Goal: Information Seeking & Learning: Learn about a topic

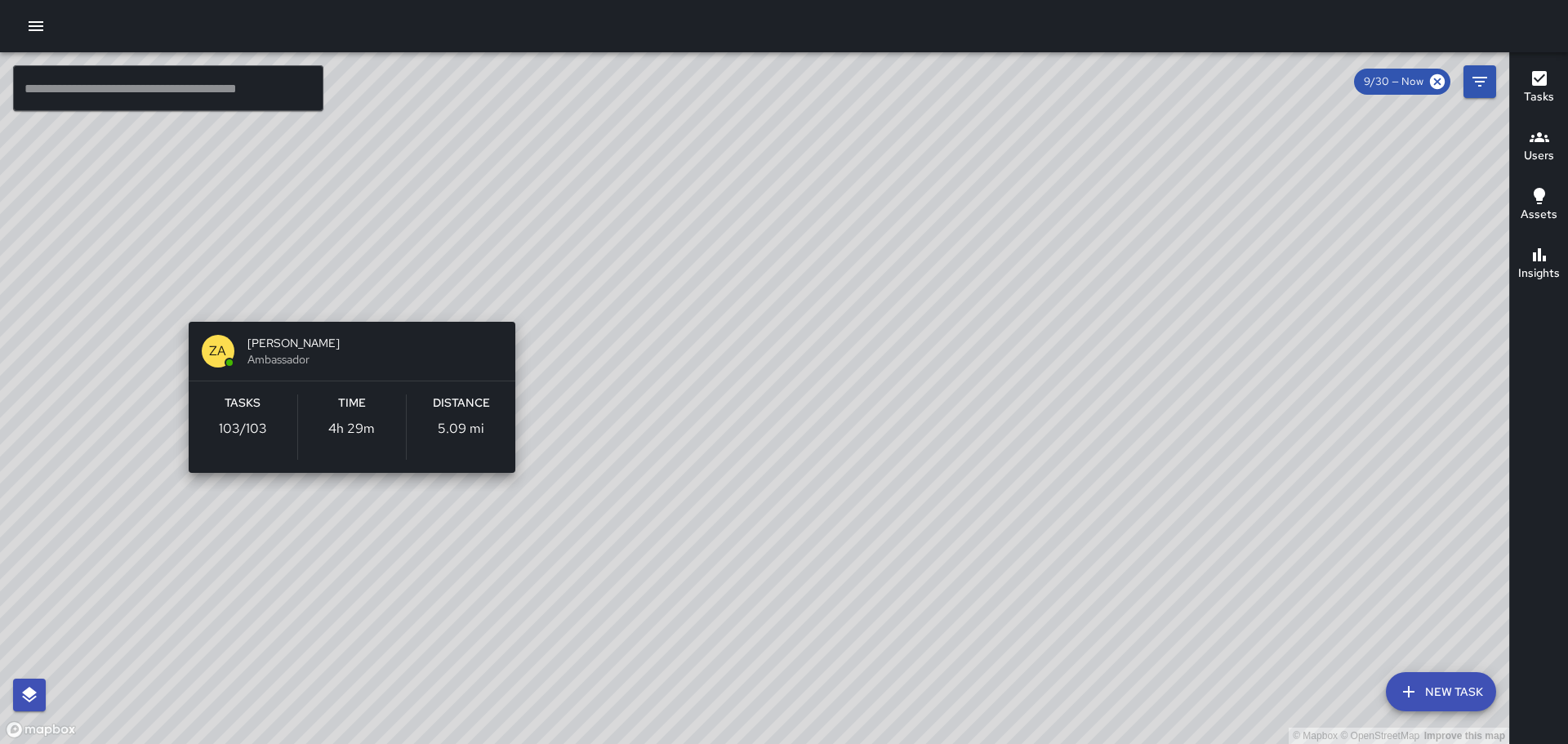
click at [346, 305] on div "© Mapbox © OpenStreetMap Improve this map ZA [PERSON_NAME] Ambassador Tasks 103…" at bounding box center [755, 398] width 1509 height 692
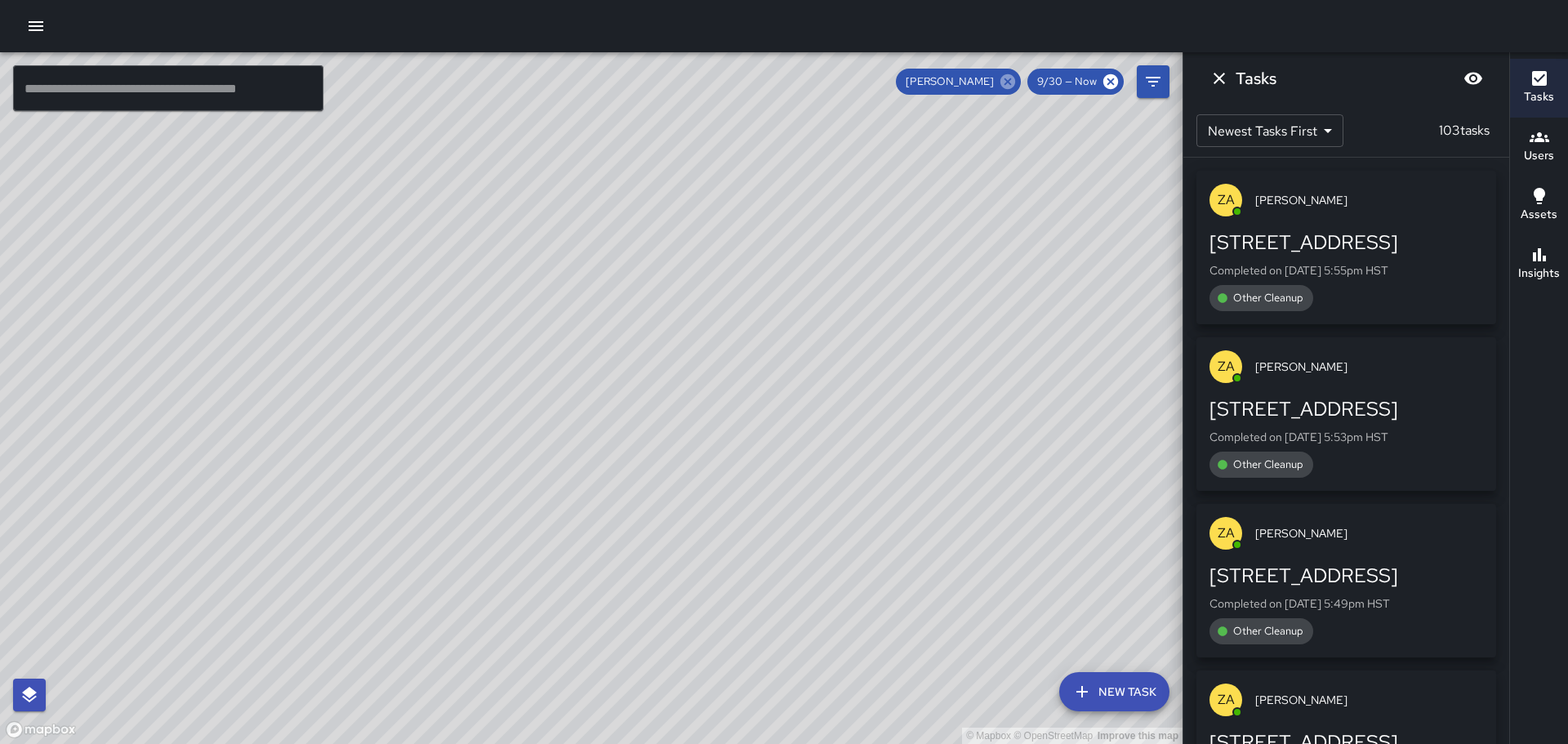
click at [1005, 80] on icon at bounding box center [1007, 81] width 14 height 14
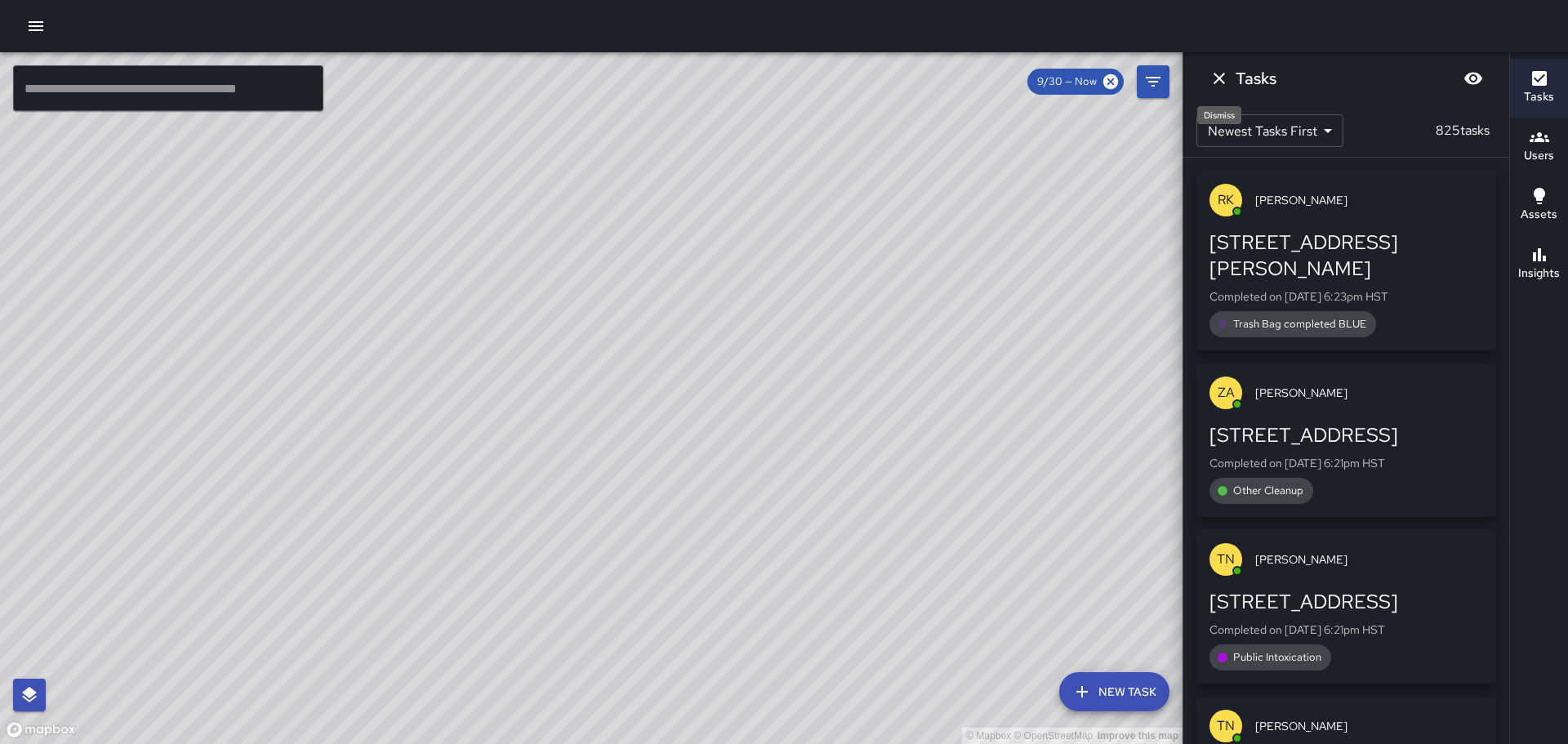
click at [1225, 82] on icon "Dismiss" at bounding box center [1219, 77] width 19 height 19
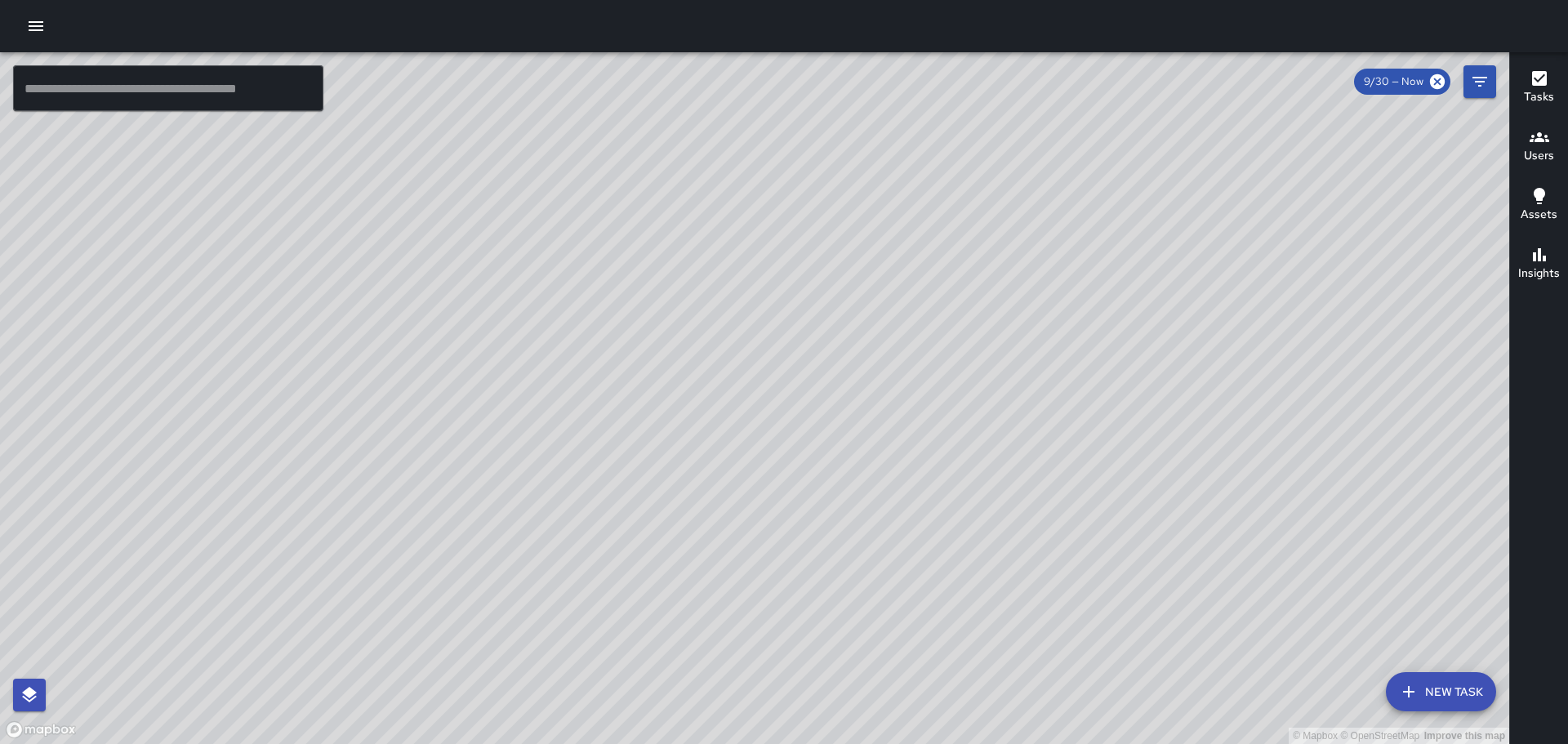
click at [1537, 137] on icon "button" at bounding box center [1539, 136] width 19 height 19
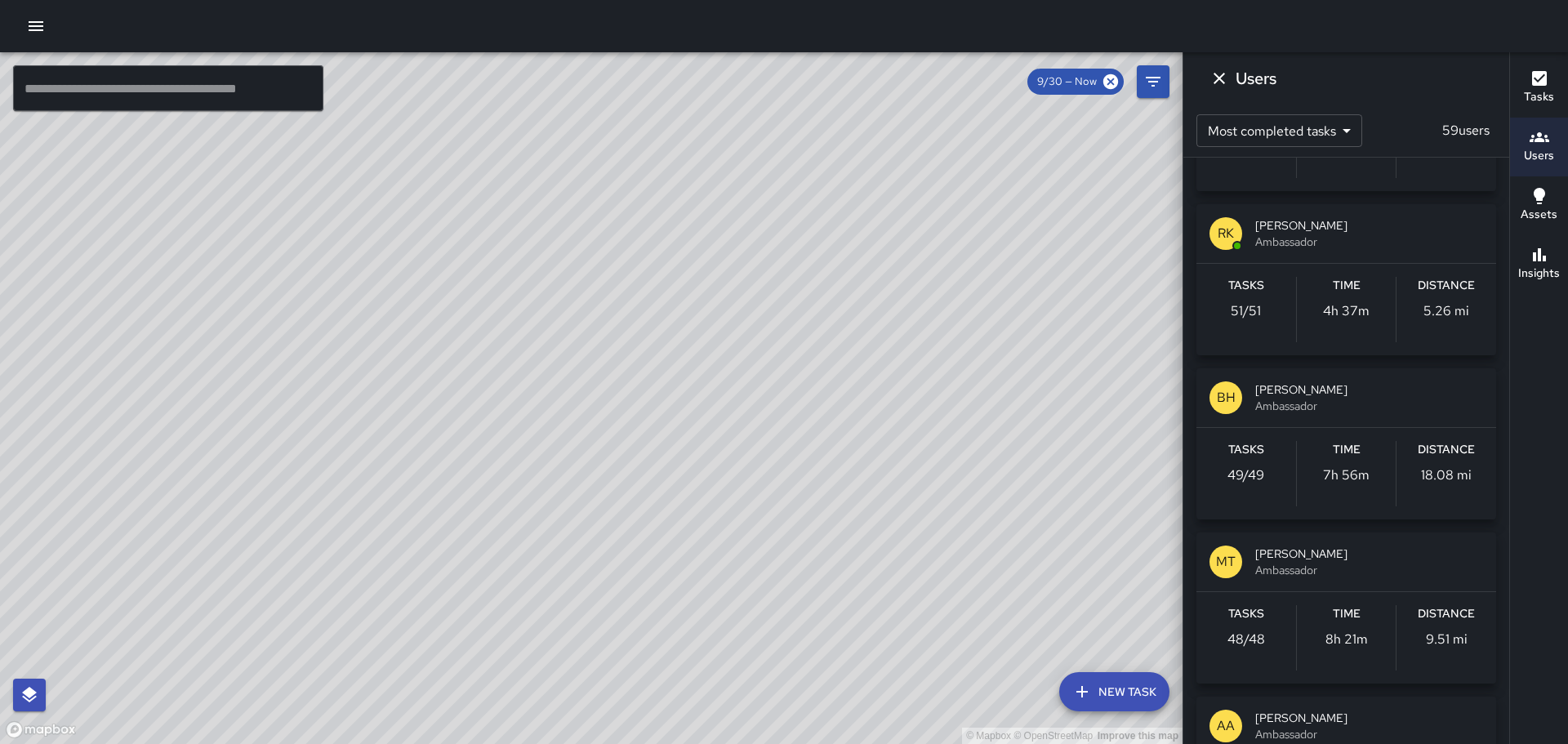
scroll to position [816, 0]
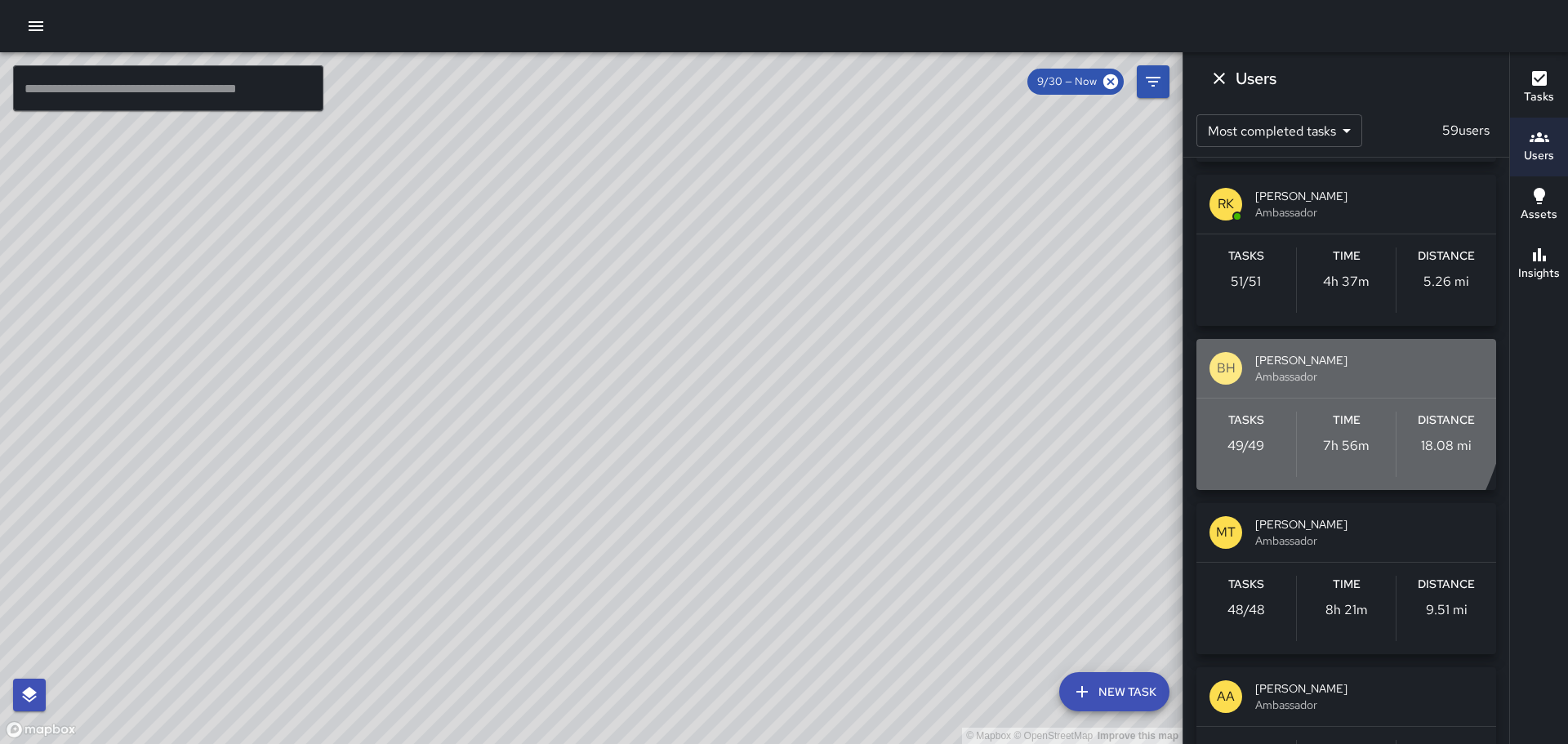
click at [1253, 381] on div "BH [PERSON_NAME] Ambassador" at bounding box center [1347, 369] width 300 height 59
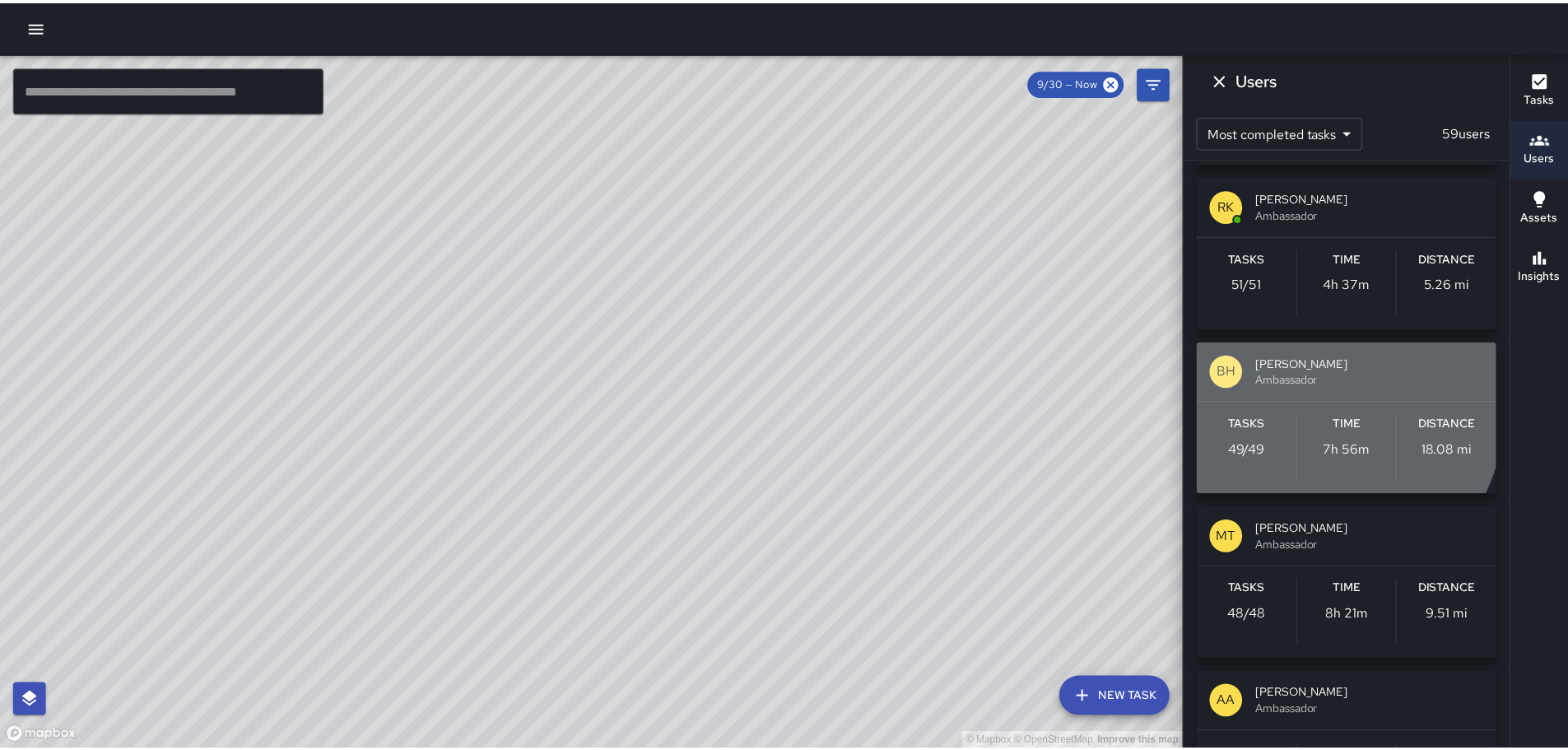
scroll to position [0, 0]
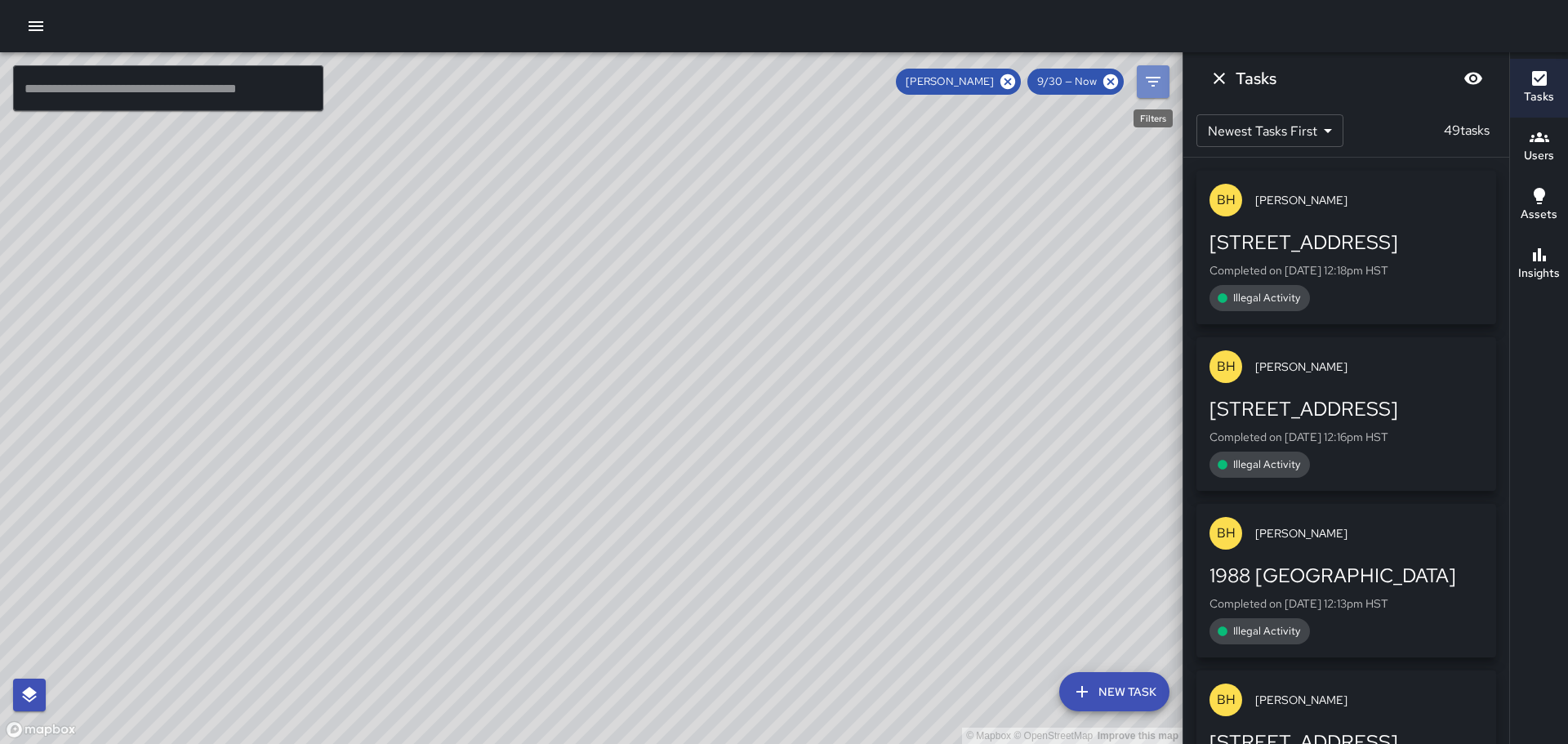
click at [1148, 82] on icon "Filters" at bounding box center [1153, 81] width 19 height 19
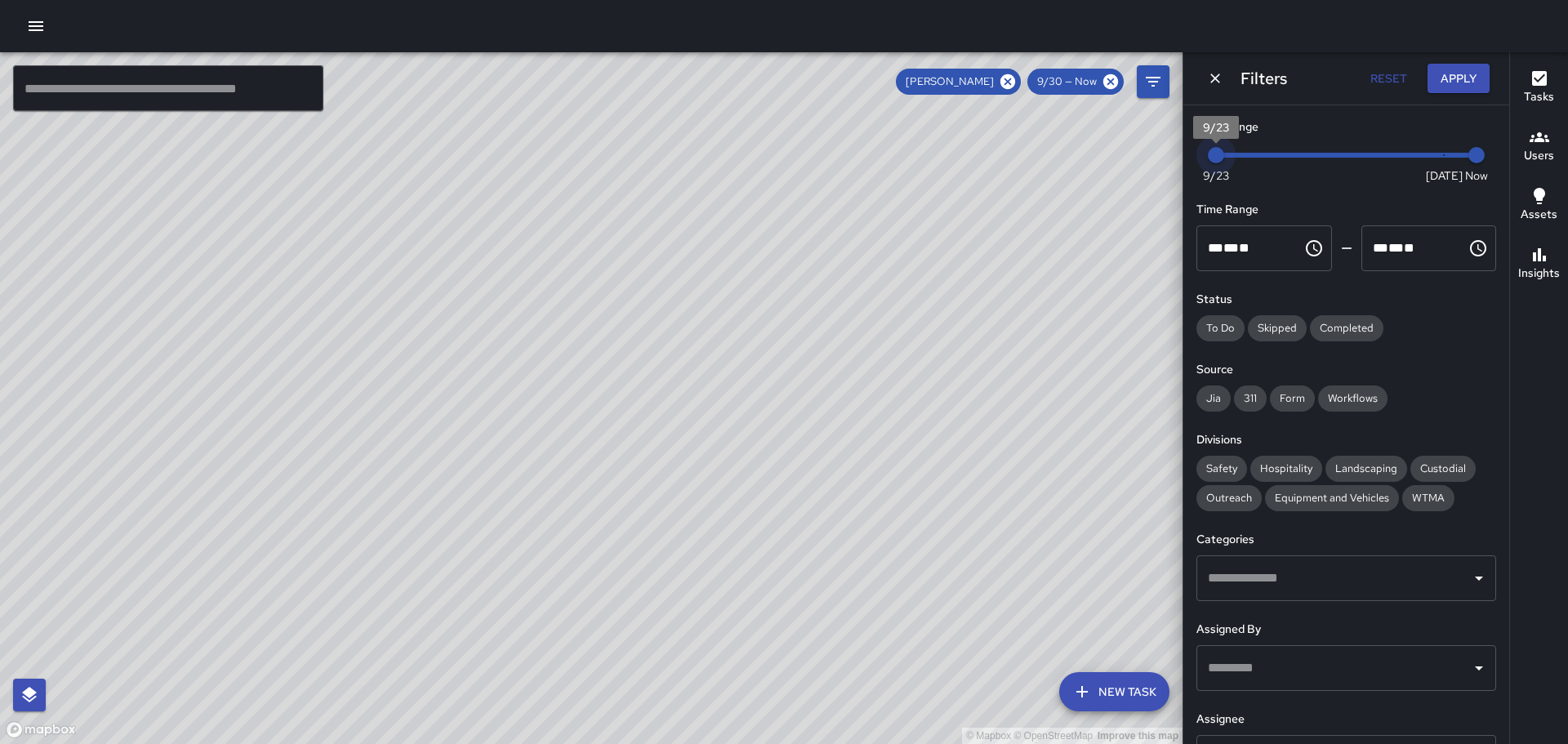
drag, startPoint x: 1432, startPoint y: 155, endPoint x: 1152, endPoint y: 170, distance: 280.4
click at [1152, 170] on div "© Mapbox © OpenStreetMap Improve this map ​ New Task [PERSON_NAME] 9/30 — Now M…" at bounding box center [784, 398] width 1568 height 692
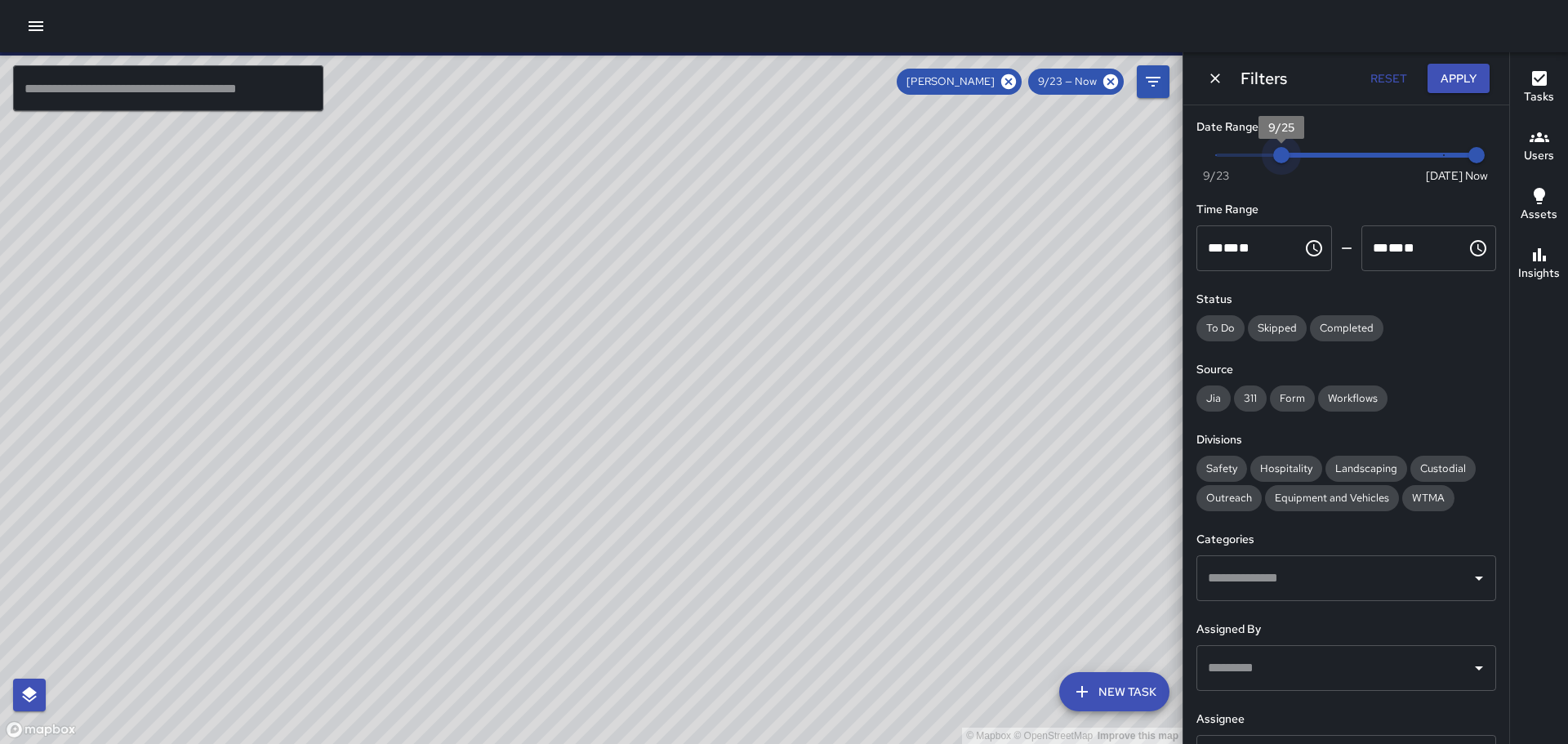
type input "*"
drag, startPoint x: 1218, startPoint y: 151, endPoint x: 1309, endPoint y: 149, distance: 91.0
click at [1309, 149] on span "9/26" at bounding box center [1314, 155] width 16 height 16
type input "*"
drag, startPoint x: 1465, startPoint y: 153, endPoint x: 1332, endPoint y: 152, distance: 133.0
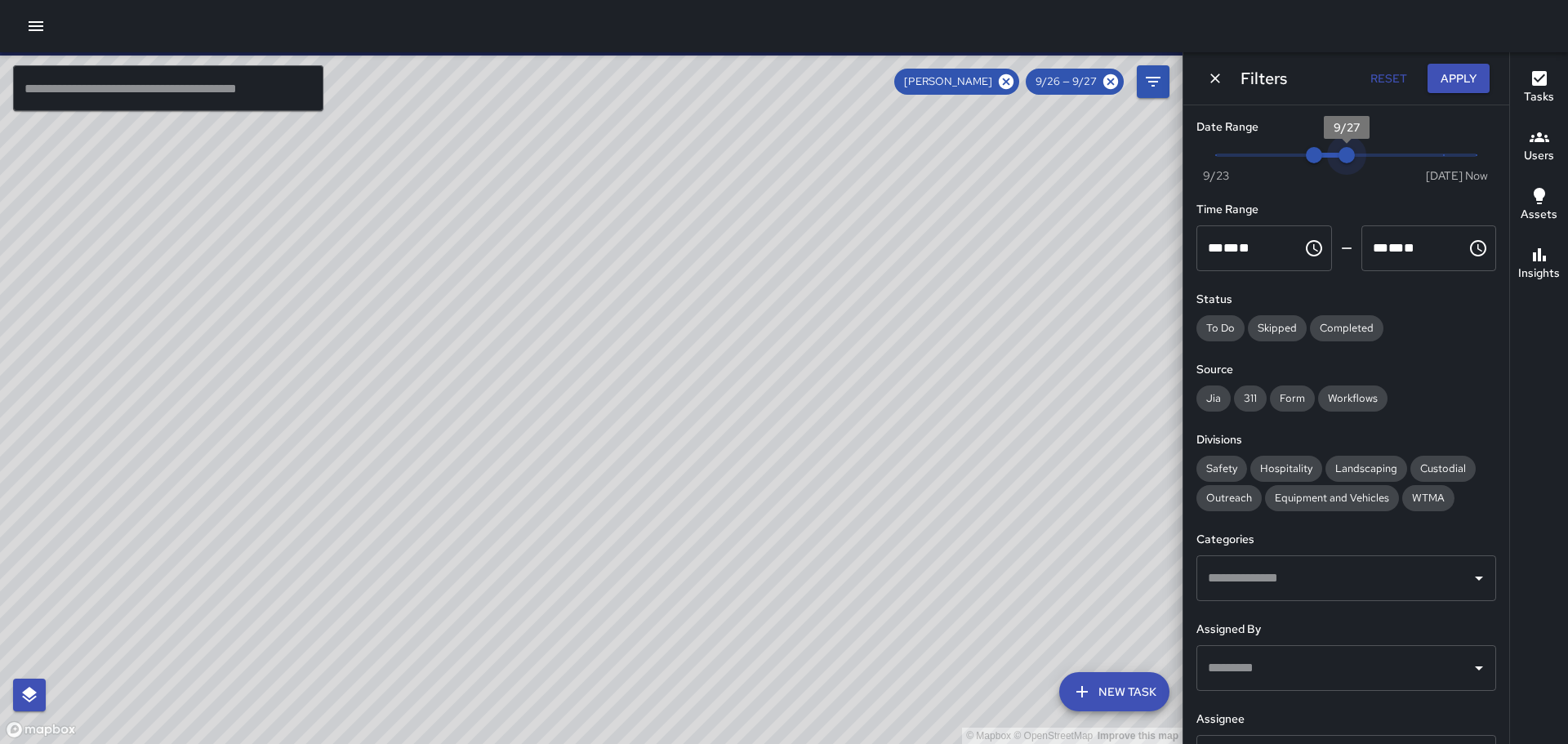
click at [1339, 152] on span "9/27" at bounding box center [1347, 155] width 16 height 16
click at [1213, 396] on span "Jia" at bounding box center [1213, 398] width 35 height 16
click at [1221, 469] on span "Safety" at bounding box center [1222, 468] width 51 height 16
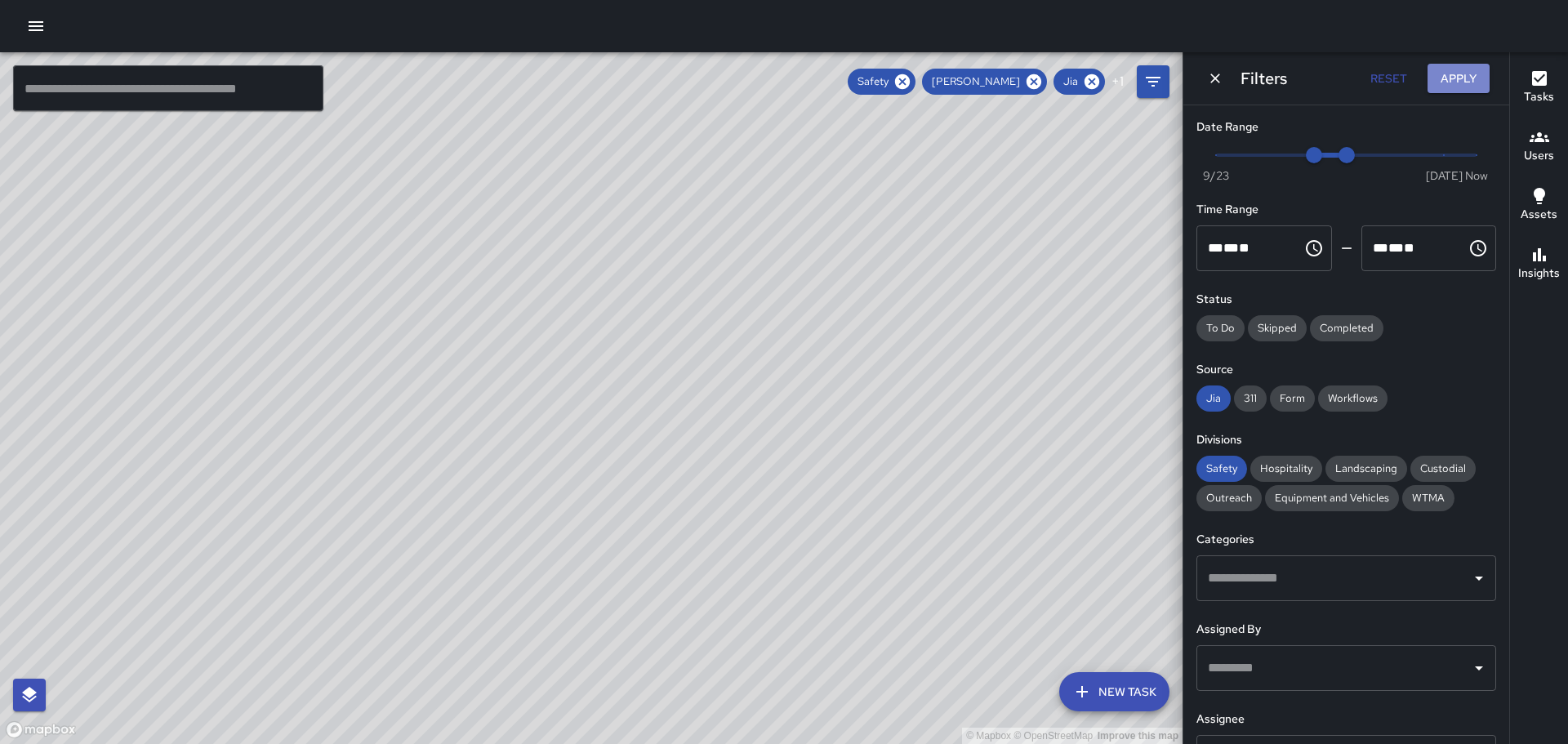
click at [1476, 75] on button "Apply" at bounding box center [1459, 79] width 62 height 30
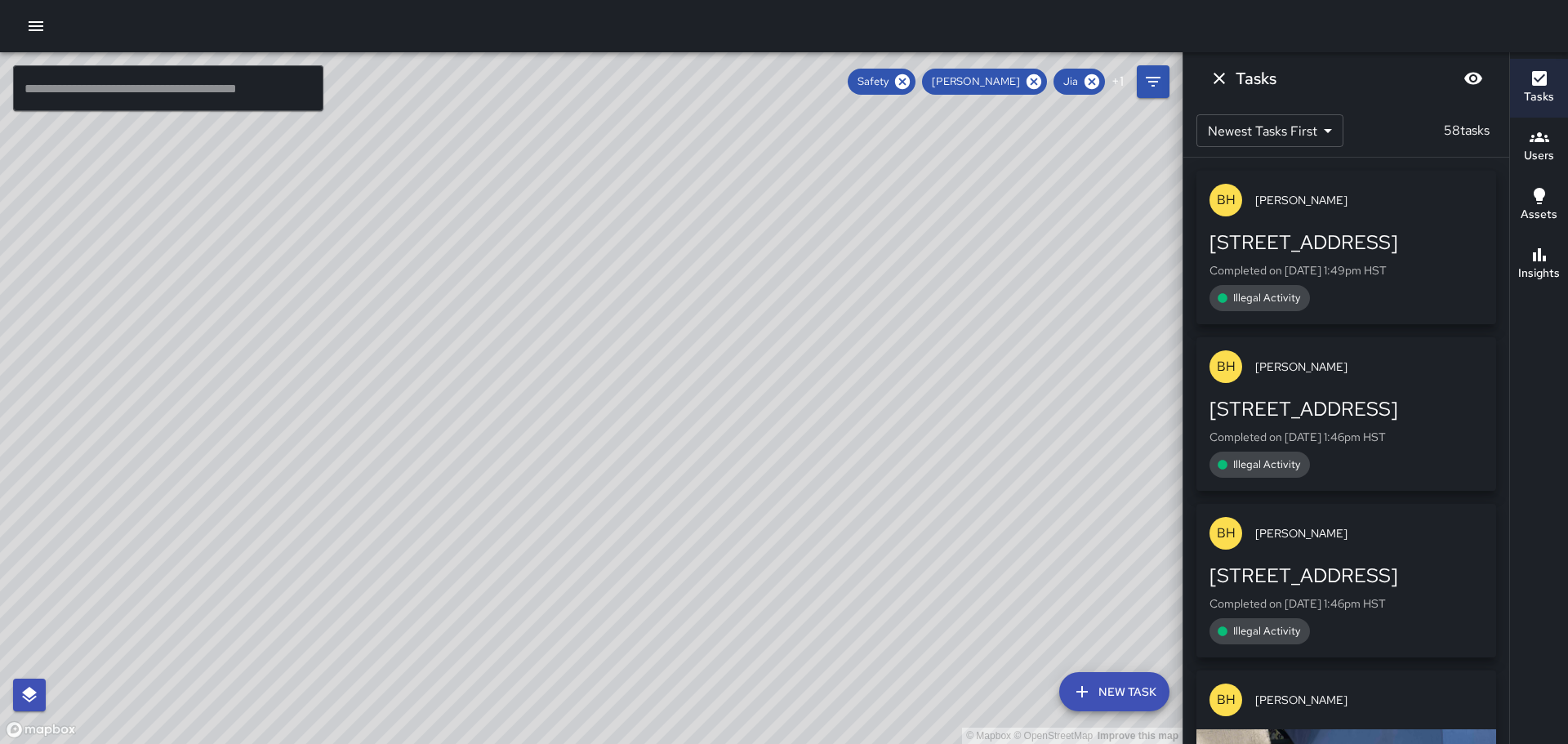
drag, startPoint x: 782, startPoint y: 466, endPoint x: 859, endPoint y: 403, distance: 99.5
click at [859, 403] on div "© Mapbox © OpenStreetMap Improve this map" at bounding box center [591, 398] width 1182 height 692
drag, startPoint x: 801, startPoint y: 368, endPoint x: 759, endPoint y: 438, distance: 81.6
click at [759, 447] on div "© Mapbox © OpenStreetMap Improve this map" at bounding box center [591, 398] width 1182 height 692
drag, startPoint x: 586, startPoint y: 428, endPoint x: 676, endPoint y: 410, distance: 91.8
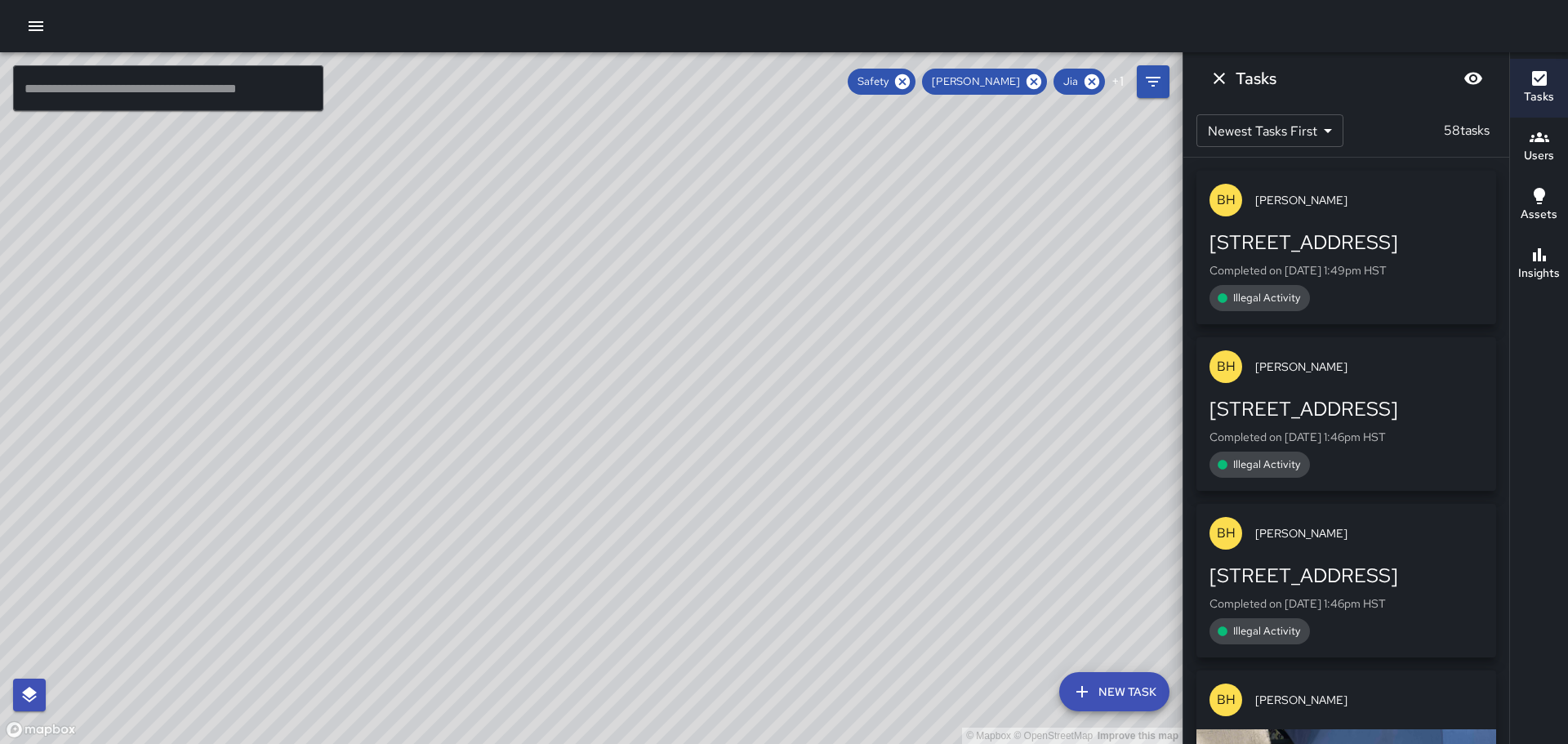
click at [672, 410] on div "© Mapbox © OpenStreetMap Improve this map BH [PERSON_NAME] Ambassador Tasks 58 …" at bounding box center [591, 398] width 1182 height 692
drag, startPoint x: 262, startPoint y: 400, endPoint x: 543, endPoint y: 421, distance: 281.8
click at [534, 422] on div "© Mapbox © OpenStreetMap Improve this map" at bounding box center [591, 398] width 1182 height 692
drag, startPoint x: 744, startPoint y: 452, endPoint x: 701, endPoint y: 421, distance: 53.0
click at [701, 421] on div "© Mapbox © OpenStreetMap Improve this map" at bounding box center [591, 398] width 1182 height 692
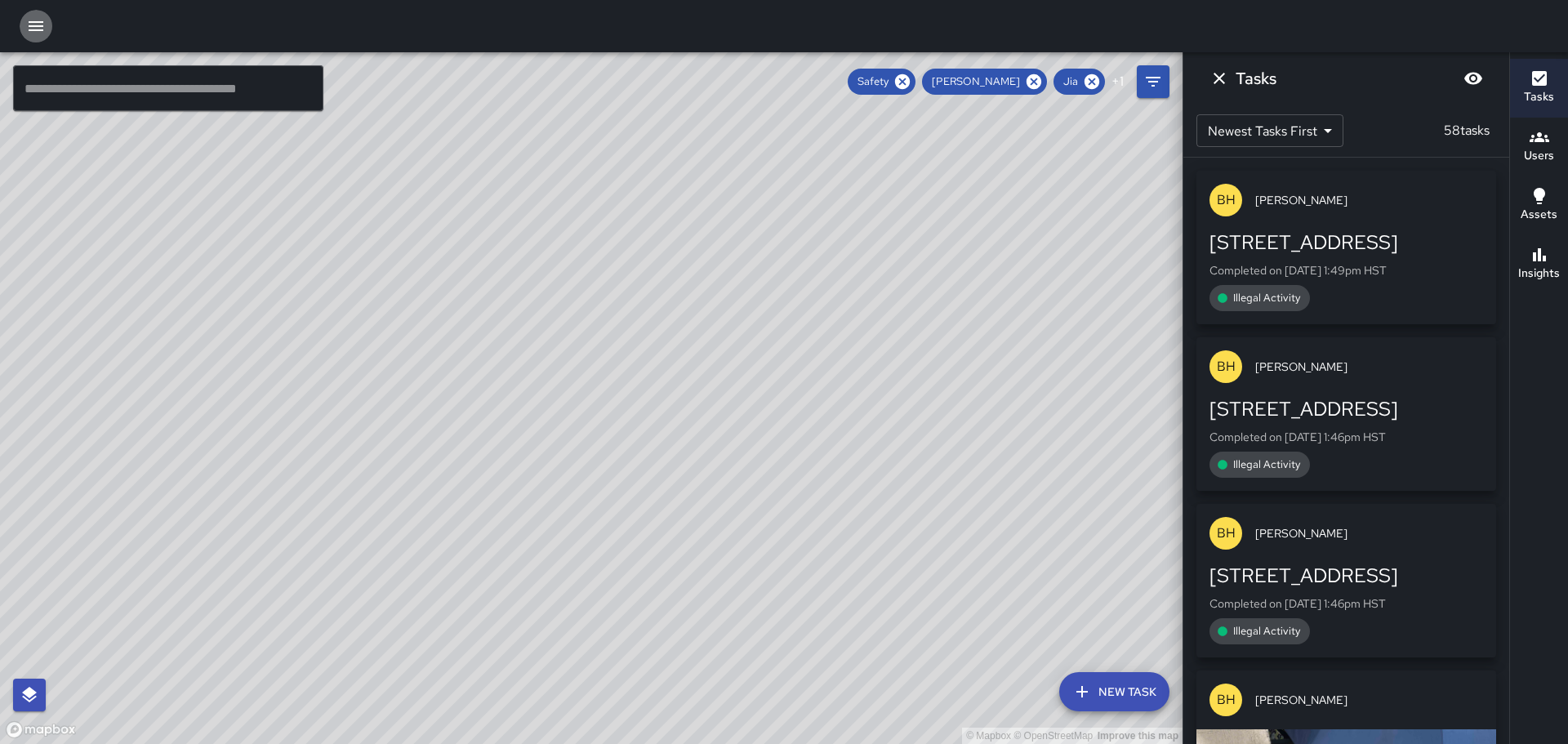
click at [23, 29] on button "button" at bounding box center [35, 26] width 33 height 33
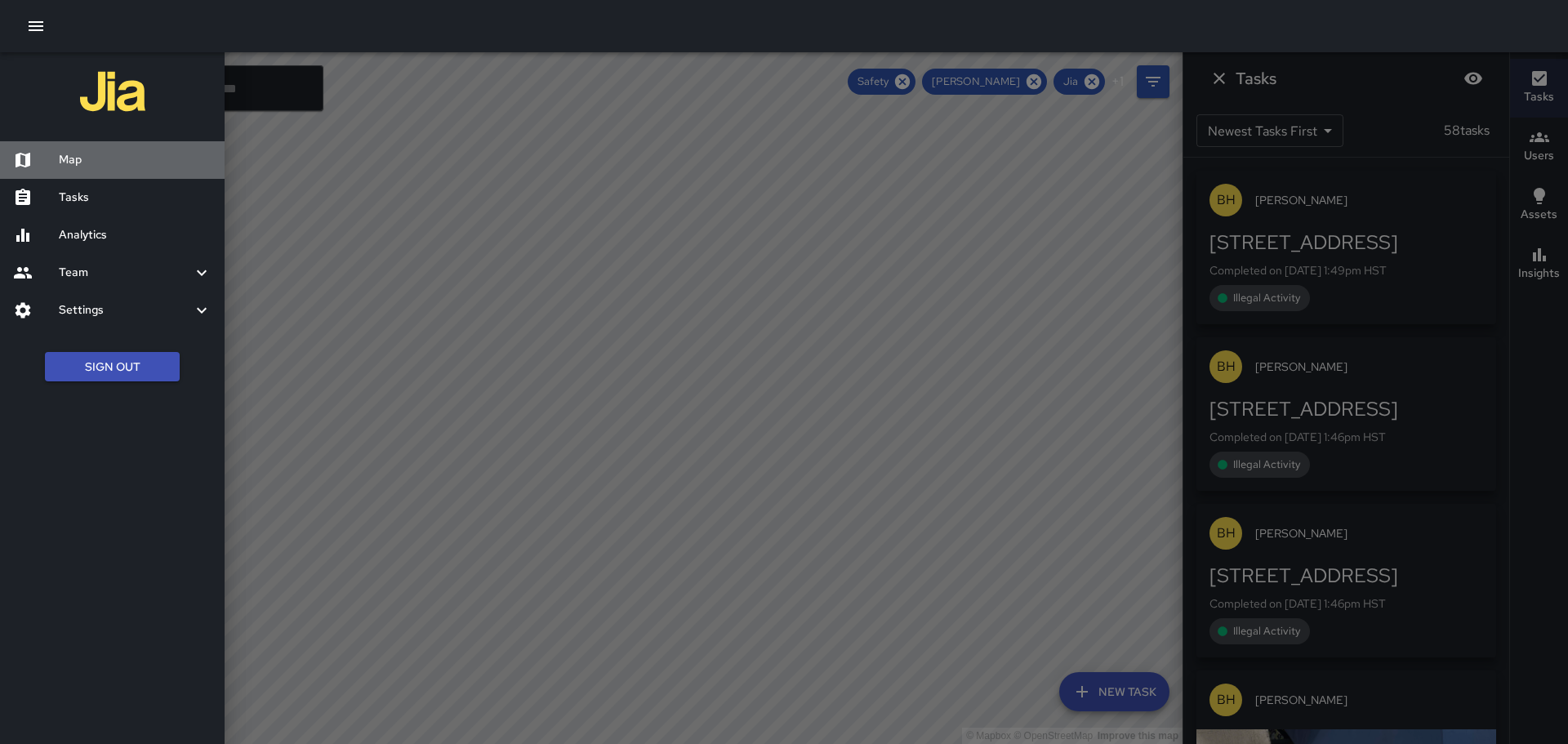
click at [72, 156] on h6 "Map" at bounding box center [135, 159] width 152 height 18
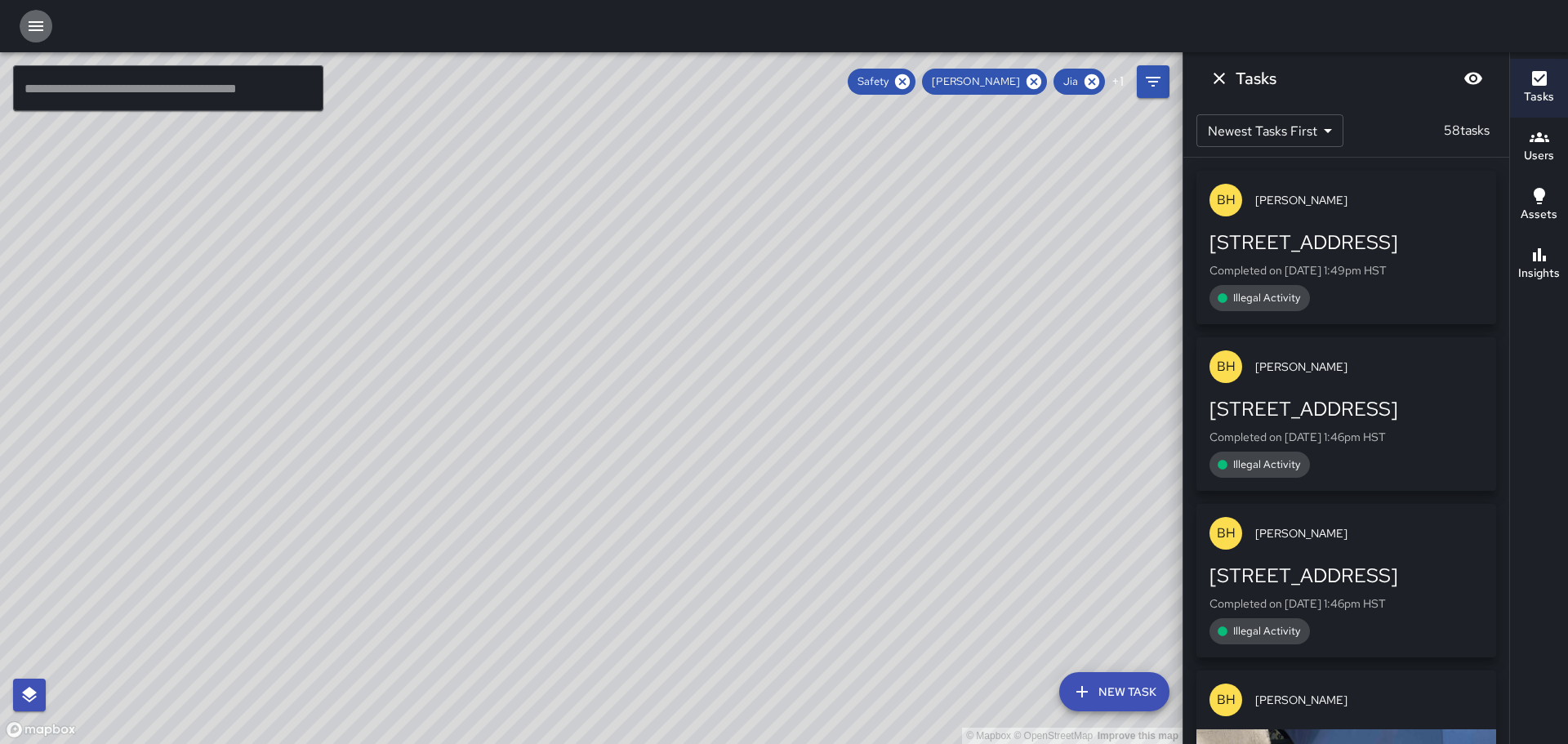
click at [44, 18] on icon "button" at bounding box center [35, 25] width 19 height 19
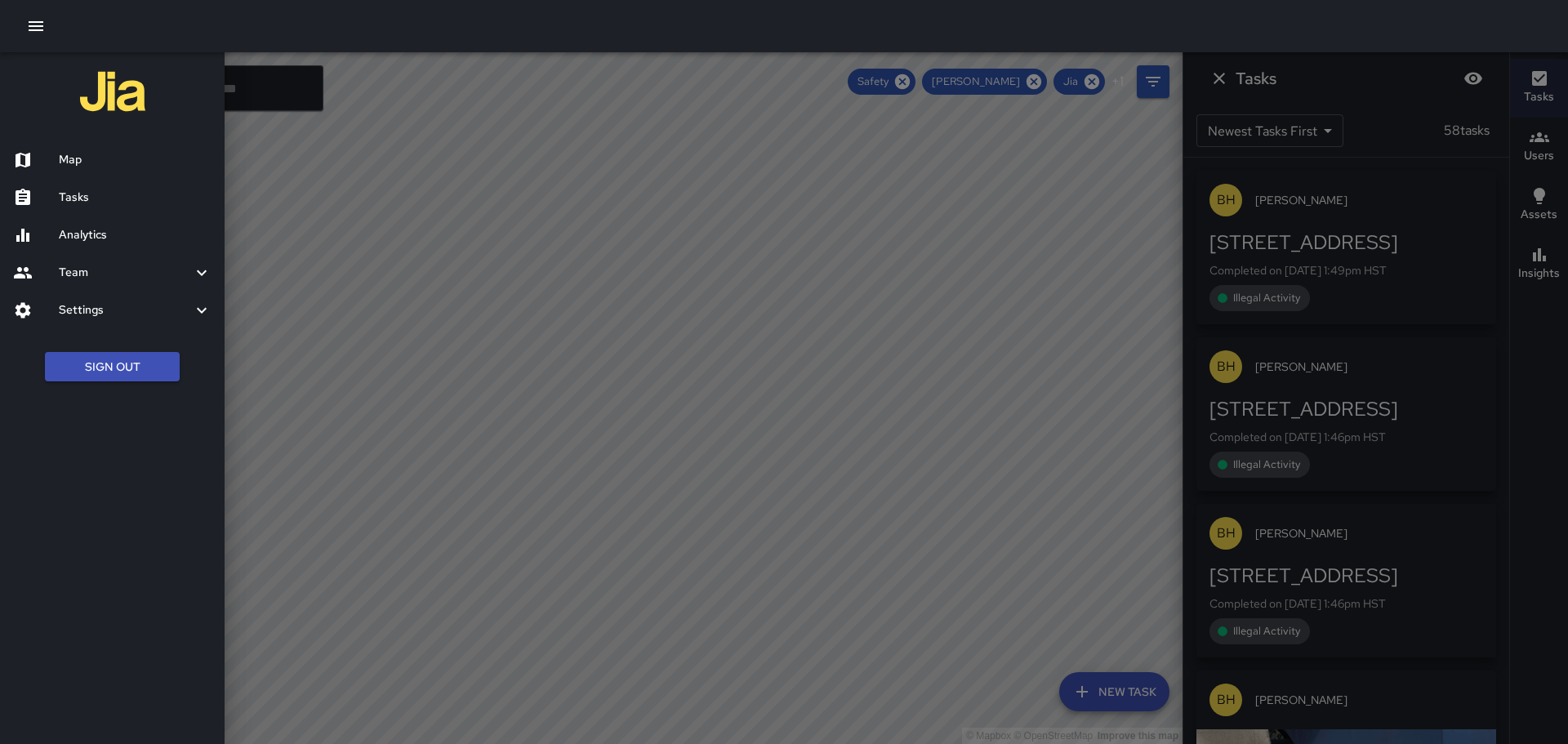
click at [101, 273] on h6 "Team" at bounding box center [125, 272] width 133 height 18
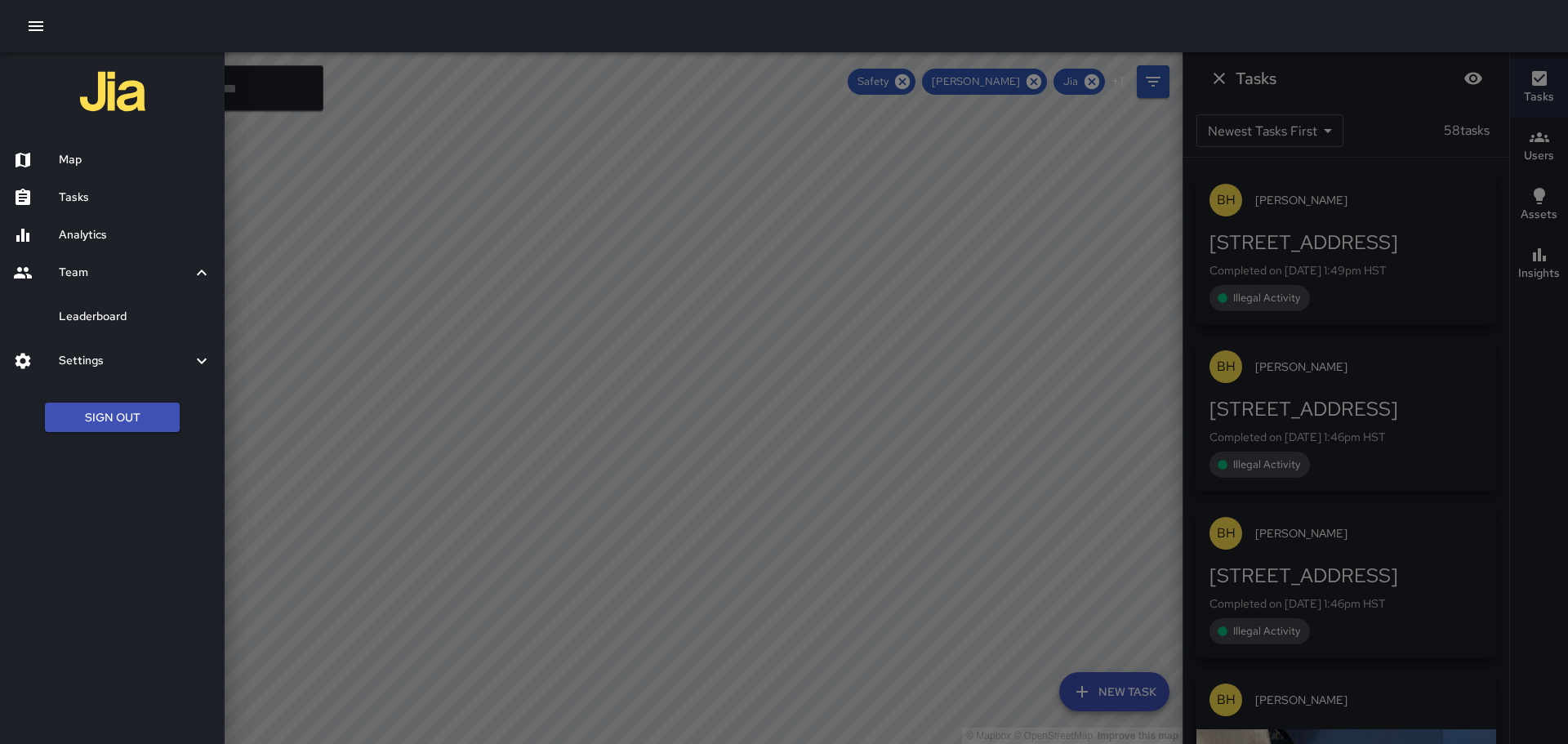
click at [103, 318] on h6 "Leaderboard" at bounding box center [135, 316] width 152 height 18
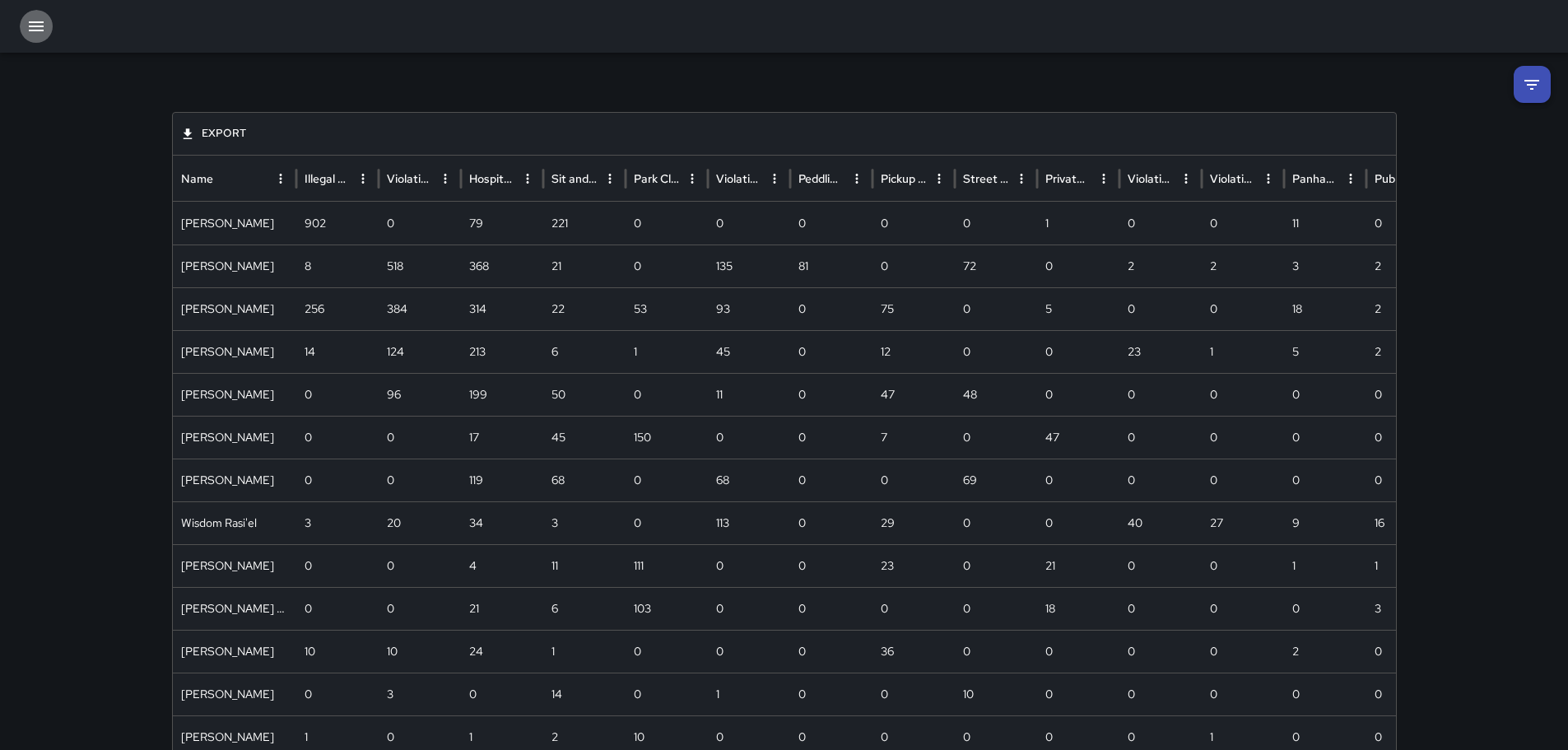
click at [42, 19] on icon "button" at bounding box center [36, 25] width 20 height 20
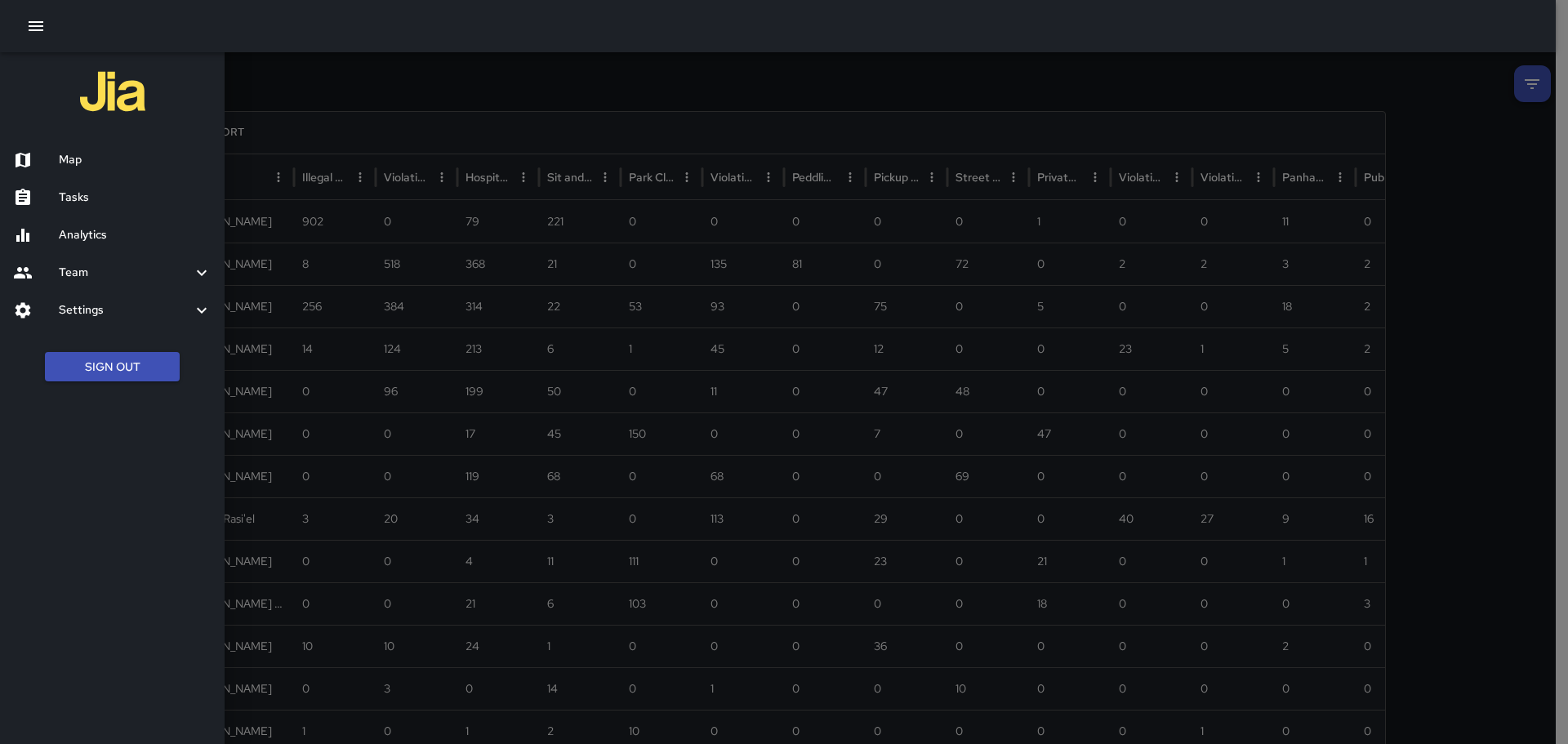
click at [80, 201] on h6 "Tasks" at bounding box center [135, 197] width 152 height 18
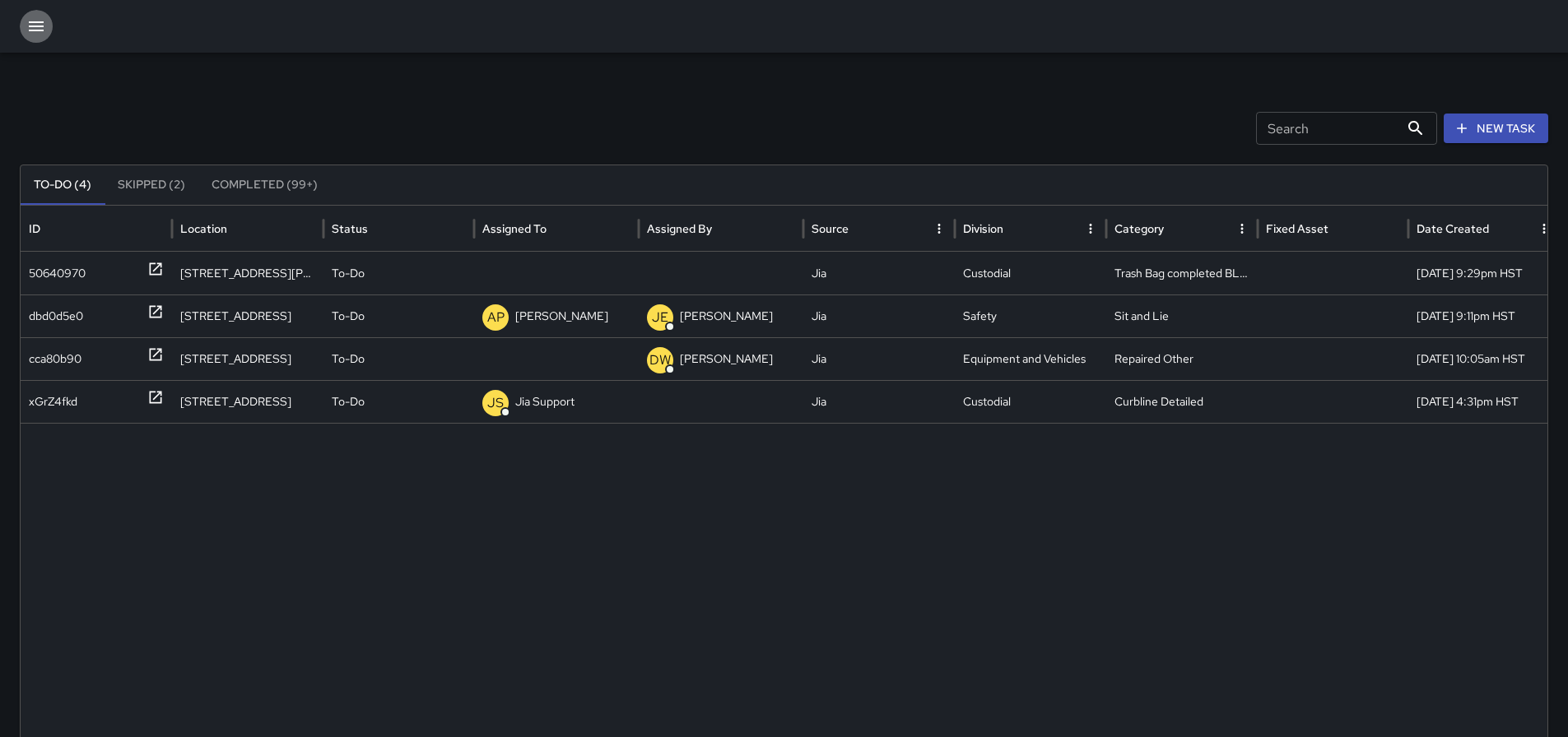
click at [33, 31] on icon "button" at bounding box center [36, 26] width 14 height 10
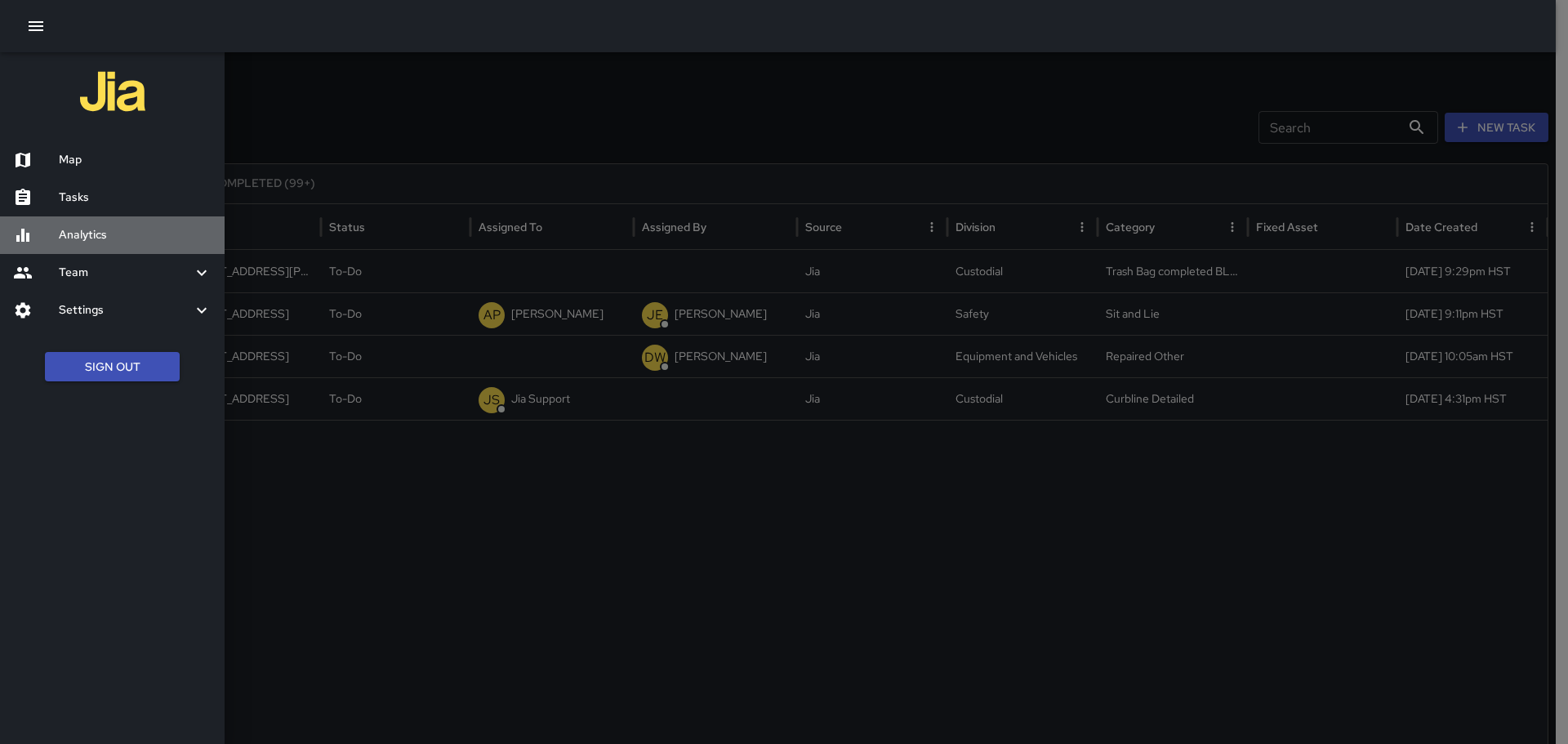
click at [85, 236] on h6 "Analytics" at bounding box center [135, 235] width 152 height 18
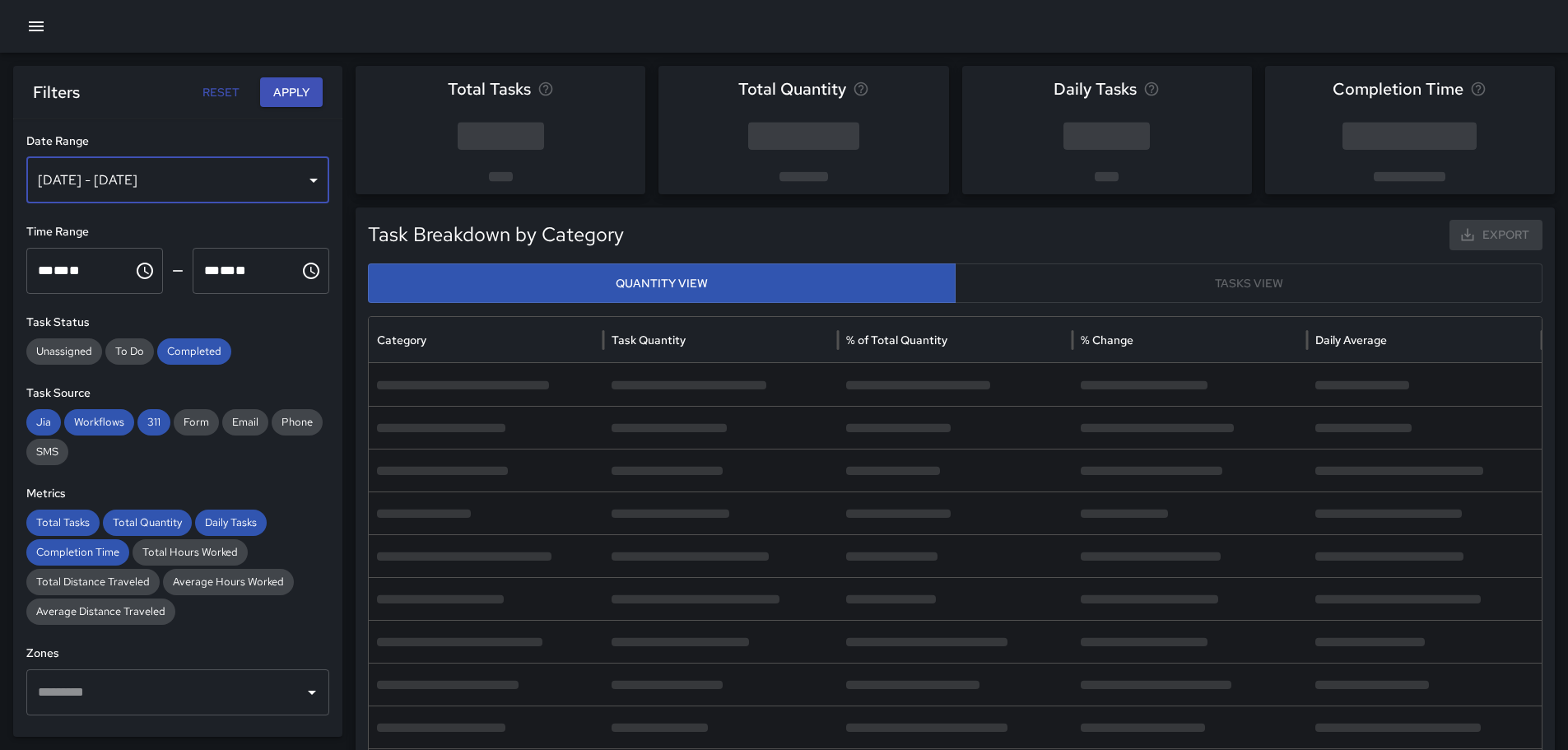
click at [303, 179] on div "[DATE] - [DATE]" at bounding box center [177, 180] width 303 height 46
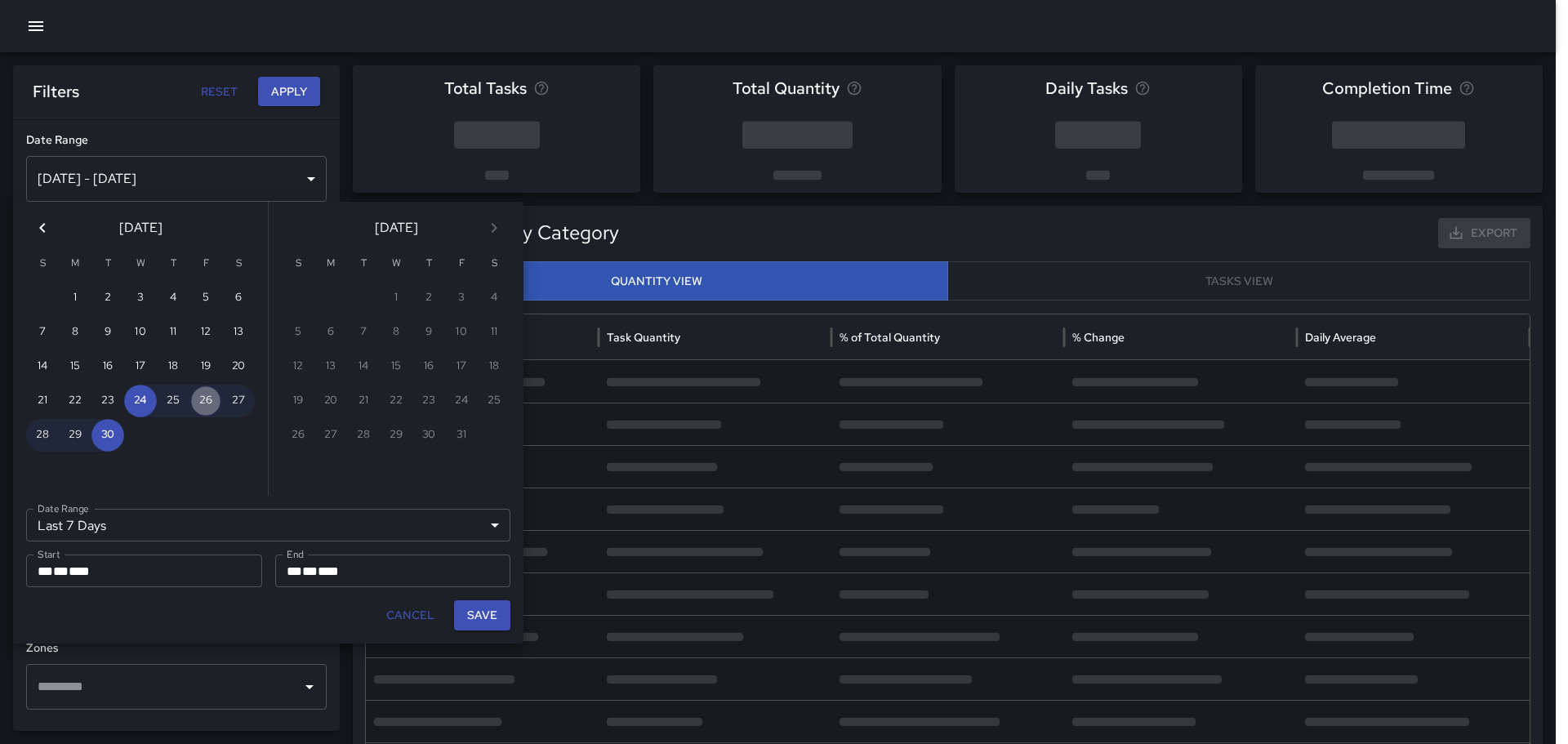
click at [207, 401] on button "26" at bounding box center [205, 401] width 33 height 33
type input "******"
type input "**********"
click at [207, 401] on button "26" at bounding box center [205, 401] width 33 height 33
type input "**********"
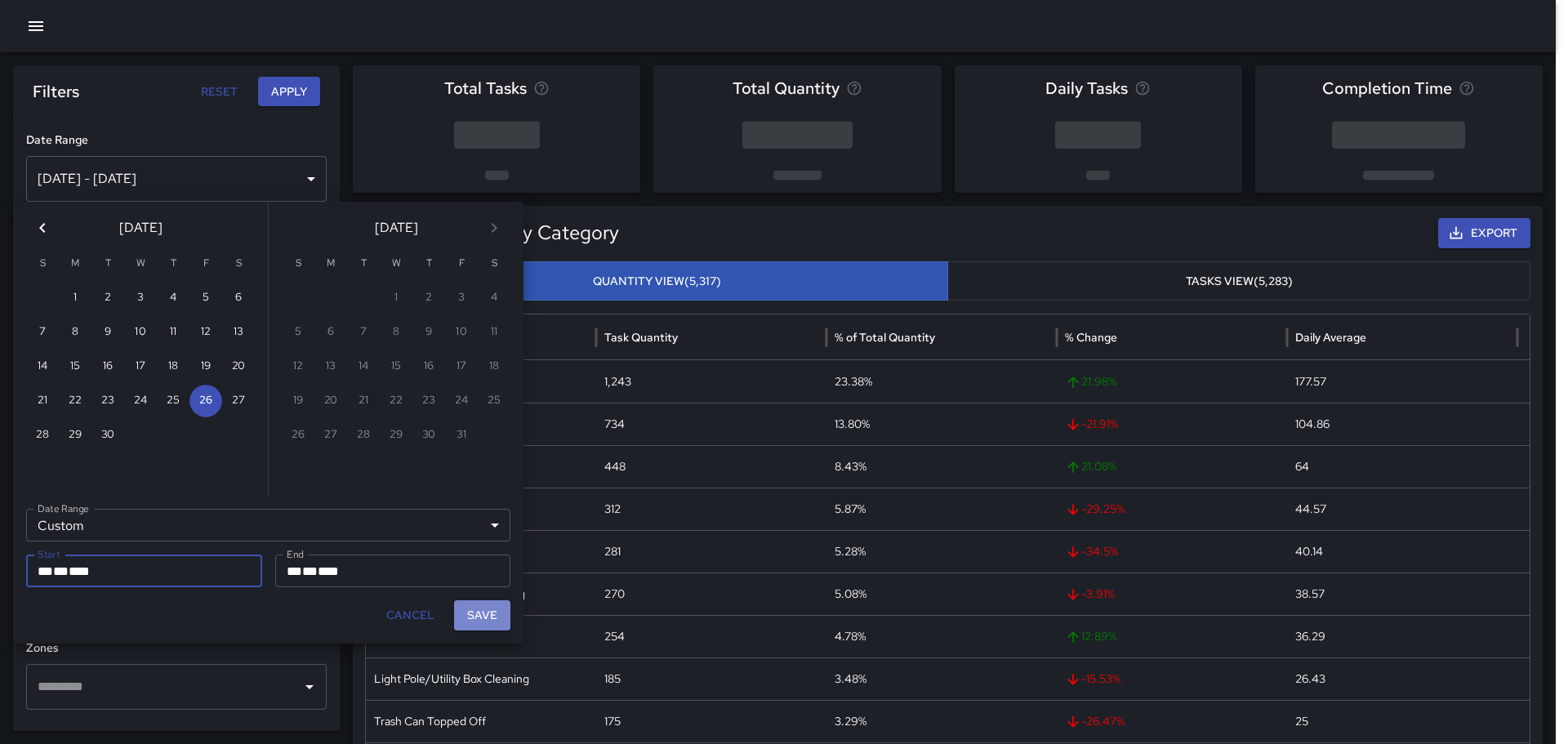
click at [474, 619] on button "Save" at bounding box center [482, 615] width 56 height 30
type input "**********"
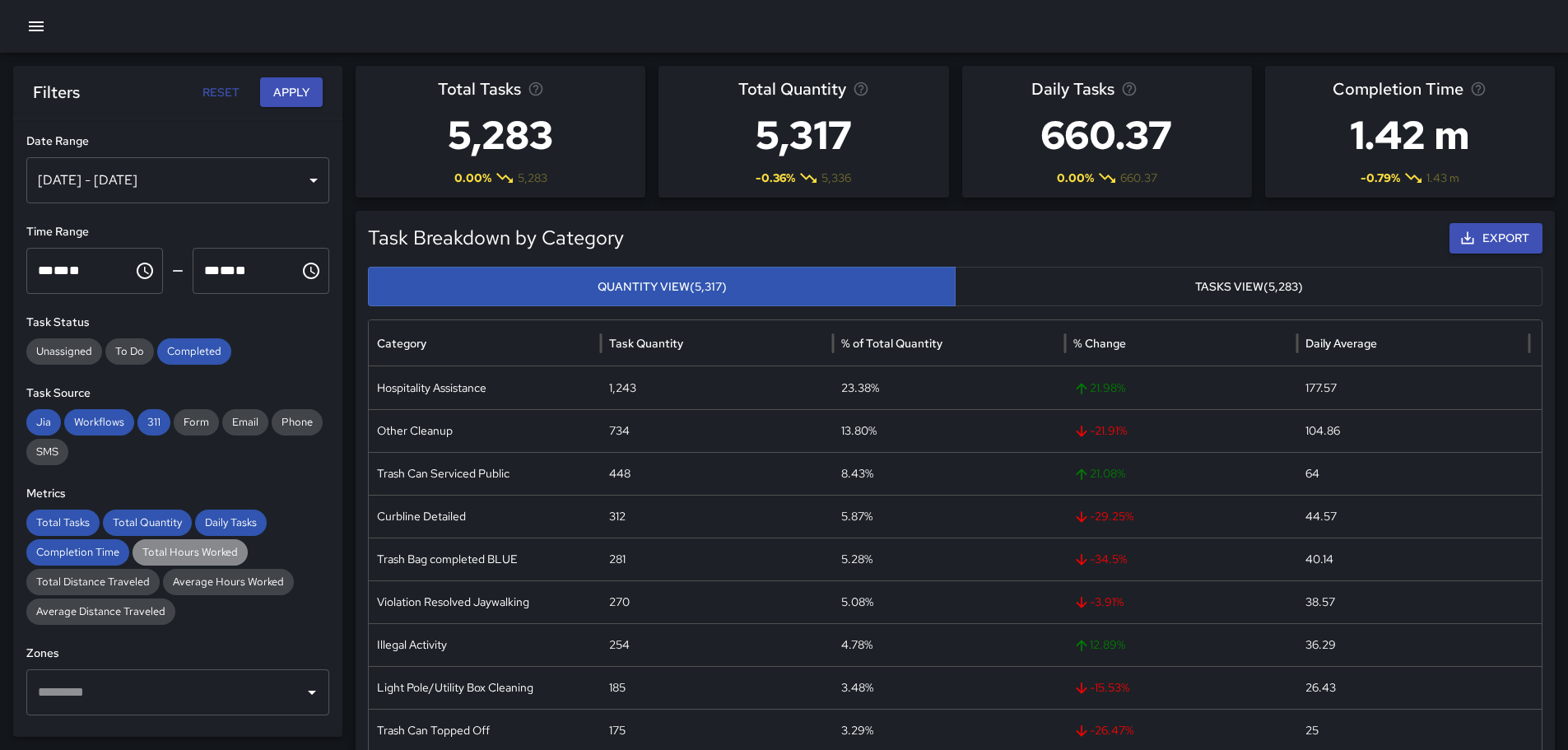
click at [190, 549] on span "Total Hours Worked" at bounding box center [190, 551] width 115 height 16
click at [154, 521] on span "Total Quantity" at bounding box center [147, 522] width 89 height 16
click at [64, 518] on span "Total Tasks" at bounding box center [63, 522] width 73 height 16
click at [66, 551] on span "Completion Time" at bounding box center [77, 551] width 103 height 16
click at [246, 519] on span "Daily Tasks" at bounding box center [231, 522] width 71 height 16
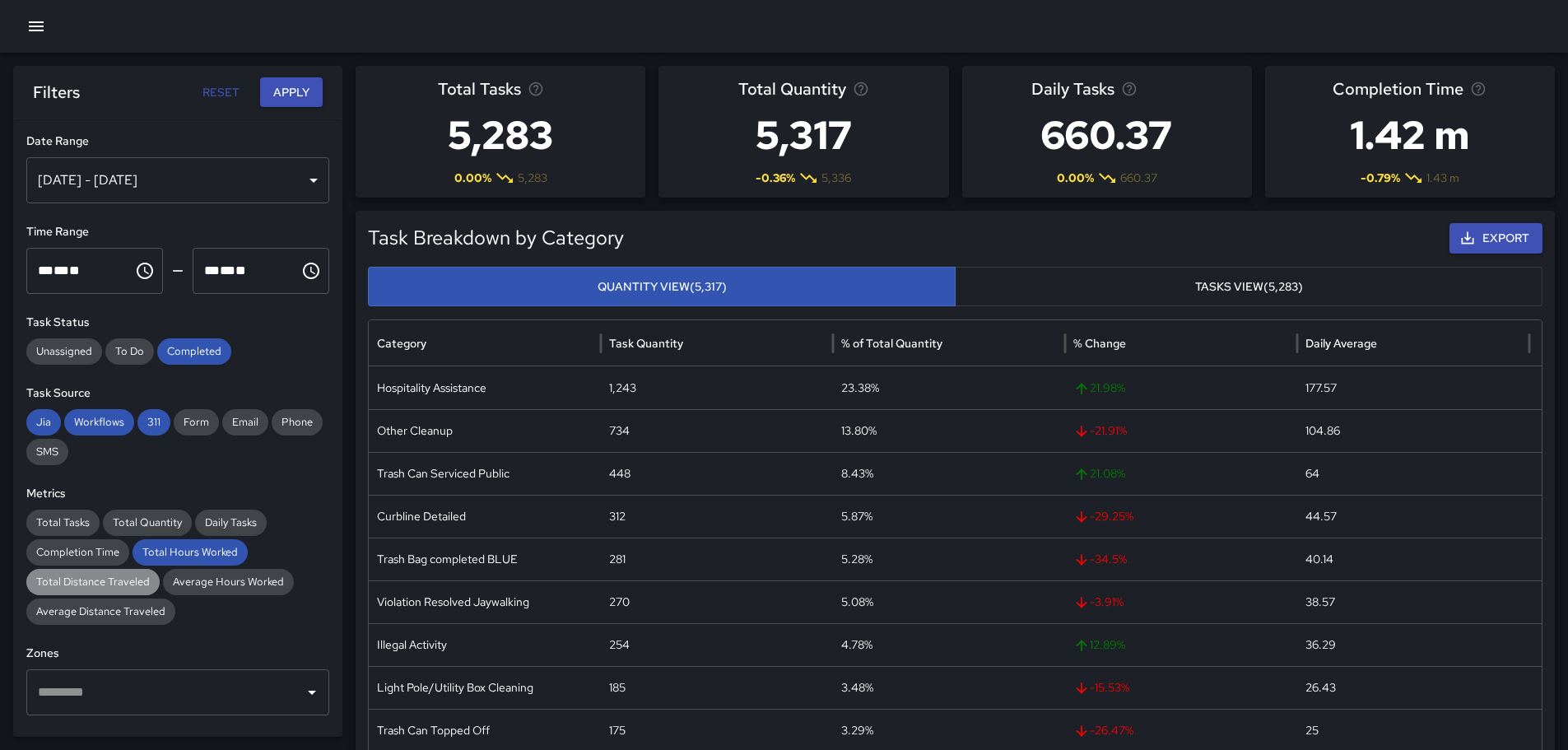
click at [96, 579] on span "Total Distance Traveled" at bounding box center [92, 581] width 133 height 16
click at [119, 619] on div "Average Distance Traveled" at bounding box center [101, 611] width 149 height 26
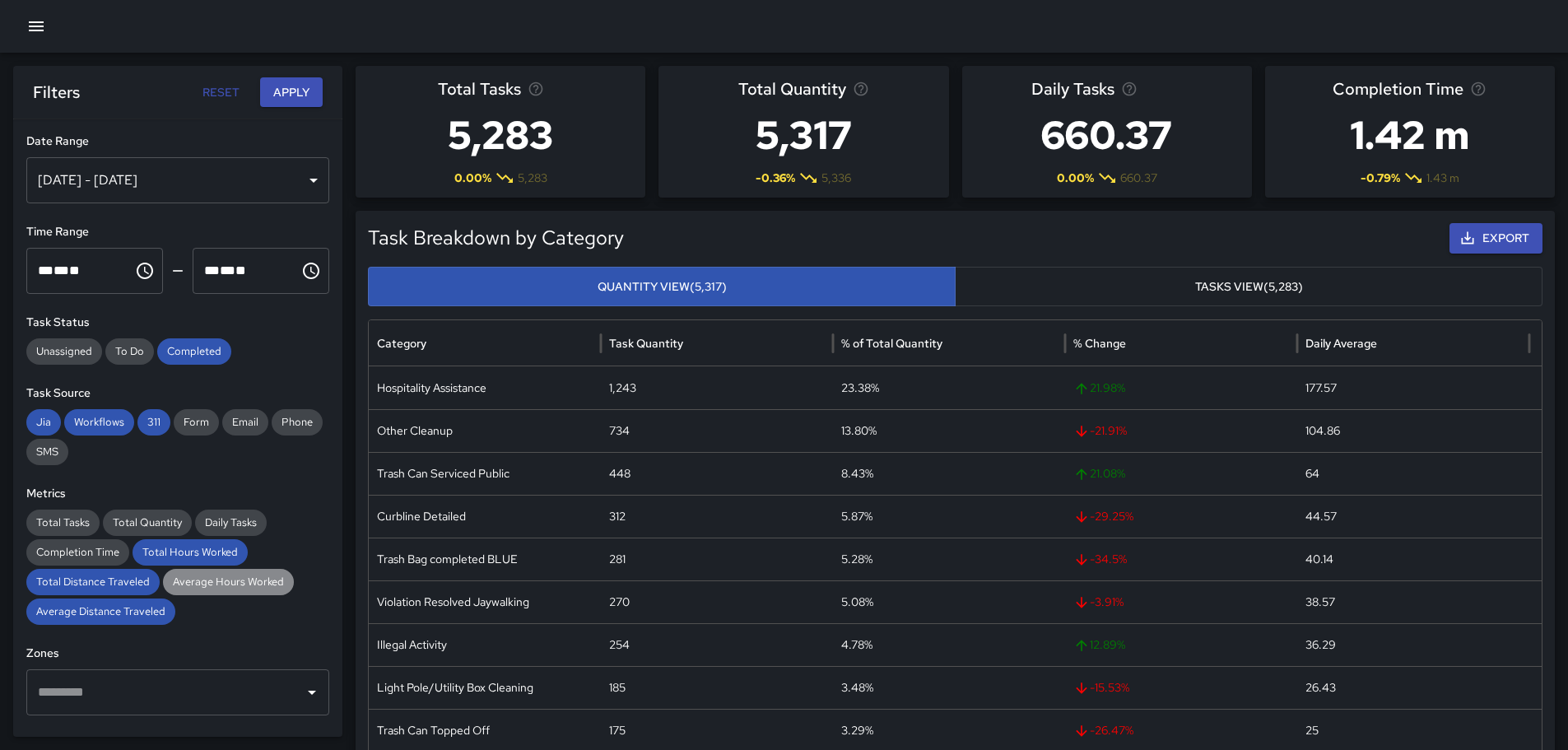
click at [256, 582] on span "Average Hours Worked" at bounding box center [228, 581] width 131 height 16
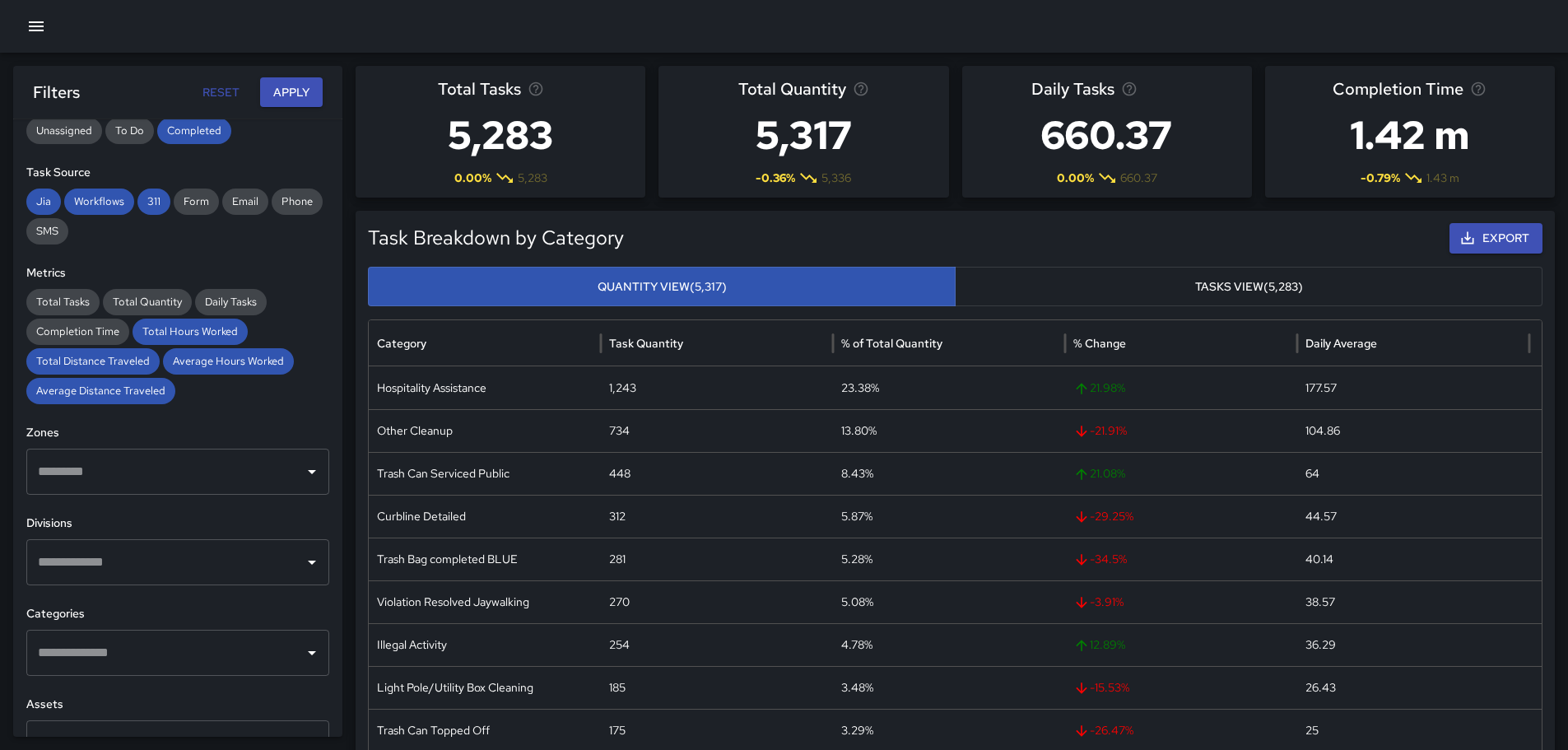
scroll to position [247, 0]
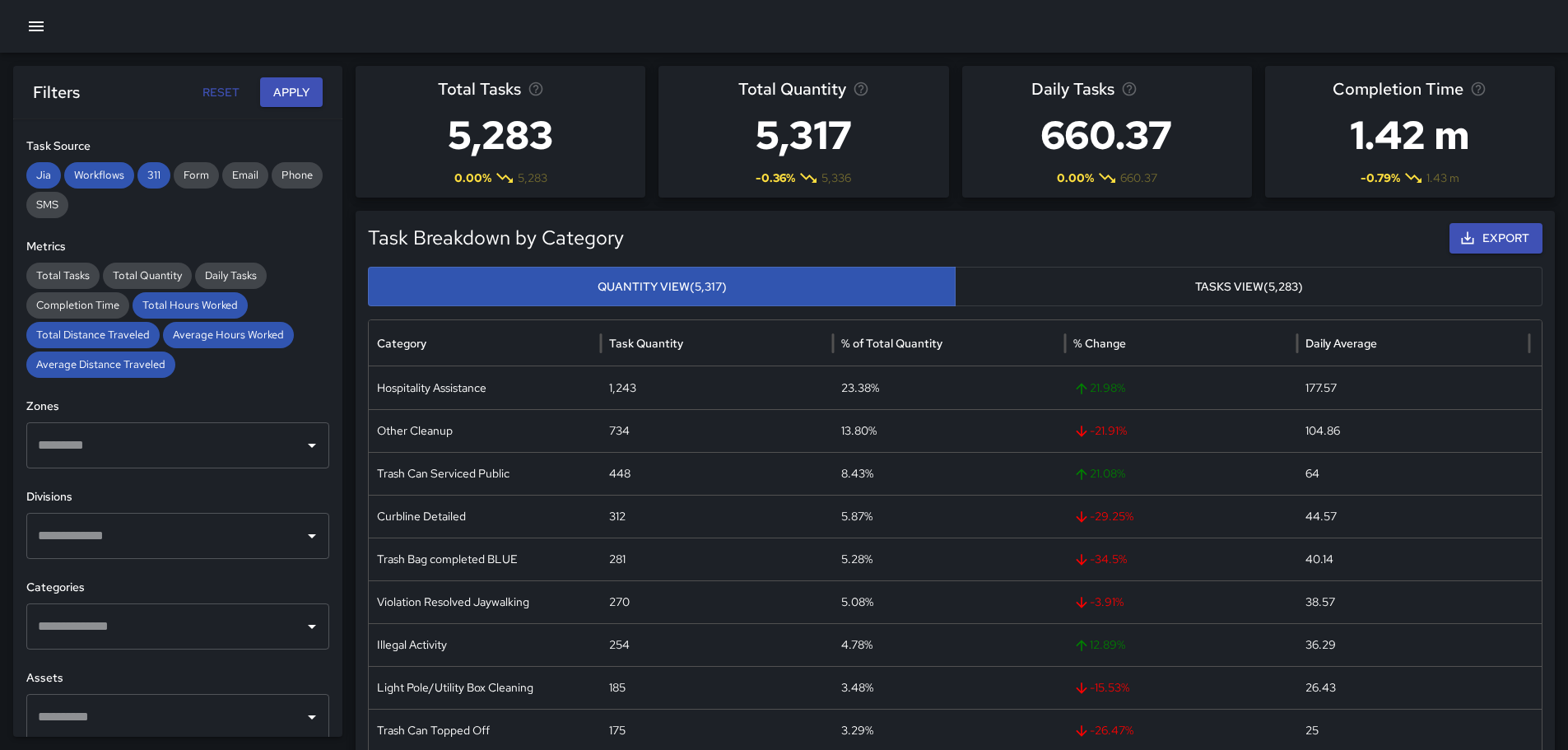
click at [302, 535] on icon "Open" at bounding box center [311, 535] width 20 height 20
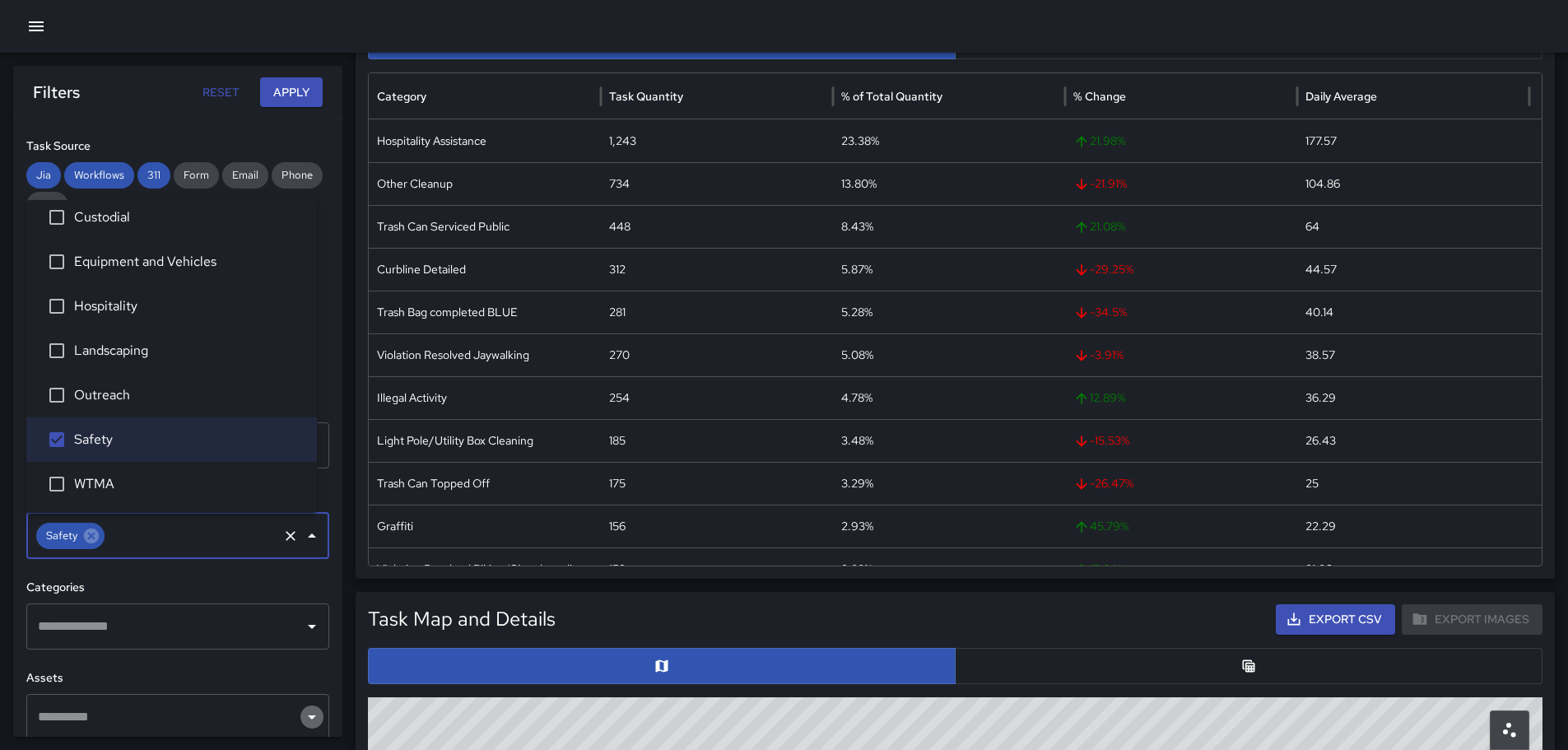
click at [302, 723] on icon "Open" at bounding box center [311, 716] width 20 height 20
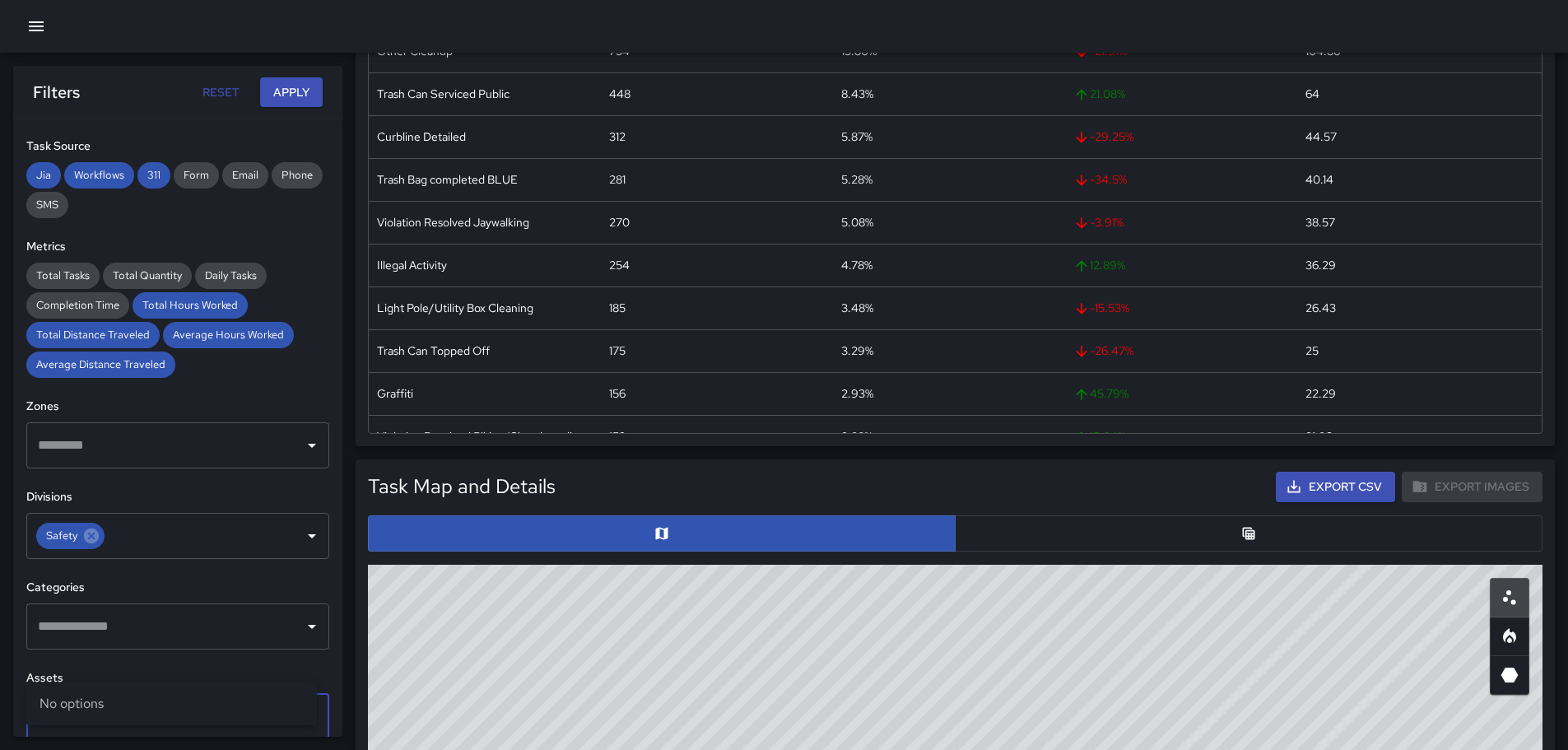
scroll to position [411, 0]
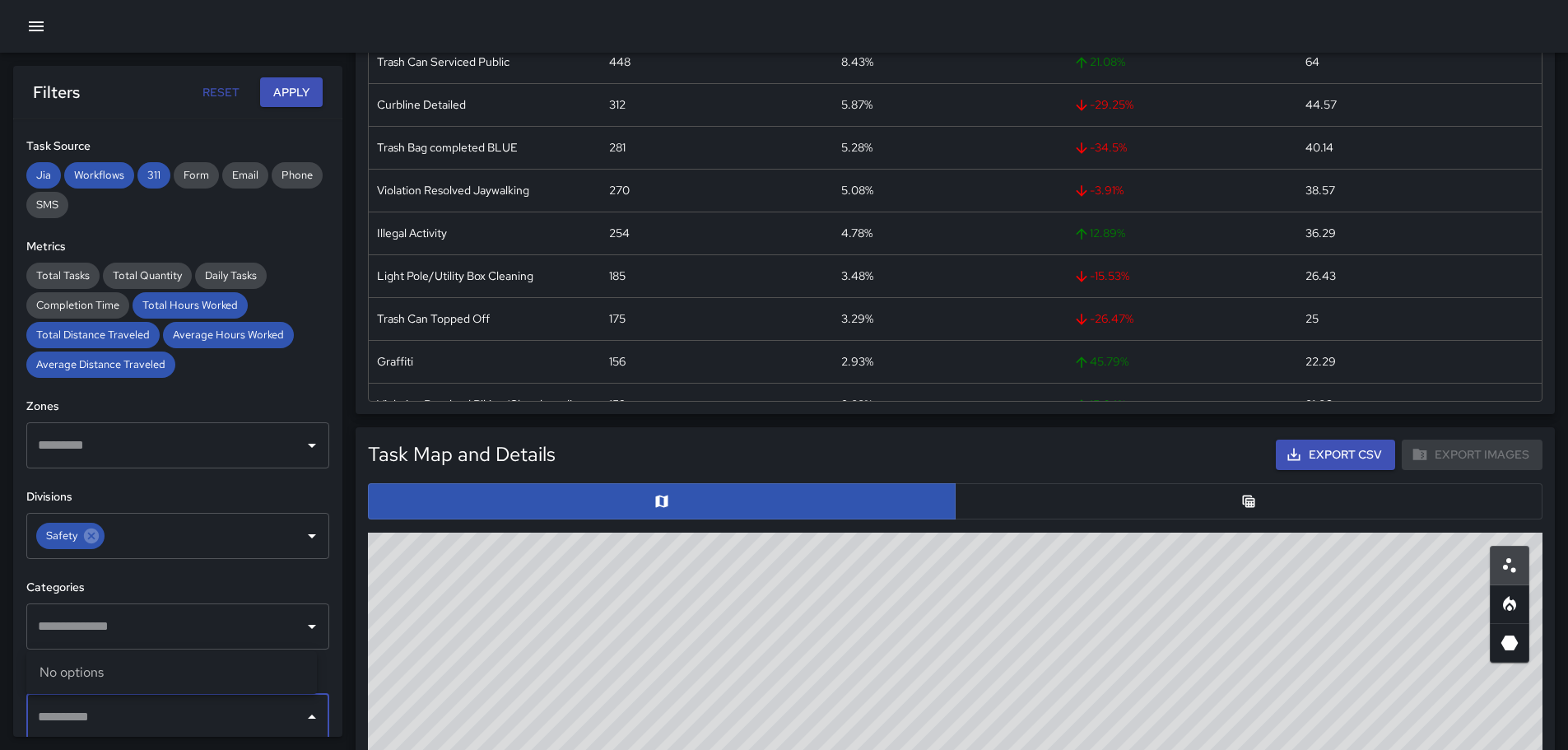
click at [302, 716] on icon "Close" at bounding box center [311, 716] width 20 height 20
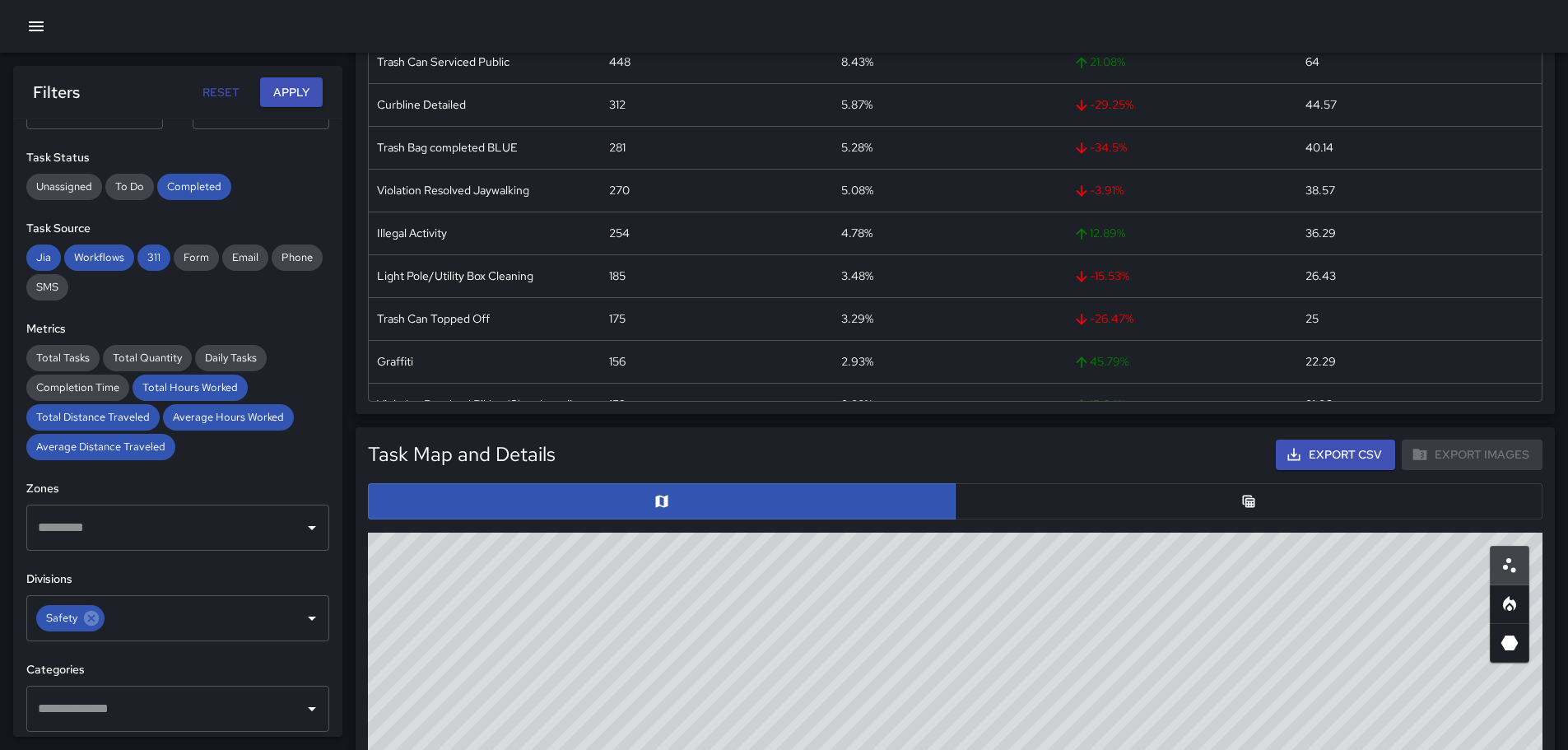
click at [1233, 497] on button "button" at bounding box center [1248, 501] width 588 height 36
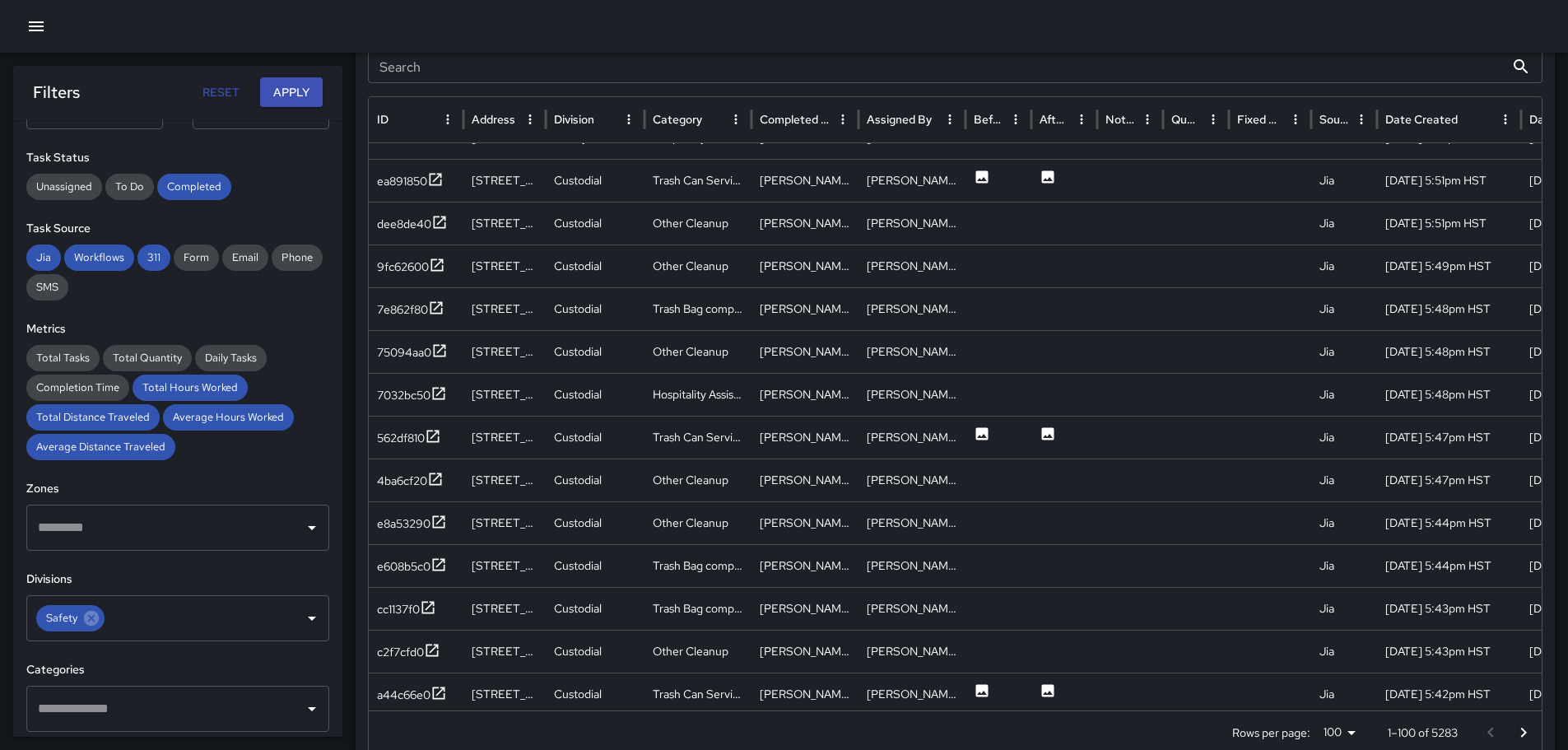
scroll to position [0, 0]
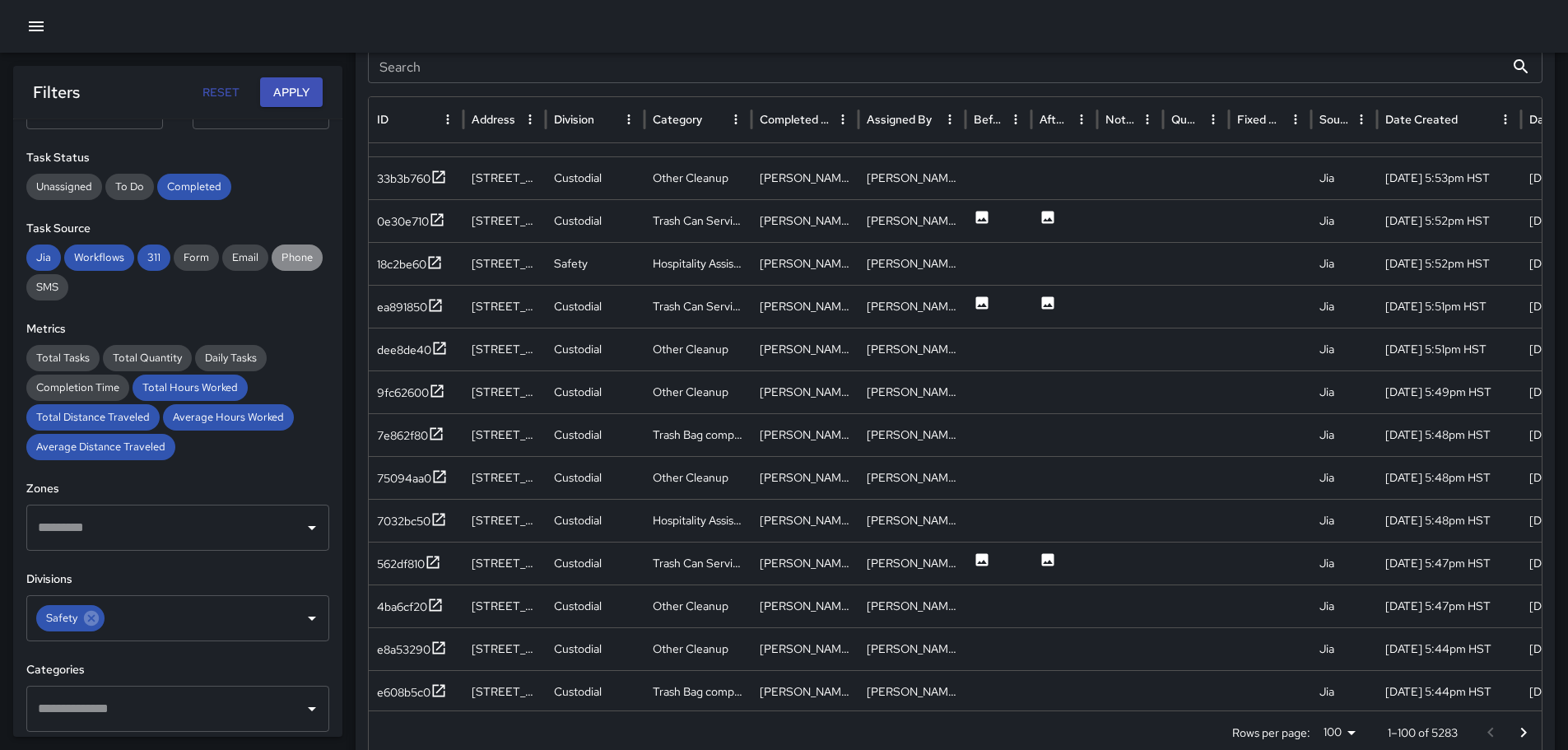
click at [272, 266] on span "Phone" at bounding box center [297, 257] width 51 height 16
drag, startPoint x: 36, startPoint y: 255, endPoint x: 76, endPoint y: 255, distance: 40.0
click at [48, 255] on span "Jia" at bounding box center [43, 257] width 35 height 16
click at [111, 258] on span "Workflows" at bounding box center [99, 257] width 70 height 16
click at [146, 256] on span "311" at bounding box center [154, 257] width 33 height 16
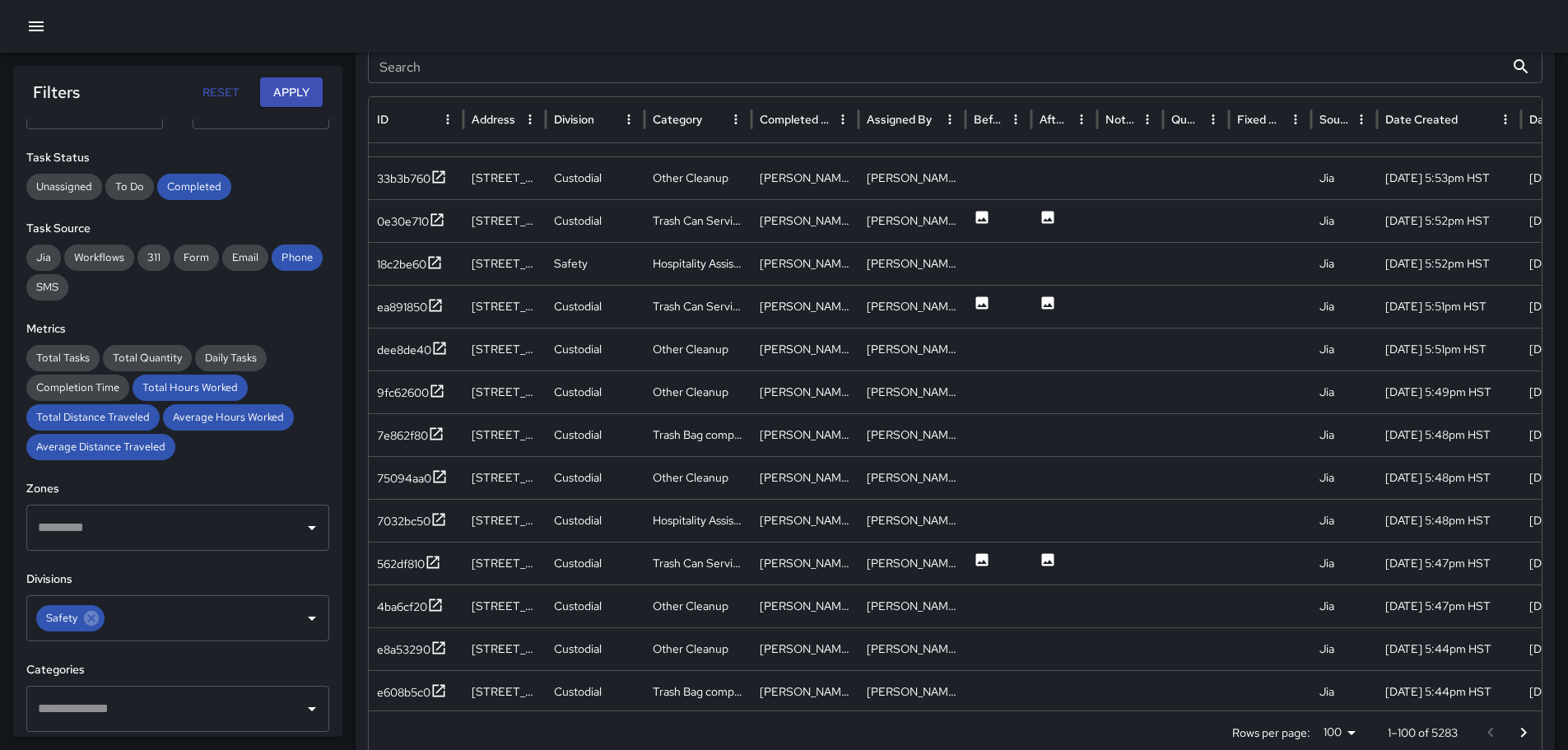
drag, startPoint x: 47, startPoint y: 257, endPoint x: 63, endPoint y: 248, distance: 18.4
click at [54, 252] on span "Jia" at bounding box center [43, 257] width 35 height 16
click at [304, 98] on button "Apply" at bounding box center [291, 92] width 63 height 31
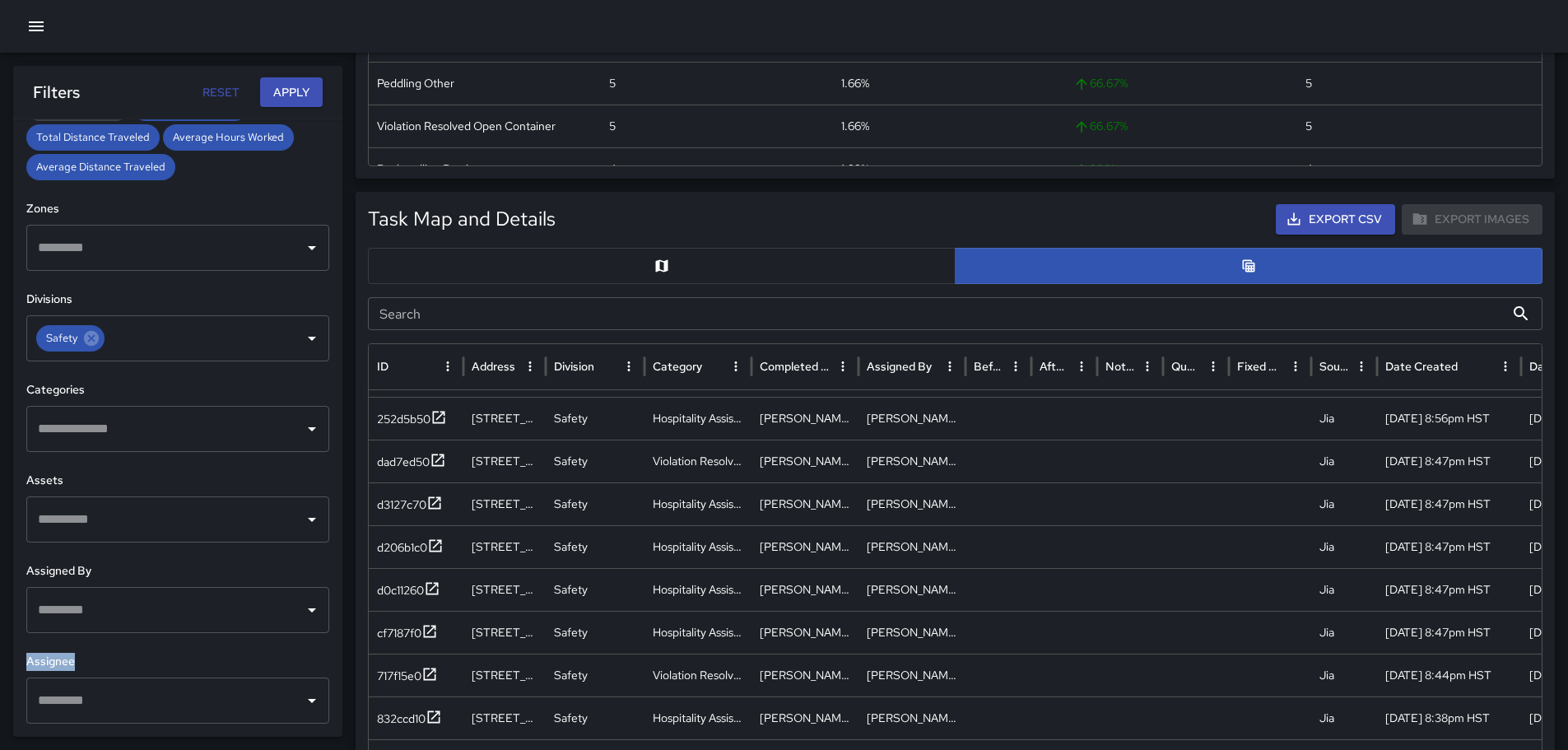
drag, startPoint x: 311, startPoint y: 670, endPoint x: 331, endPoint y: 705, distance: 40.3
click at [330, 692] on div "**********" at bounding box center [178, 428] width 329 height 617
click at [302, 697] on icon "Open" at bounding box center [311, 700] width 20 height 20
click at [288, 87] on button "Apply" at bounding box center [291, 92] width 63 height 31
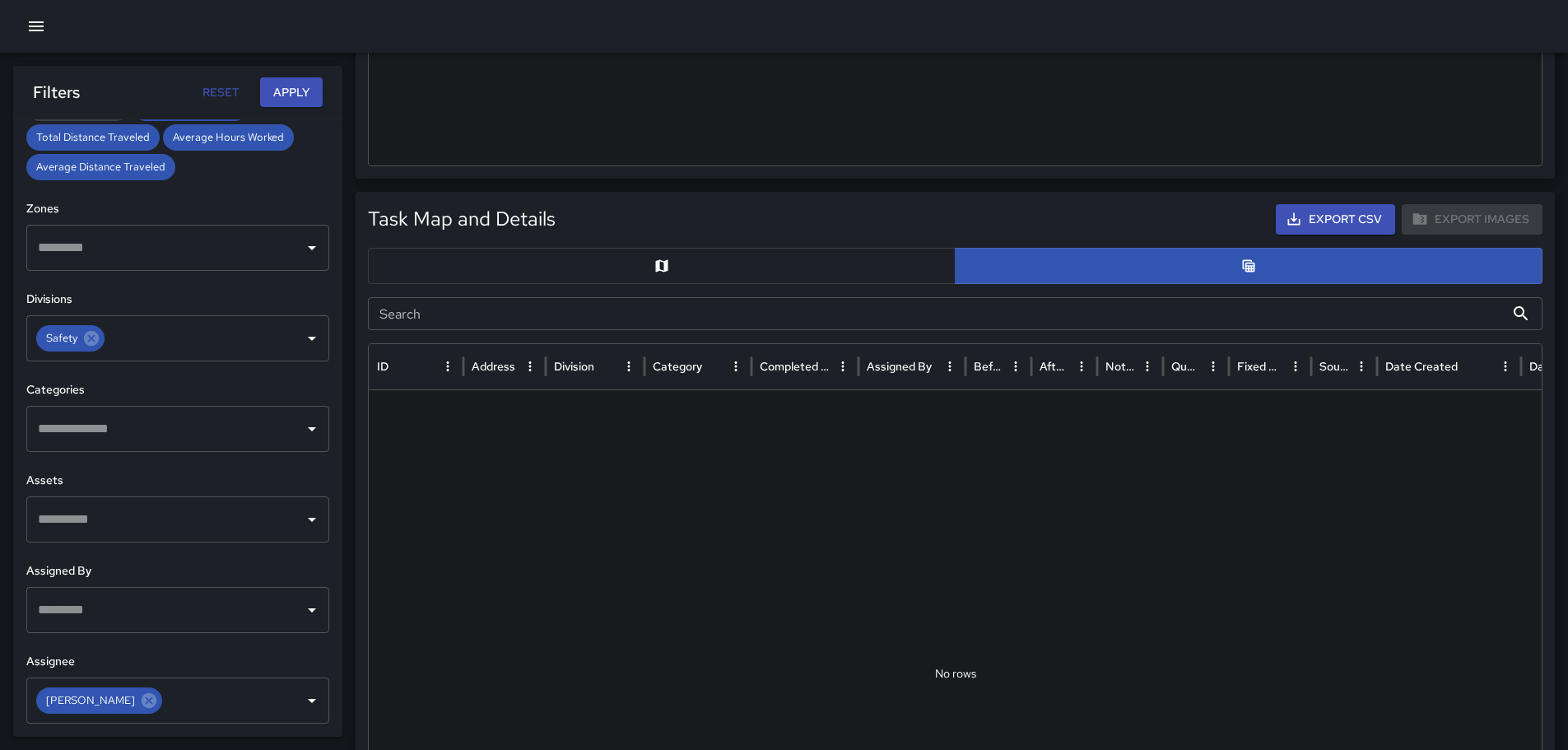
scroll to position [646, 0]
click at [737, 258] on button "button" at bounding box center [662, 266] width 588 height 36
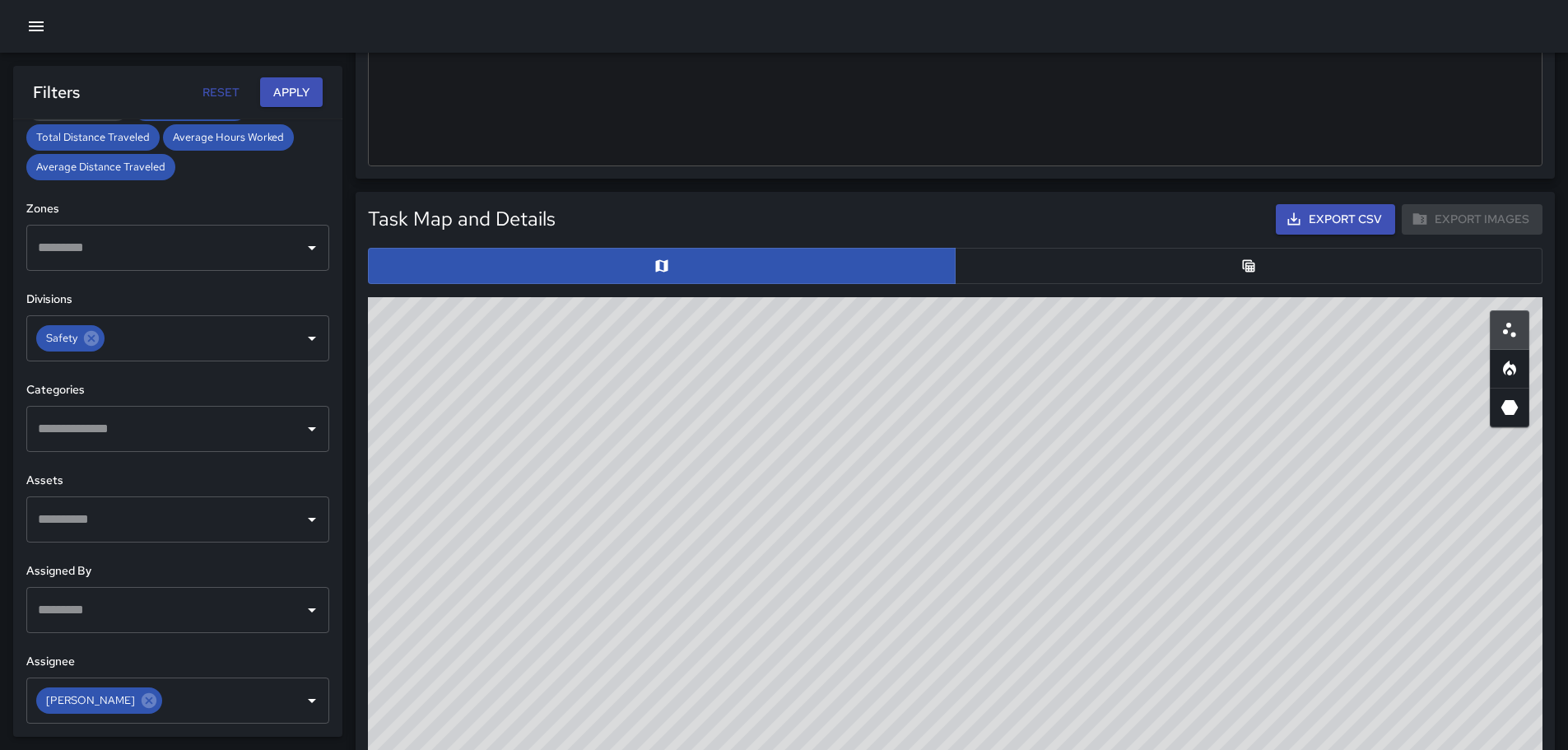
drag, startPoint x: 1029, startPoint y: 439, endPoint x: 802, endPoint y: 395, distance: 231.2
click at [816, 399] on div "© Mapbox © OpenStreetMap Improve this map" at bounding box center [955, 626] width 1174 height 658
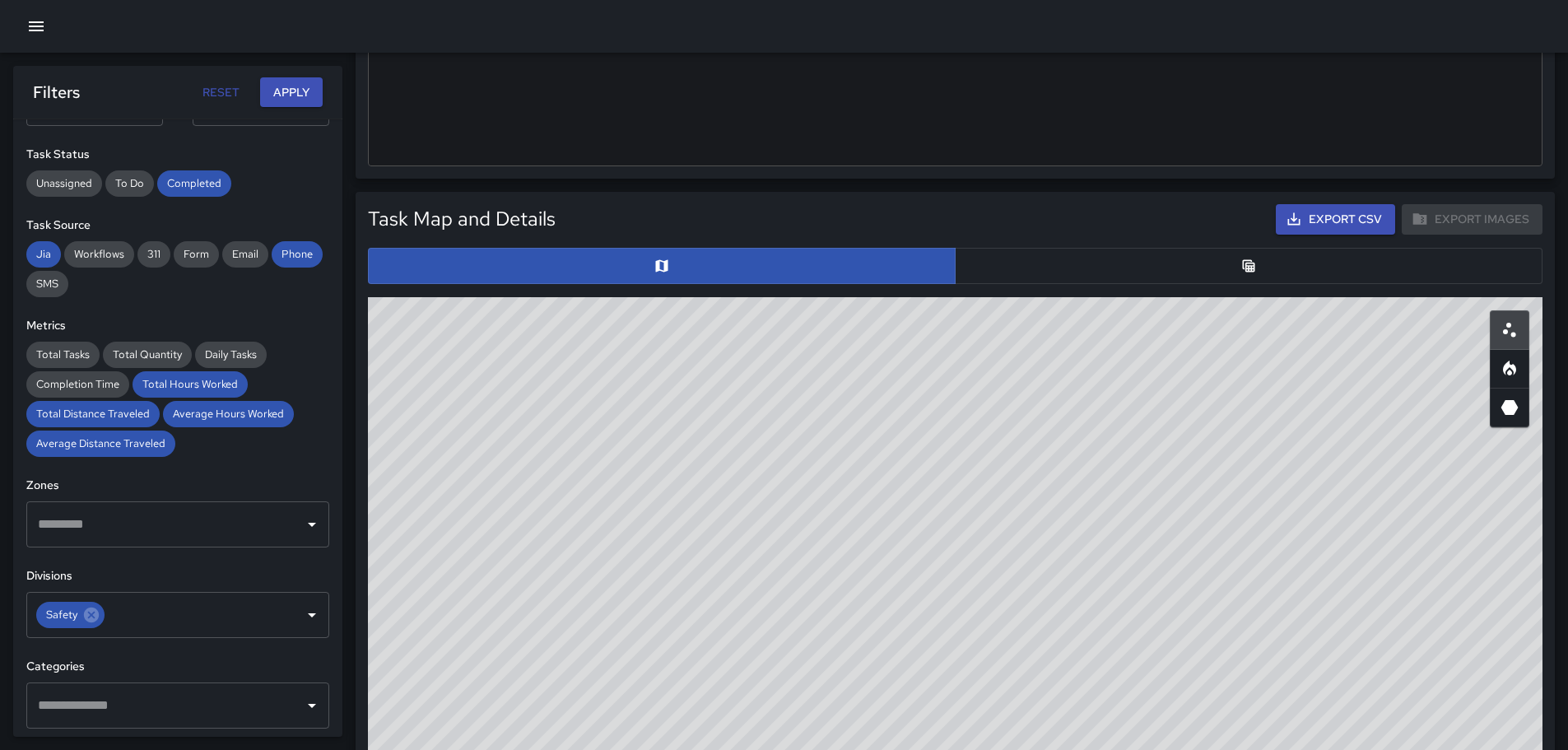
scroll to position [164, 0]
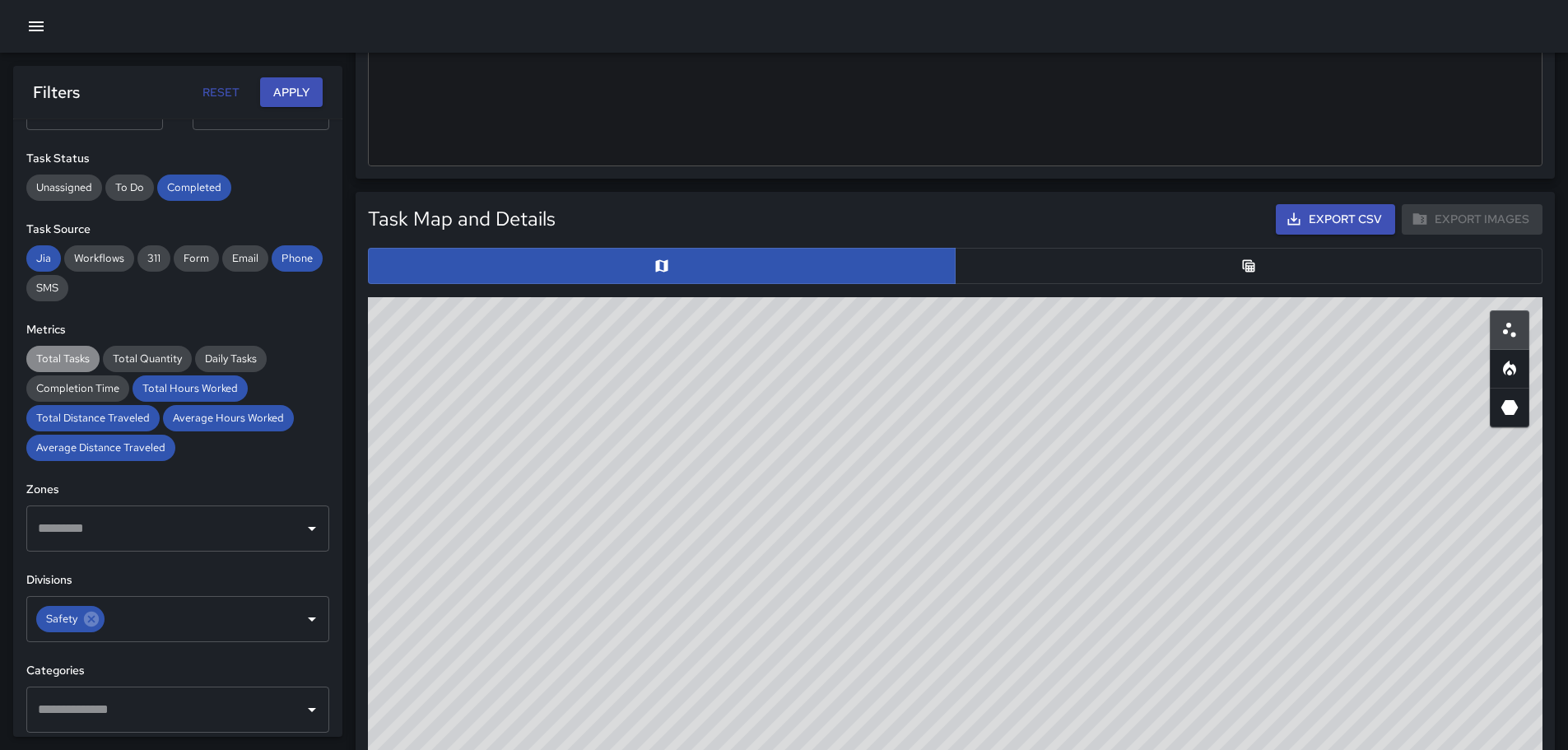
drag, startPoint x: 53, startPoint y: 360, endPoint x: 160, endPoint y: 369, distance: 107.4
click at [53, 360] on span "Total Tasks" at bounding box center [63, 358] width 73 height 16
drag, startPoint x: 154, startPoint y: 353, endPoint x: 218, endPoint y: 344, distance: 64.6
click at [186, 347] on div "Total Tasks Total Quantity Daily Tasks Completion Time Total Hours Worked Total…" at bounding box center [177, 403] width 303 height 115
click at [232, 350] on div "Daily Tasks" at bounding box center [231, 358] width 71 height 26
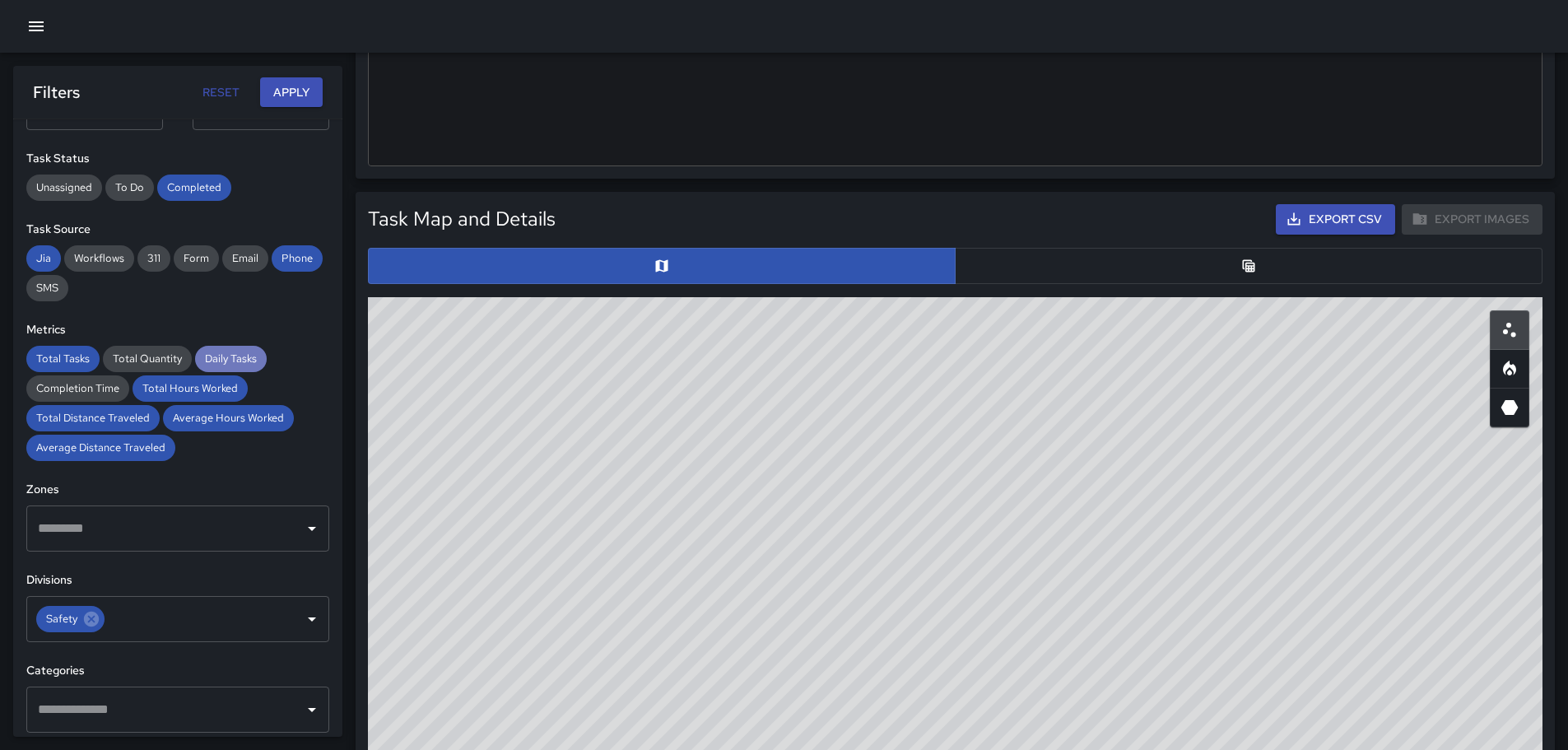
click at [222, 358] on span "Daily Tasks" at bounding box center [231, 358] width 71 height 16
drag, startPoint x: 232, startPoint y: 360, endPoint x: 143, endPoint y: 349, distance: 89.7
click at [216, 360] on span "Daily Tasks" at bounding box center [231, 358] width 71 height 16
drag, startPoint x: 143, startPoint y: 349, endPoint x: 123, endPoint y: 358, distance: 21.9
click at [143, 350] on div "Total Quantity" at bounding box center [147, 358] width 89 height 26
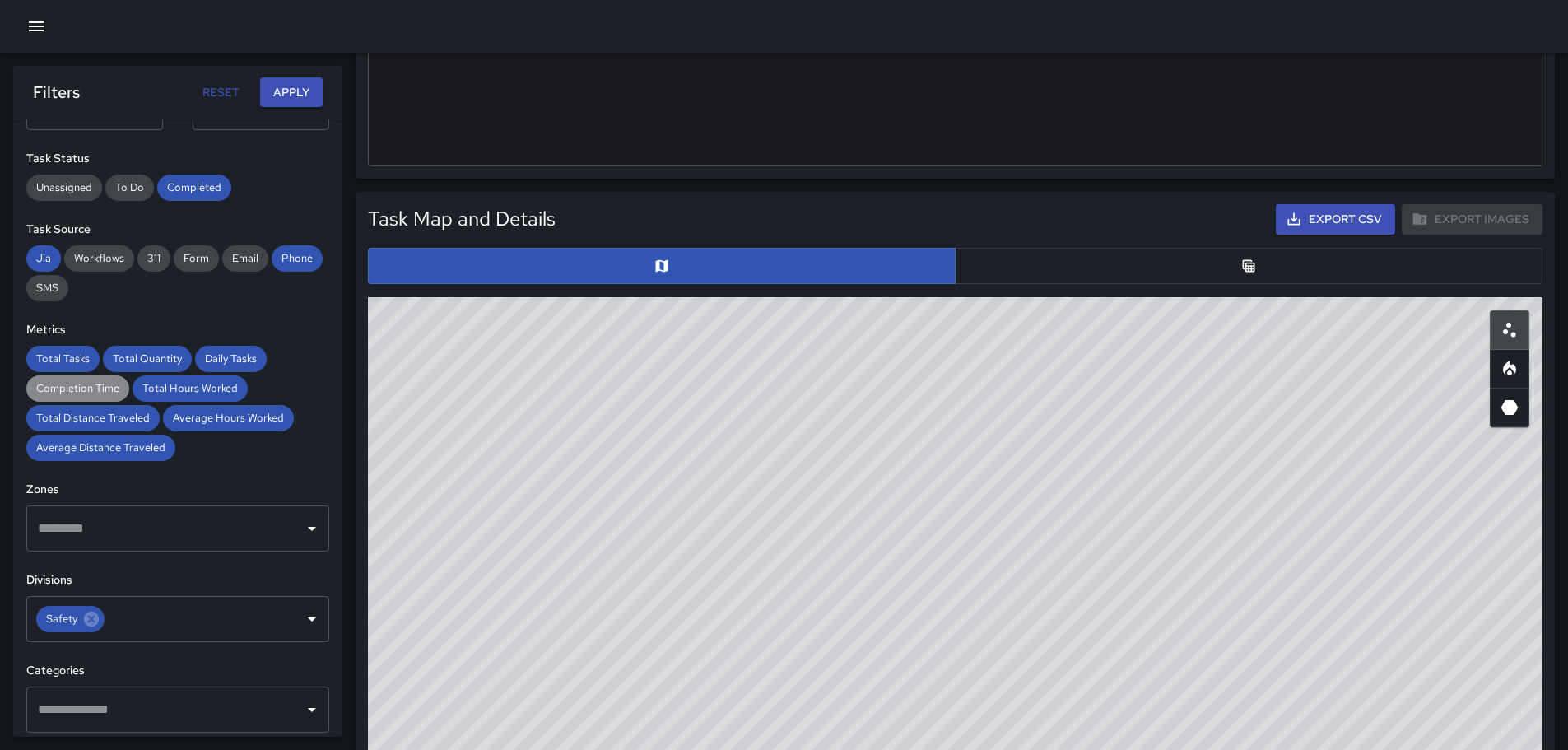
drag, startPoint x: 89, startPoint y: 391, endPoint x: 97, endPoint y: 388, distance: 8.5
click at [92, 389] on span "Completion Time" at bounding box center [77, 388] width 103 height 16
click at [233, 413] on span "Average Hours Worked" at bounding box center [228, 417] width 131 height 16
click at [87, 253] on span "Workflows" at bounding box center [99, 258] width 70 height 16
click at [158, 250] on span "311" at bounding box center [154, 258] width 33 height 16
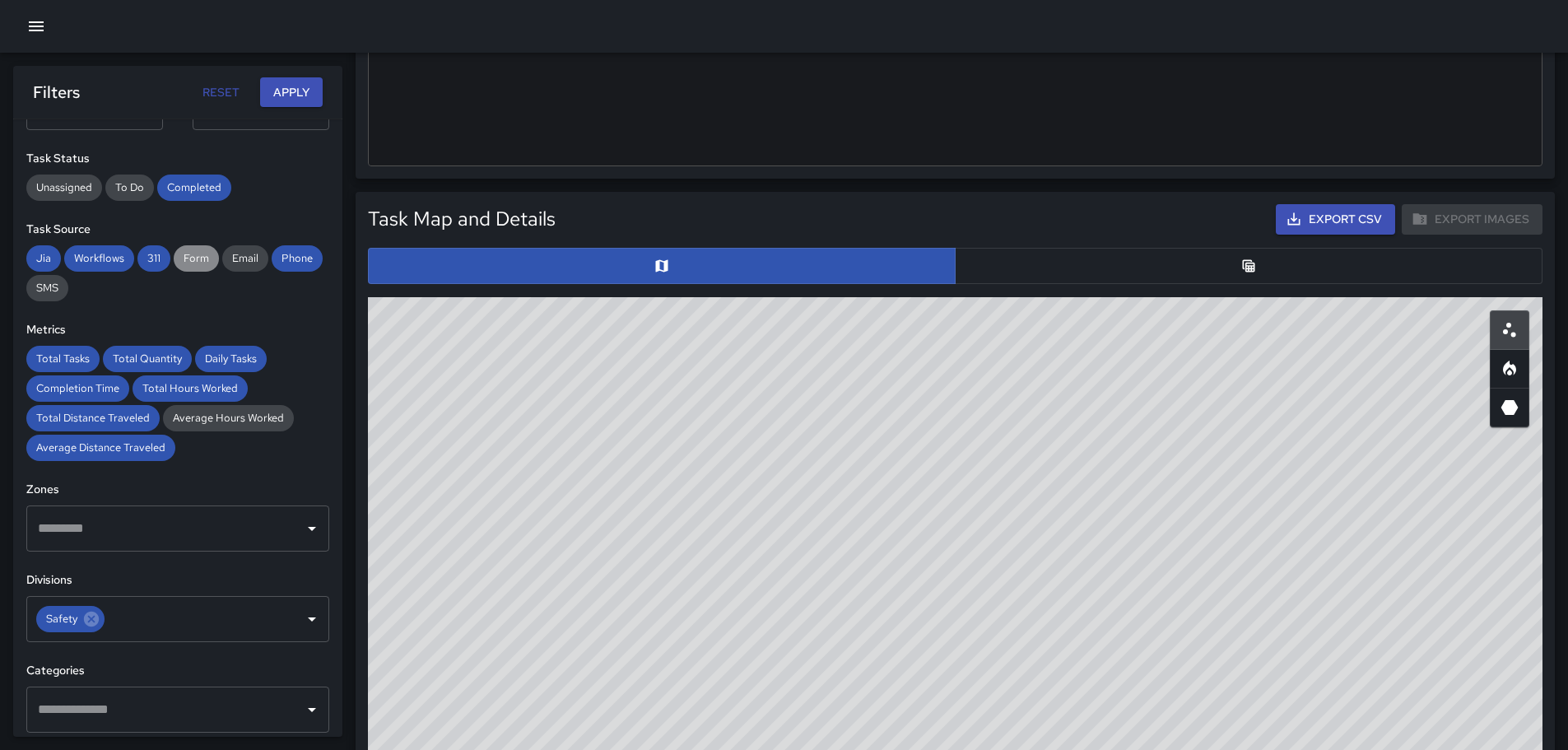
click at [200, 260] on span "Form" at bounding box center [196, 258] width 45 height 16
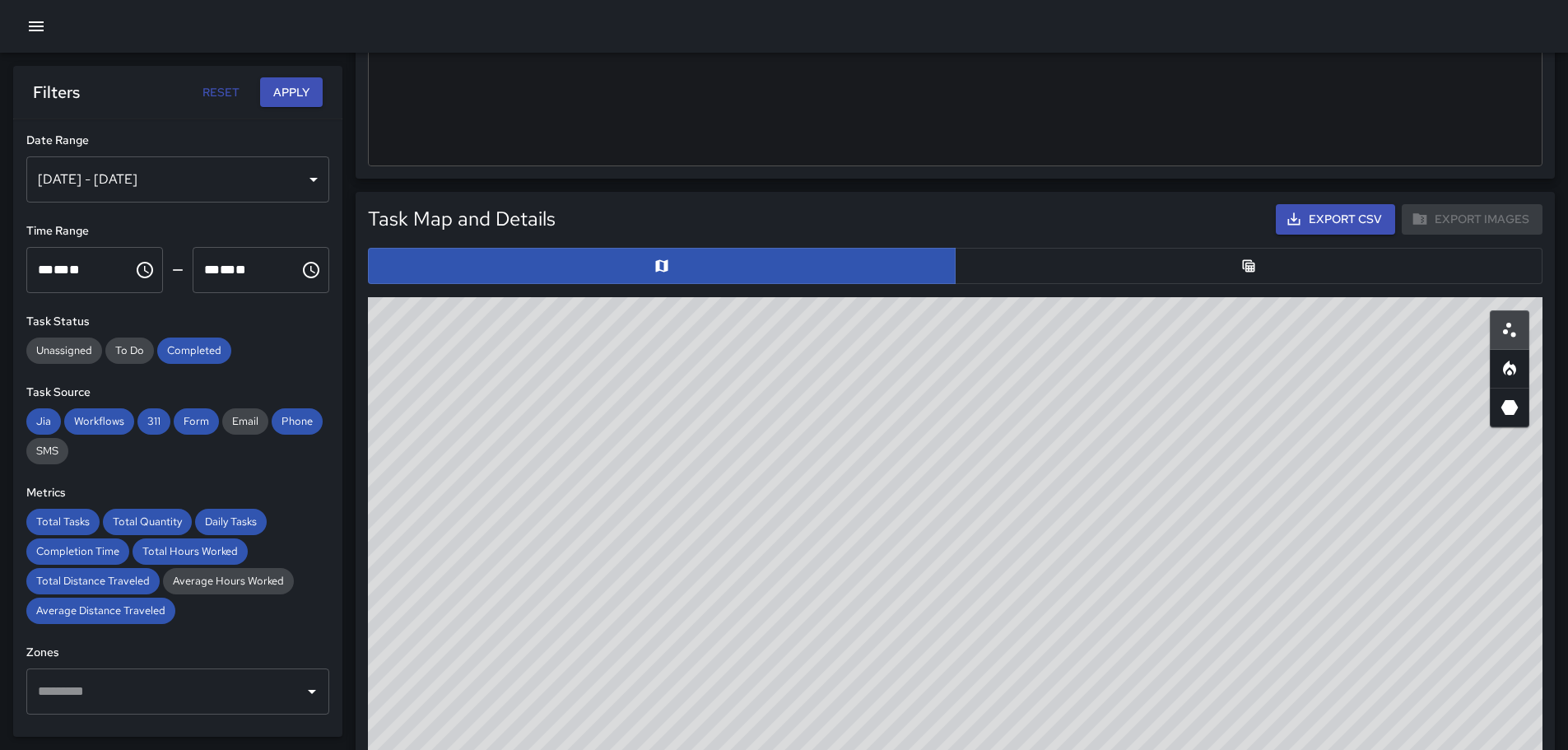
scroll to position [0, 0]
click at [279, 95] on button "Apply" at bounding box center [291, 92] width 63 height 31
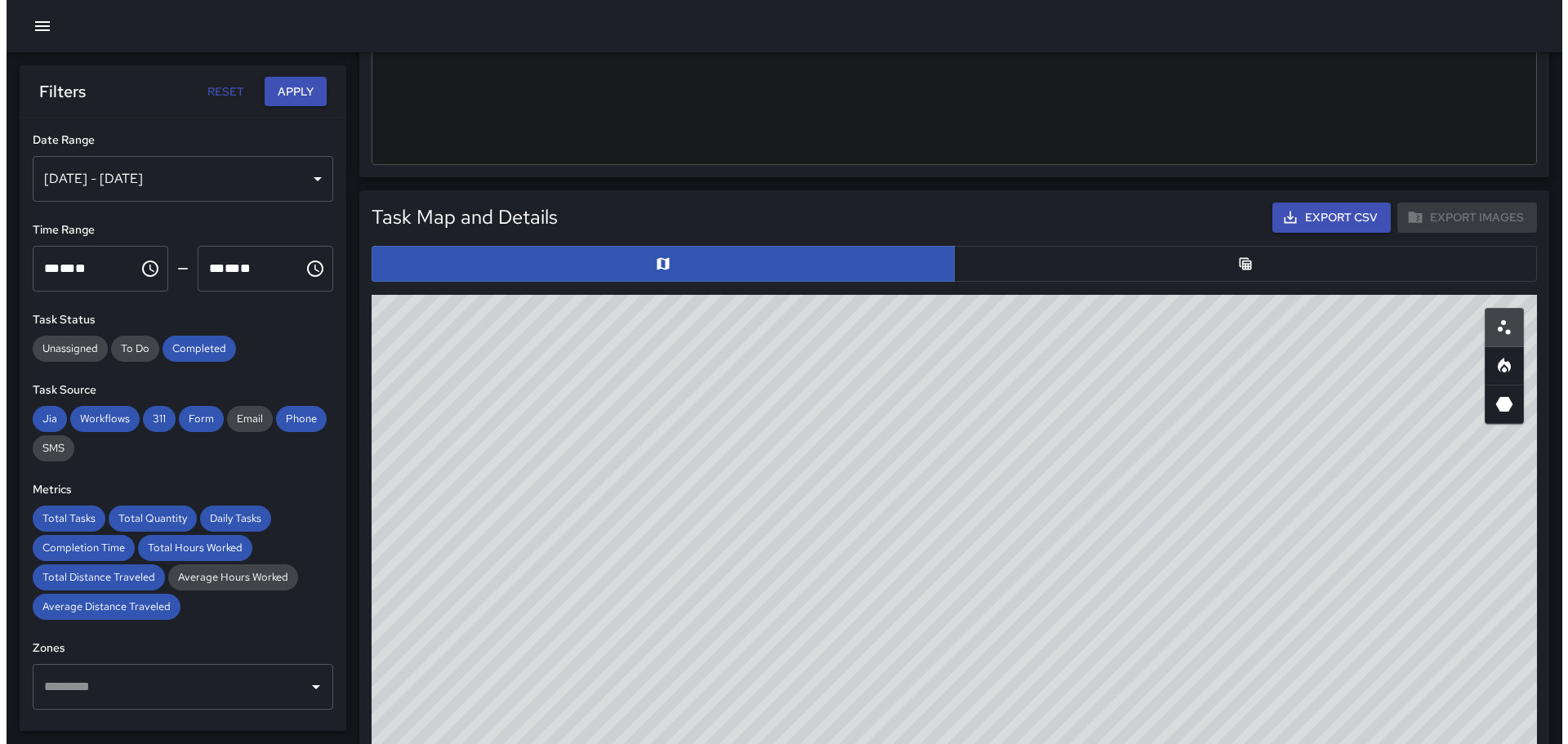
scroll to position [785, 0]
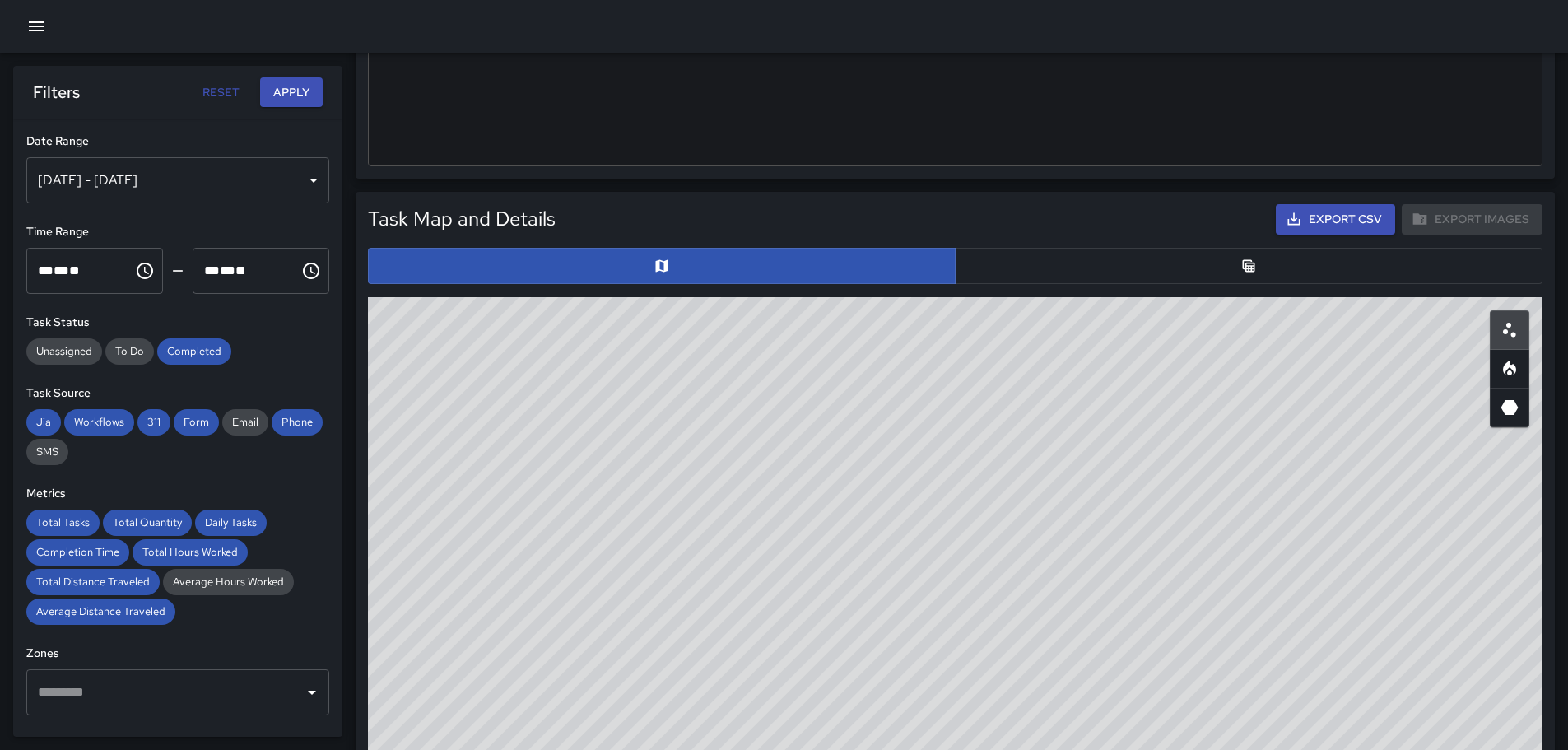
drag, startPoint x: 1130, startPoint y: 585, endPoint x: 1096, endPoint y: 553, distance: 46.7
click at [1096, 554] on div "© Mapbox © OpenStreetMap Improve this map" at bounding box center [955, 626] width 1174 height 658
drag, startPoint x: 1074, startPoint y: 534, endPoint x: 1072, endPoint y: 517, distance: 17.1
click at [1072, 517] on div "© Mapbox © OpenStreetMap Improve this map" at bounding box center [955, 626] width 1174 height 658
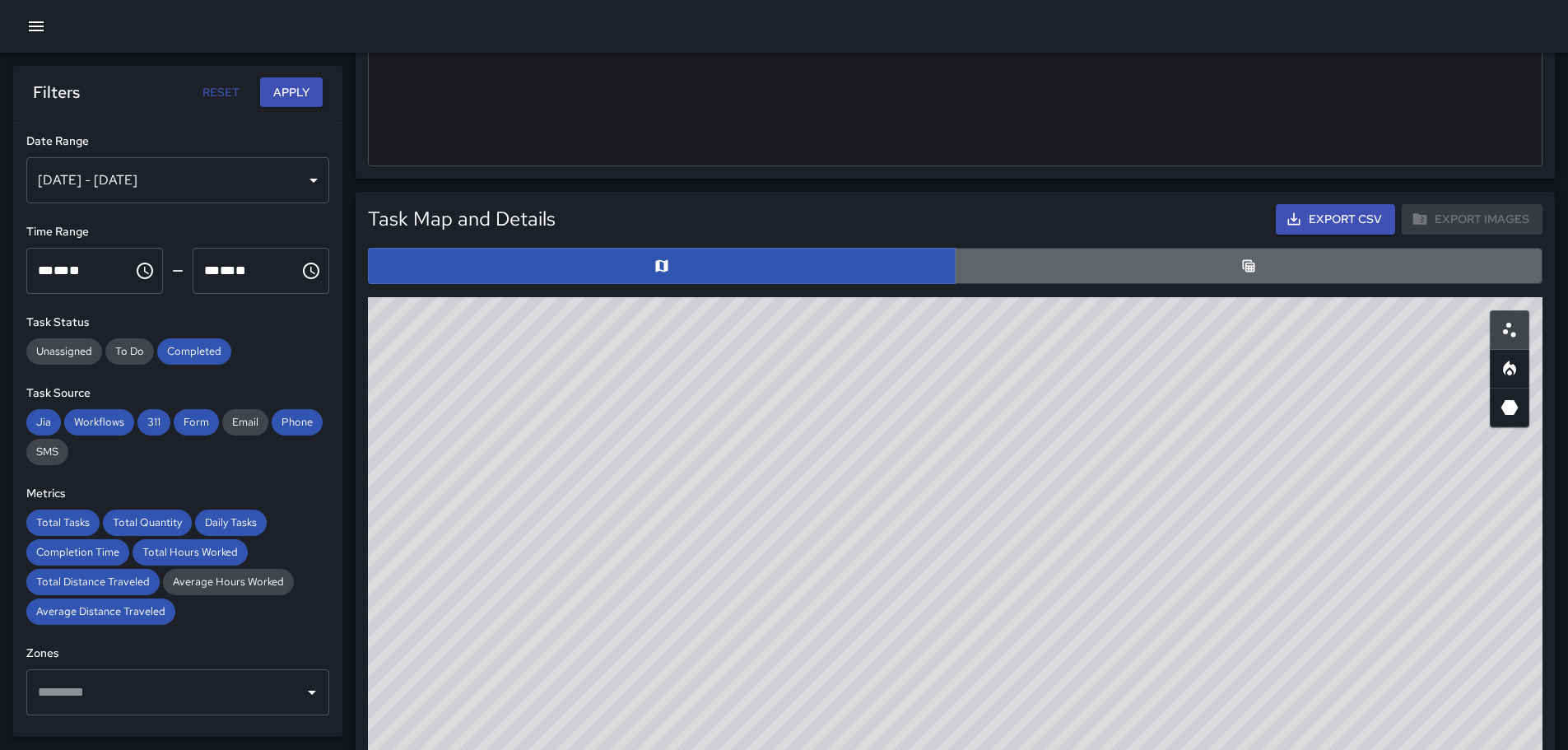
click at [1201, 268] on button "button" at bounding box center [1248, 266] width 588 height 36
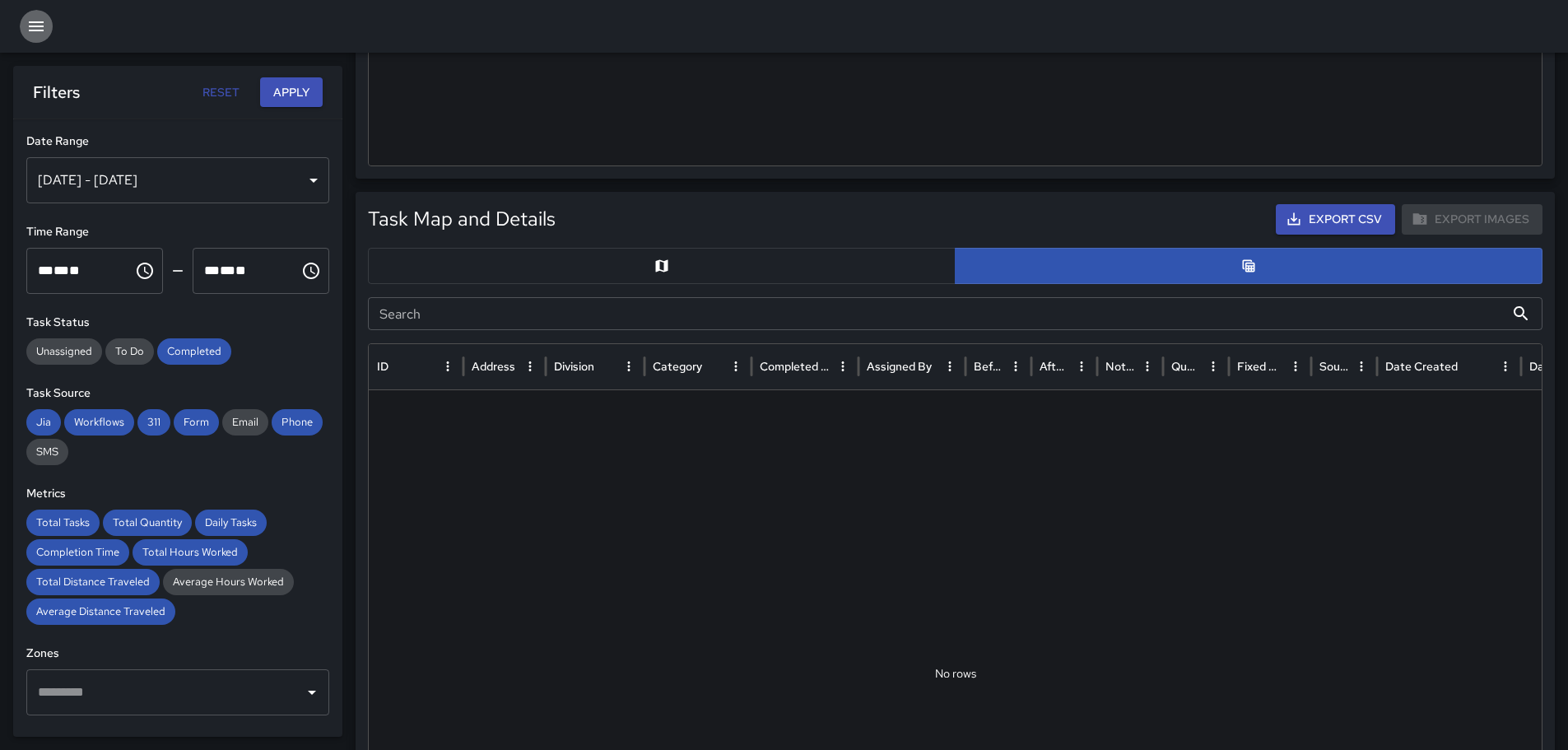
click at [41, 20] on icon "button" at bounding box center [36, 25] width 20 height 20
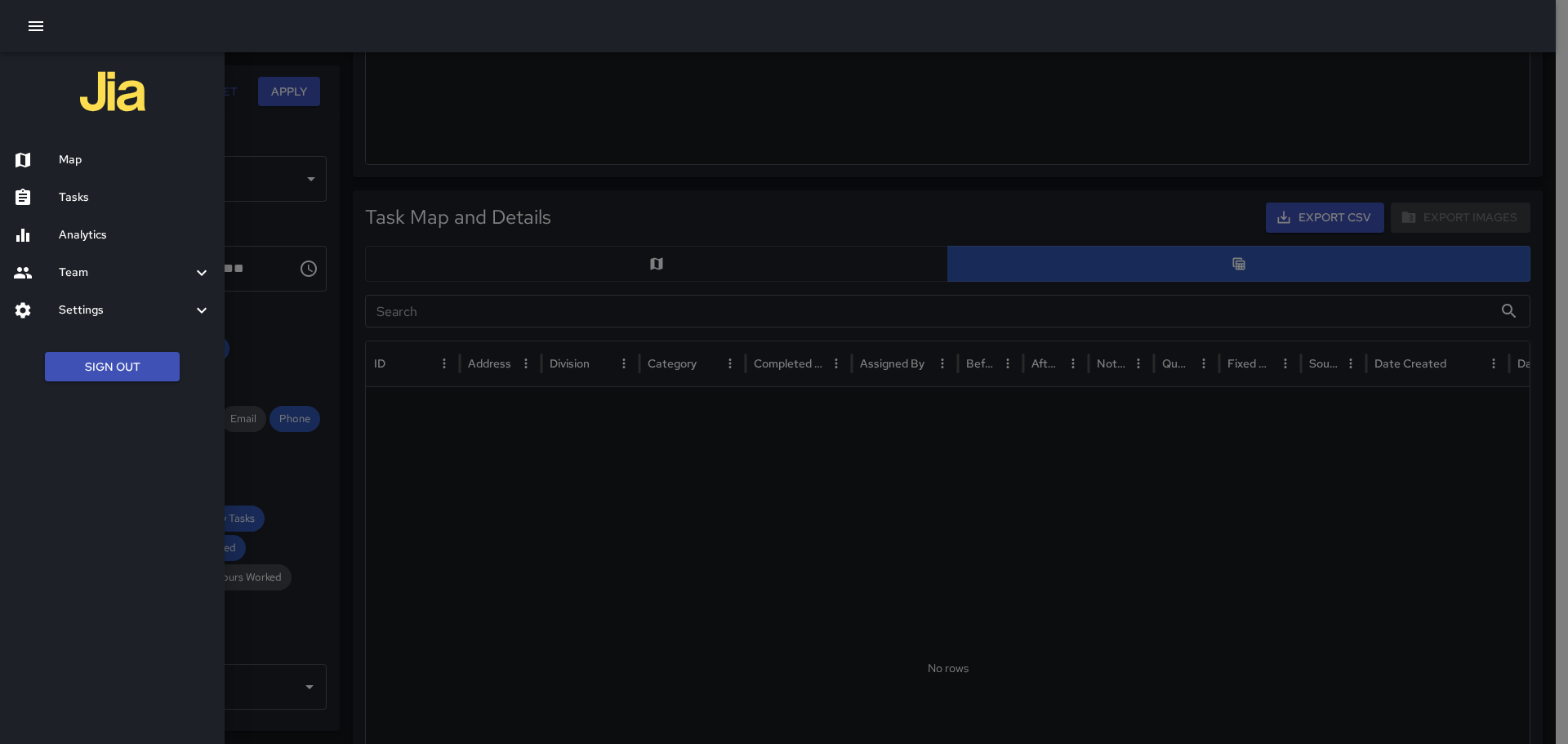
click at [90, 151] on h6 "Map" at bounding box center [135, 159] width 152 height 18
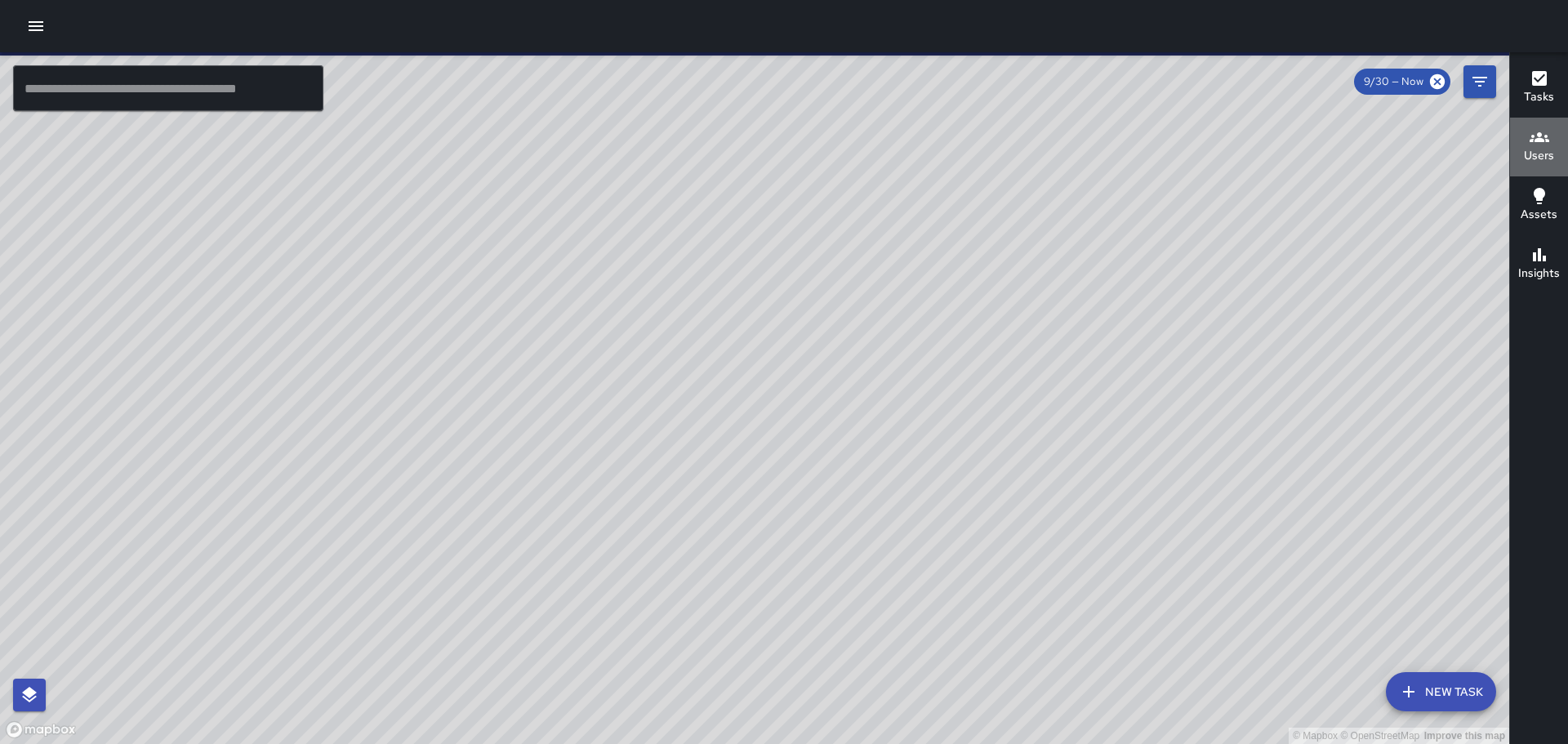
click at [1550, 144] on div "Users" at bounding box center [1539, 146] width 30 height 38
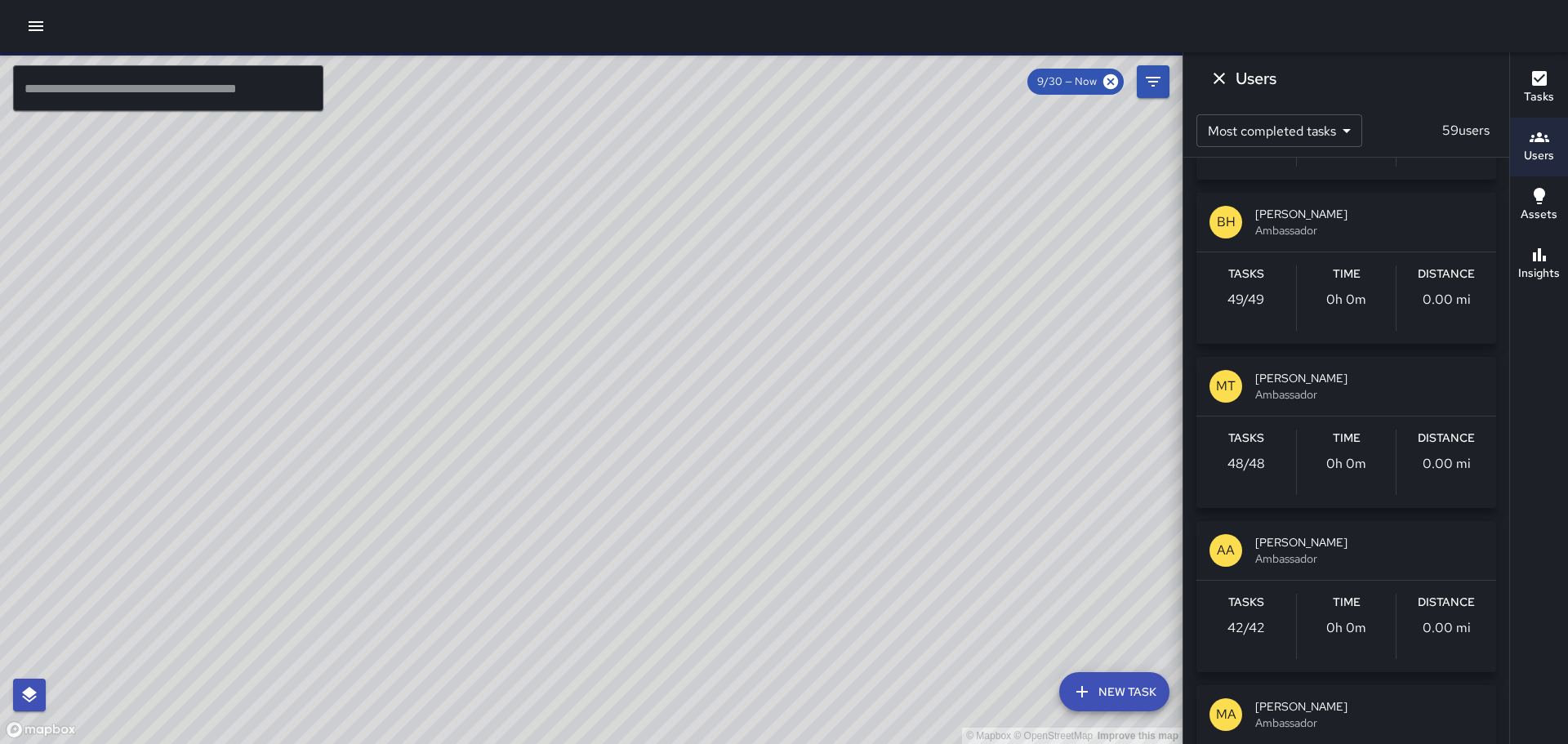
scroll to position [980, 0]
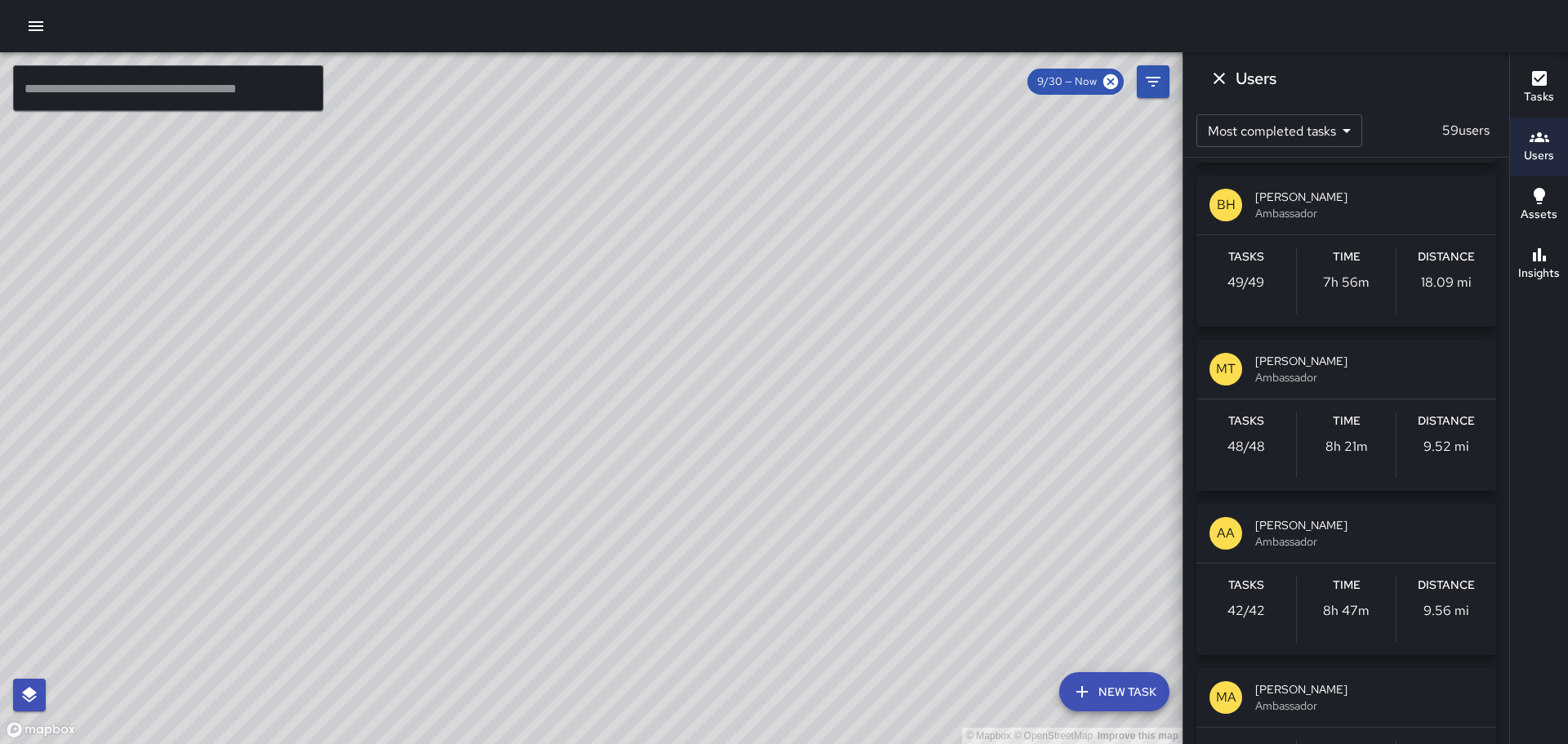
click at [1222, 210] on p "BH" at bounding box center [1226, 205] width 19 height 19
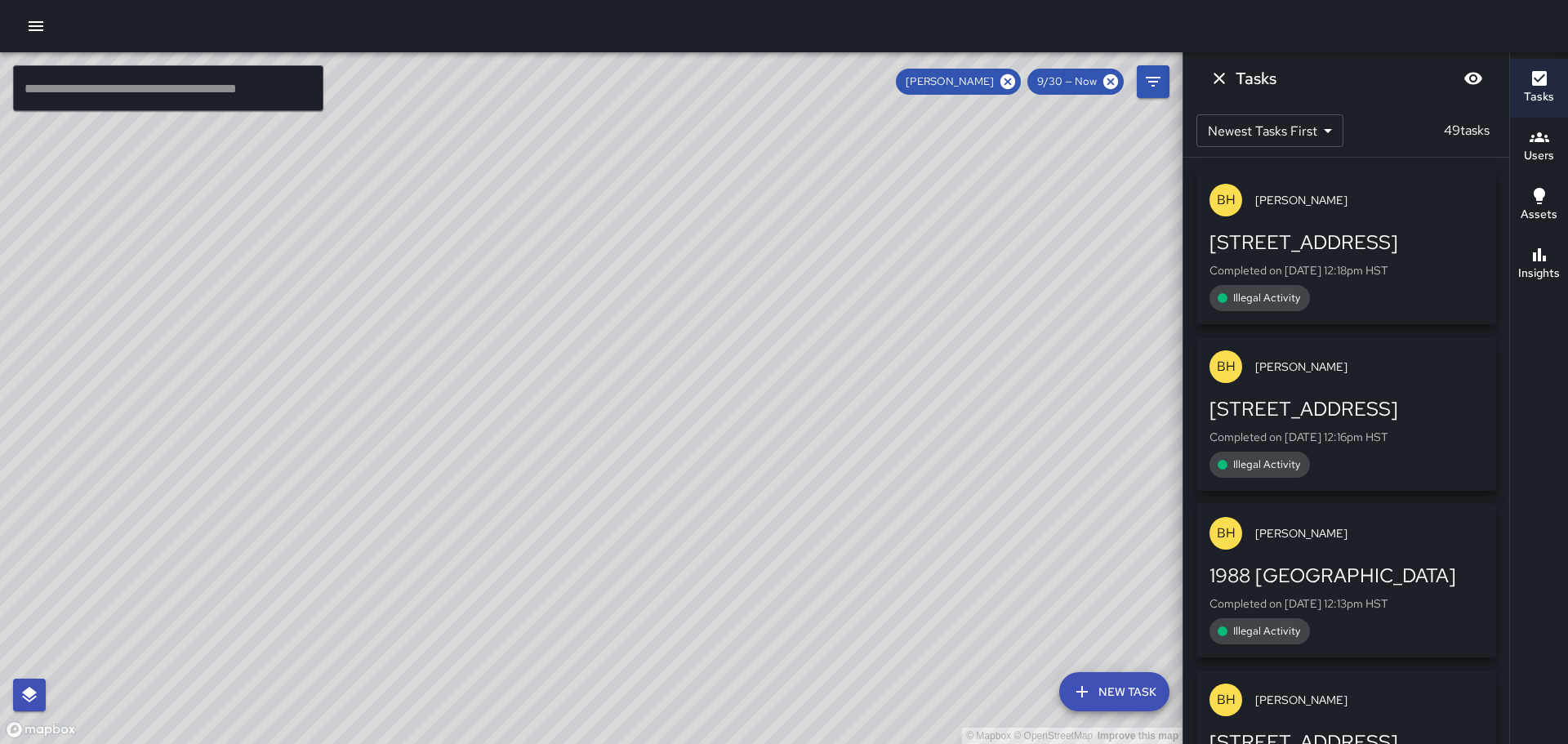
scroll to position [0, 0]
click at [1155, 84] on icon "Filters" at bounding box center [1153, 81] width 19 height 19
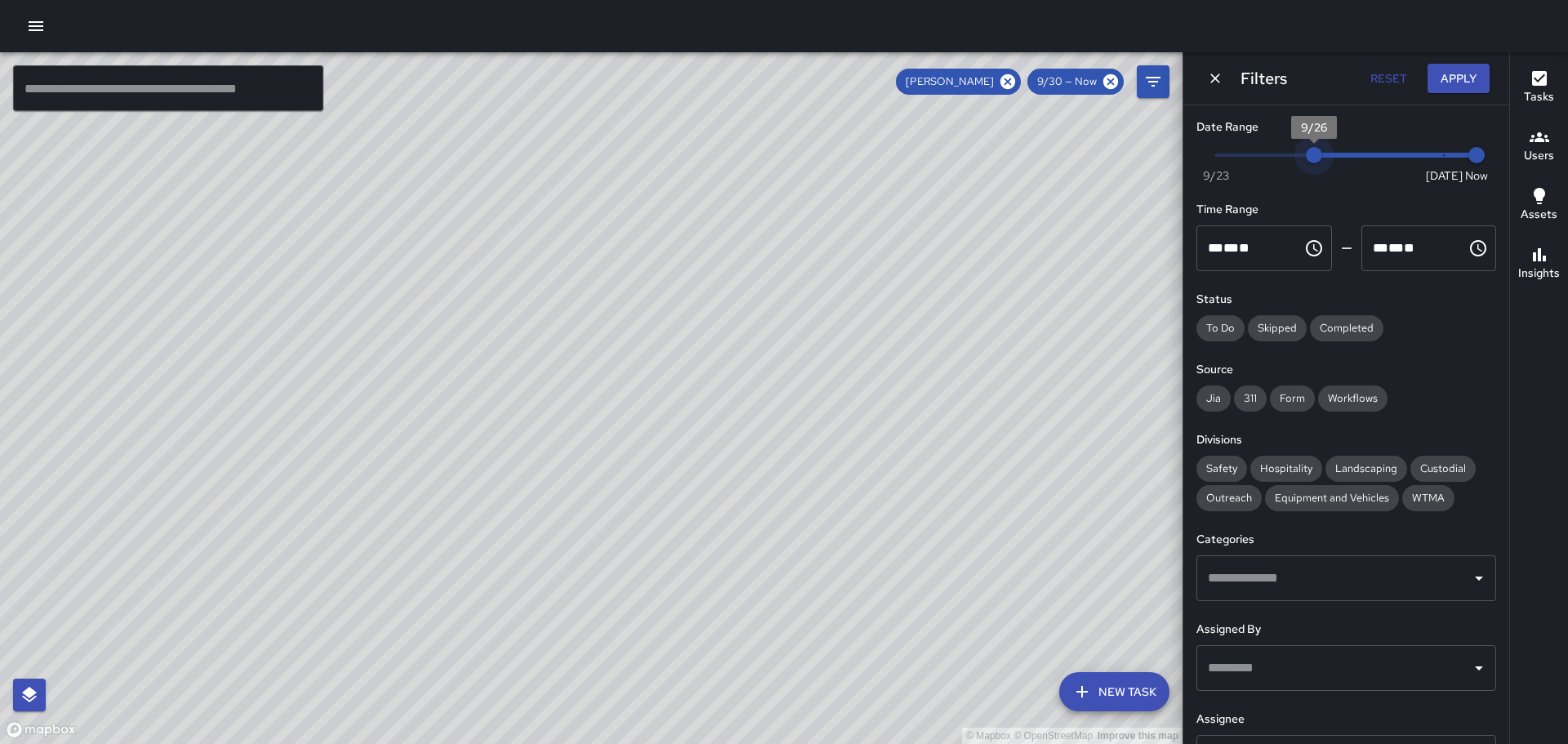
click at [1303, 151] on span "Now [DATE] [DATE] 6:25 pm" at bounding box center [1346, 155] width 260 height 24
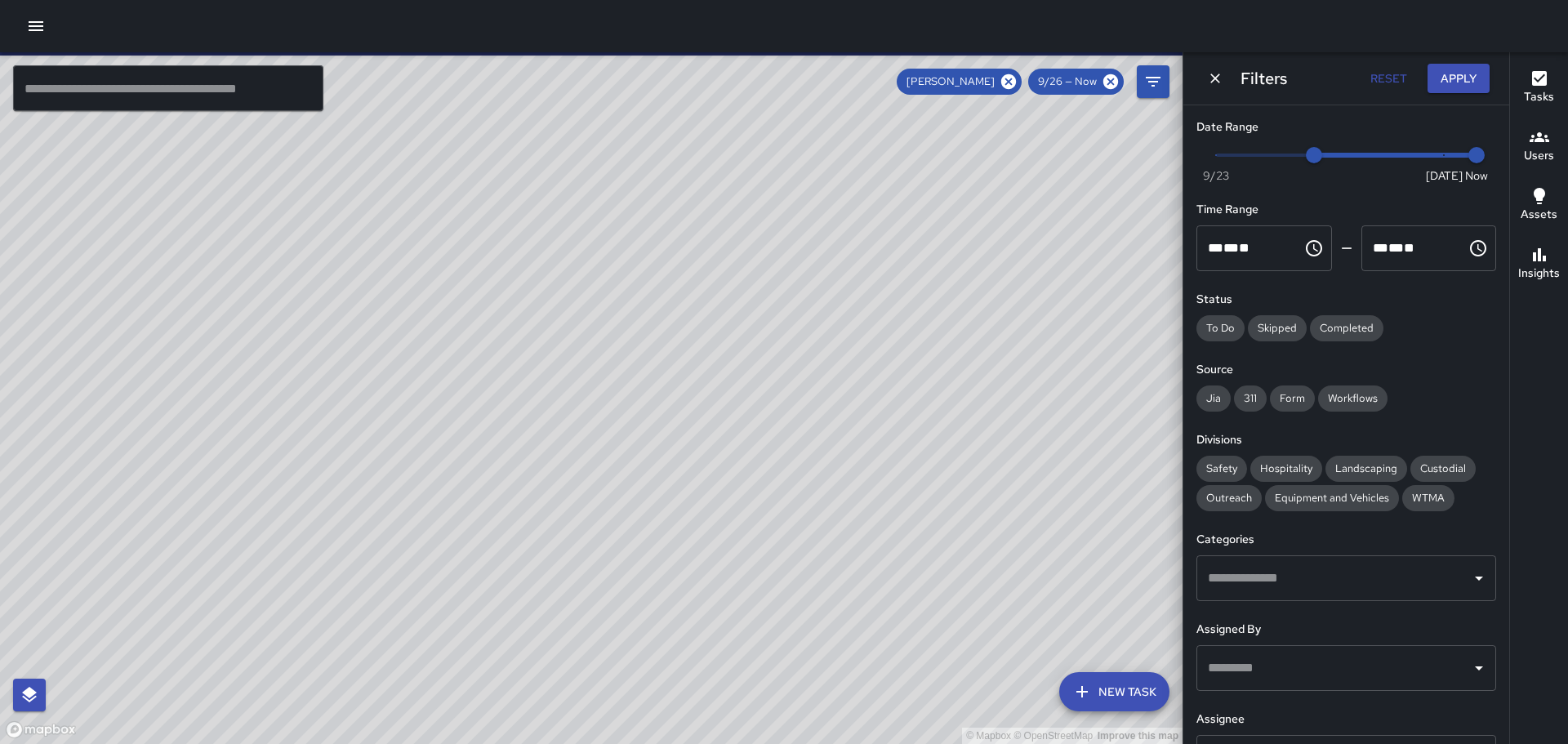
click at [1331, 151] on span "Now [DATE] [DATE] 6:25 pm" at bounding box center [1346, 155] width 260 height 24
type input "*"
click at [1315, 154] on span "Now [DATE] [DATE] 6:25 pm" at bounding box center [1346, 155] width 260 height 24
type input "*"
drag, startPoint x: 1467, startPoint y: 153, endPoint x: 1333, endPoint y: 156, distance: 134.0
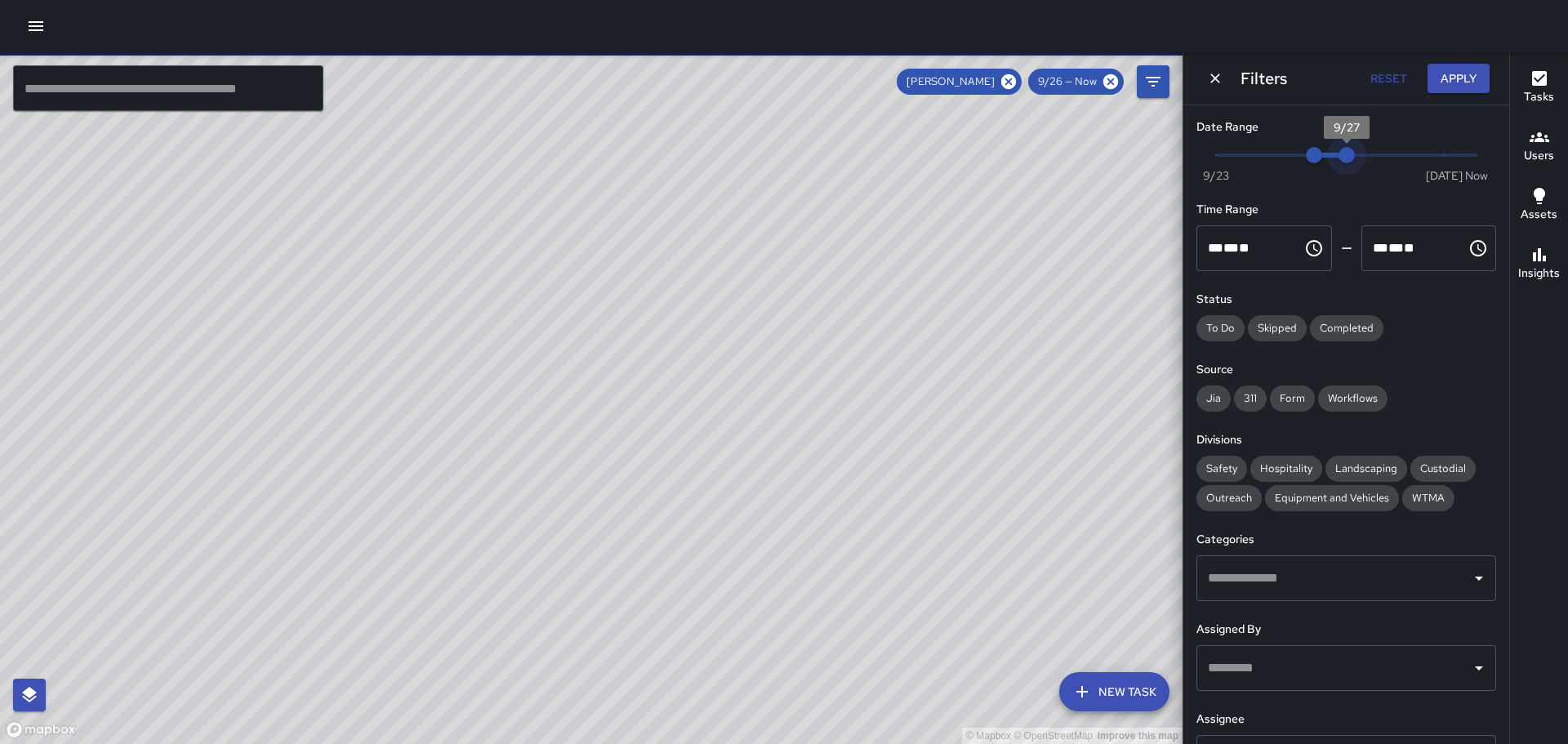
click at [1339, 156] on span "9/27" at bounding box center [1347, 155] width 16 height 16
click at [1338, 327] on span "Completed" at bounding box center [1347, 327] width 73 height 16
drag, startPoint x: 1218, startPoint y: 397, endPoint x: 1253, endPoint y: 391, distance: 35.5
click at [1219, 396] on span "Jia" at bounding box center [1213, 398] width 35 height 16
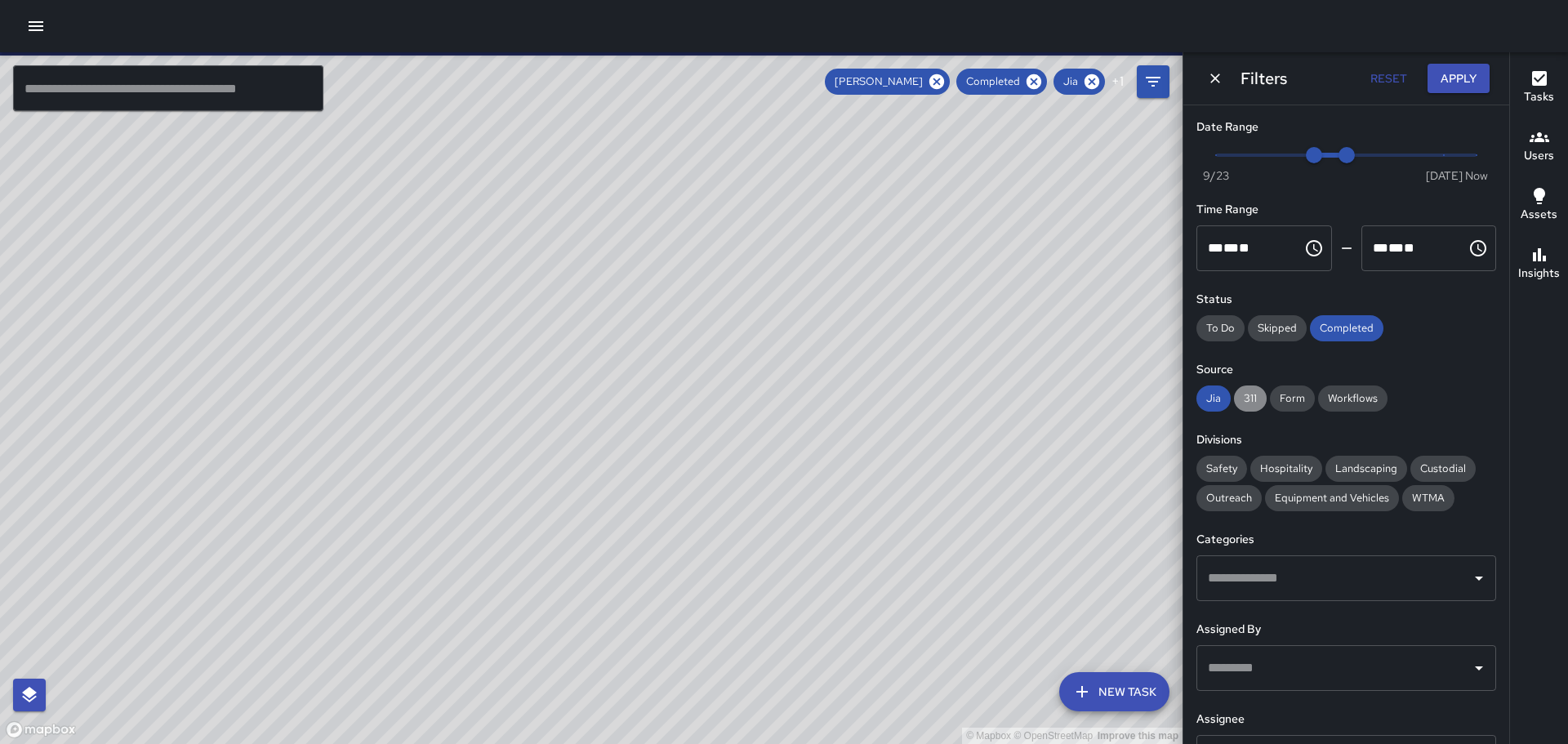
click at [1251, 392] on span "311" at bounding box center [1251, 398] width 33 height 16
click at [1290, 396] on span "Form" at bounding box center [1292, 398] width 45 height 16
click at [1349, 392] on span "Workflows" at bounding box center [1352, 398] width 69 height 16
click at [1225, 461] on span "Safety" at bounding box center [1222, 468] width 51 height 16
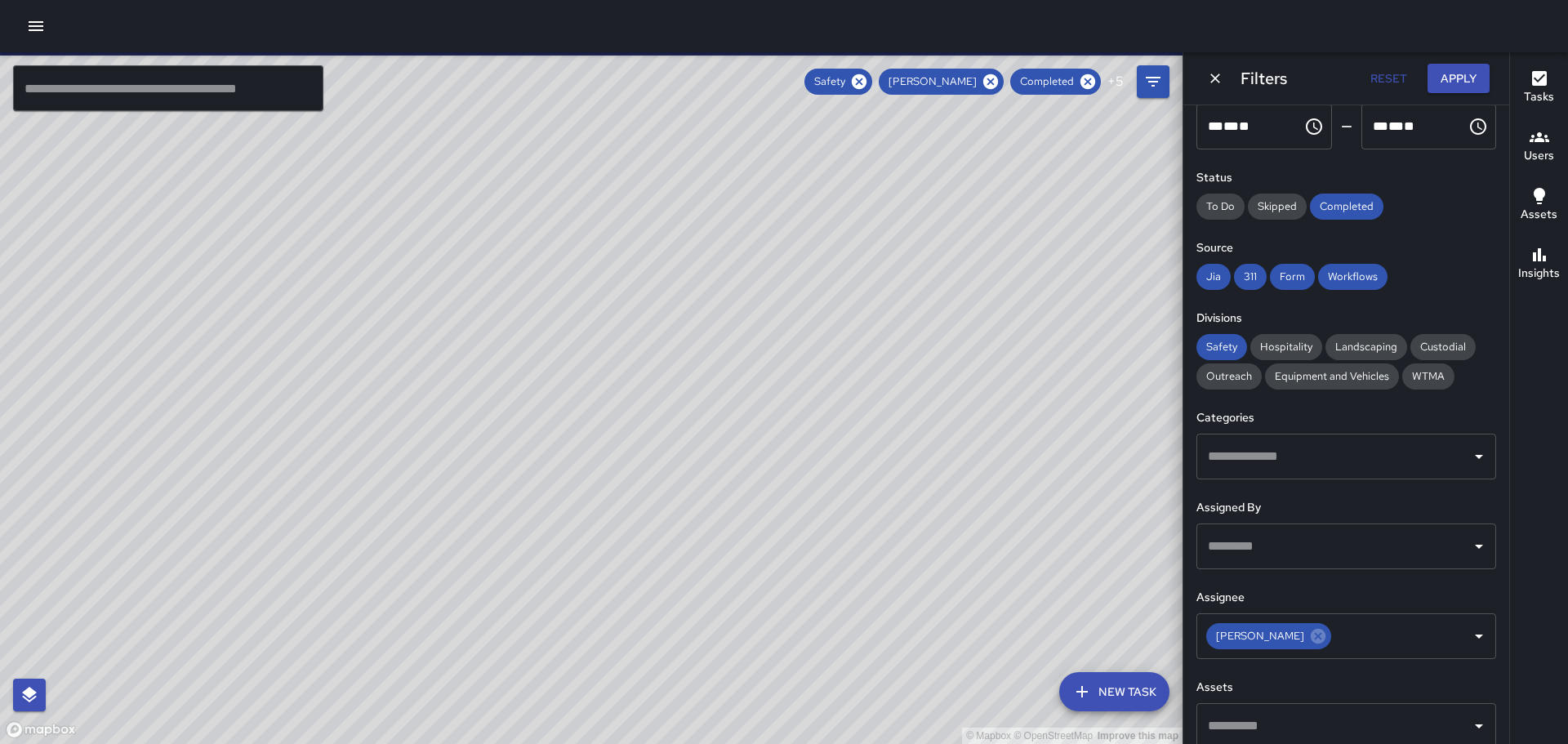
scroll to position [140, 0]
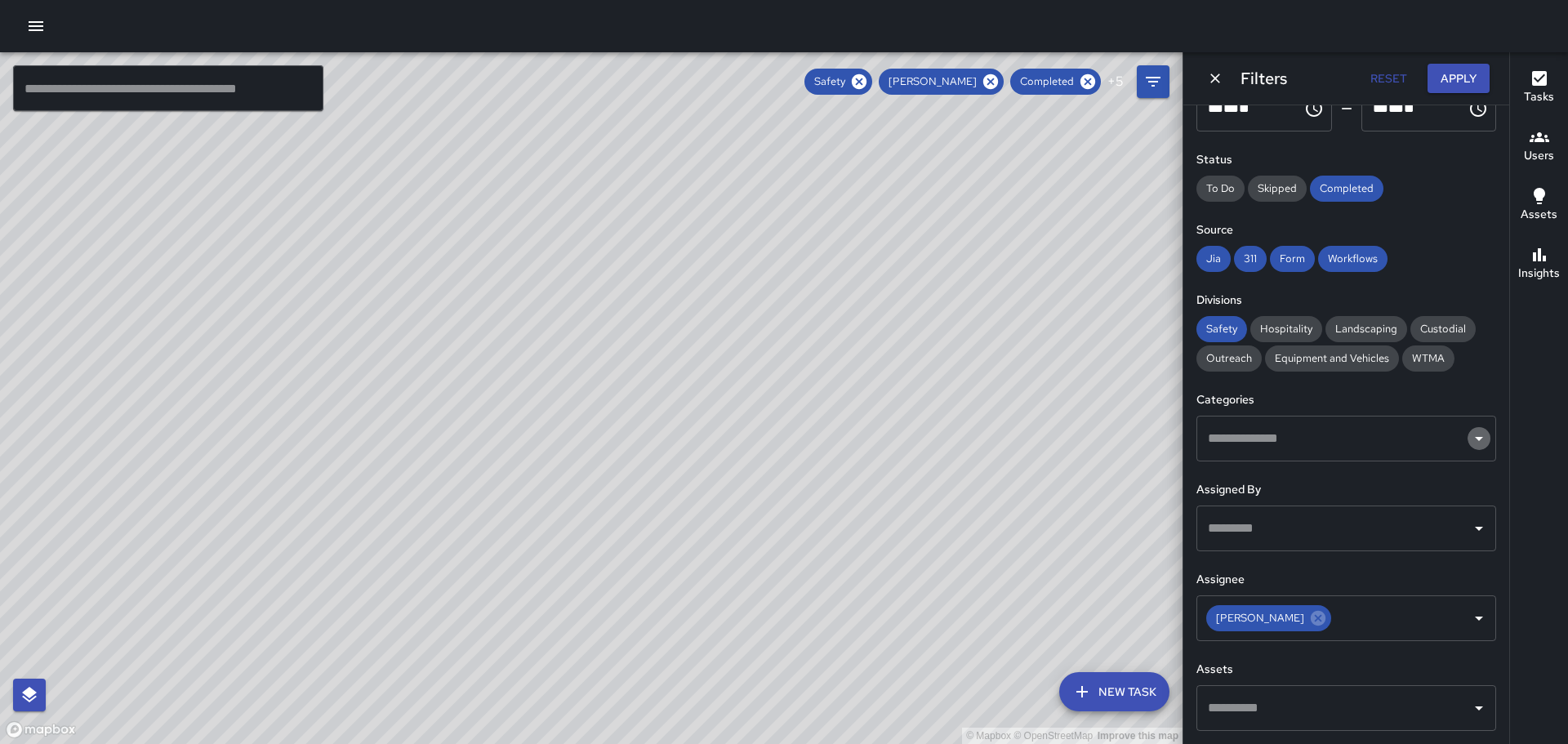
click at [1475, 438] on icon "Open" at bounding box center [1480, 438] width 8 height 4
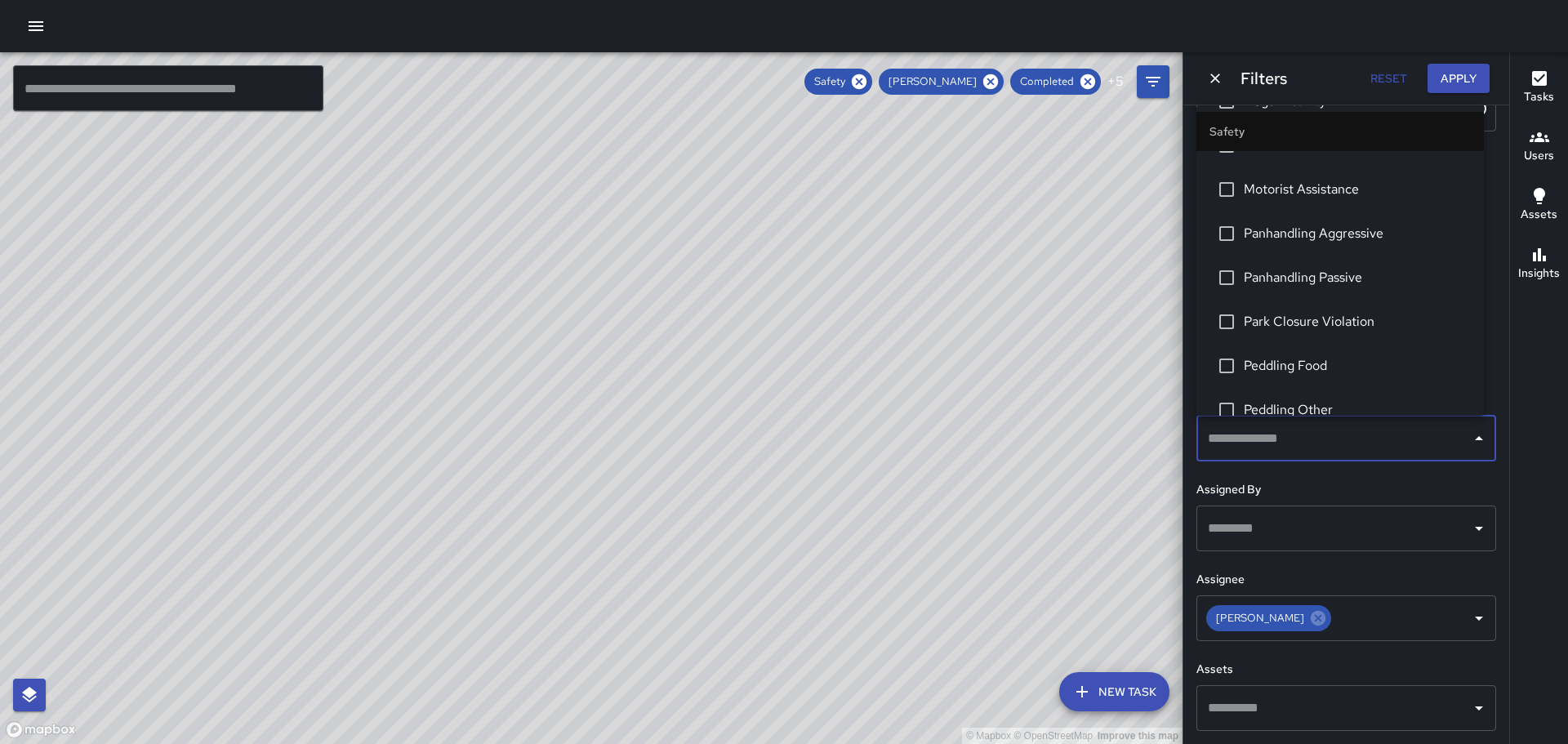
scroll to position [0, 0]
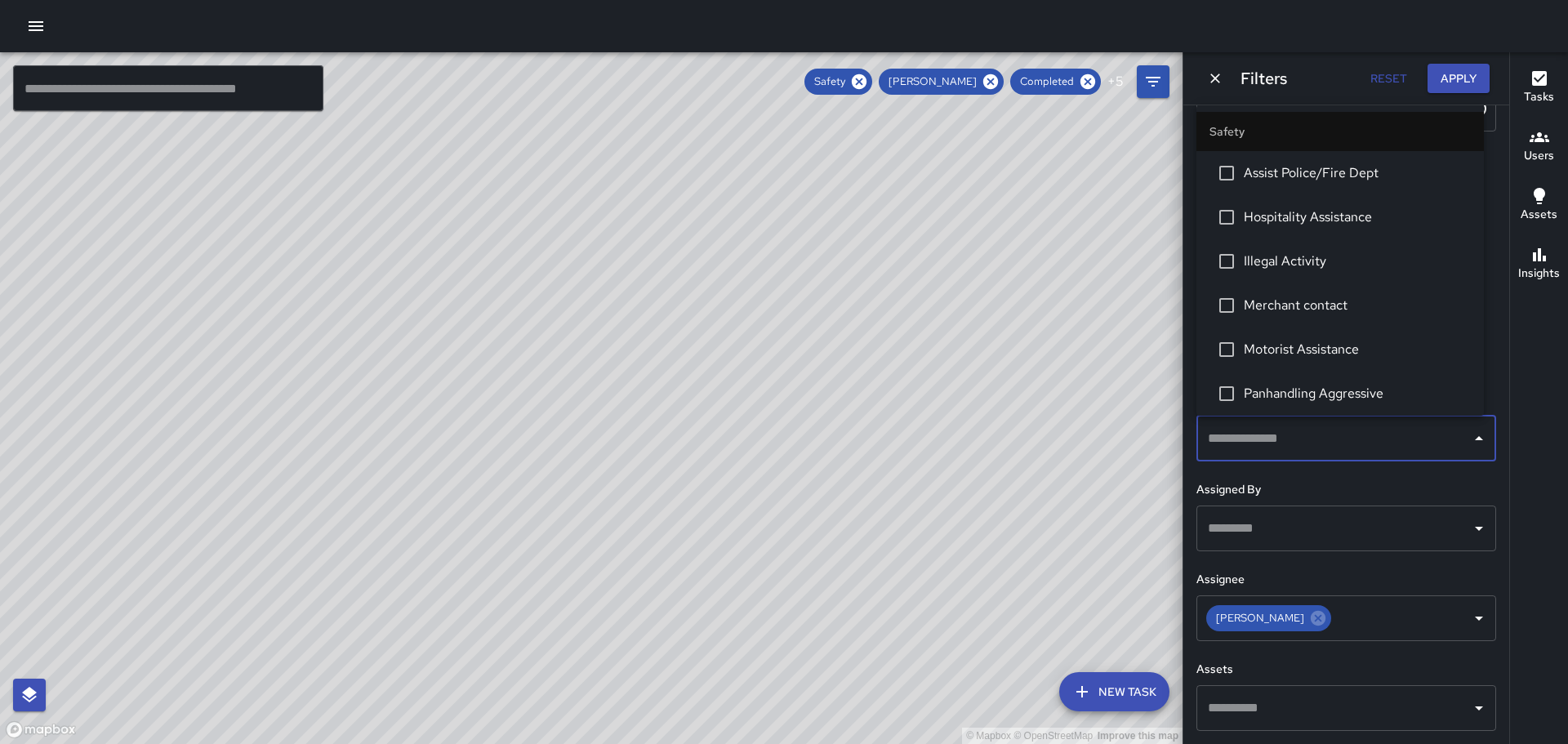
click at [1471, 703] on icon "Open" at bounding box center [1479, 707] width 19 height 19
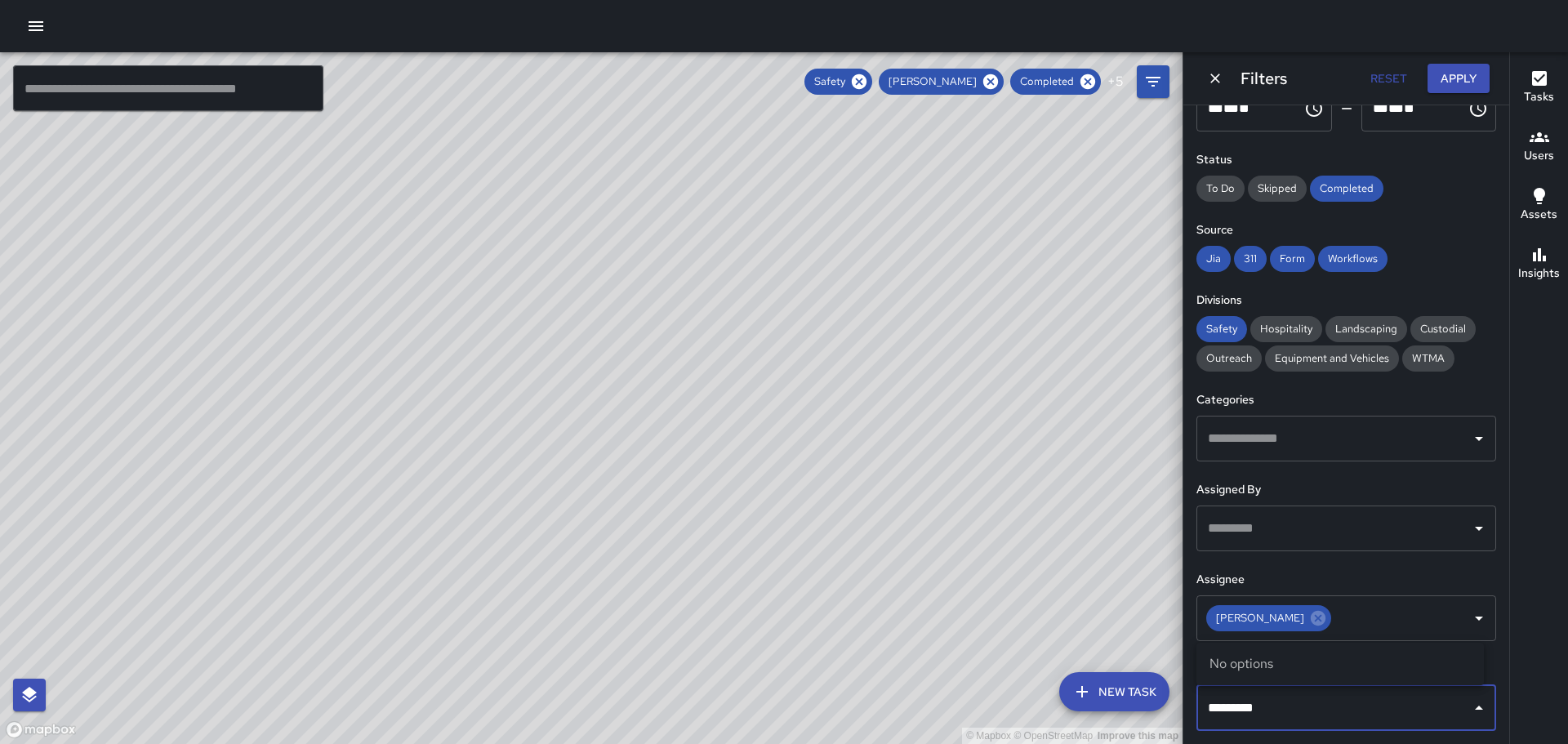
type input "*********"
click at [1461, 85] on button "Apply" at bounding box center [1459, 79] width 62 height 30
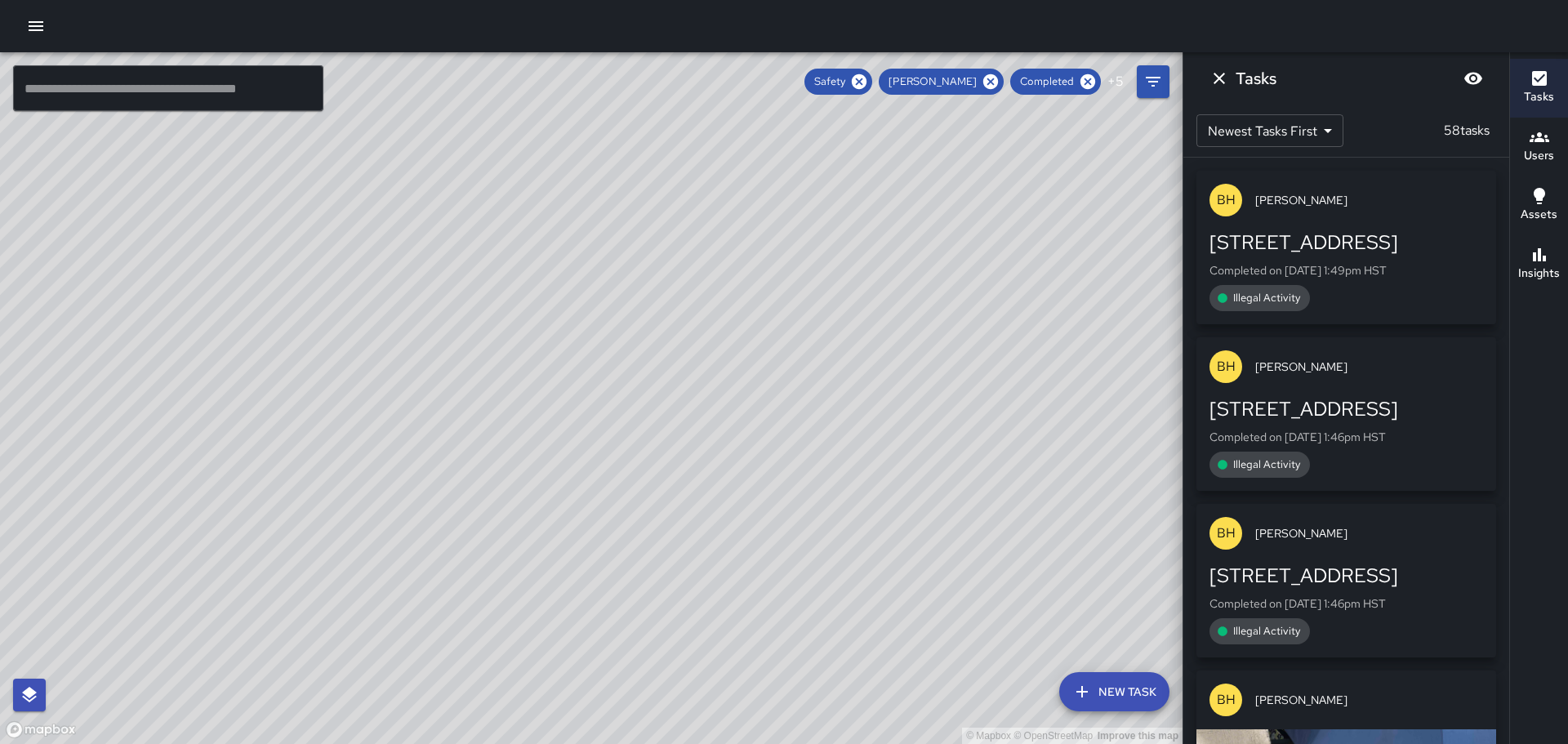
drag, startPoint x: 1083, startPoint y: 383, endPoint x: 1032, endPoint y: 306, distance: 92.4
click at [1035, 314] on div "© Mapbox © OpenStreetMap Improve this map" at bounding box center [591, 398] width 1182 height 692
drag, startPoint x: 337, startPoint y: 308, endPoint x: 694, endPoint y: 369, distance: 362.2
click at [694, 369] on div "© Mapbox © OpenStreetMap Improve this map" at bounding box center [591, 398] width 1182 height 692
drag, startPoint x: 403, startPoint y: 339, endPoint x: 510, endPoint y: 381, distance: 114.9
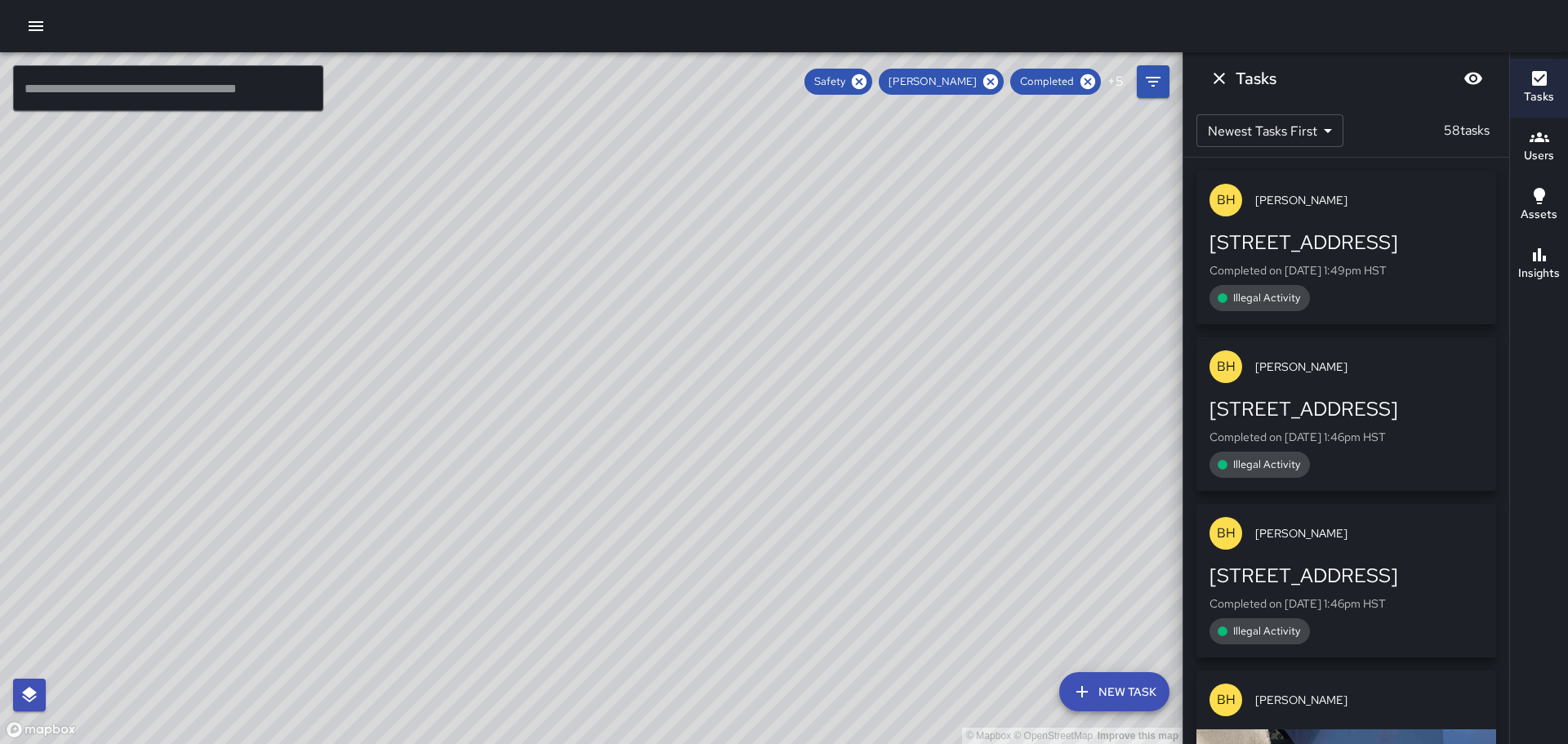
click at [510, 381] on div "© Mapbox © OpenStreetMap Improve this map" at bounding box center [591, 398] width 1182 height 692
drag, startPoint x: 486, startPoint y: 343, endPoint x: 515, endPoint y: 367, distance: 37.6
click at [515, 367] on div "© Mapbox © OpenStreetMap Improve this map" at bounding box center [591, 398] width 1182 height 692
click at [1152, 80] on icon "Filters" at bounding box center [1153, 81] width 19 height 19
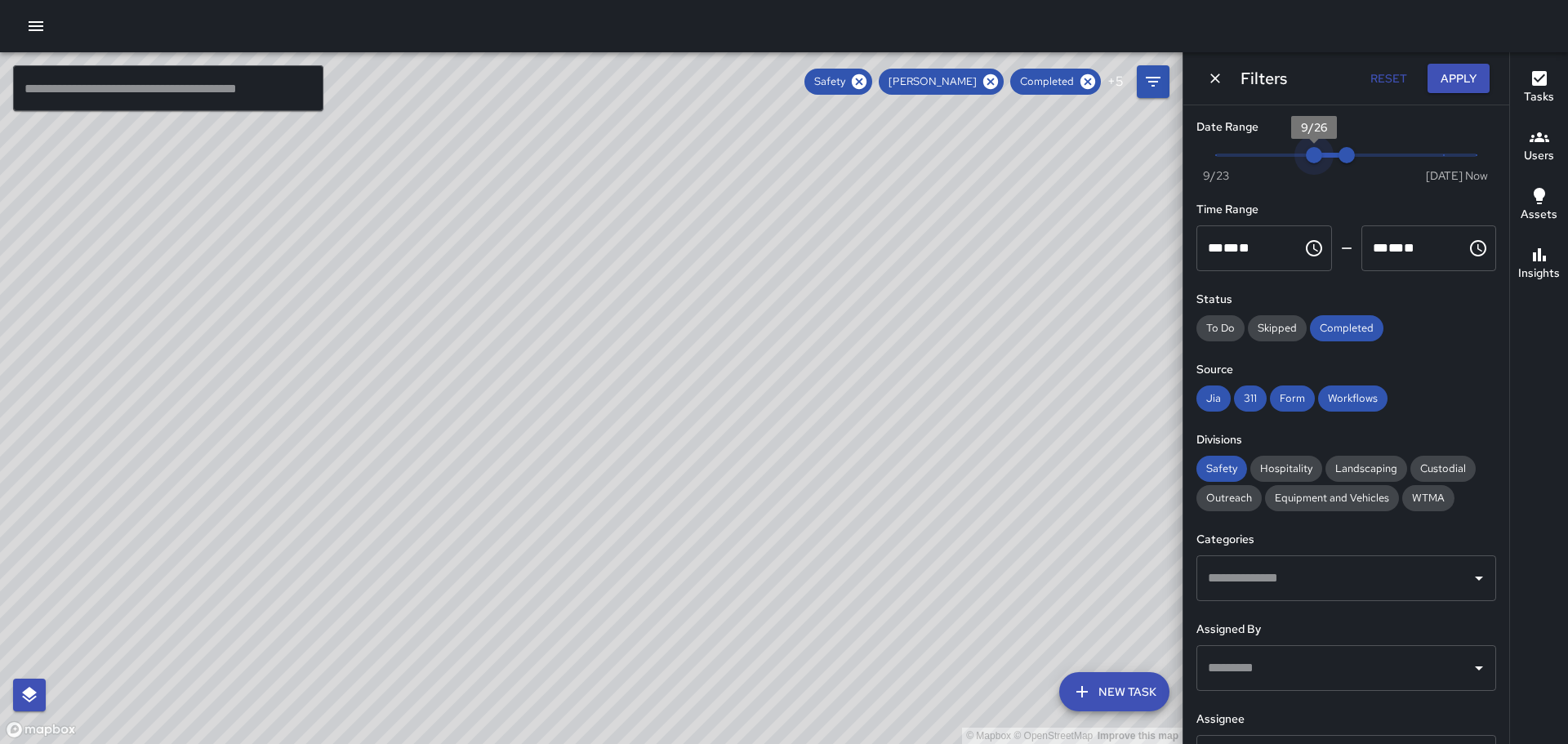
click at [1312, 152] on span "9/26" at bounding box center [1314, 155] width 16 height 16
click at [1312, 154] on span "9/26" at bounding box center [1314, 155] width 16 height 16
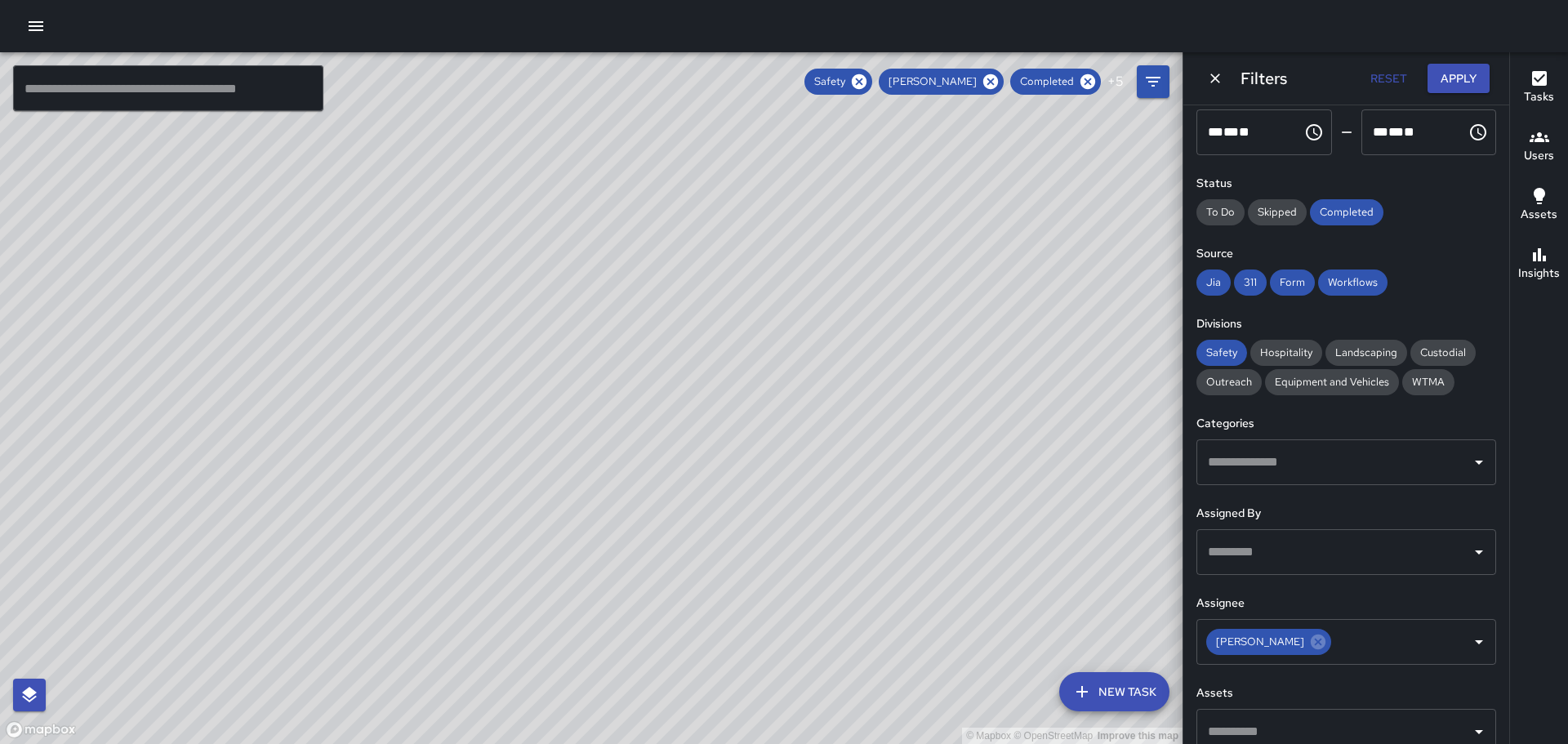
scroll to position [140, 0]
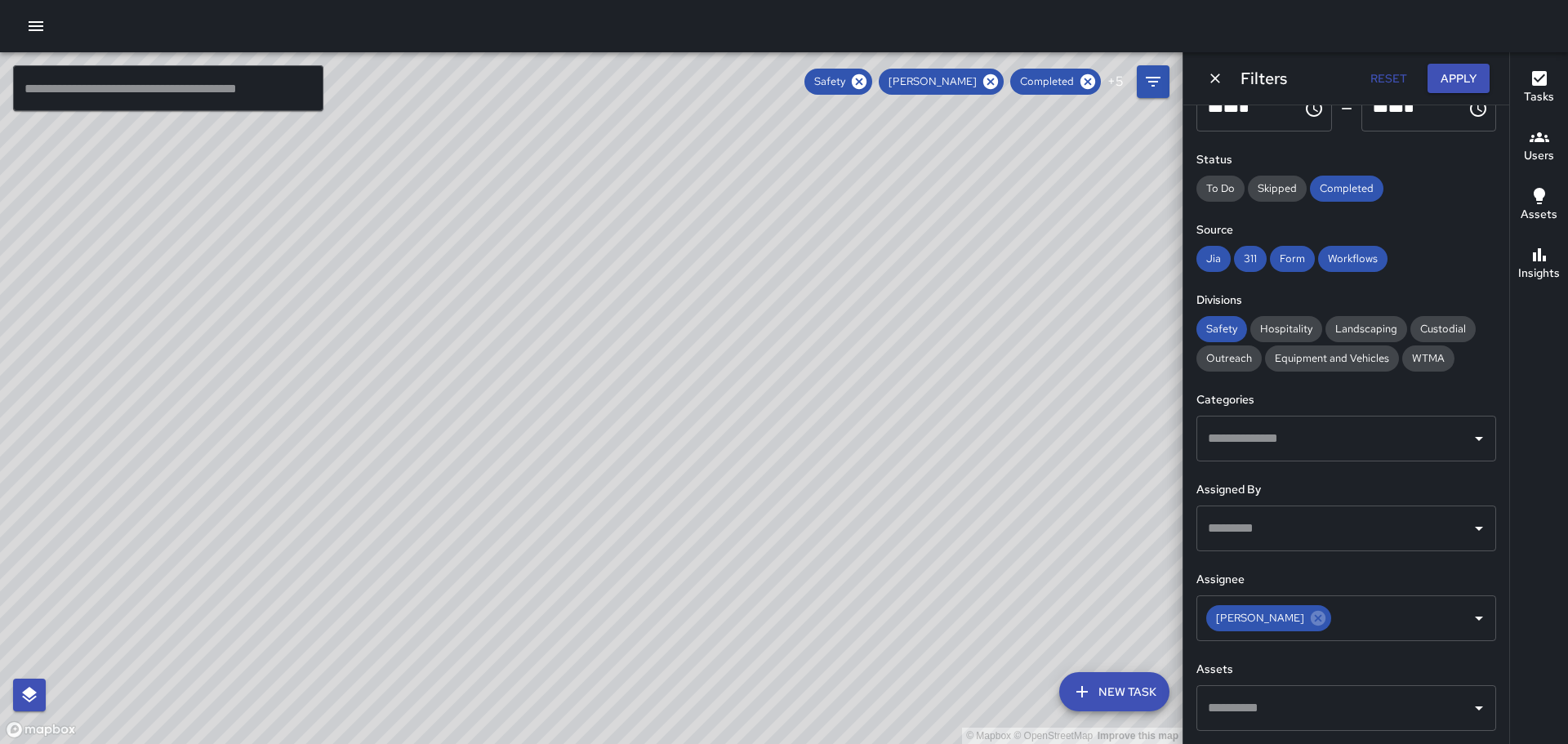
click at [1472, 708] on icon "Open" at bounding box center [1479, 707] width 19 height 19
click at [1469, 707] on icon "Close" at bounding box center [1479, 707] width 19 height 19
click at [1468, 517] on div at bounding box center [1478, 528] width 21 height 23
click at [1472, 529] on icon "Open" at bounding box center [1479, 528] width 19 height 19
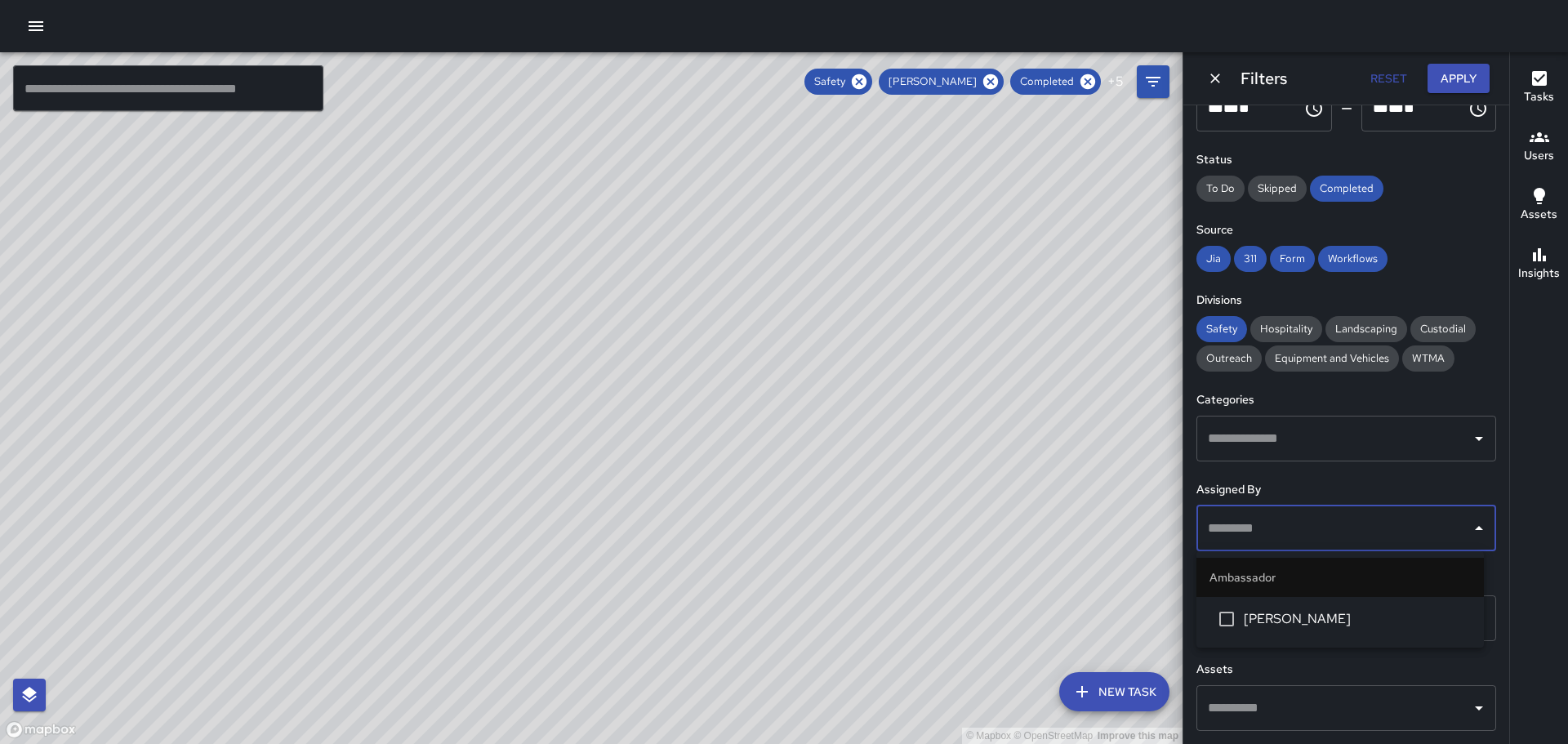
click at [1472, 529] on icon "Close" at bounding box center [1479, 528] width 19 height 19
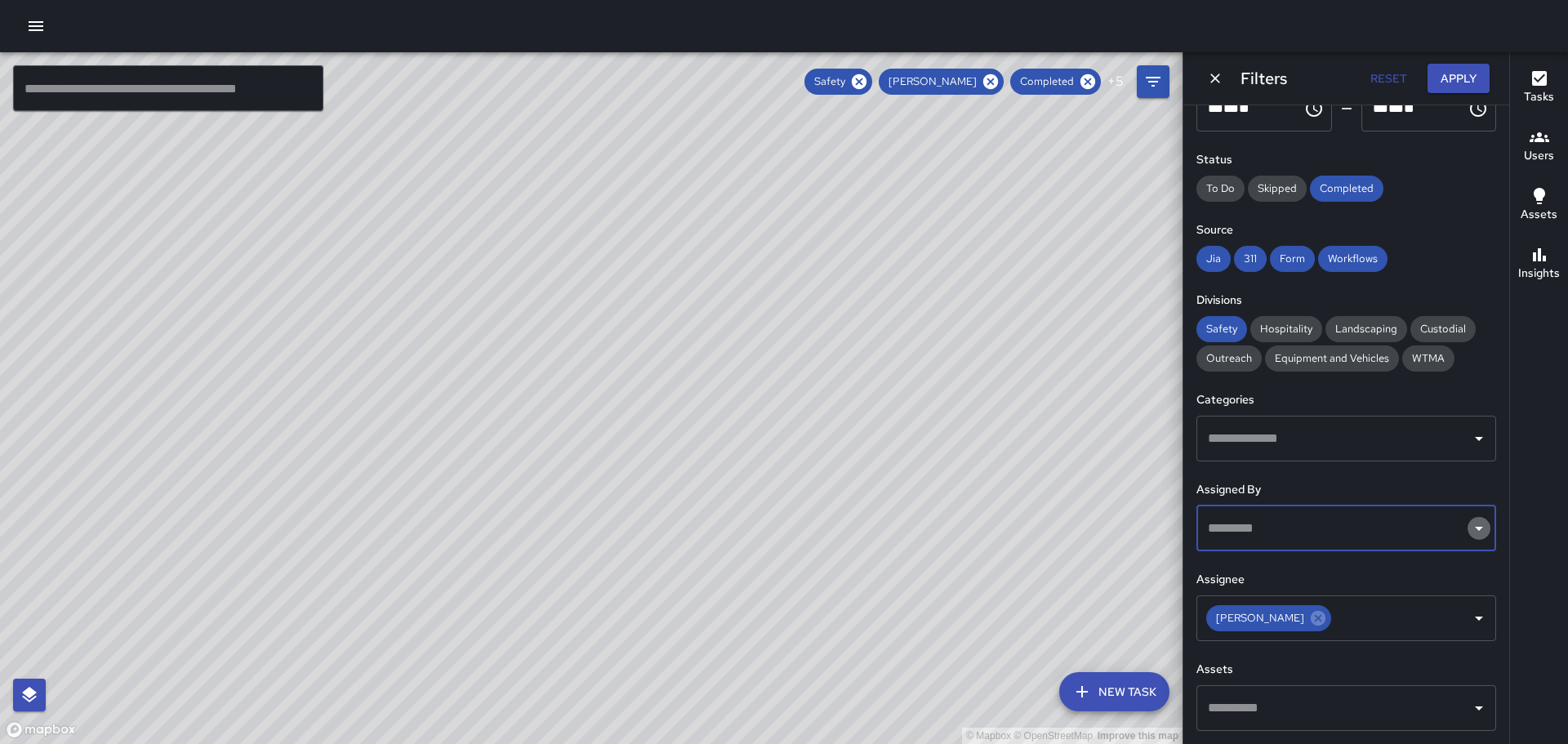
click at [1472, 529] on icon "Open" at bounding box center [1479, 528] width 19 height 19
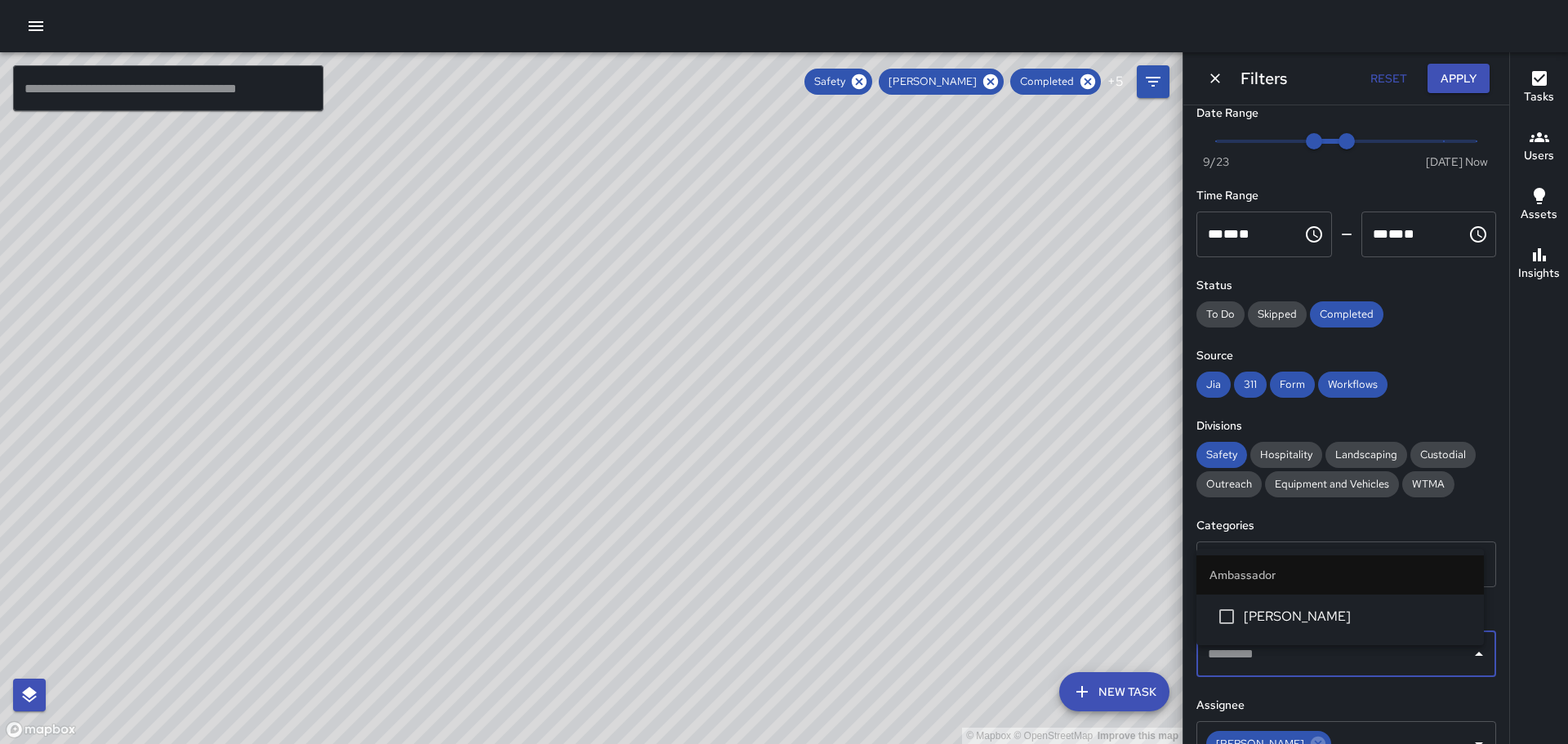
scroll to position [0, 0]
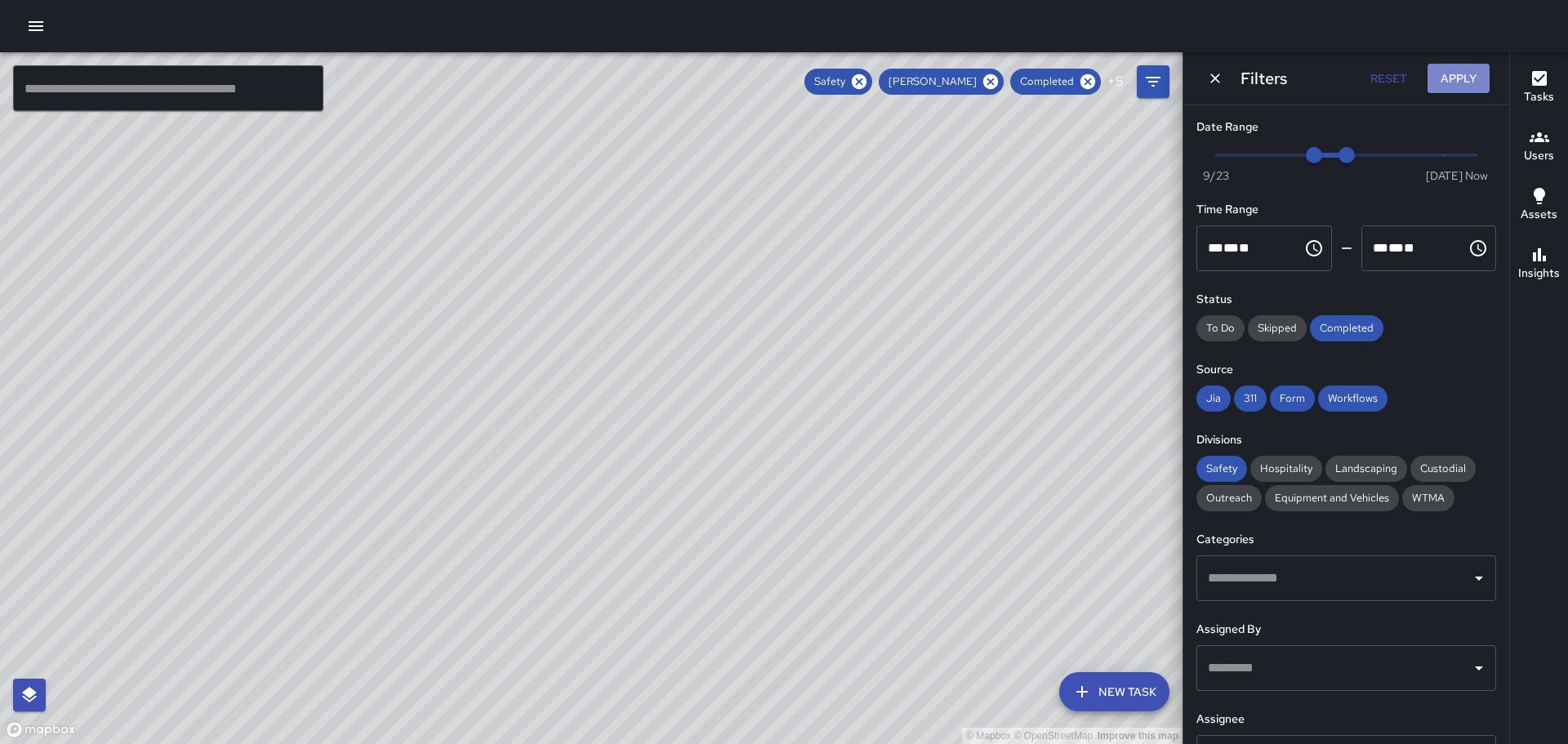
click at [1473, 78] on button "Apply" at bounding box center [1459, 79] width 62 height 30
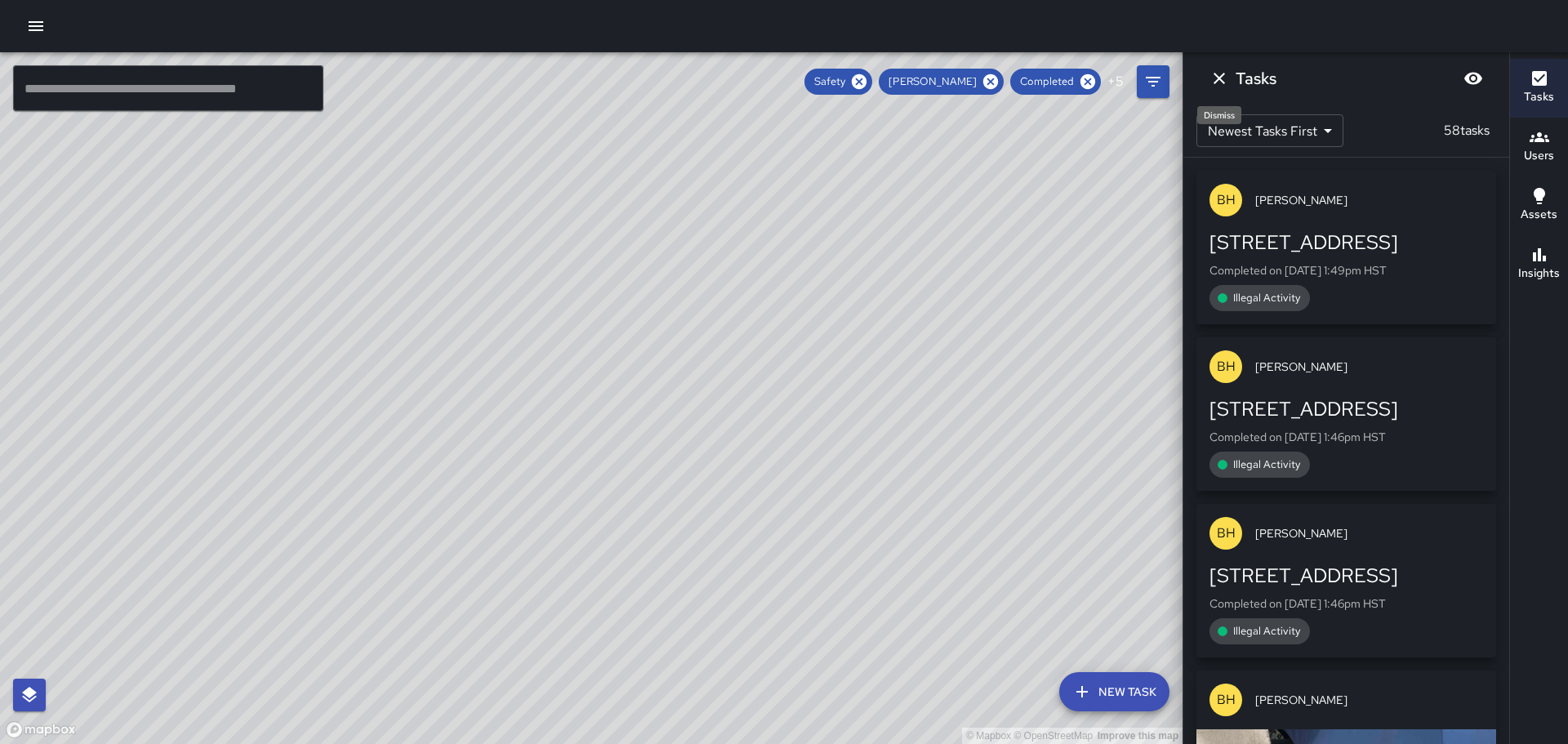
click at [1214, 75] on icon "Dismiss" at bounding box center [1219, 77] width 19 height 19
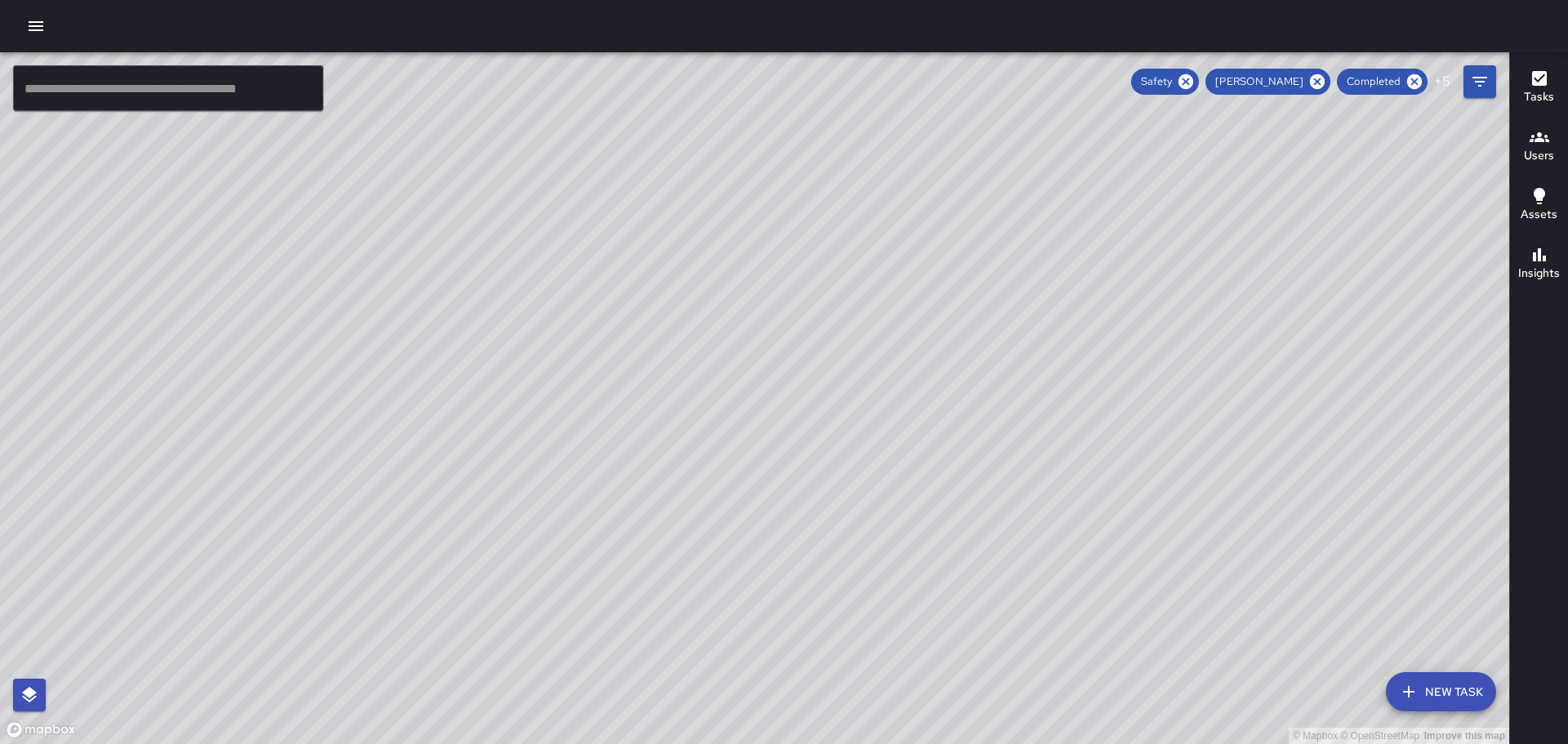
drag, startPoint x: 1098, startPoint y: 447, endPoint x: 904, endPoint y: 360, distance: 212.6
click at [941, 370] on div "© Mapbox © OpenStreetMap Improve this map" at bounding box center [755, 398] width 1509 height 692
drag, startPoint x: 729, startPoint y: 370, endPoint x: 686, endPoint y: 366, distance: 43.2
click at [686, 366] on div "© Mapbox © OpenStreetMap Improve this map" at bounding box center [755, 398] width 1509 height 692
drag, startPoint x: 333, startPoint y: 277, endPoint x: 507, endPoint y: 388, distance: 206.4
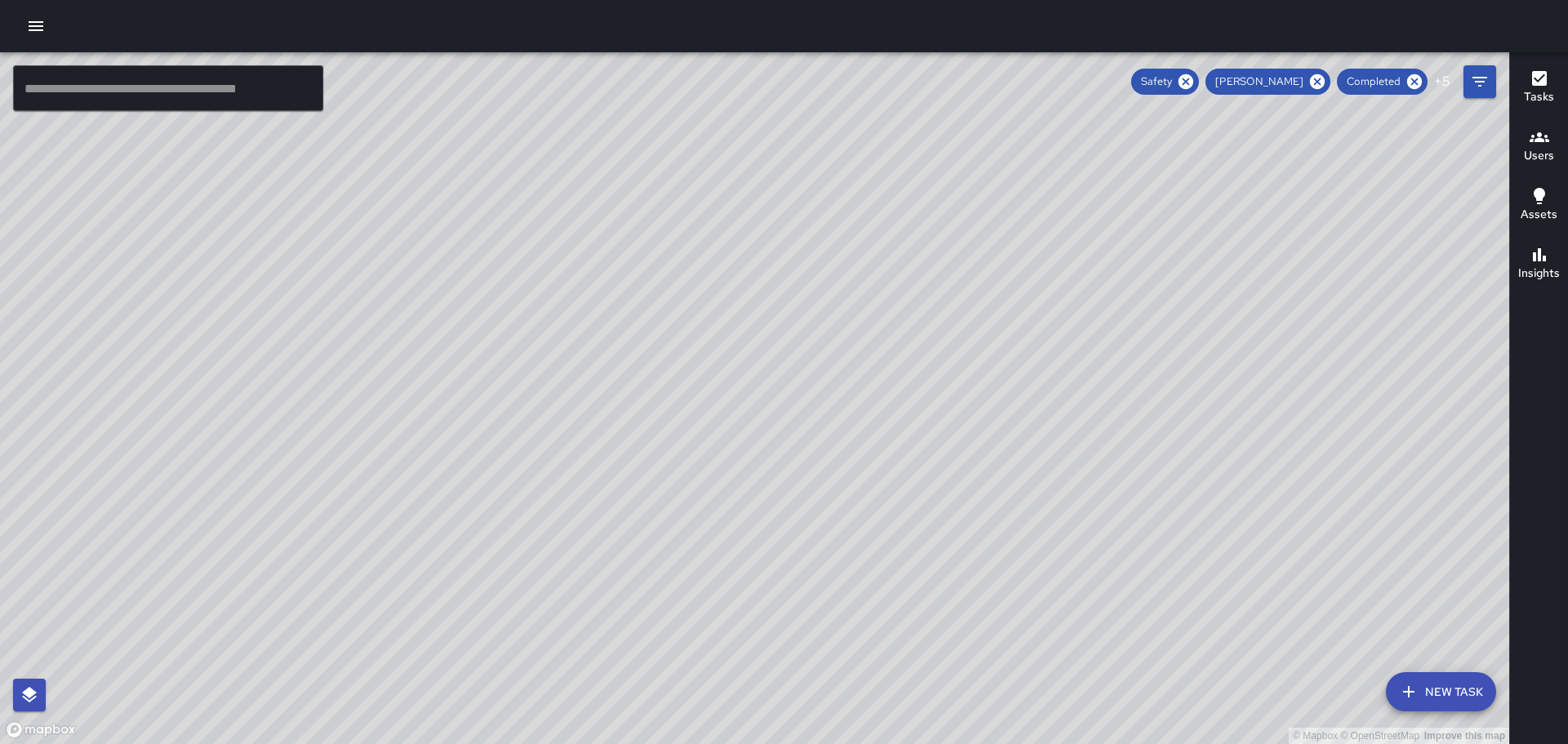
click at [507, 388] on div "© Mapbox © OpenStreetMap Improve this map" at bounding box center [755, 398] width 1509 height 692
drag, startPoint x: 1027, startPoint y: 488, endPoint x: 955, endPoint y: 408, distance: 107.6
click at [955, 408] on div "© Mapbox © OpenStreetMap Improve this map" at bounding box center [755, 398] width 1509 height 692
drag, startPoint x: 1286, startPoint y: 451, endPoint x: 1052, endPoint y: 295, distance: 281.2
click at [1053, 295] on div "© Mapbox © OpenStreetMap Improve this map" at bounding box center [755, 398] width 1509 height 692
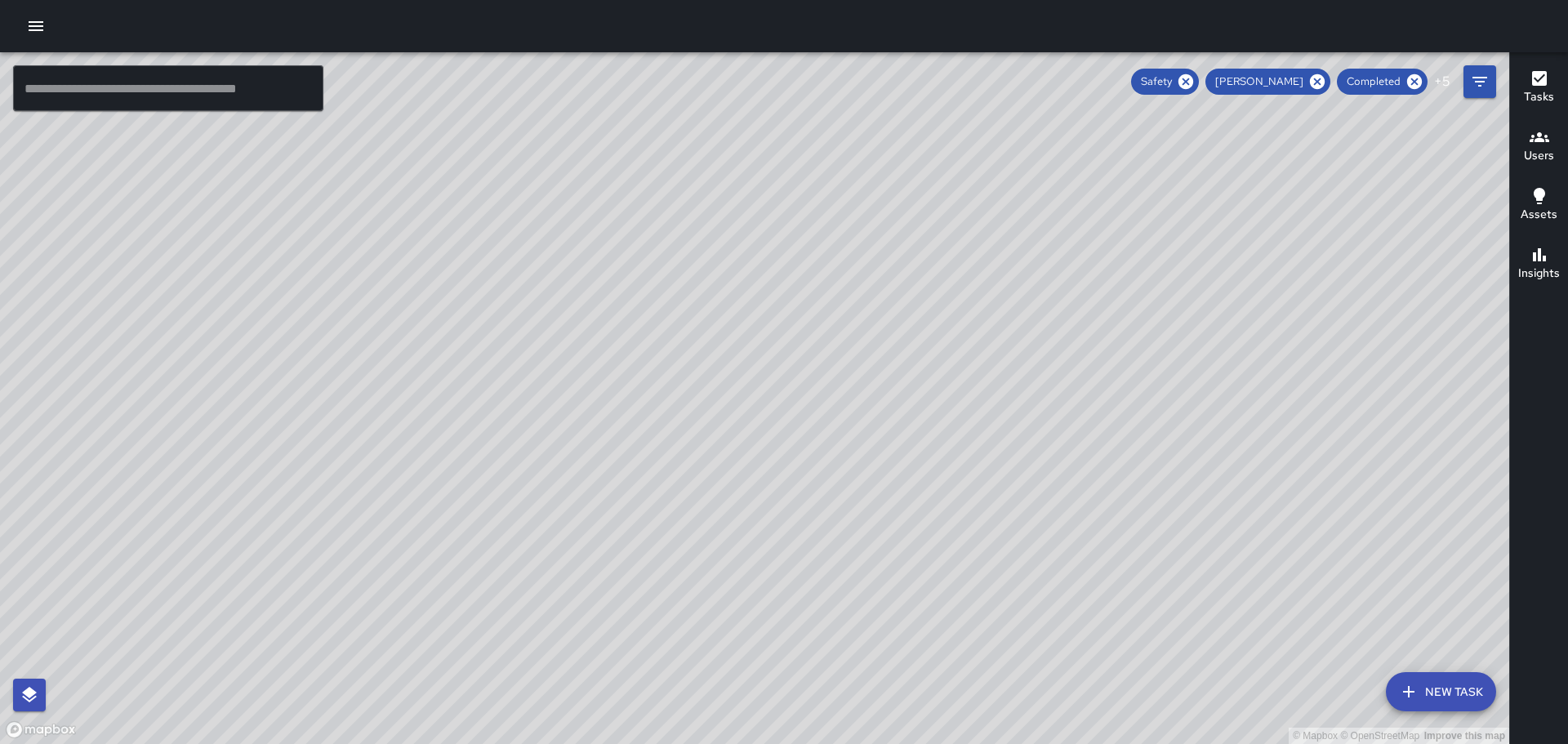
drag, startPoint x: 1143, startPoint y: 401, endPoint x: 988, endPoint y: 274, distance: 200.4
click at [989, 274] on div "© Mapbox © OpenStreetMap Improve this map" at bounding box center [755, 398] width 1509 height 692
click at [1480, 85] on icon "Filters" at bounding box center [1480, 82] width 14 height 10
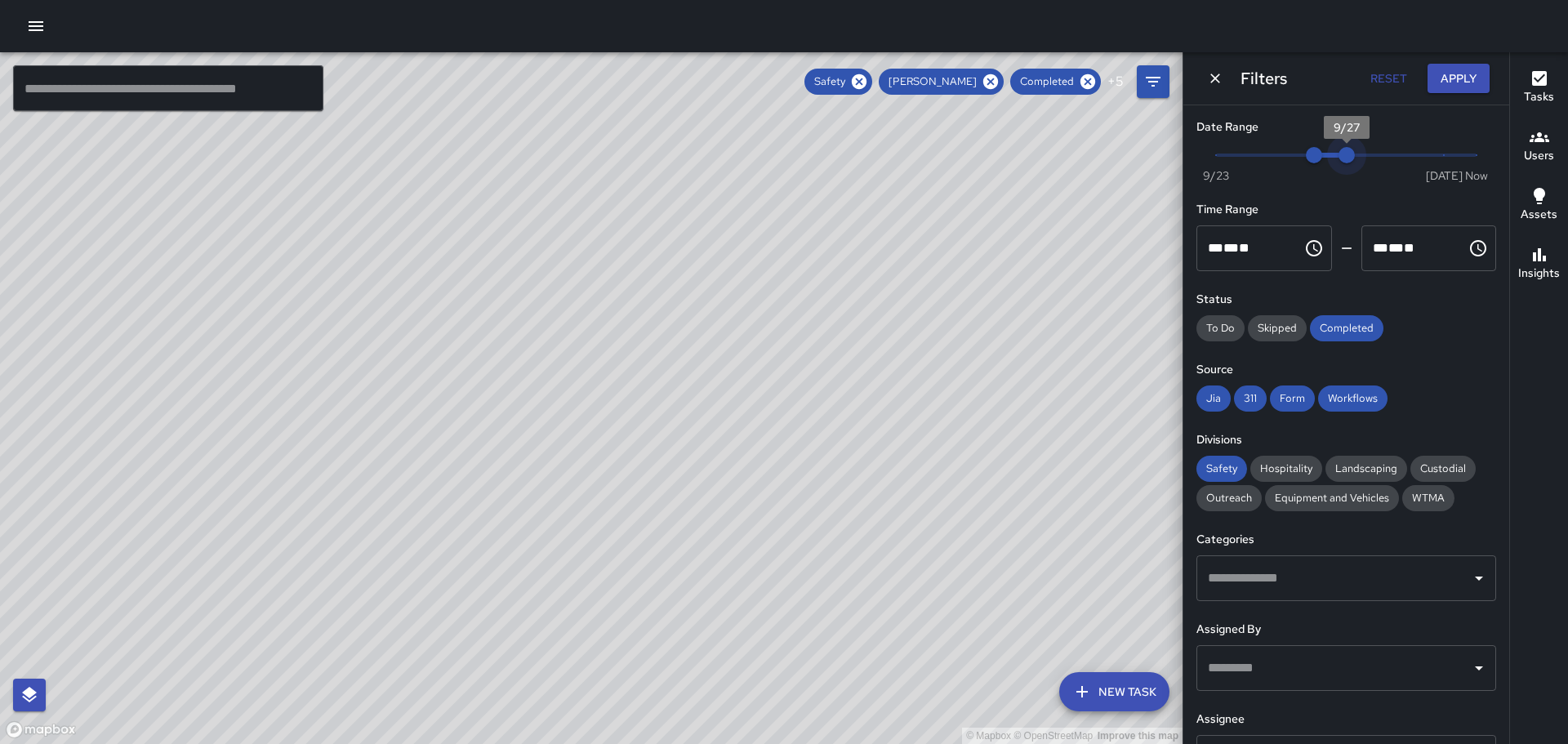
click at [1339, 150] on span "9/27" at bounding box center [1347, 155] width 16 height 16
drag, startPoint x: 541, startPoint y: 342, endPoint x: 701, endPoint y: 512, distance: 233.5
click at [701, 512] on div "© Mapbox © OpenStreetMap Improve this map" at bounding box center [591, 398] width 1182 height 692
drag, startPoint x: 249, startPoint y: 215, endPoint x: 355, endPoint y: 348, distance: 170.1
click at [355, 348] on div "© Mapbox © OpenStreetMap Improve this map" at bounding box center [591, 398] width 1182 height 692
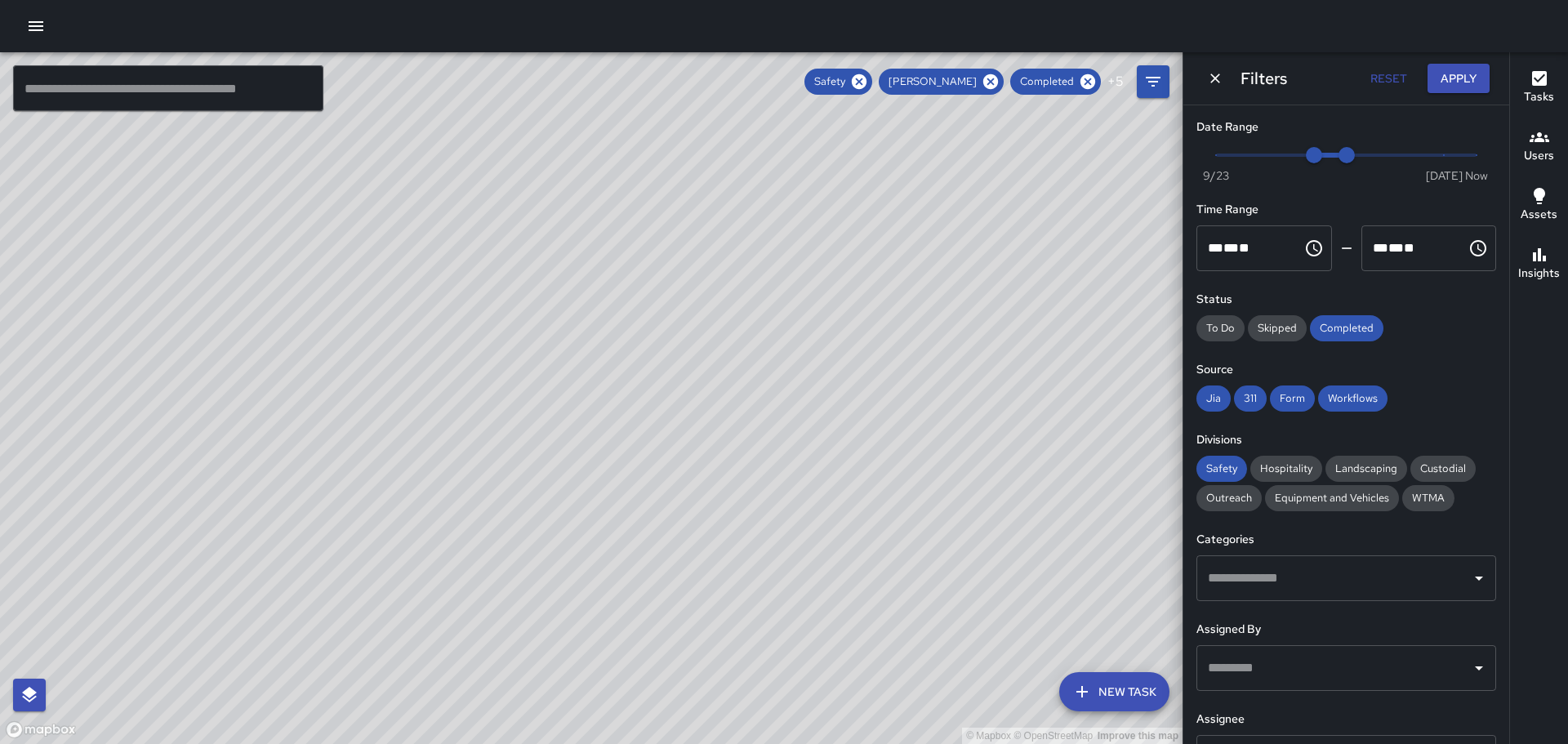
click at [389, 302] on div "© Mapbox © OpenStreetMap Improve this map BH [PERSON_NAME] Ambassador Tasks 58 …" at bounding box center [591, 398] width 1182 height 692
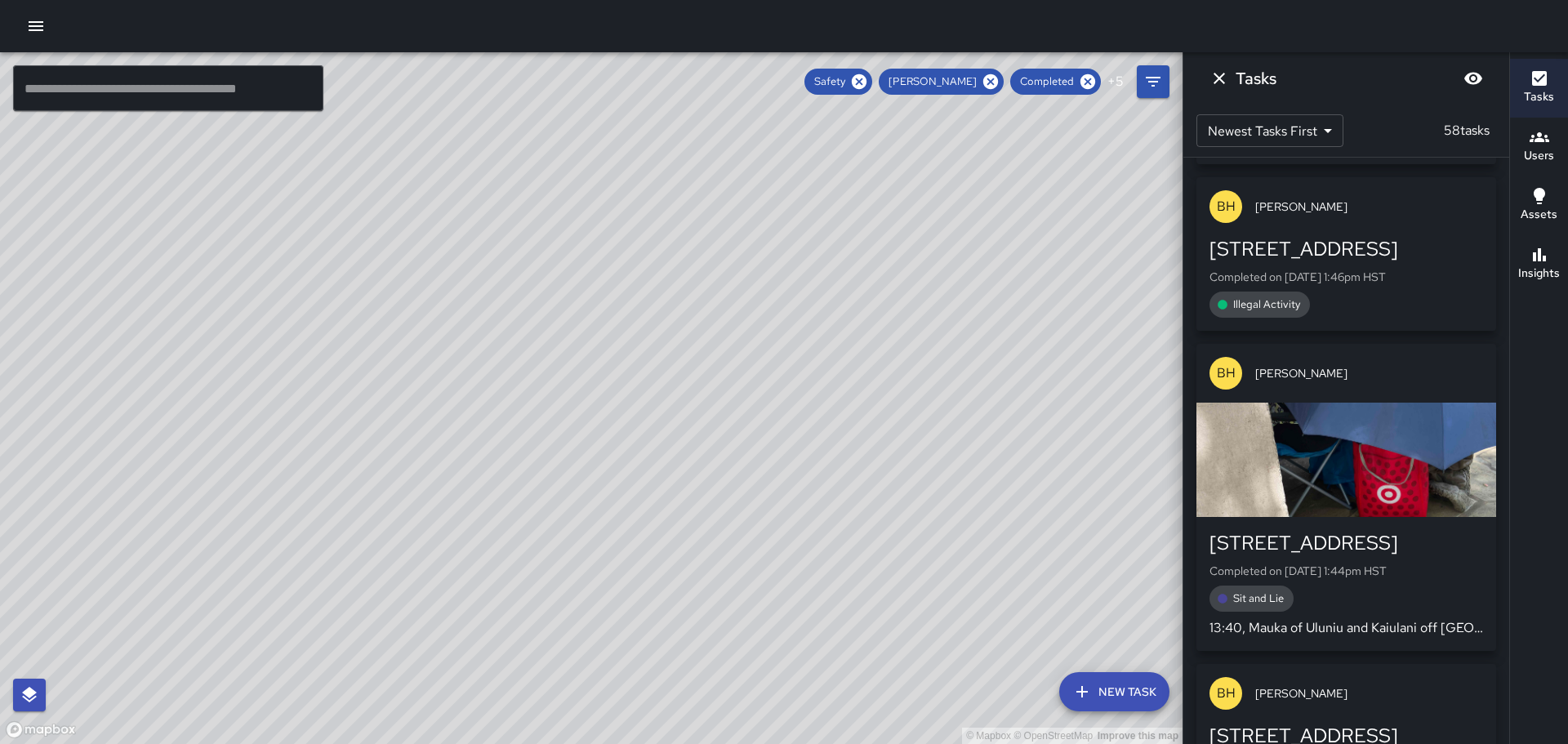
scroll to position [408, 0]
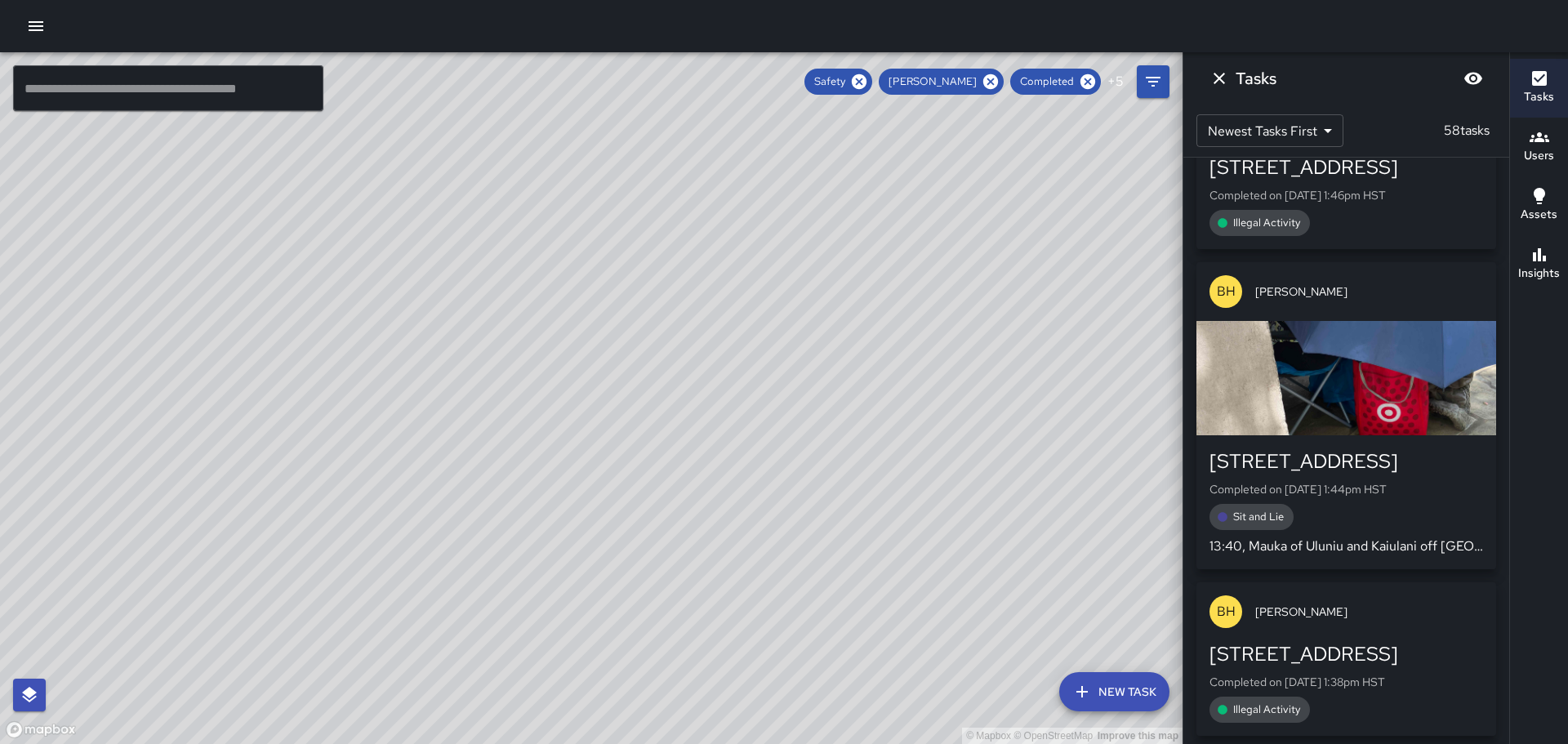
drag, startPoint x: 229, startPoint y: 268, endPoint x: 1019, endPoint y: 454, distance: 811.6
click at [1019, 454] on div "© Mapbox © OpenStreetMap Improve this map" at bounding box center [591, 398] width 1182 height 692
drag, startPoint x: 876, startPoint y: 462, endPoint x: 1030, endPoint y: 266, distance: 249.3
click at [1028, 268] on div "© Mapbox © OpenStreetMap Improve this map" at bounding box center [591, 398] width 1182 height 692
drag, startPoint x: 393, startPoint y: 292, endPoint x: 579, endPoint y: 311, distance: 187.0
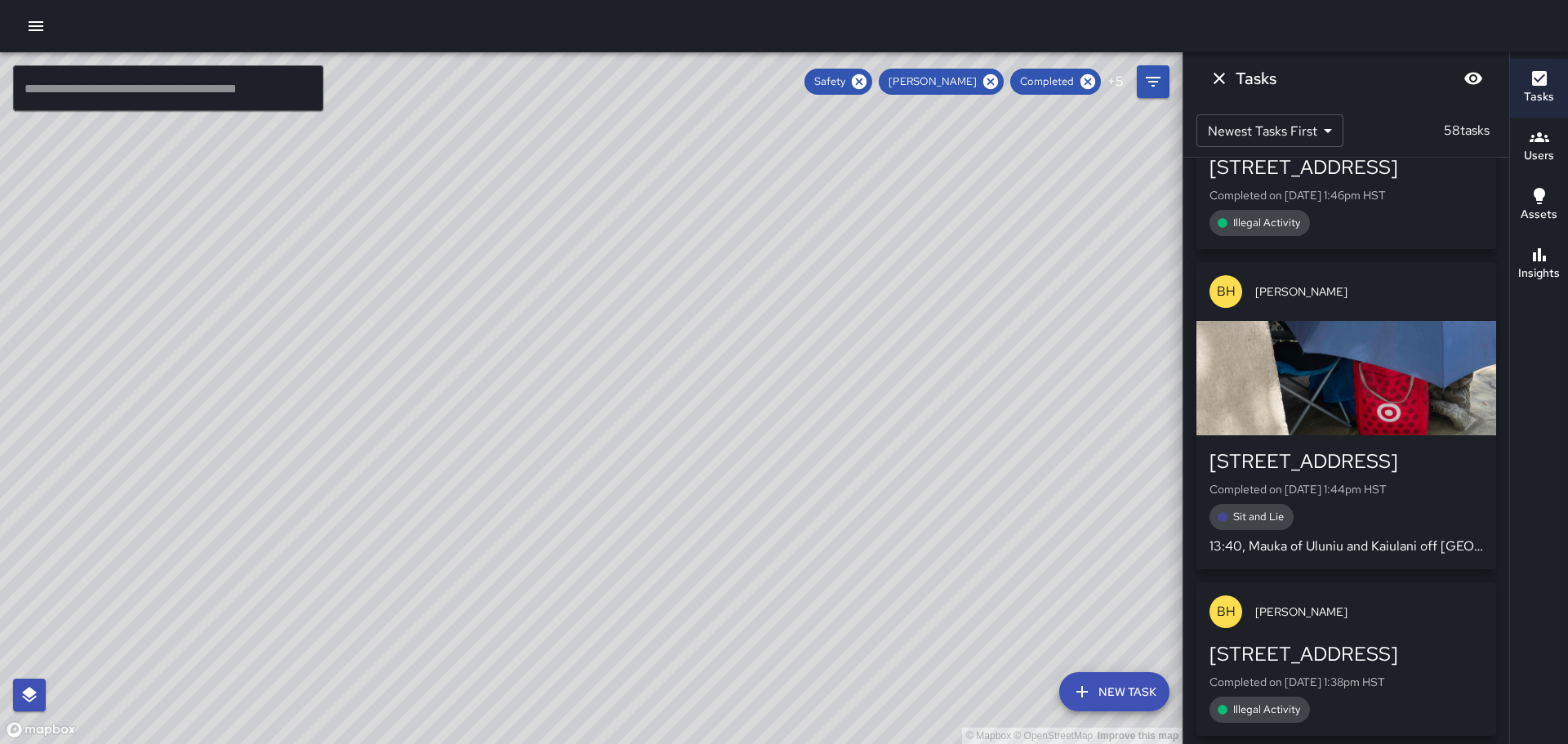
click at [579, 311] on div "© Mapbox © OpenStreetMap Improve this map BH [PERSON_NAME] Ambassador Tasks 58 …" at bounding box center [591, 398] width 1182 height 692
drag, startPoint x: 1042, startPoint y: 303, endPoint x: 924, endPoint y: 391, distance: 147.2
click at [925, 391] on div "© Mapbox © OpenStreetMap Improve this map" at bounding box center [591, 398] width 1182 height 692
drag, startPoint x: 890, startPoint y: 360, endPoint x: 791, endPoint y: 312, distance: 110.0
click at [792, 312] on div "© Mapbox © OpenStreetMap Improve this map" at bounding box center [591, 398] width 1182 height 692
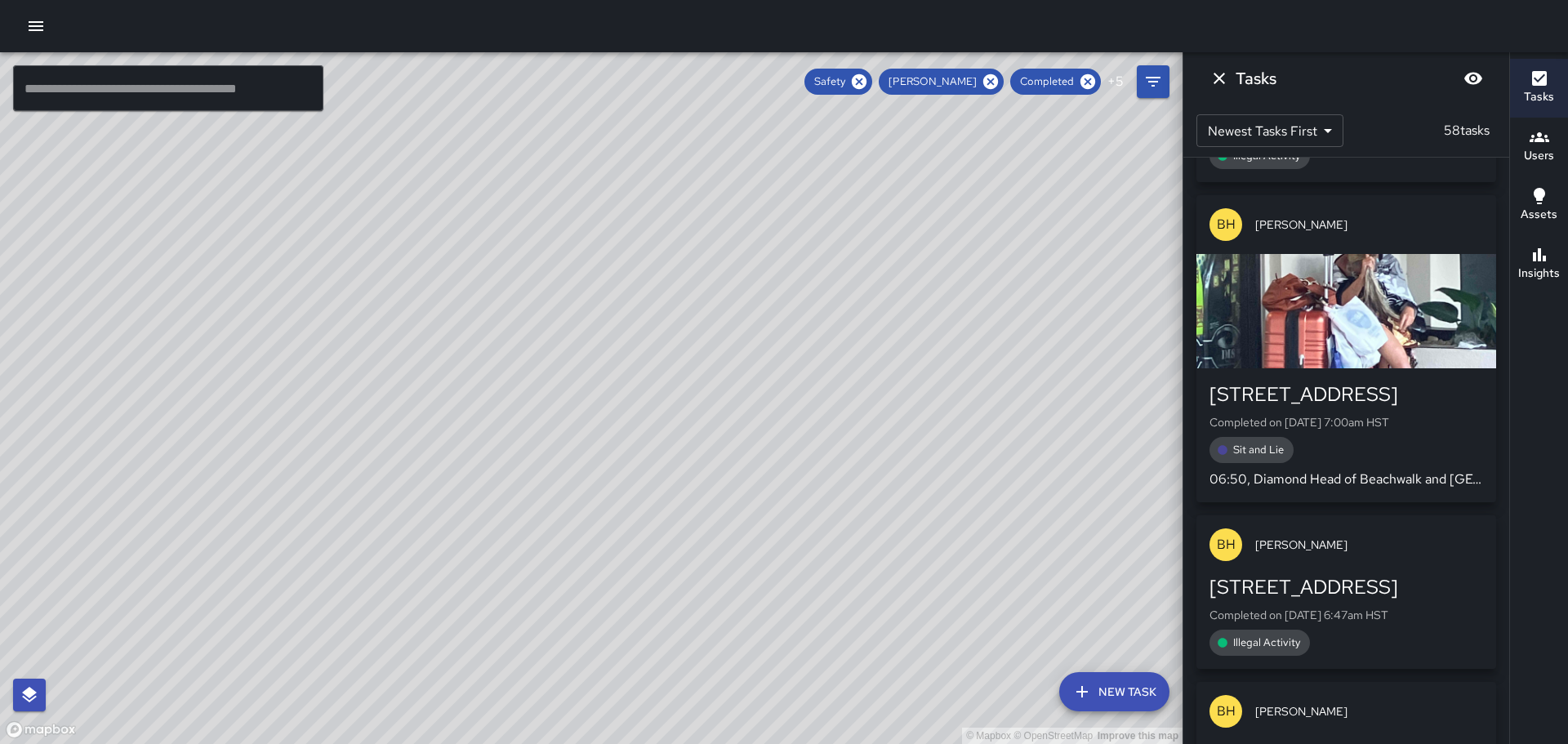
scroll to position [9562, 0]
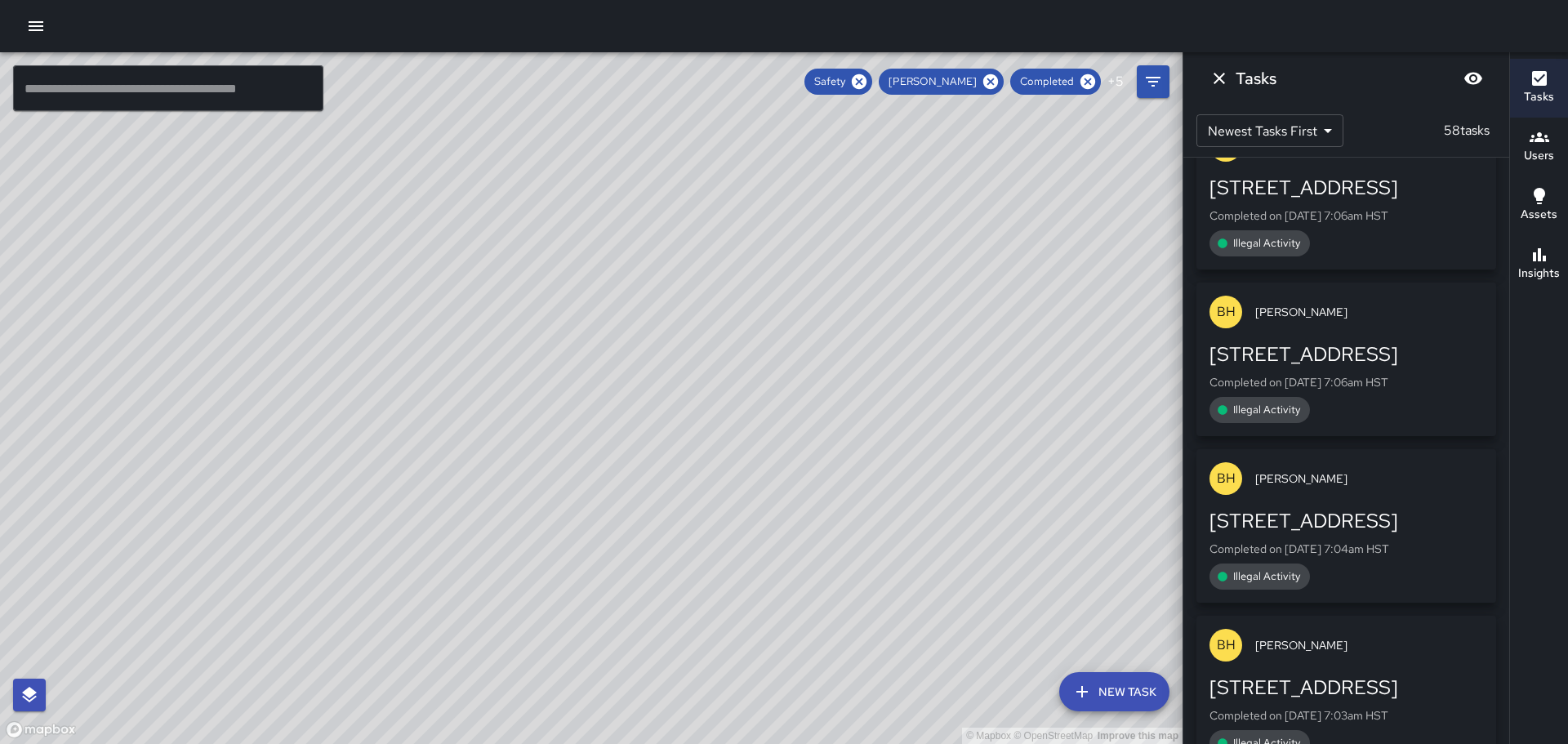
click at [1539, 700] on div "Tasks Users Assets Insights" at bounding box center [1539, 398] width 59 height 692
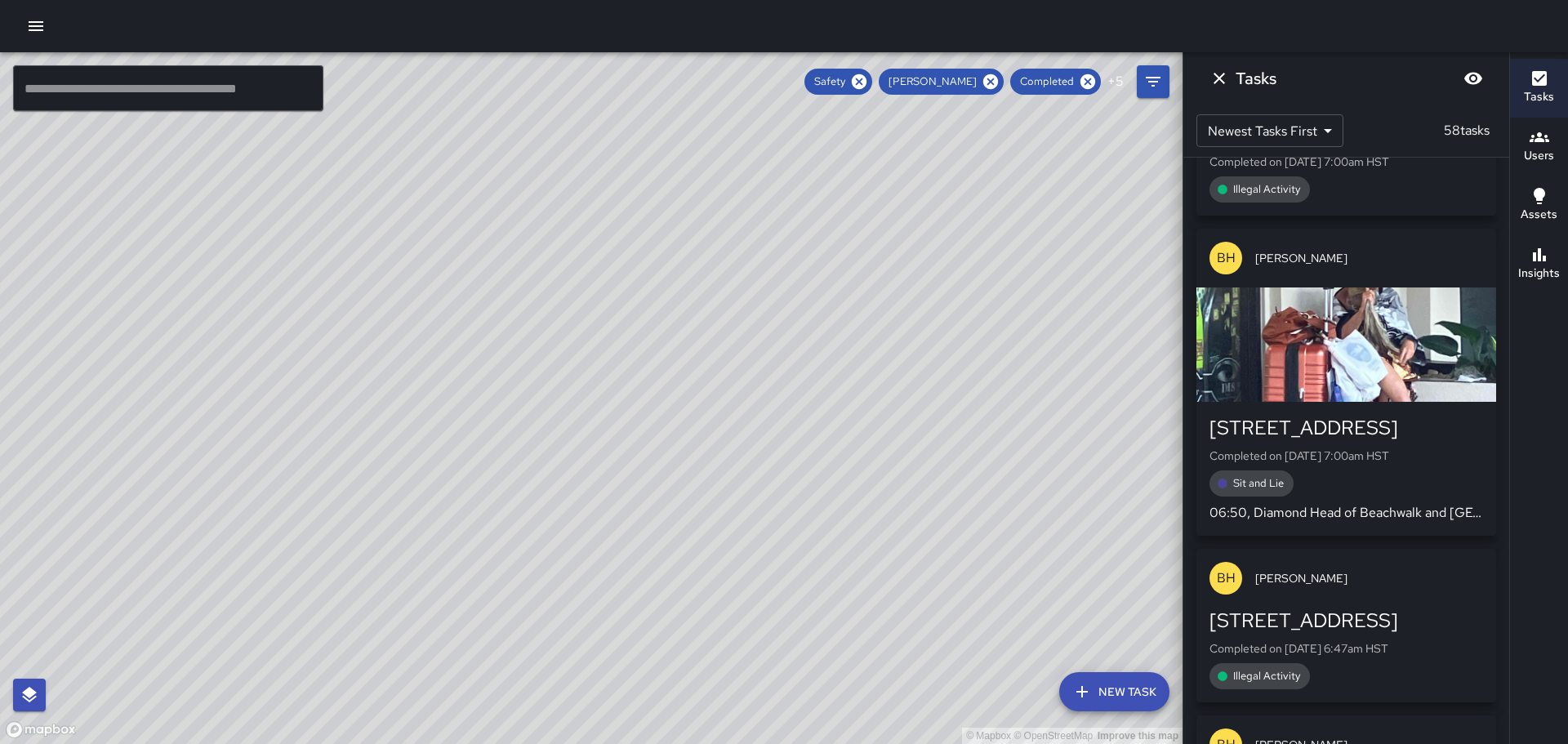
scroll to position [10315, 0]
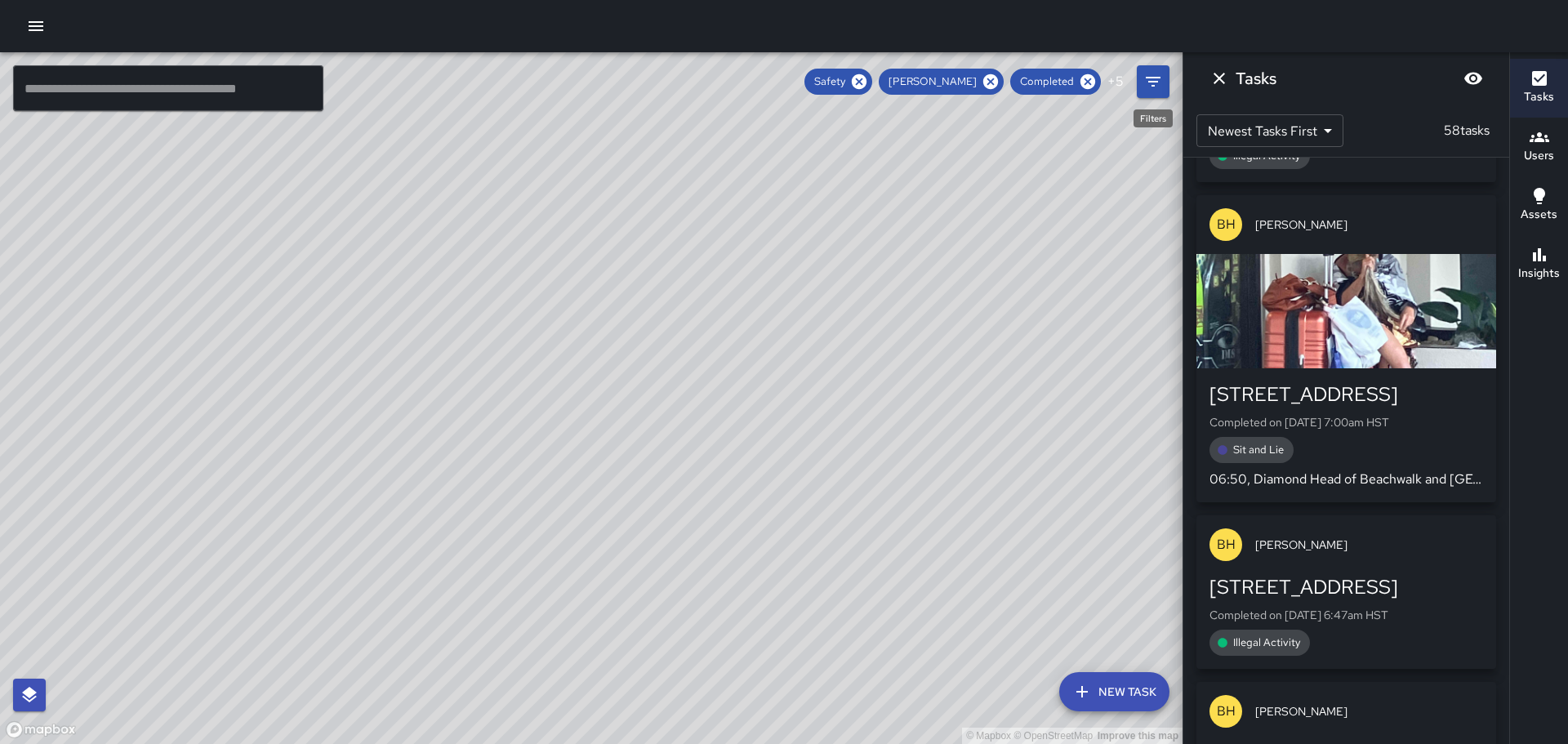
click at [1149, 89] on icon "Filters" at bounding box center [1153, 81] width 19 height 19
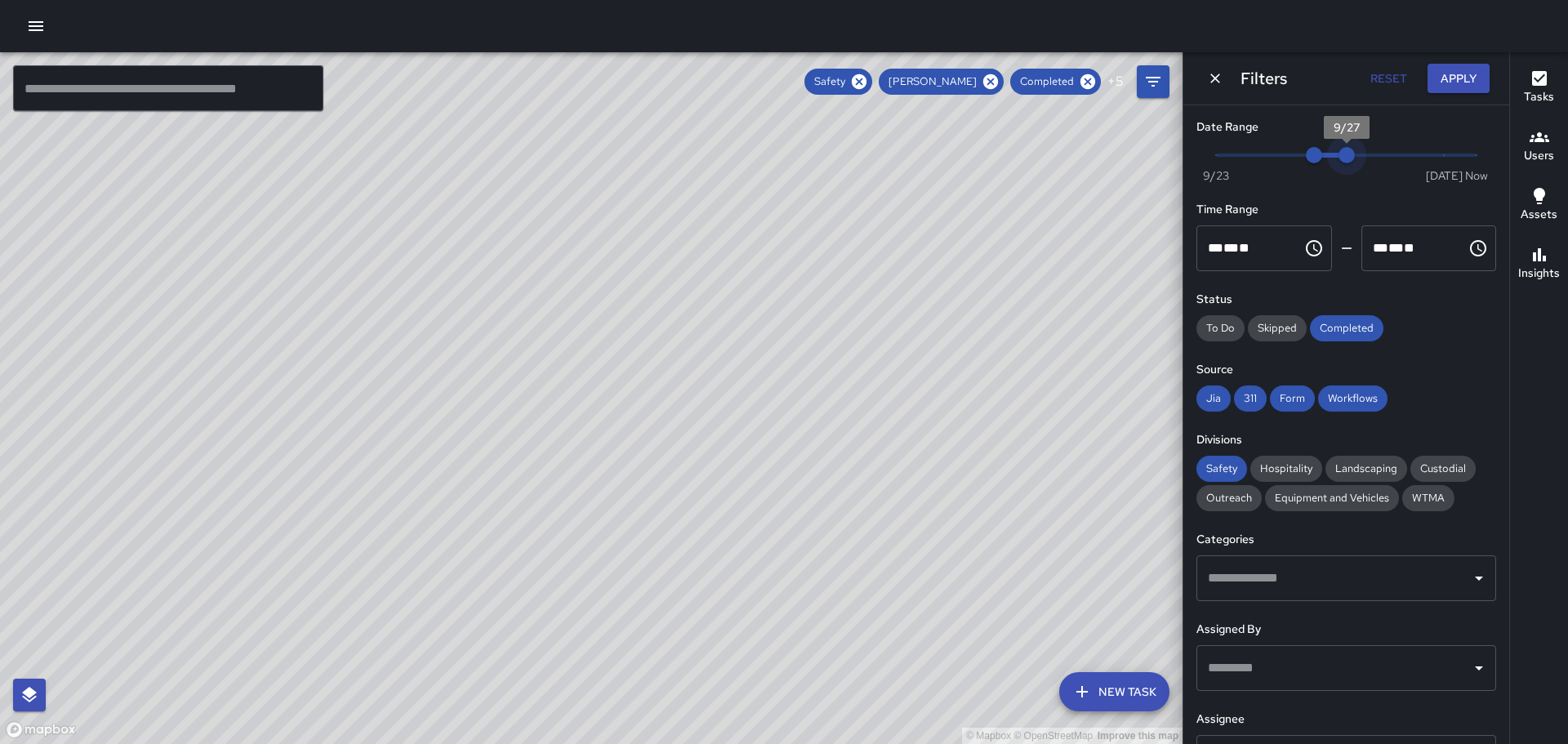
type input "*"
drag, startPoint x: 1341, startPoint y: 151, endPoint x: 1358, endPoint y: 152, distance: 17.0
click at [1371, 152] on span "9/28" at bounding box center [1379, 155] width 16 height 16
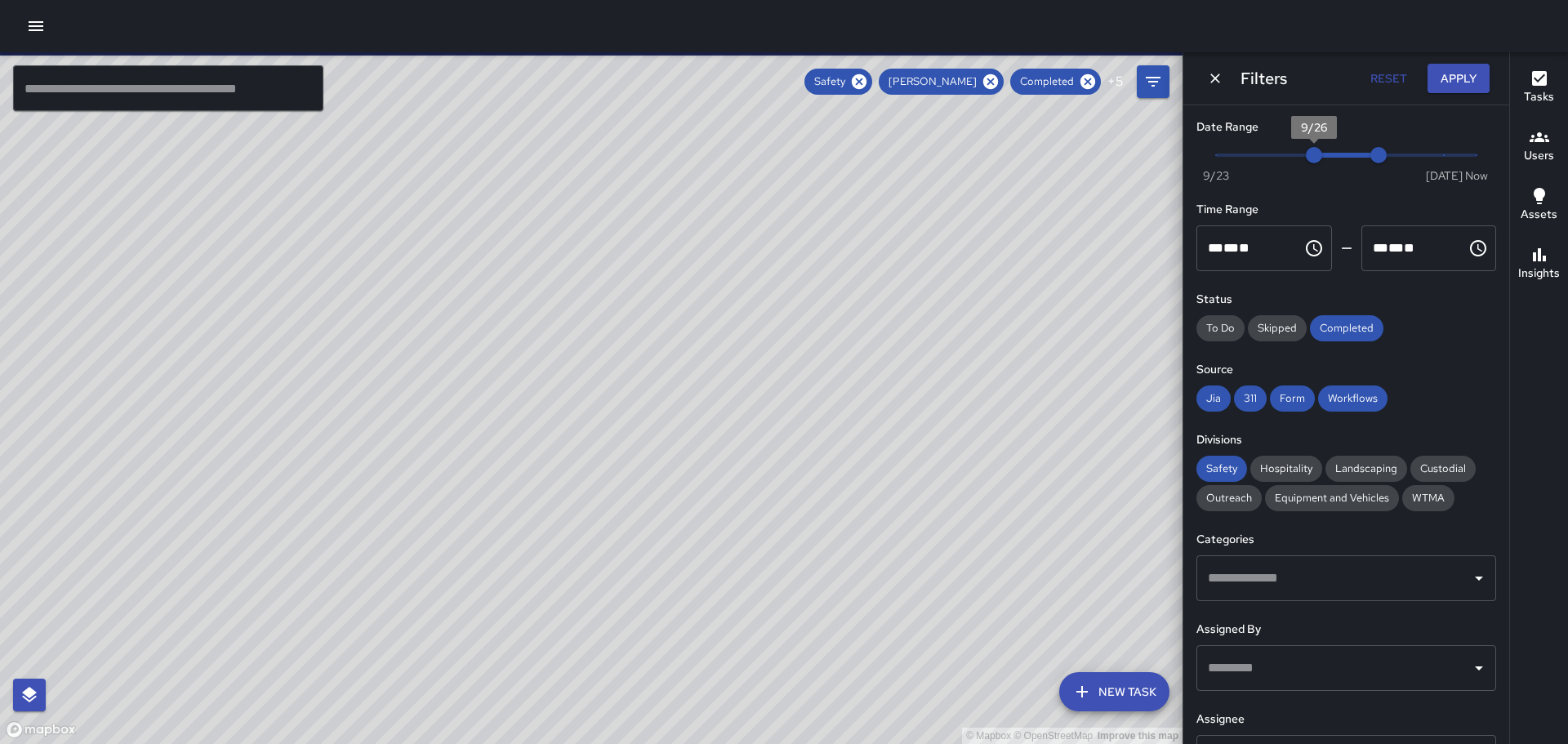
scroll to position [22675, 0]
drag, startPoint x: 1316, startPoint y: 154, endPoint x: 1420, endPoint y: 109, distance: 113.3
click at [1344, 153] on span "9/27" at bounding box center [1347, 155] width 16 height 16
type input "*"
drag, startPoint x: 1343, startPoint y: 156, endPoint x: 1320, endPoint y: 157, distance: 23.0
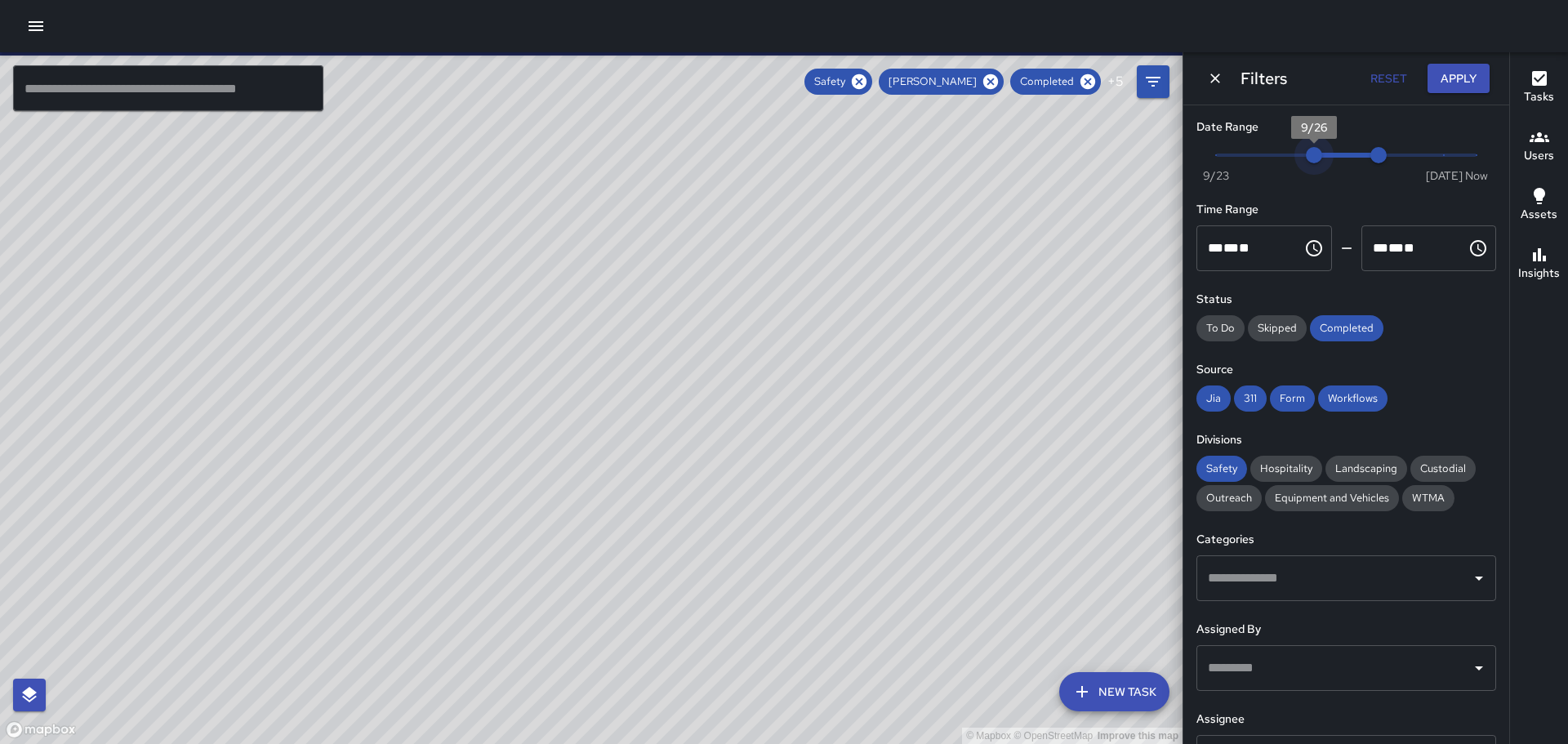
click at [1320, 157] on span "9/26" at bounding box center [1314, 155] width 16 height 16
type input "*"
drag, startPoint x: 1371, startPoint y: 154, endPoint x: 1316, endPoint y: 154, distance: 55.0
click at [1316, 154] on span "Now [DATE] 9/26 9/27" at bounding box center [1346, 155] width 260 height 24
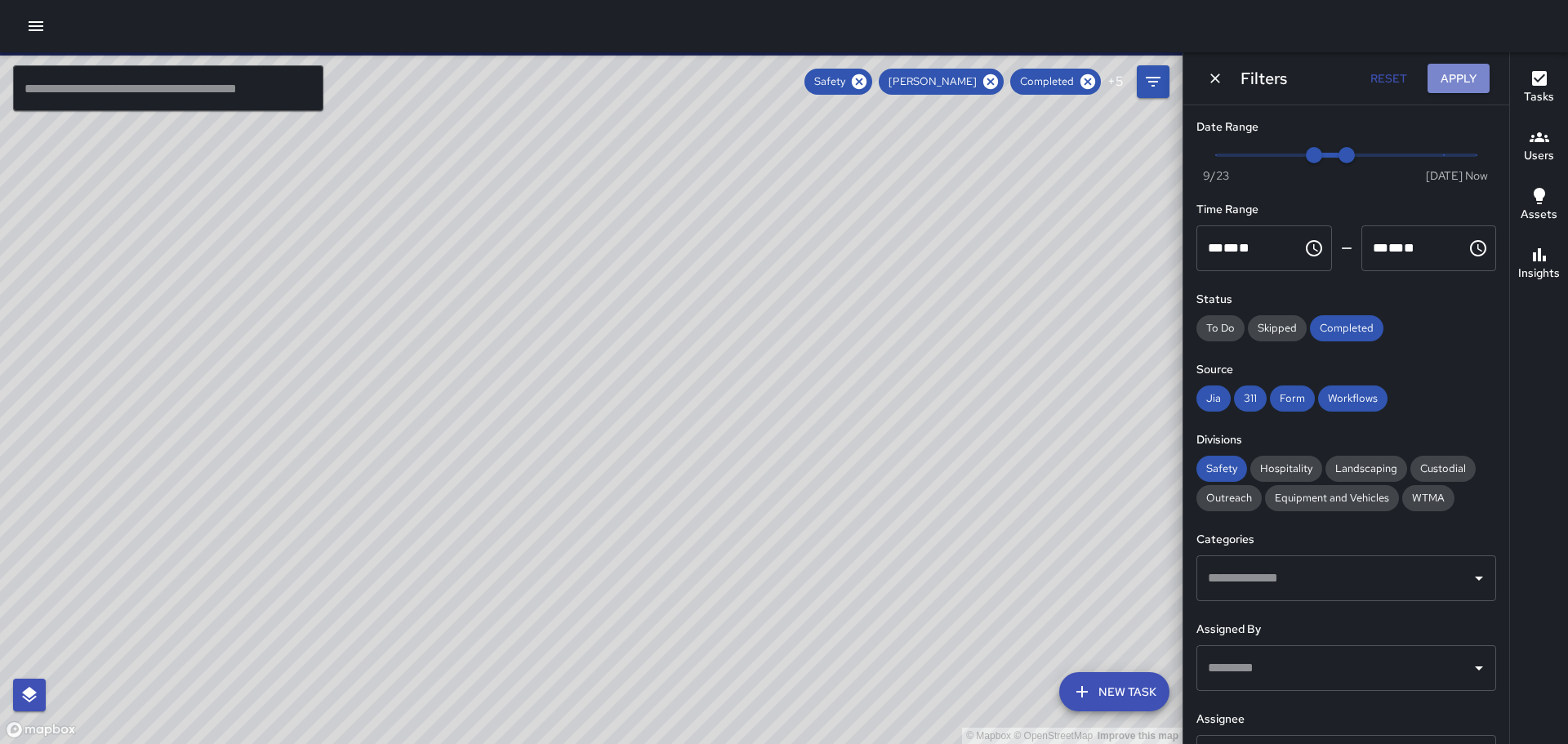
click at [1461, 75] on button "Apply" at bounding box center [1459, 79] width 62 height 30
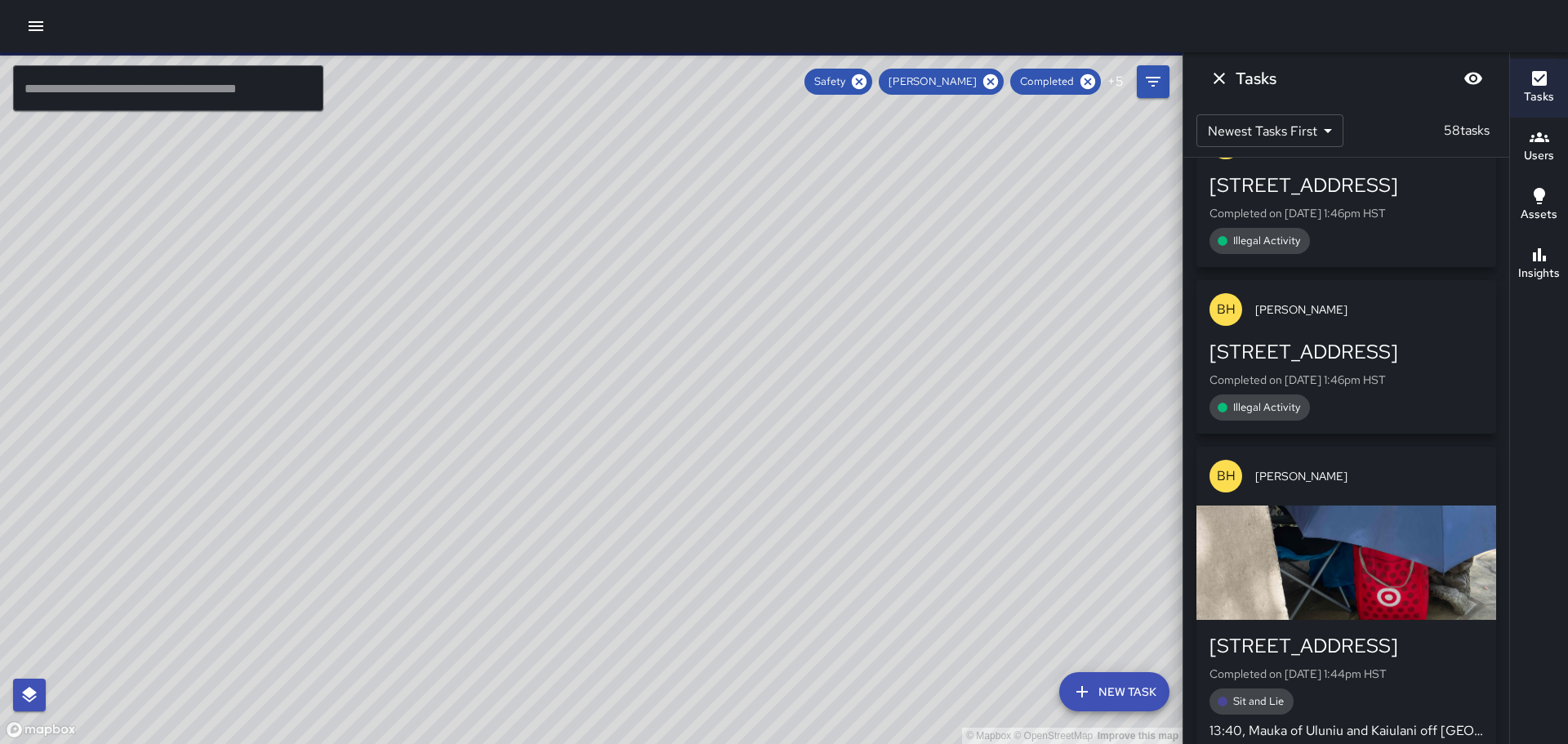
scroll to position [0, 0]
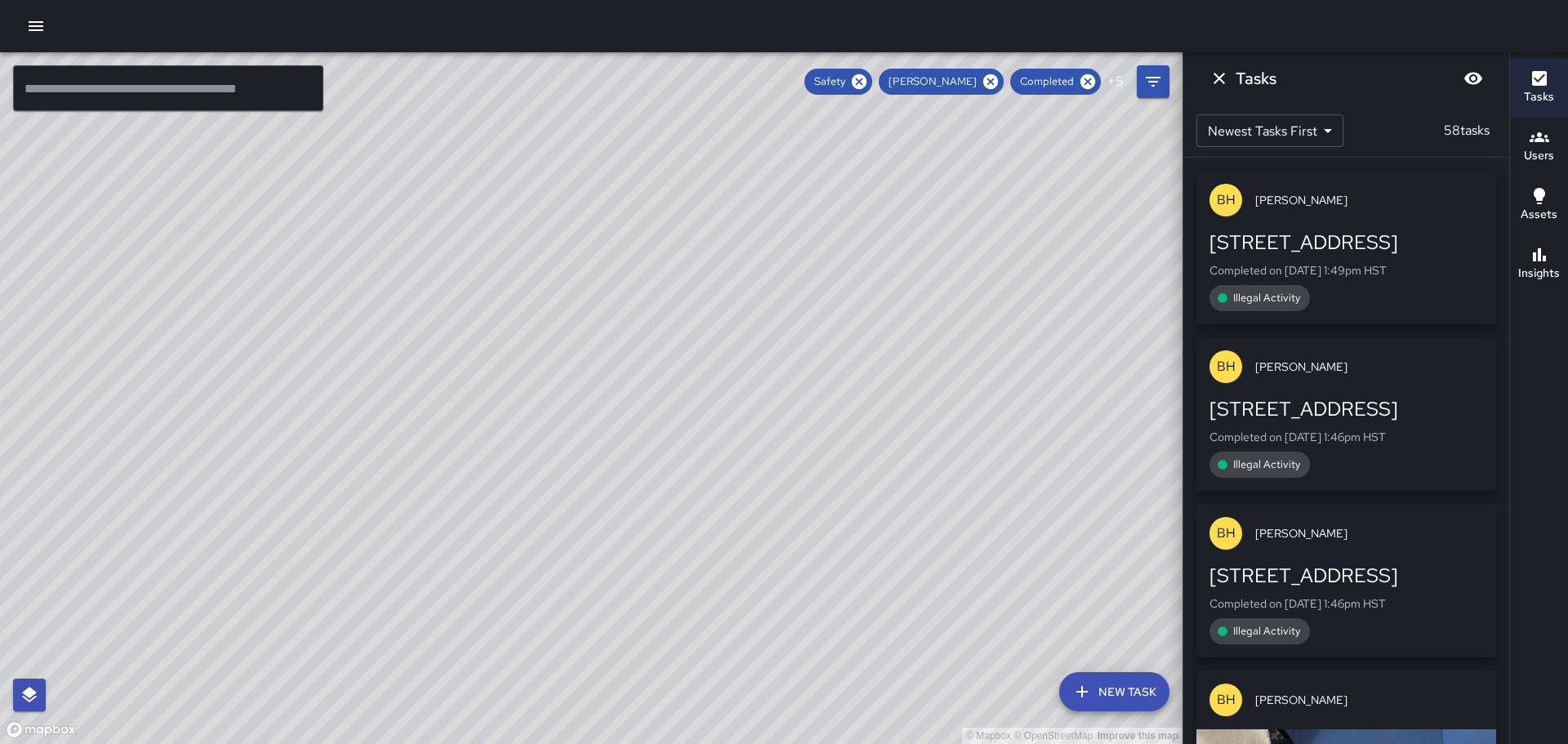
click at [44, 19] on icon "button" at bounding box center [35, 25] width 19 height 19
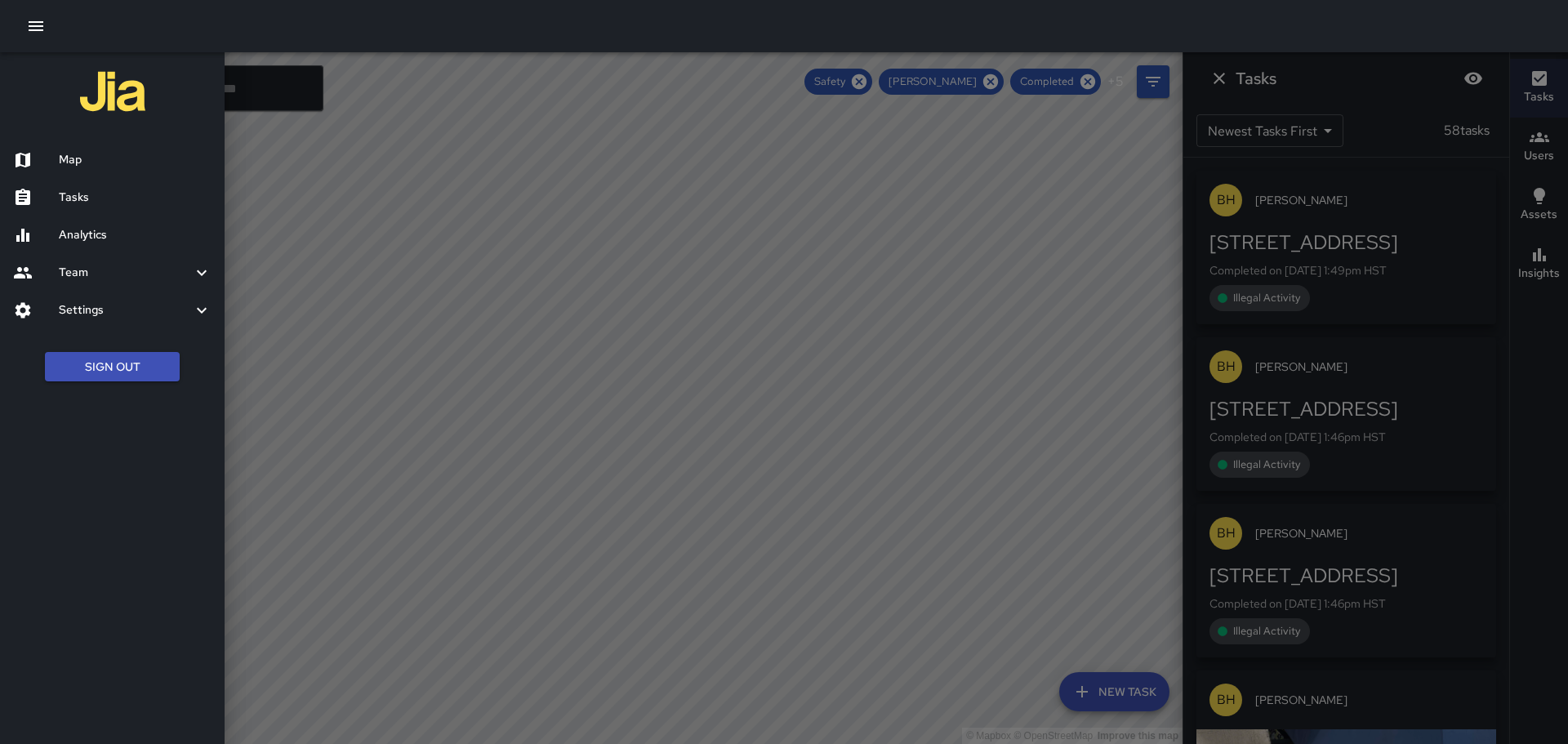
click at [94, 278] on h6 "Team" at bounding box center [125, 272] width 133 height 18
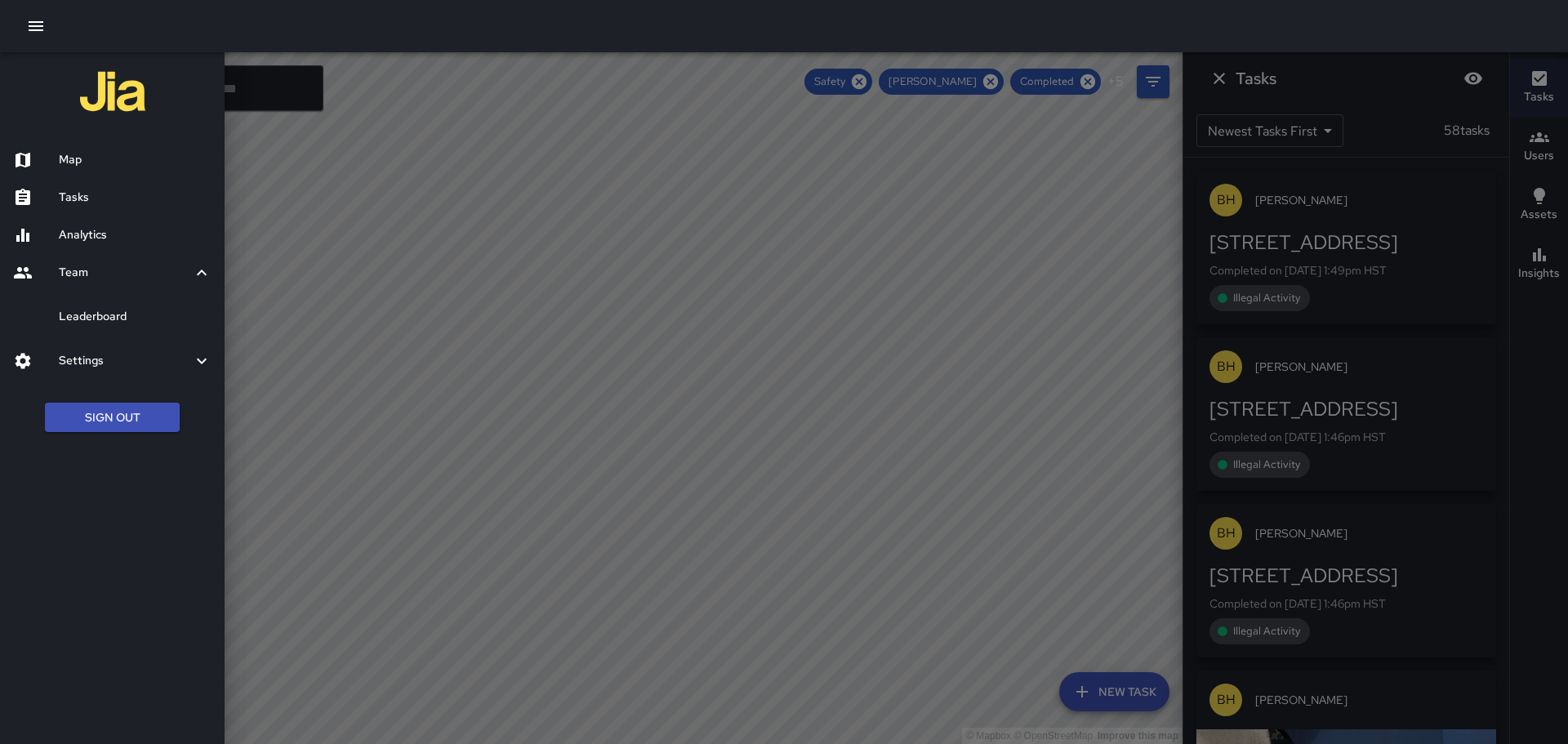
click at [205, 270] on icon at bounding box center [201, 272] width 19 height 19
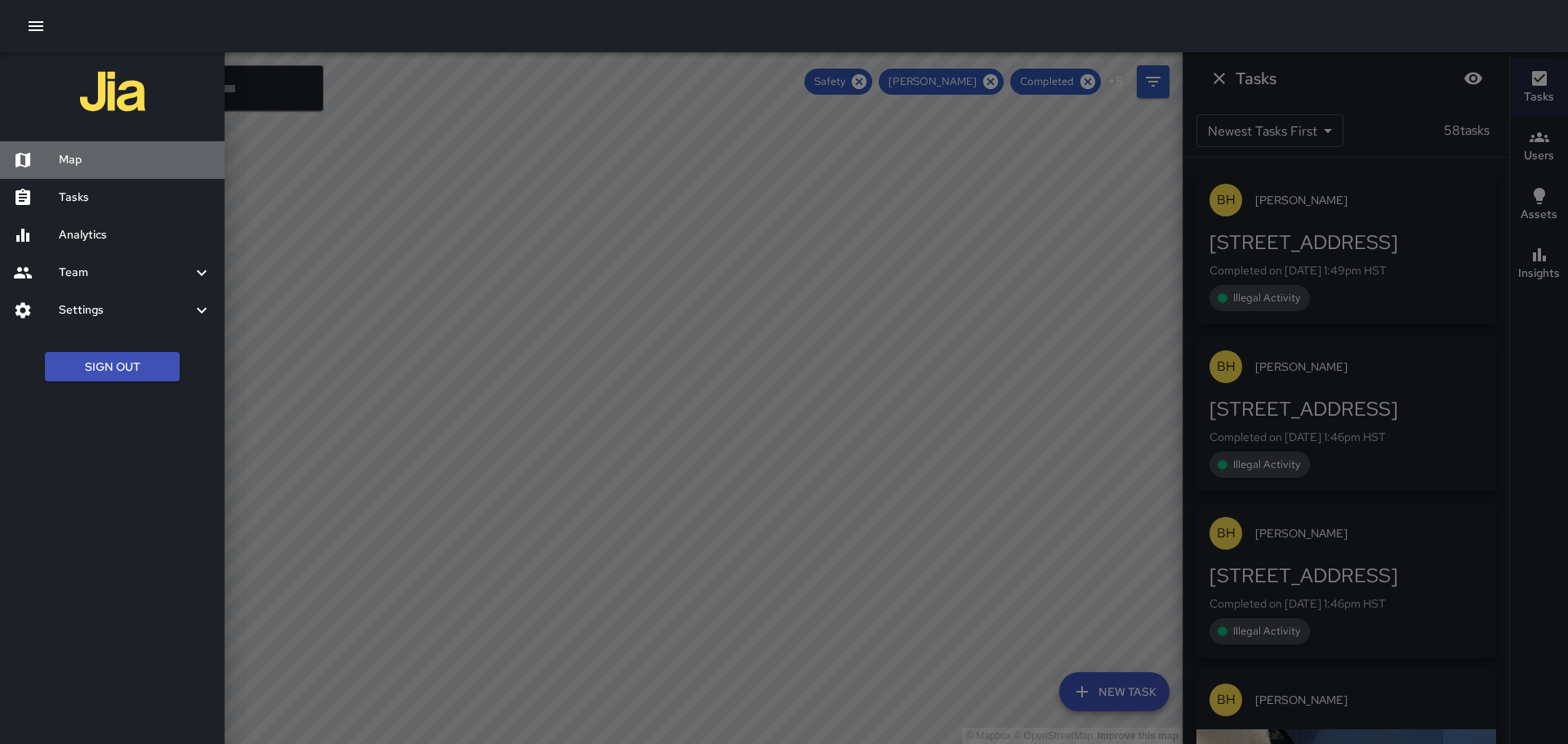
click at [67, 160] on h6 "Map" at bounding box center [135, 159] width 152 height 18
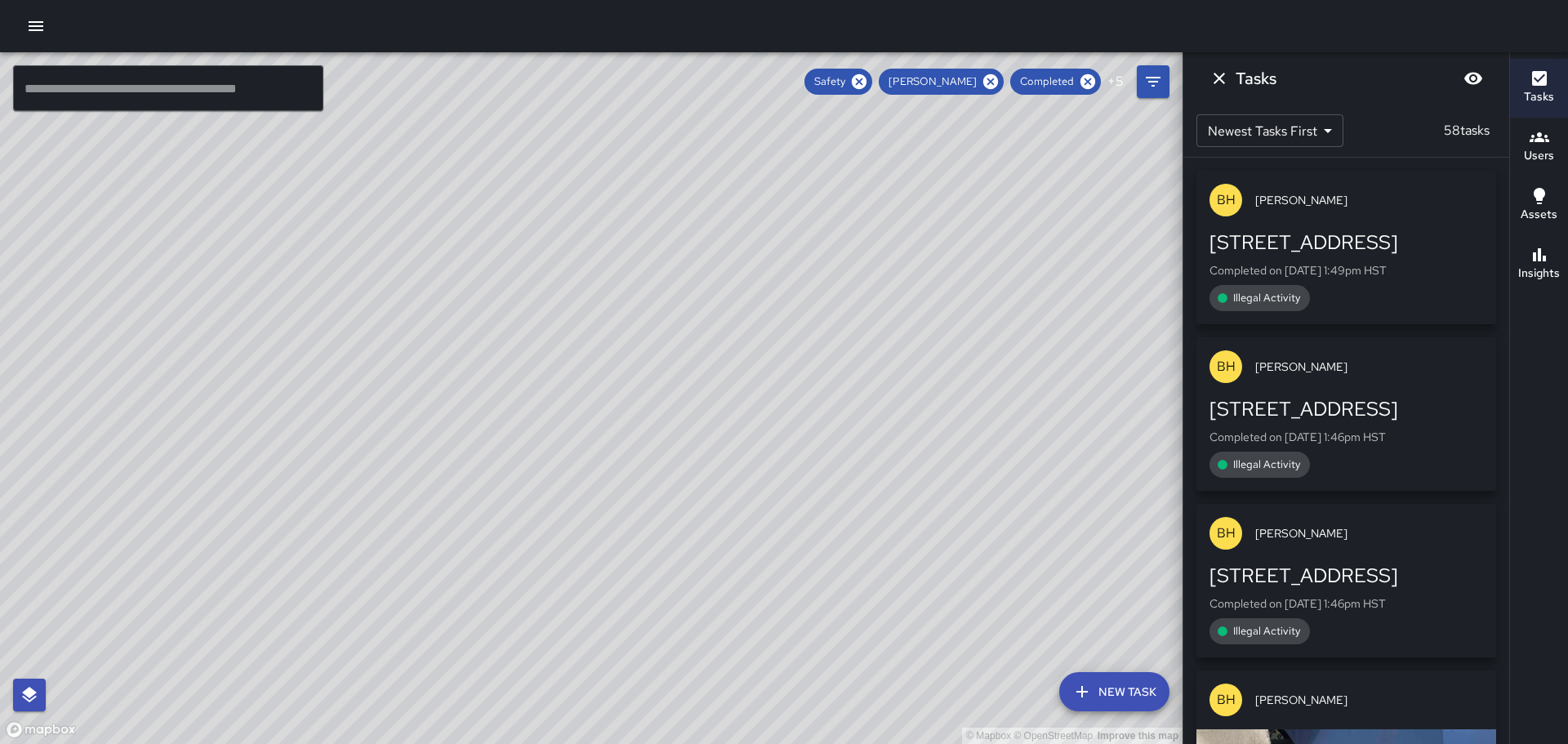
drag, startPoint x: 611, startPoint y: 250, endPoint x: 593, endPoint y: 366, distance: 117.4
click at [594, 400] on div "© Mapbox © OpenStreetMap Improve this map" at bounding box center [591, 398] width 1182 height 692
drag, startPoint x: 462, startPoint y: 317, endPoint x: 573, endPoint y: 368, distance: 122.2
click at [573, 372] on div "© Mapbox © OpenStreetMap Improve this map" at bounding box center [591, 398] width 1182 height 692
drag, startPoint x: 717, startPoint y: 523, endPoint x: 536, endPoint y: 237, distance: 338.5
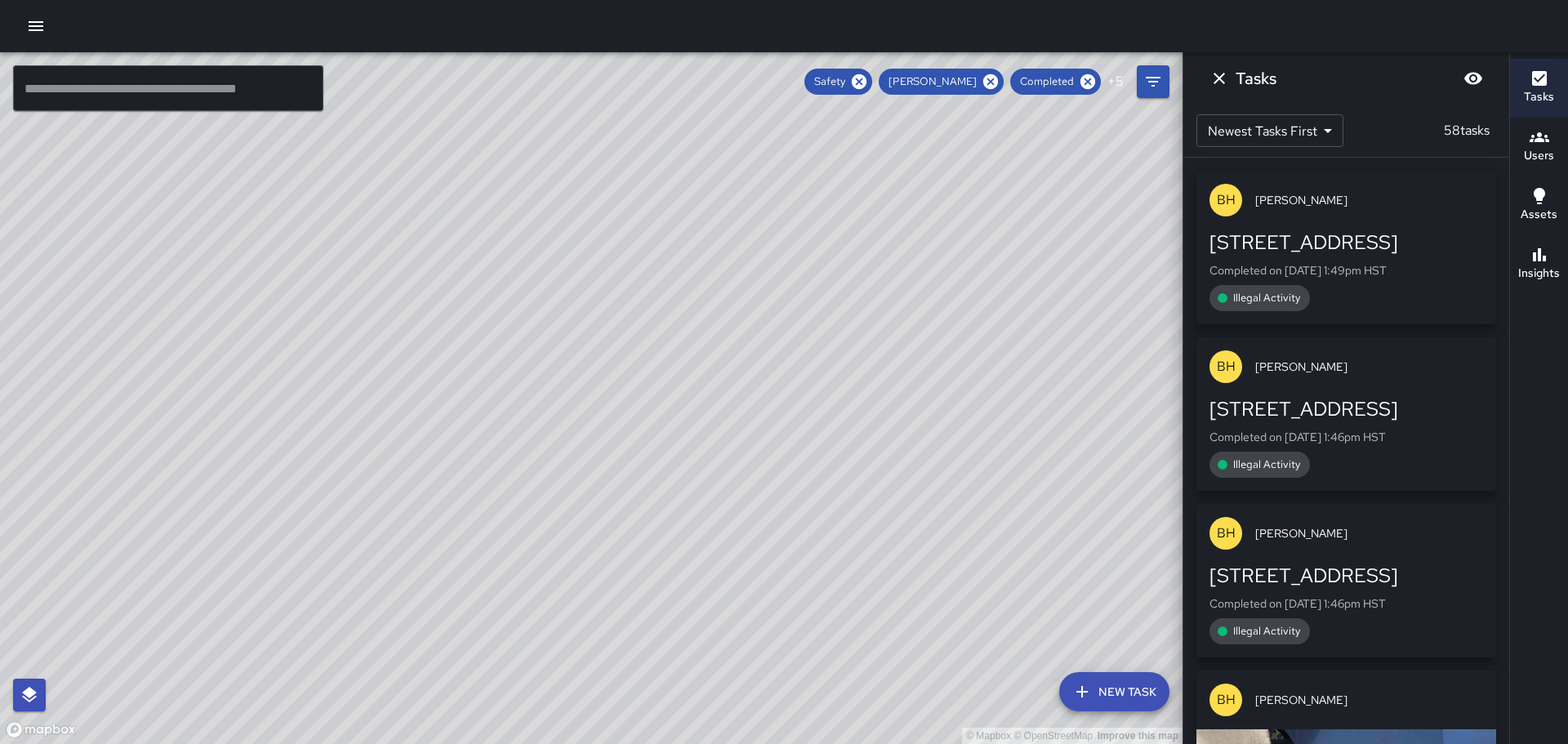
click at [536, 237] on div "© Mapbox © OpenStreetMap Improve this map" at bounding box center [591, 398] width 1182 height 692
drag, startPoint x: 213, startPoint y: 455, endPoint x: 420, endPoint y: 339, distance: 237.3
click at [420, 339] on div "© Mapbox © OpenStreetMap Improve this map" at bounding box center [591, 398] width 1182 height 692
drag, startPoint x: 234, startPoint y: 428, endPoint x: 701, endPoint y: 352, distance: 473.1
click at [701, 352] on div "© Mapbox © OpenStreetMap Improve this map" at bounding box center [591, 398] width 1182 height 692
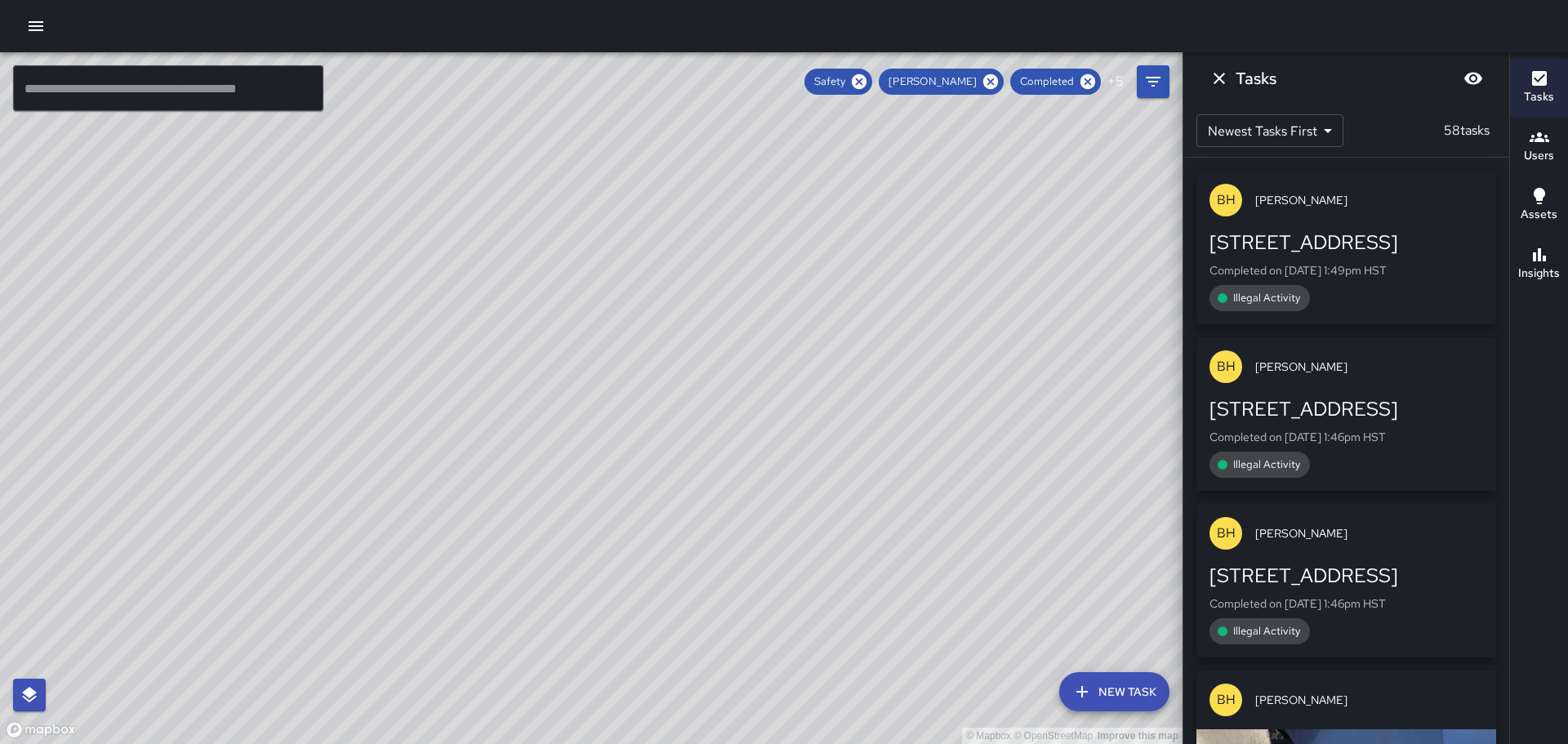
drag, startPoint x: 612, startPoint y: 270, endPoint x: 685, endPoint y: 466, distance: 209.2
click at [882, 222] on div "© Mapbox © OpenStreetMap Improve this map" at bounding box center [591, 398] width 1182 height 692
drag, startPoint x: 1010, startPoint y: 401, endPoint x: 982, endPoint y: 393, distance: 29.1
click at [982, 393] on div "© Mapbox © OpenStreetMap Improve this map" at bounding box center [591, 398] width 1182 height 692
drag, startPoint x: 957, startPoint y: 407, endPoint x: 774, endPoint y: 380, distance: 185.0
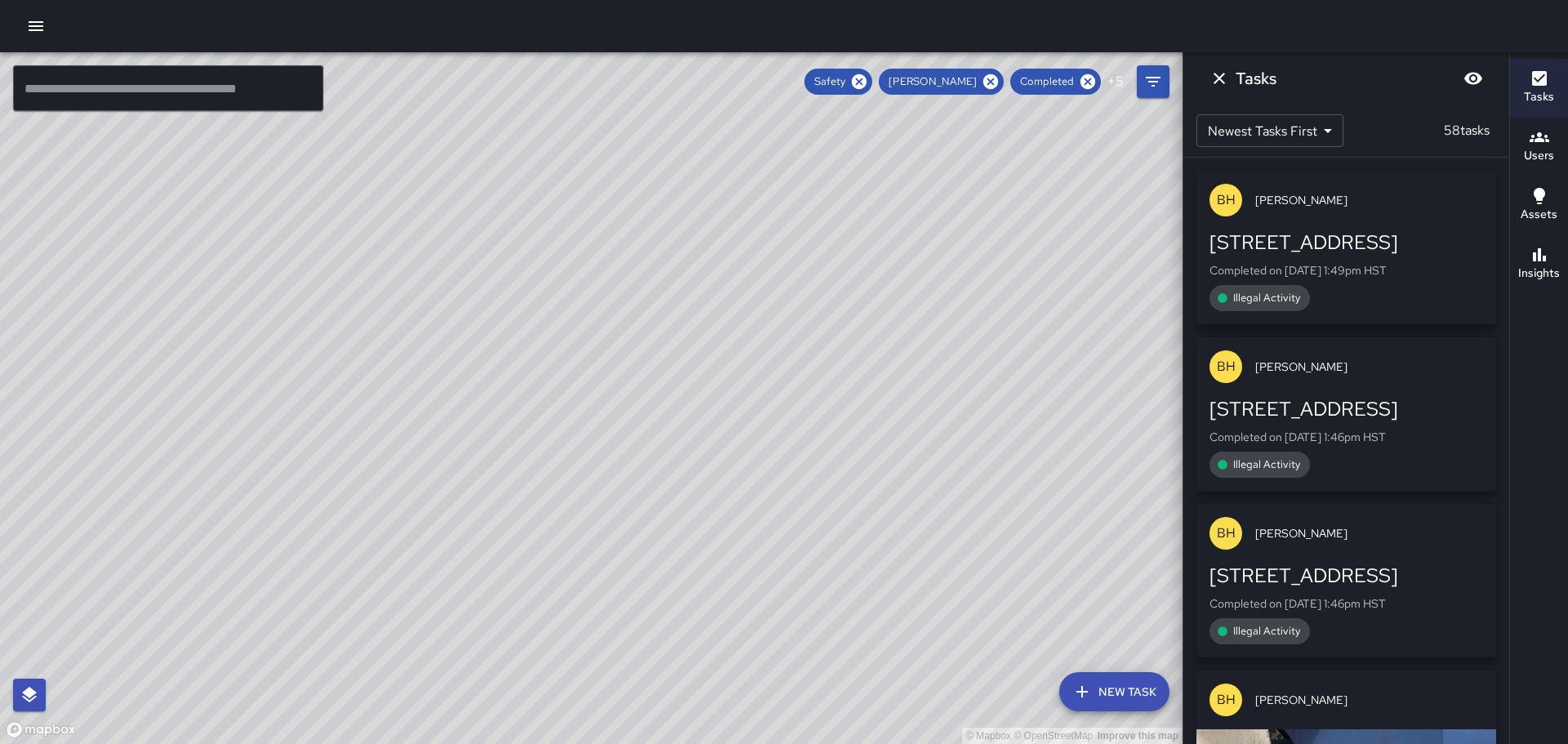
click at [774, 380] on div "© Mapbox © OpenStreetMap Improve this map" at bounding box center [591, 398] width 1182 height 692
drag, startPoint x: 1075, startPoint y: 447, endPoint x: 915, endPoint y: 310, distance: 210.6
click at [915, 310] on div "© Mapbox © OpenStreetMap Improve this map" at bounding box center [591, 398] width 1182 height 692
drag, startPoint x: 964, startPoint y: 481, endPoint x: 941, endPoint y: 256, distance: 226.2
click at [942, 263] on div "© Mapbox © OpenStreetMap Improve this map" at bounding box center [591, 398] width 1182 height 692
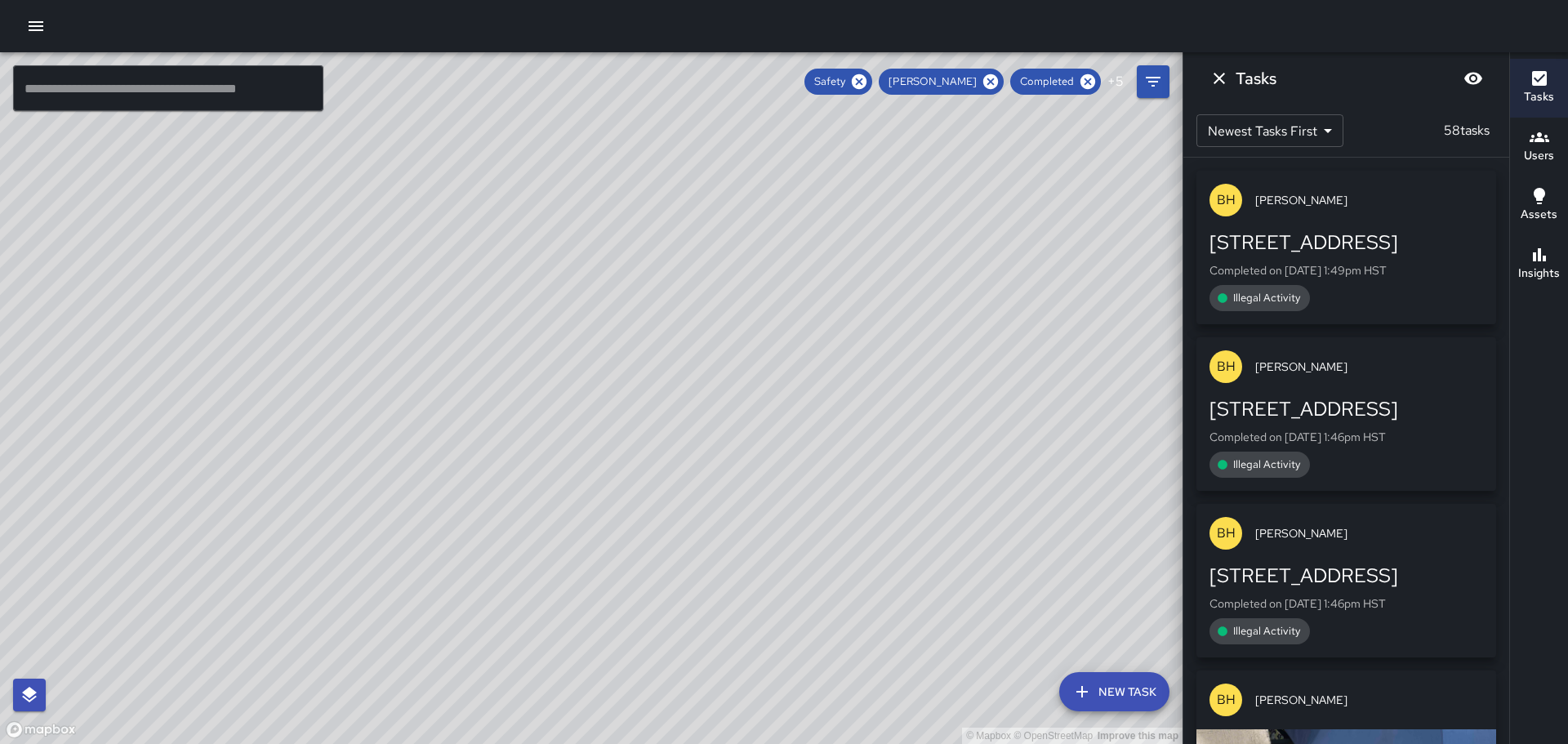
drag, startPoint x: 1048, startPoint y: 492, endPoint x: 990, endPoint y: 225, distance: 273.2
click at [990, 225] on div "© Mapbox © OpenStreetMap Improve this map" at bounding box center [591, 398] width 1182 height 692
drag, startPoint x: 1073, startPoint y: 513, endPoint x: 1064, endPoint y: 472, distance: 42.0
click at [1069, 474] on div "© Mapbox © OpenStreetMap Improve this map" at bounding box center [591, 398] width 1182 height 692
drag, startPoint x: 832, startPoint y: 292, endPoint x: 961, endPoint y: 547, distance: 285.8
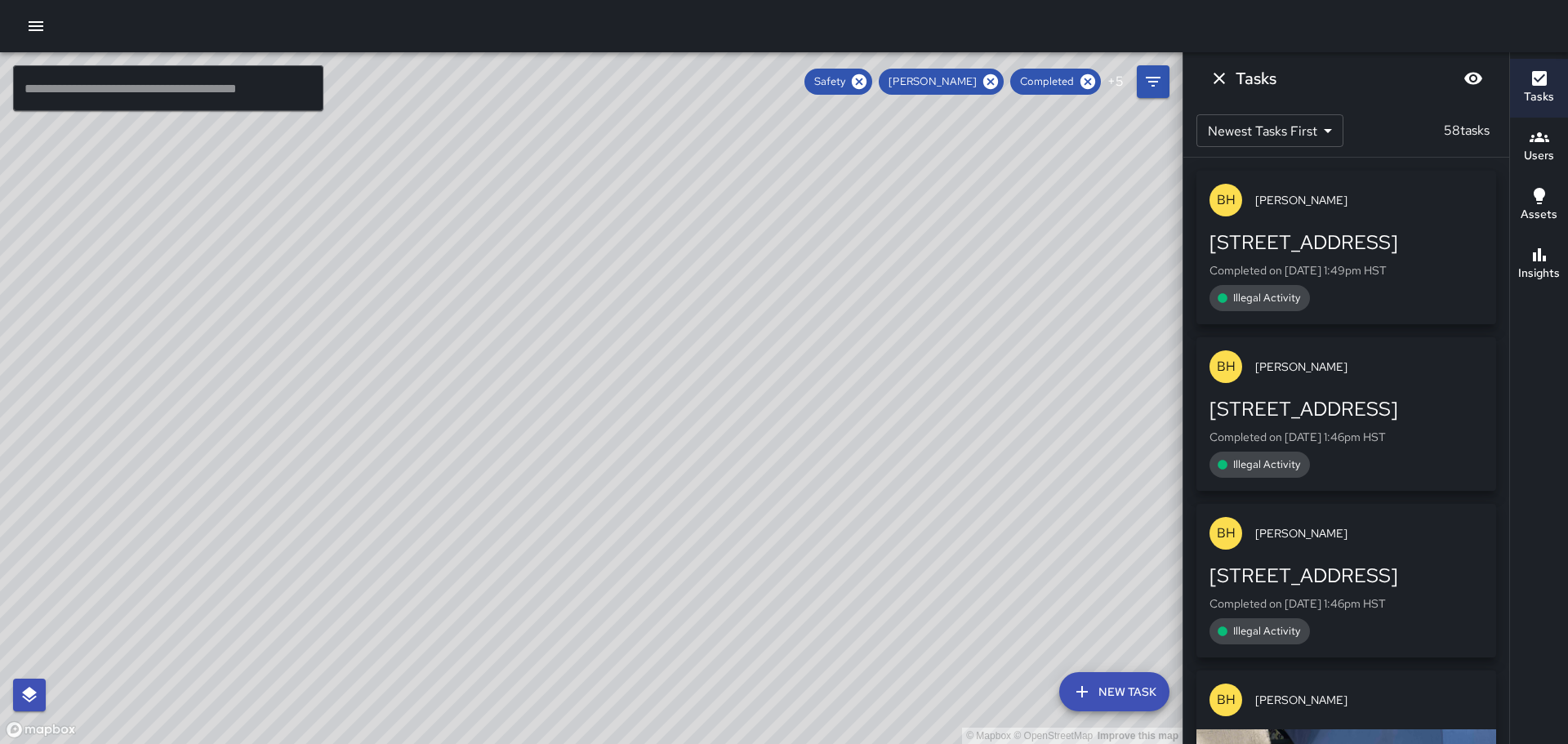
click at [961, 551] on div "© Mapbox © OpenStreetMap Improve this map" at bounding box center [591, 398] width 1182 height 692
drag, startPoint x: 677, startPoint y: 255, endPoint x: 855, endPoint y: 460, distance: 271.5
click at [856, 464] on div "© Mapbox © OpenStreetMap Improve this map" at bounding box center [591, 398] width 1182 height 692
drag, startPoint x: 819, startPoint y: 396, endPoint x: 829, endPoint y: 364, distance: 33.5
click at [828, 364] on div "© Mapbox © OpenStreetMap Improve this map" at bounding box center [591, 398] width 1182 height 692
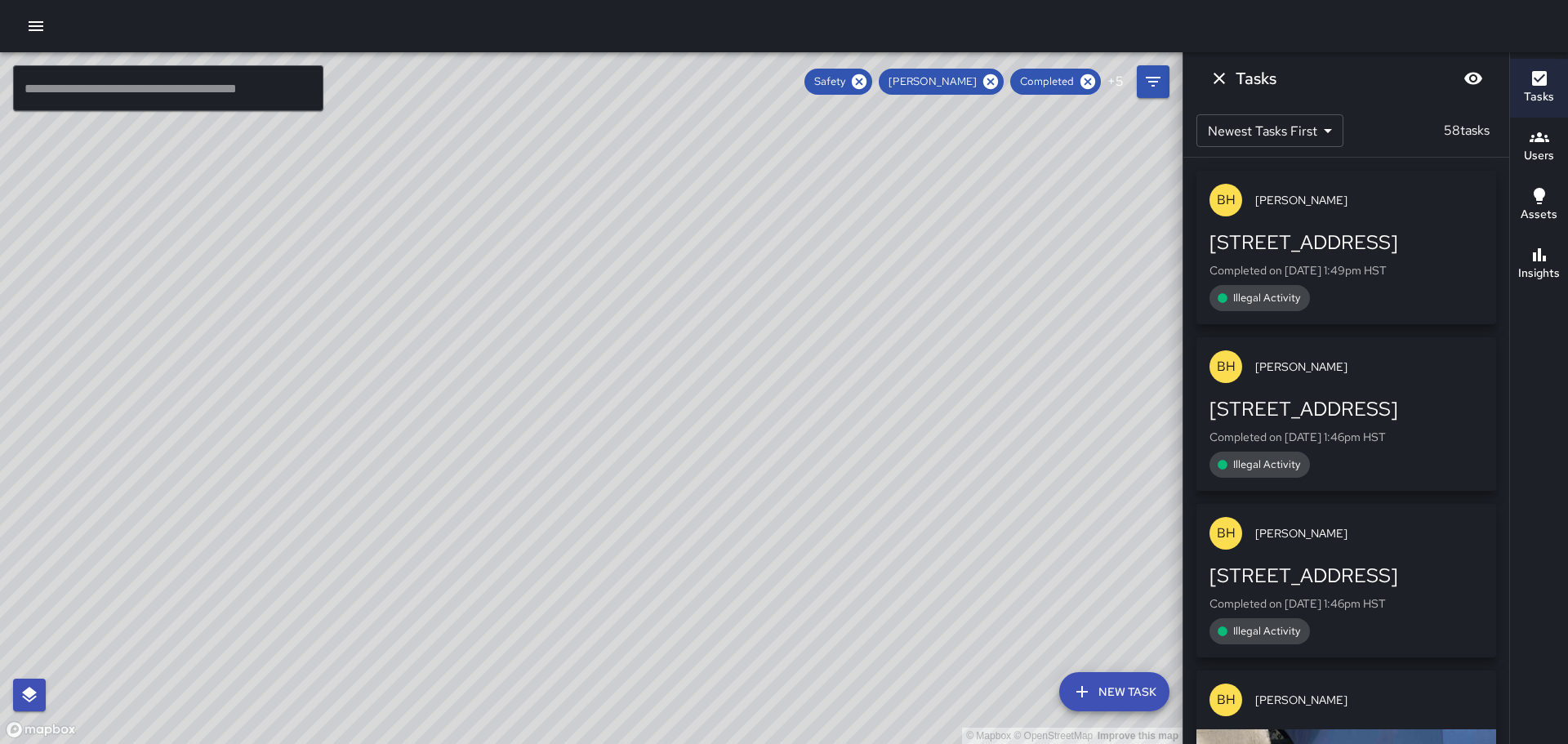
drag, startPoint x: 972, startPoint y: 309, endPoint x: 931, endPoint y: 336, distance: 49.1
click at [931, 336] on div "© Mapbox © OpenStreetMap Improve this map" at bounding box center [591, 398] width 1182 height 692
click at [1154, 82] on icon "Filters" at bounding box center [1153, 82] width 14 height 10
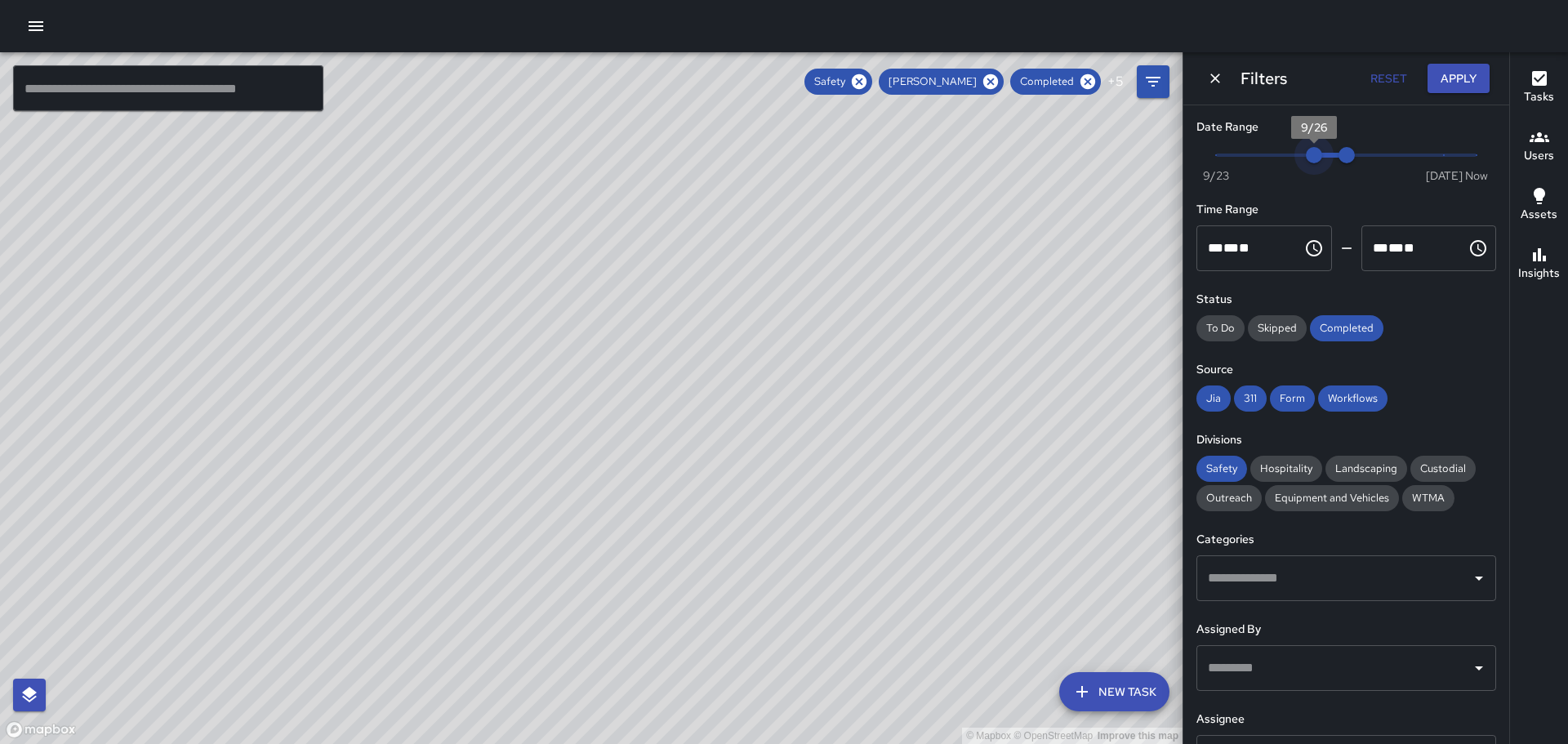
type input "*"
drag, startPoint x: 1306, startPoint y: 154, endPoint x: 1290, endPoint y: 156, distance: 16.1
click at [1289, 156] on span "9/25" at bounding box center [1281, 155] width 16 height 16
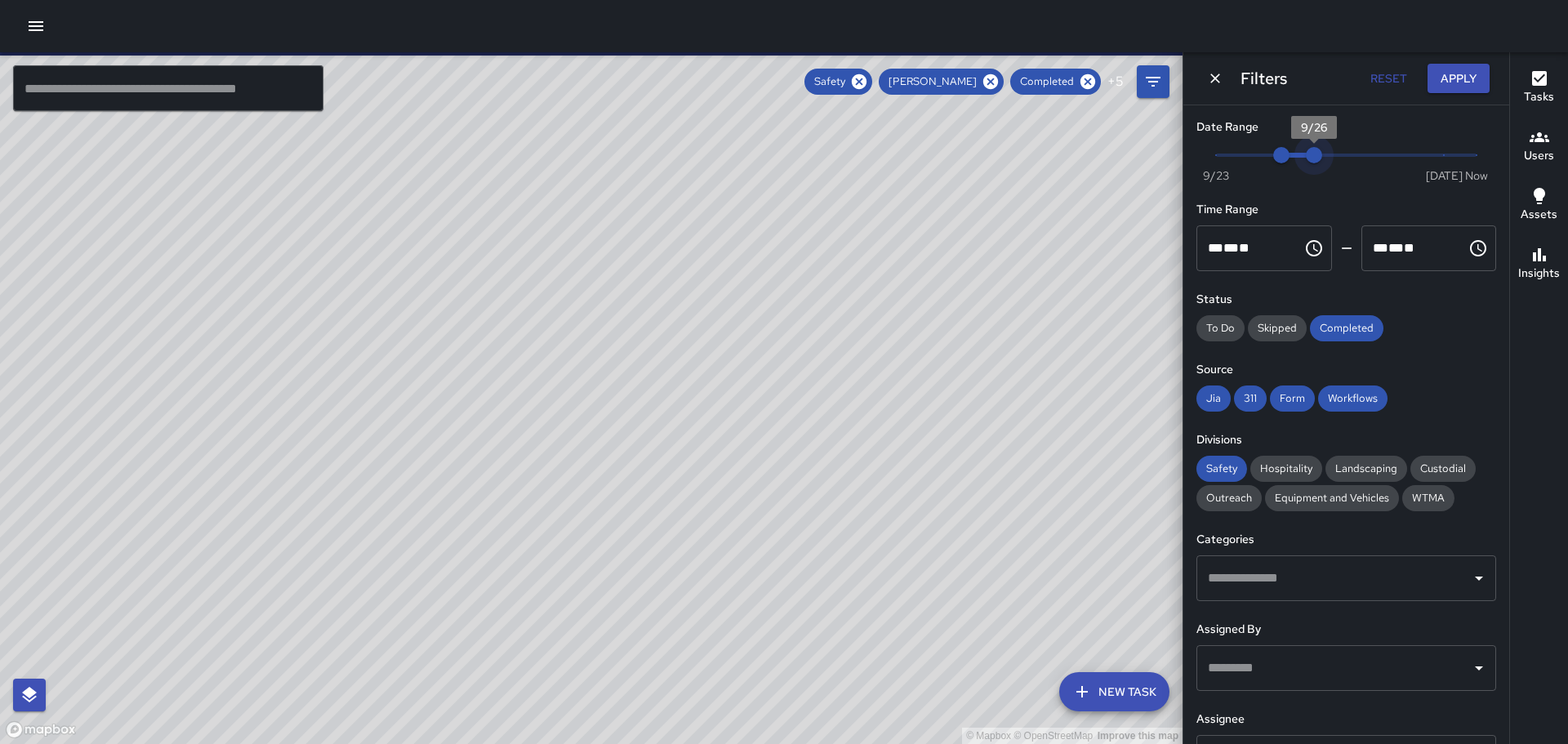
drag, startPoint x: 1338, startPoint y: 155, endPoint x: 1309, endPoint y: 153, distance: 29.1
click at [1309, 153] on span "9/26" at bounding box center [1314, 155] width 16 height 16
click at [1456, 78] on button "Apply" at bounding box center [1459, 79] width 62 height 30
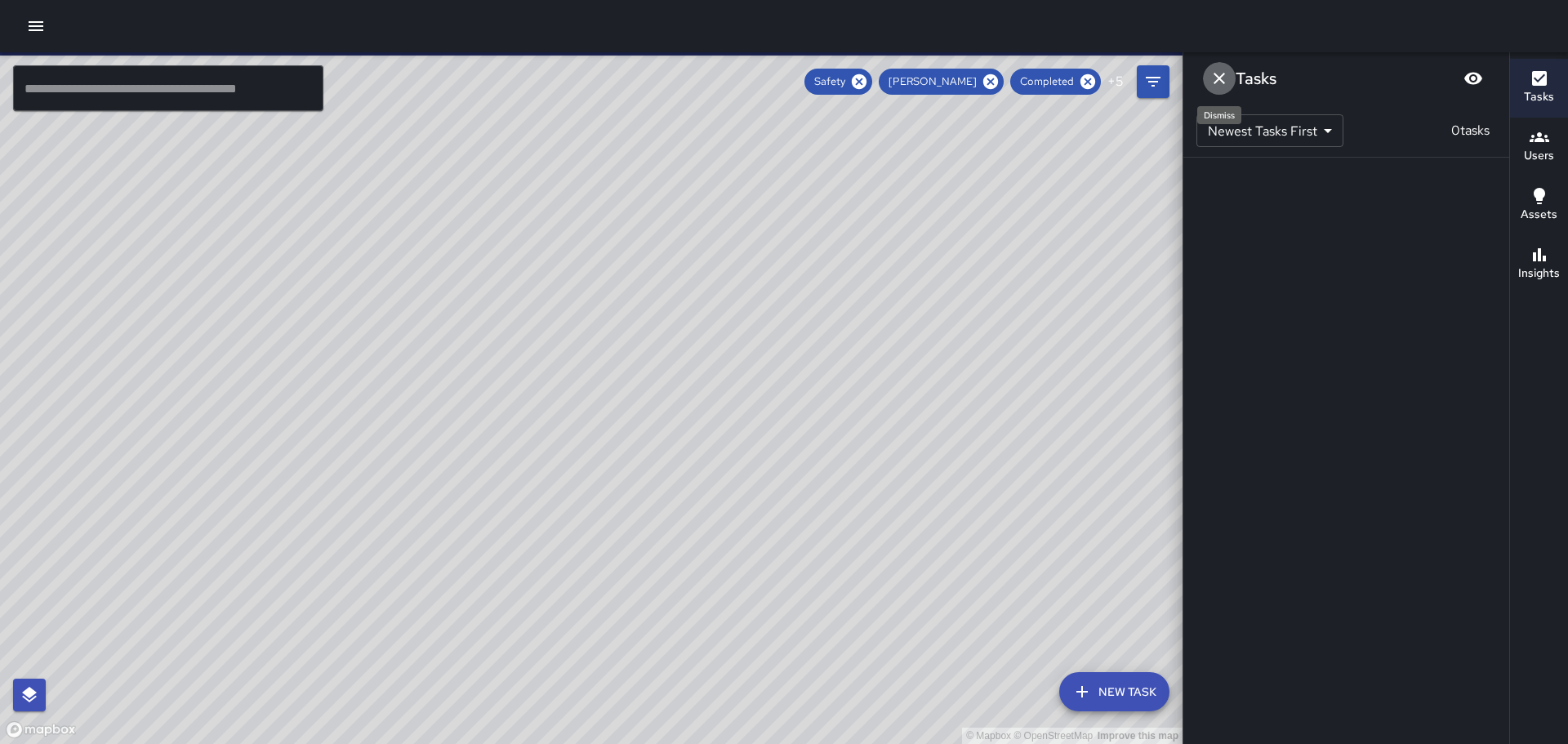
click at [1217, 73] on icon "Dismiss" at bounding box center [1219, 77] width 19 height 19
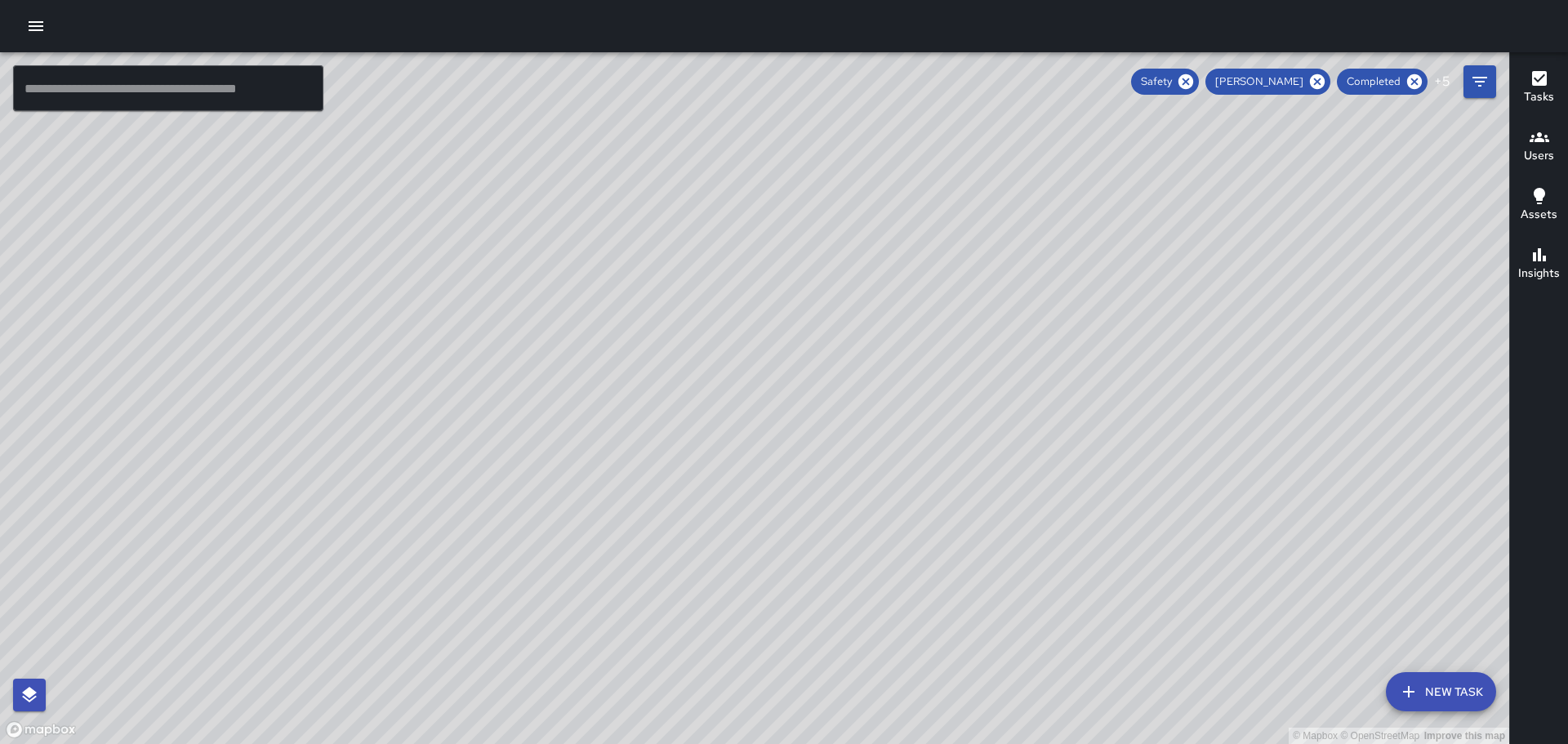
drag, startPoint x: 471, startPoint y: 362, endPoint x: 1123, endPoint y: 308, distance: 654.2
click at [1120, 309] on div "© Mapbox © OpenStreetMap Improve this map" at bounding box center [755, 398] width 1509 height 692
drag, startPoint x: 1336, startPoint y: 369, endPoint x: 943, endPoint y: 410, distance: 395.1
click at [944, 412] on div "© Mapbox © OpenStreetMap Improve this map" at bounding box center [755, 398] width 1509 height 692
click at [1481, 79] on icon "Filters" at bounding box center [1480, 81] width 19 height 19
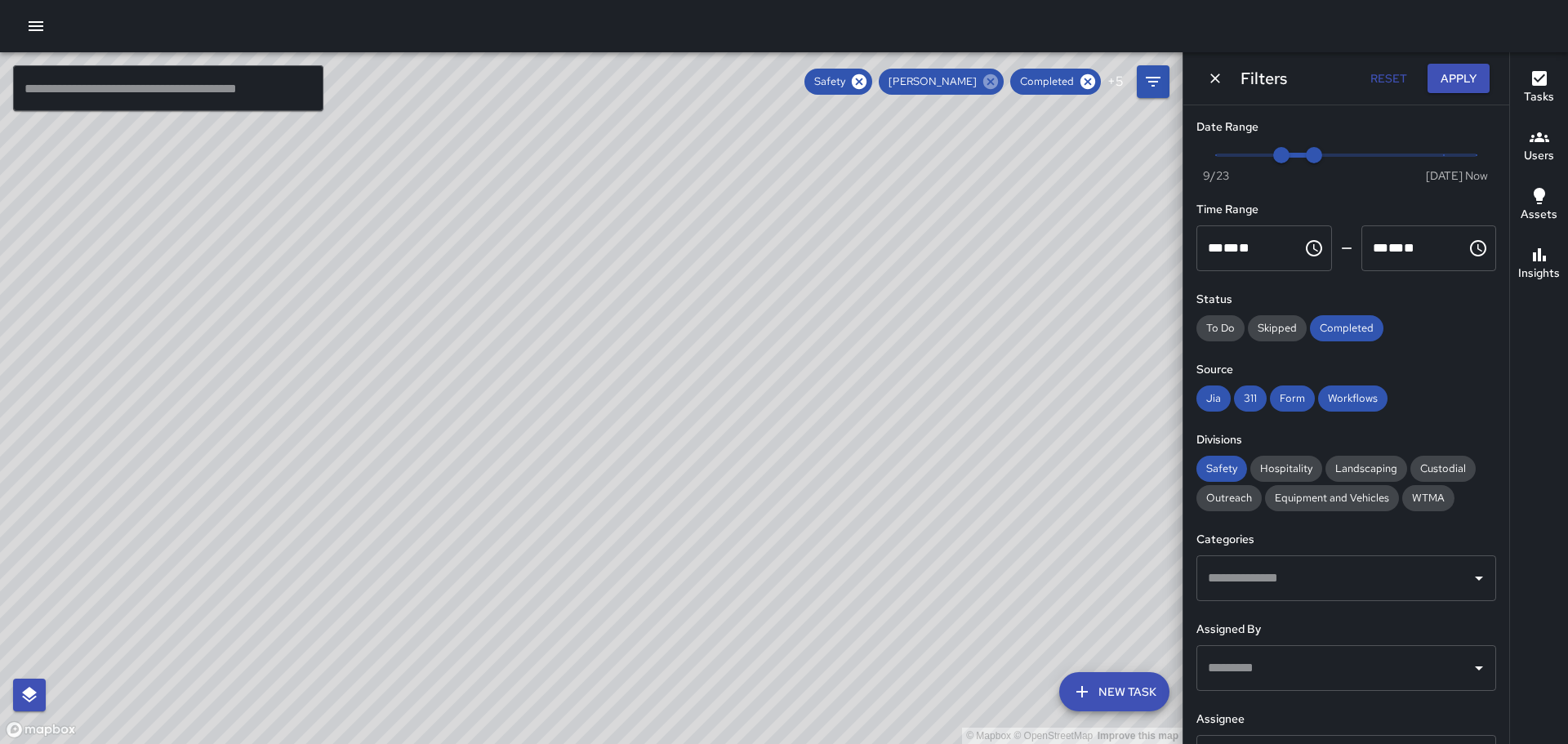
click at [992, 80] on icon at bounding box center [990, 81] width 14 height 14
click at [1474, 79] on button "Apply" at bounding box center [1459, 79] width 62 height 30
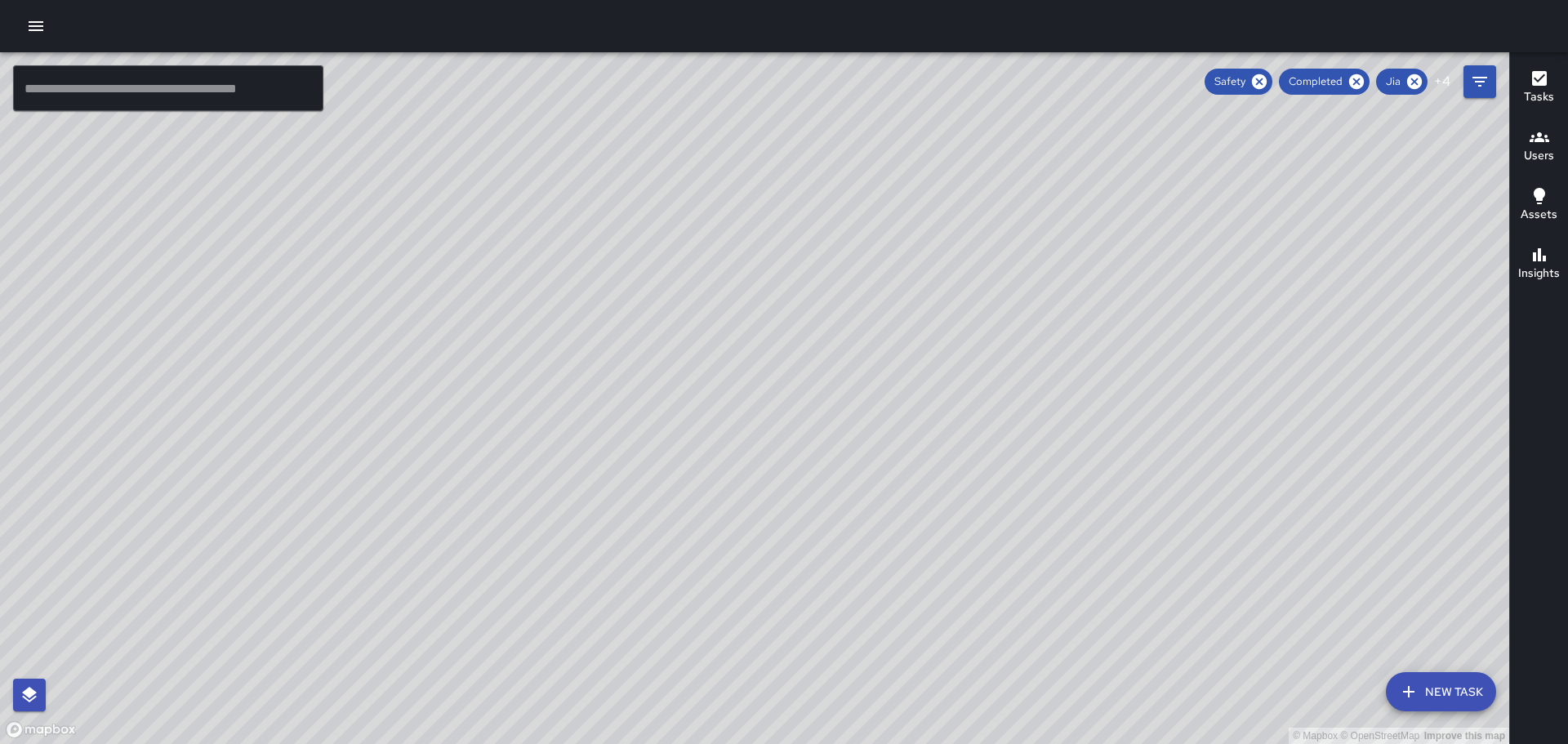
click at [1546, 151] on h6 "Users" at bounding box center [1539, 156] width 30 height 18
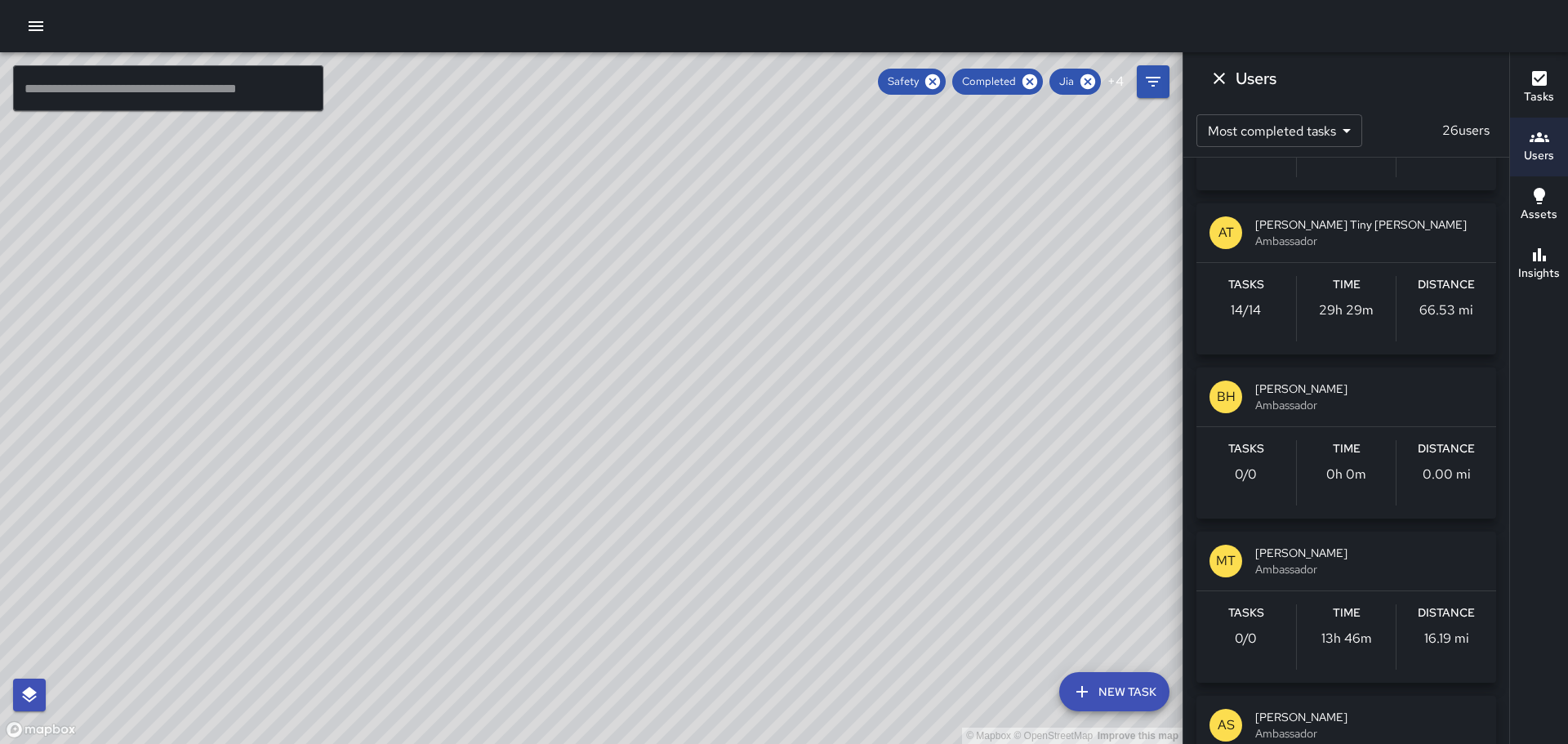
scroll to position [1306, 0]
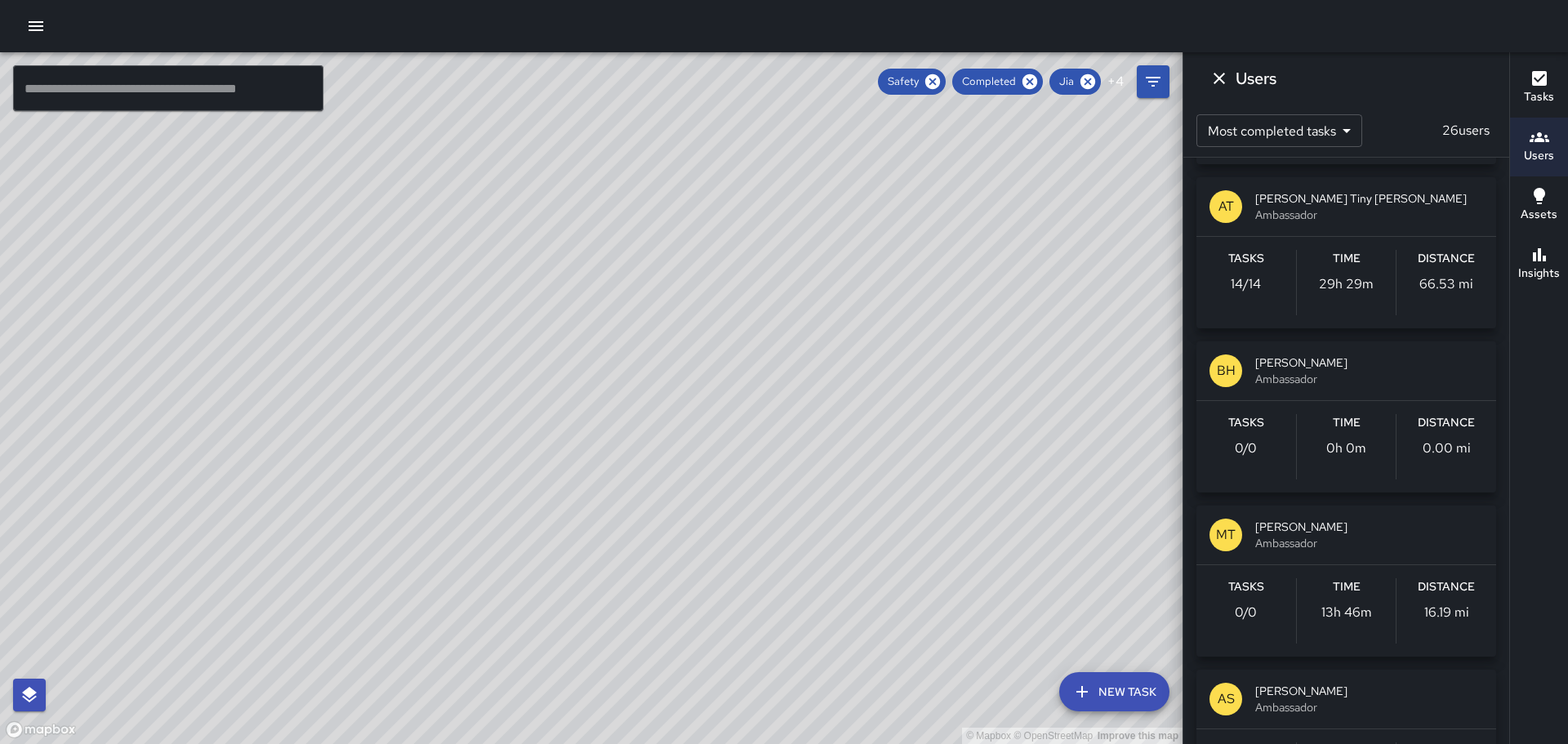
click at [1237, 374] on div "BH" at bounding box center [1225, 370] width 33 height 33
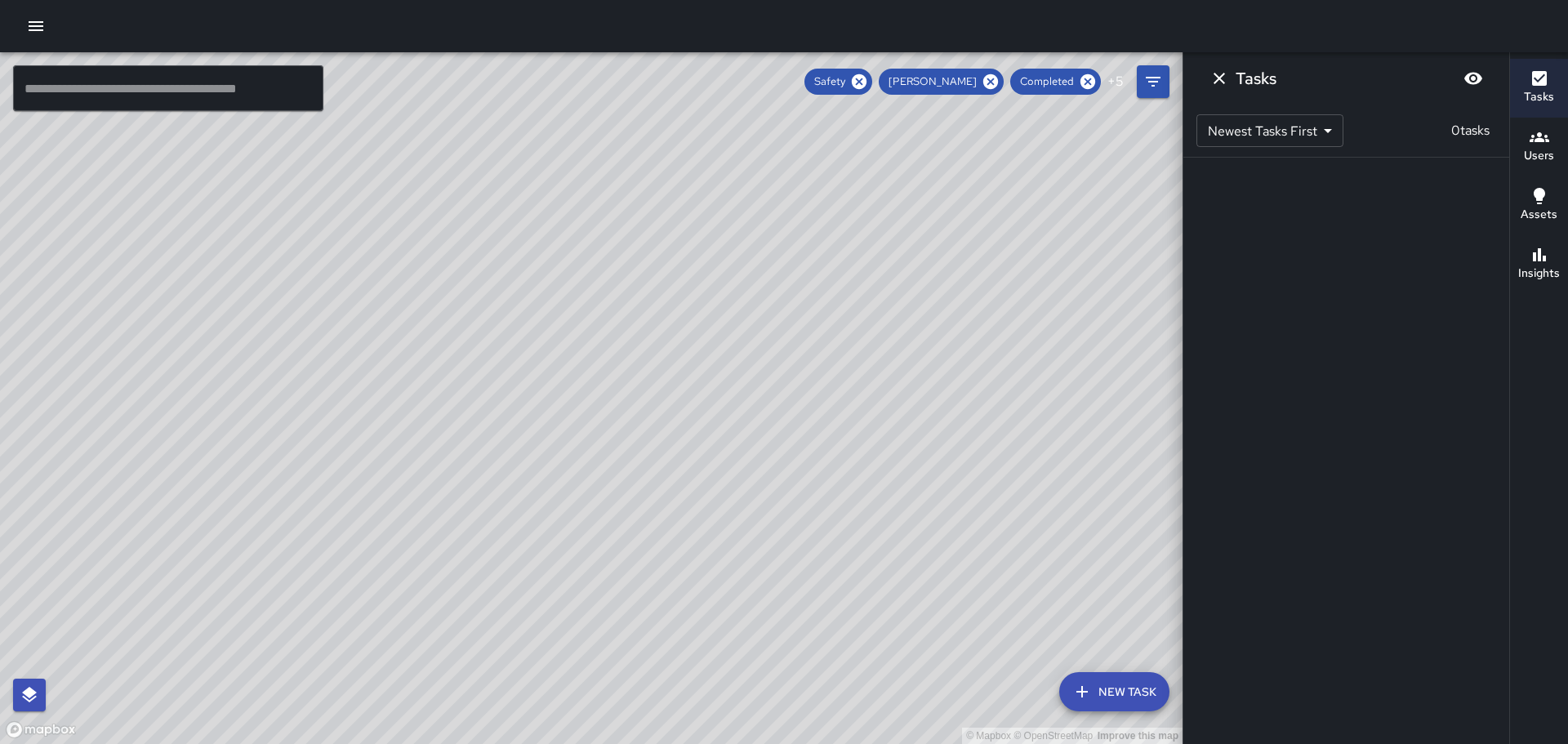
scroll to position [0, 0]
click at [1218, 75] on icon "Dismiss" at bounding box center [1219, 77] width 19 height 19
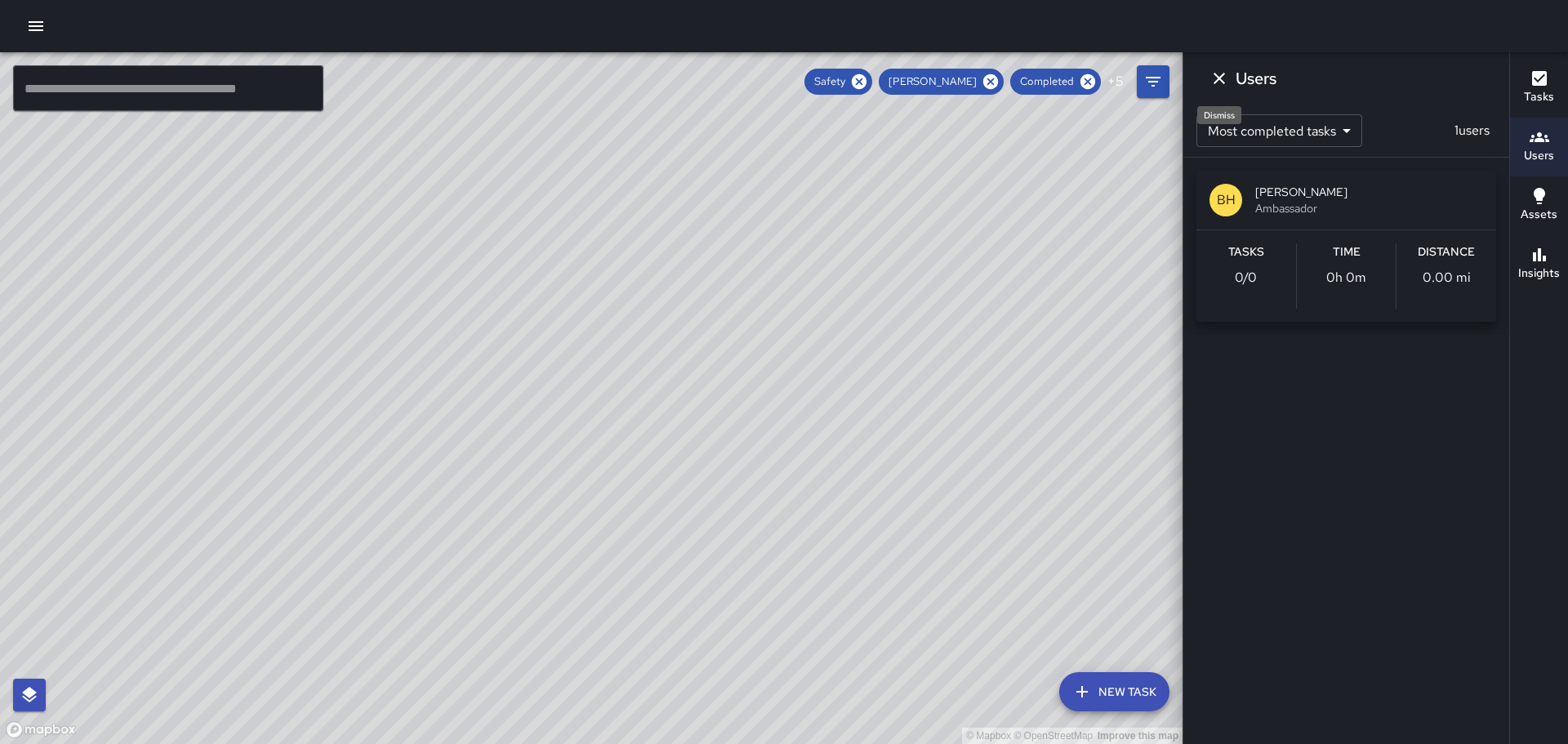
click at [1218, 75] on icon "Dismiss" at bounding box center [1219, 77] width 19 height 19
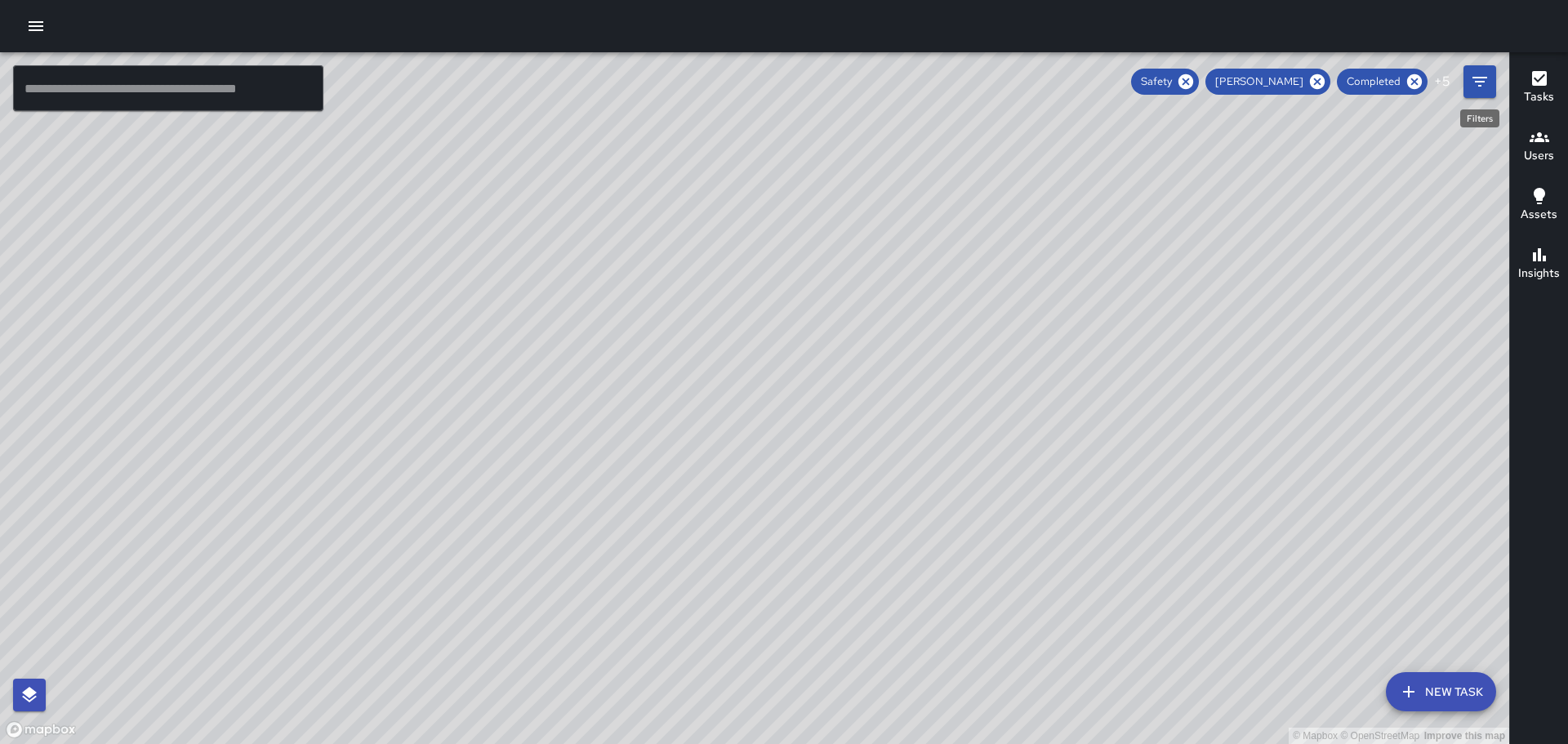
click at [1476, 82] on icon "Filters" at bounding box center [1480, 81] width 19 height 19
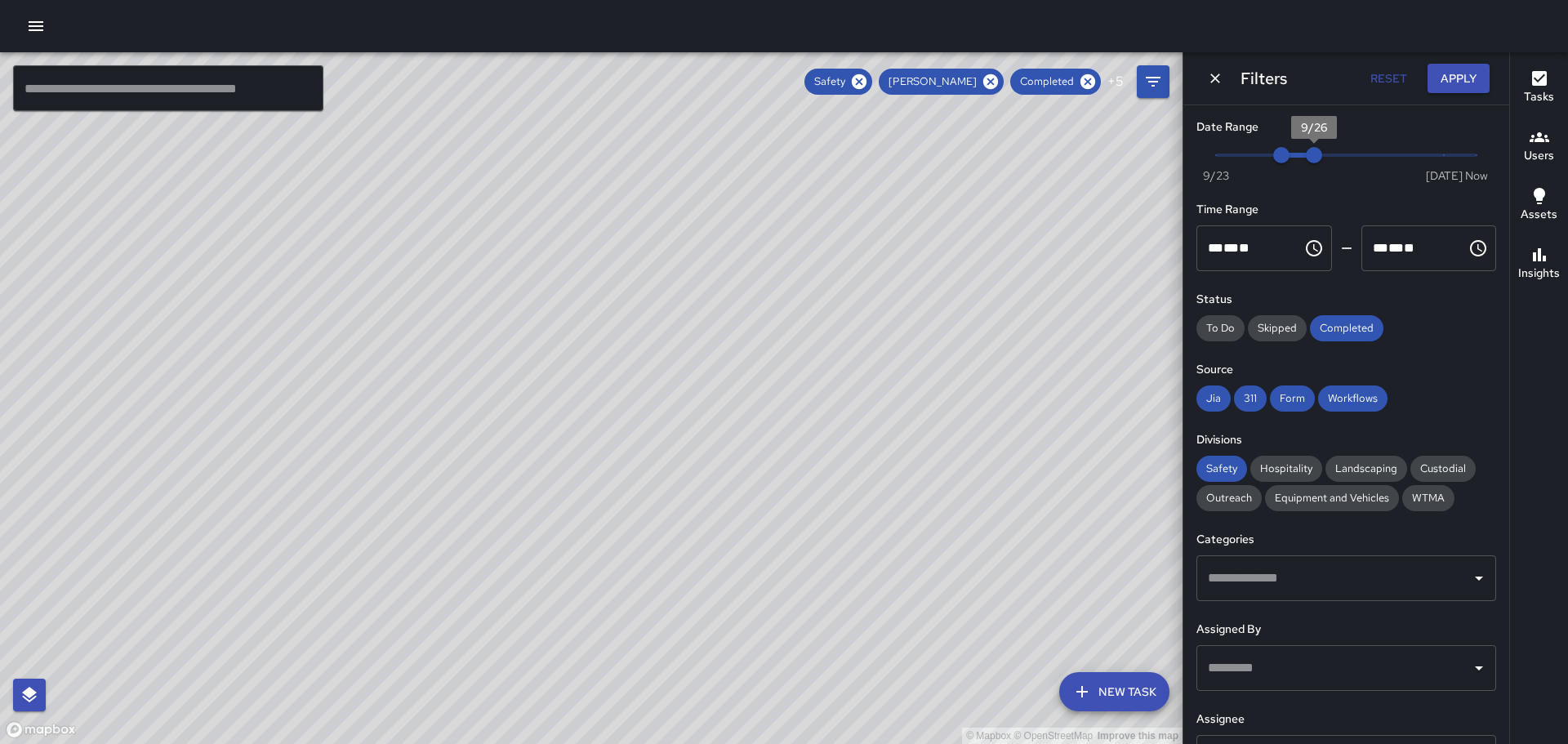
click at [1308, 156] on span "9/26" at bounding box center [1314, 155] width 16 height 16
click at [1460, 79] on button "Apply" at bounding box center [1459, 79] width 62 height 30
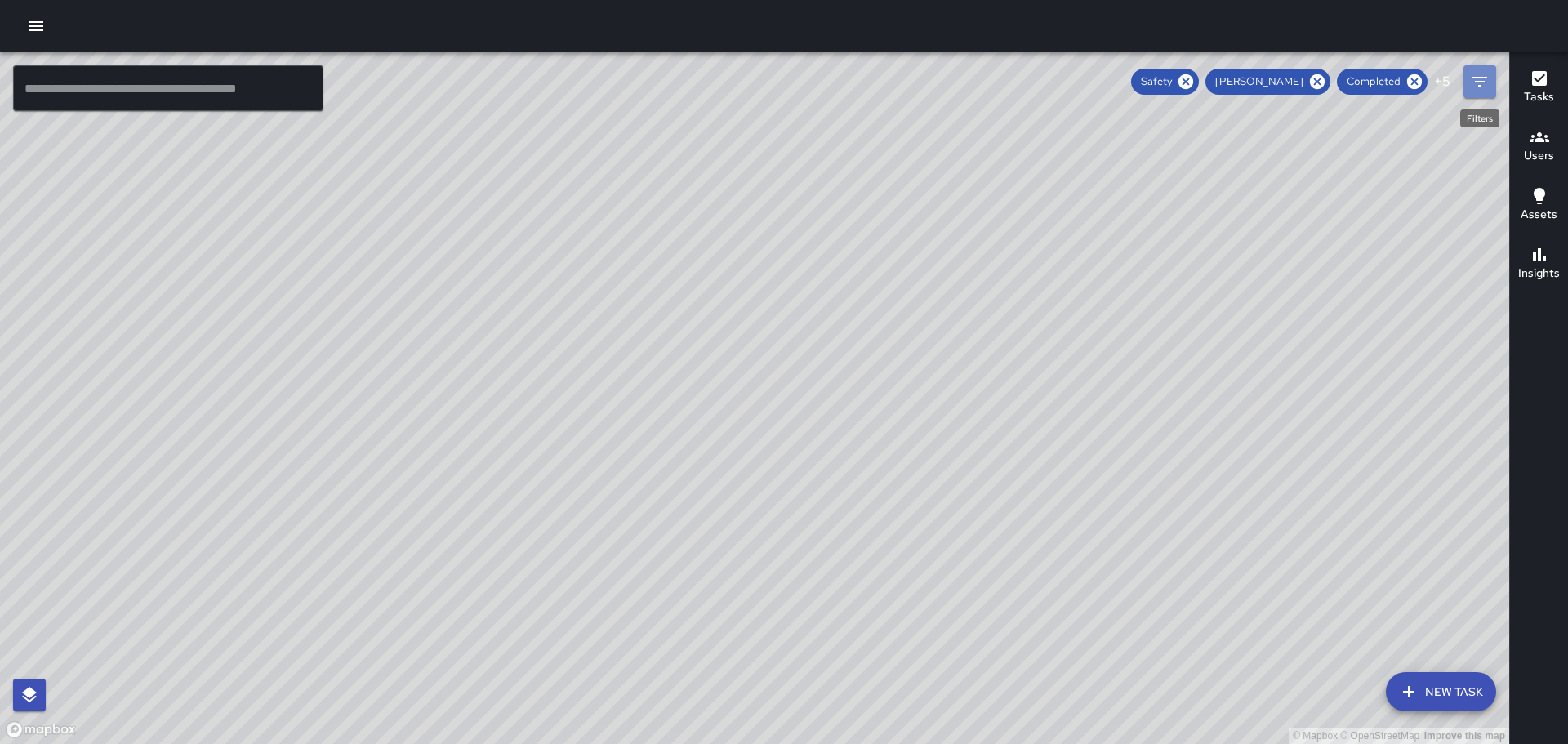
click at [1480, 87] on icon "Filters" at bounding box center [1480, 82] width 14 height 10
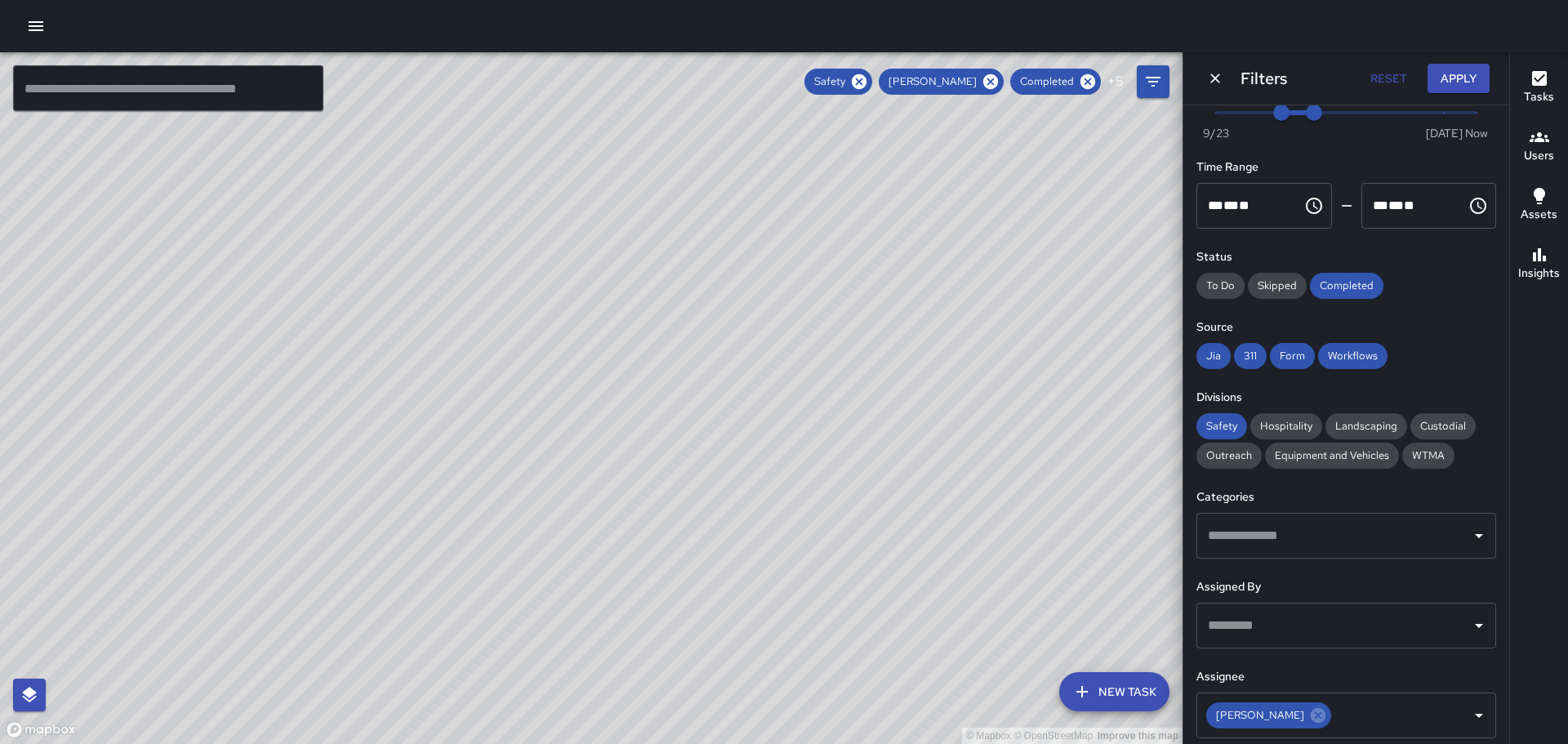
scroll to position [140, 0]
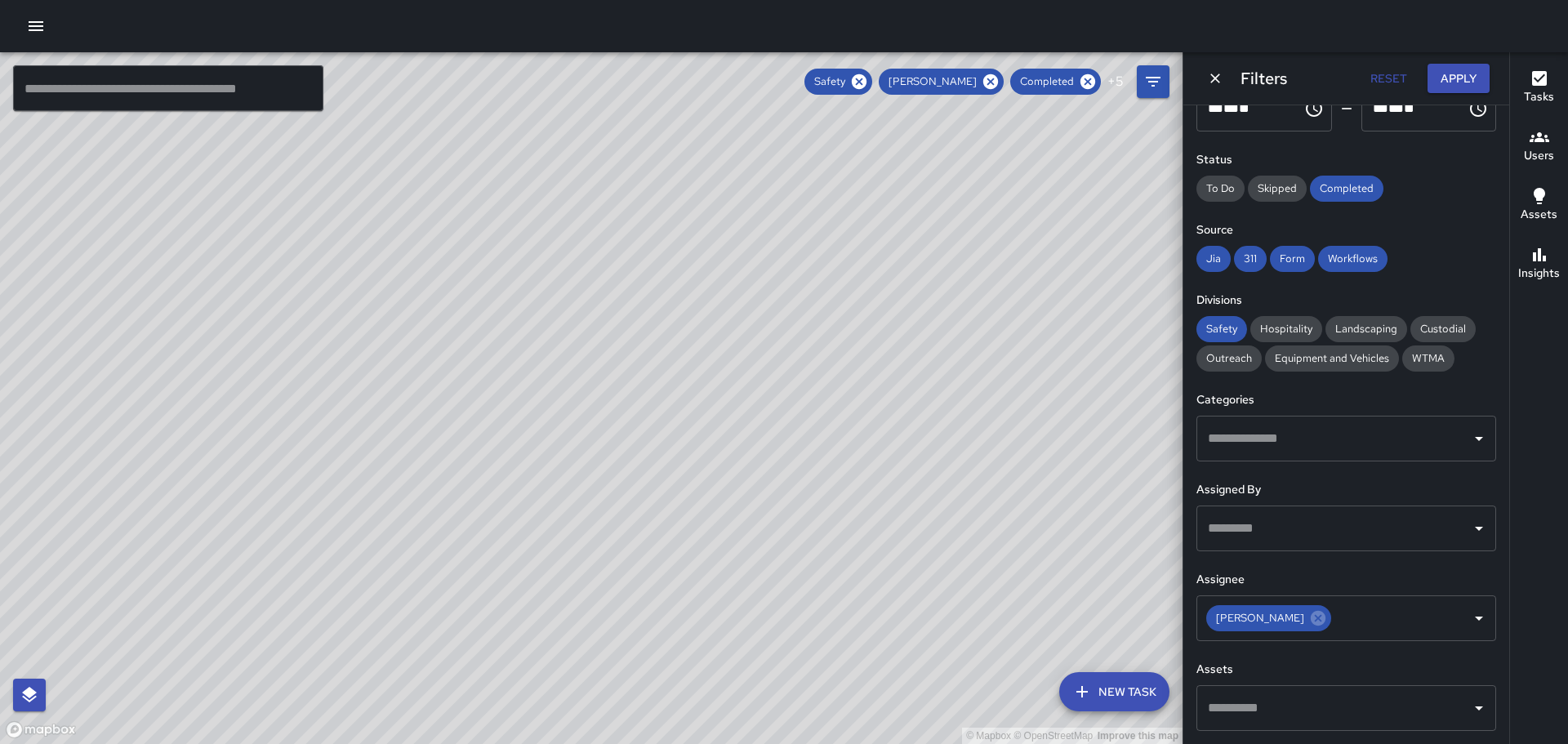
click at [1475, 438] on icon "Open" at bounding box center [1480, 438] width 8 height 4
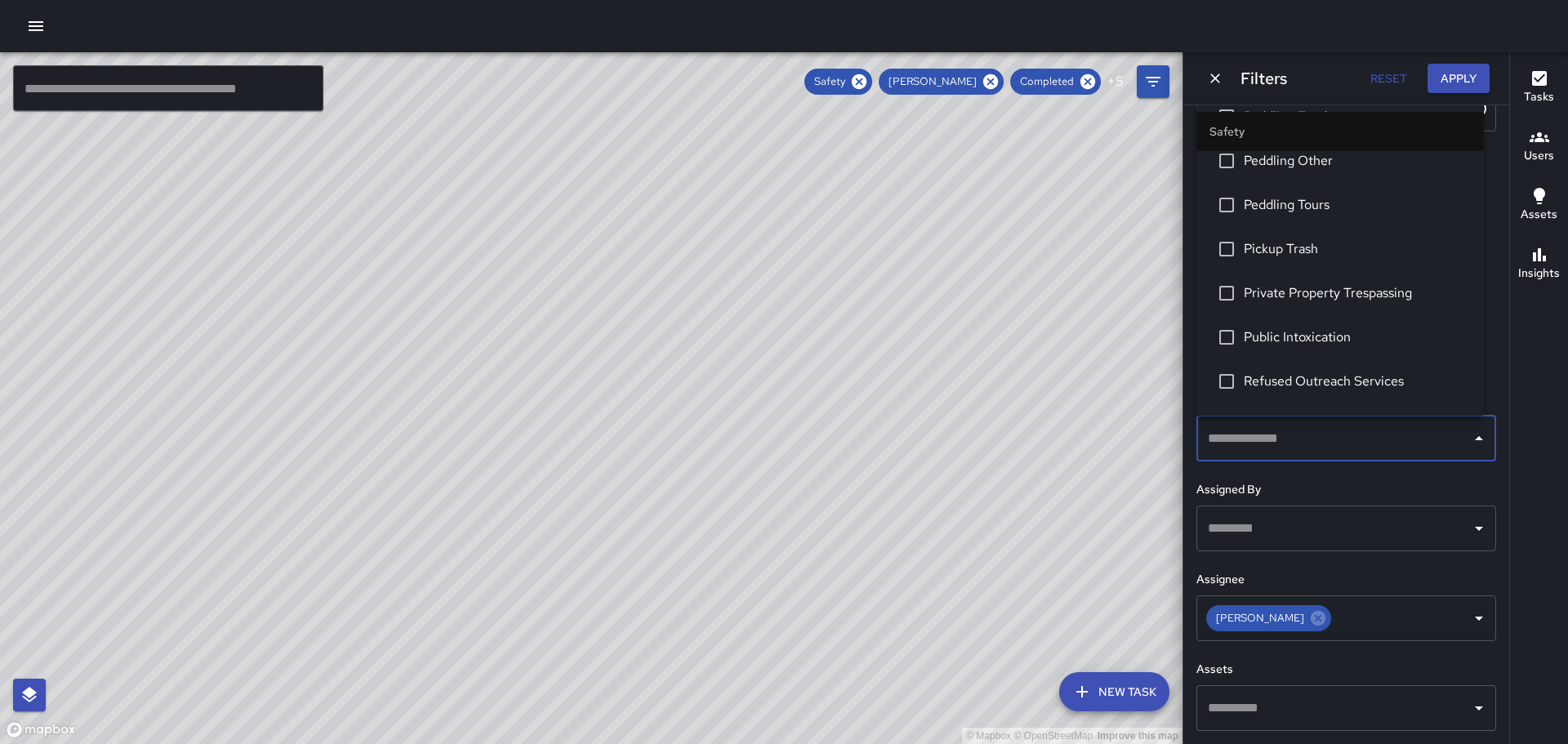
scroll to position [408, 0]
click at [1469, 435] on icon "Close" at bounding box center [1479, 438] width 19 height 19
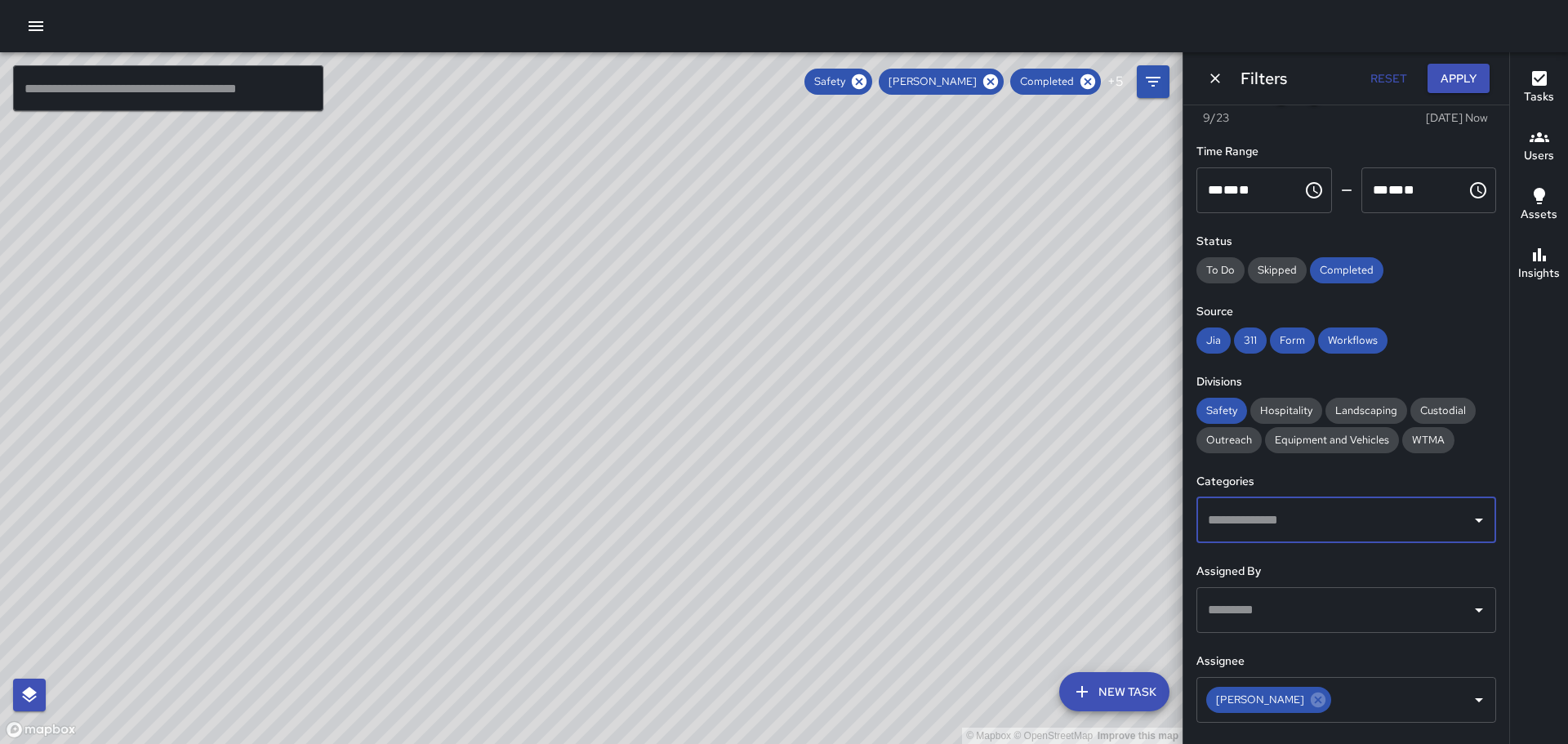
scroll to position [0, 0]
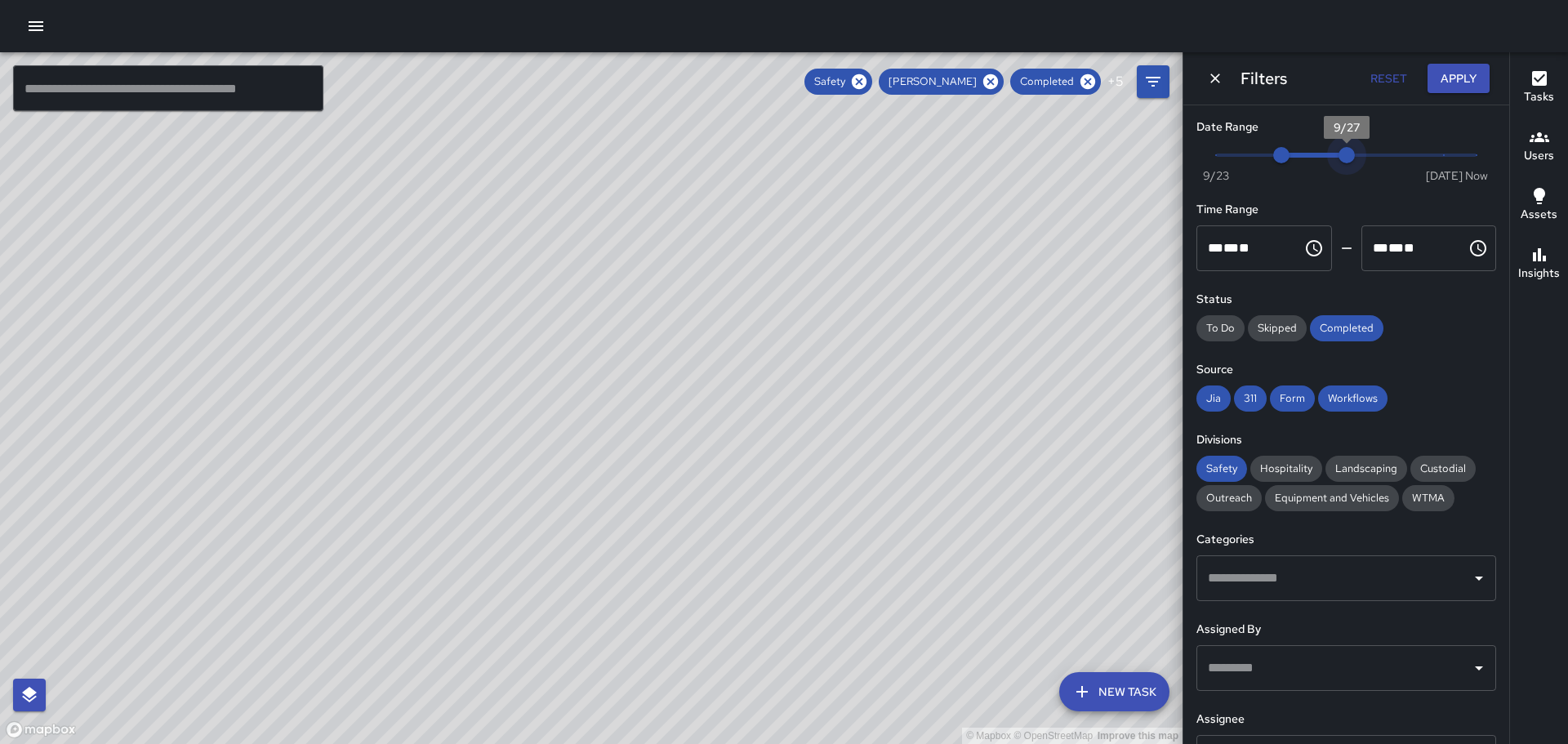
click at [1336, 155] on span "Now [DATE] 9/25 9/27" at bounding box center [1346, 155] width 260 height 24
click at [1305, 155] on span "Now [DATE] 9/25 9/26" at bounding box center [1346, 155] width 260 height 24
type input "*"
click at [1352, 155] on span "Now [DATE] 9/25 9/27" at bounding box center [1346, 155] width 260 height 24
drag, startPoint x: 1284, startPoint y: 152, endPoint x: 1321, endPoint y: 149, distance: 37.1
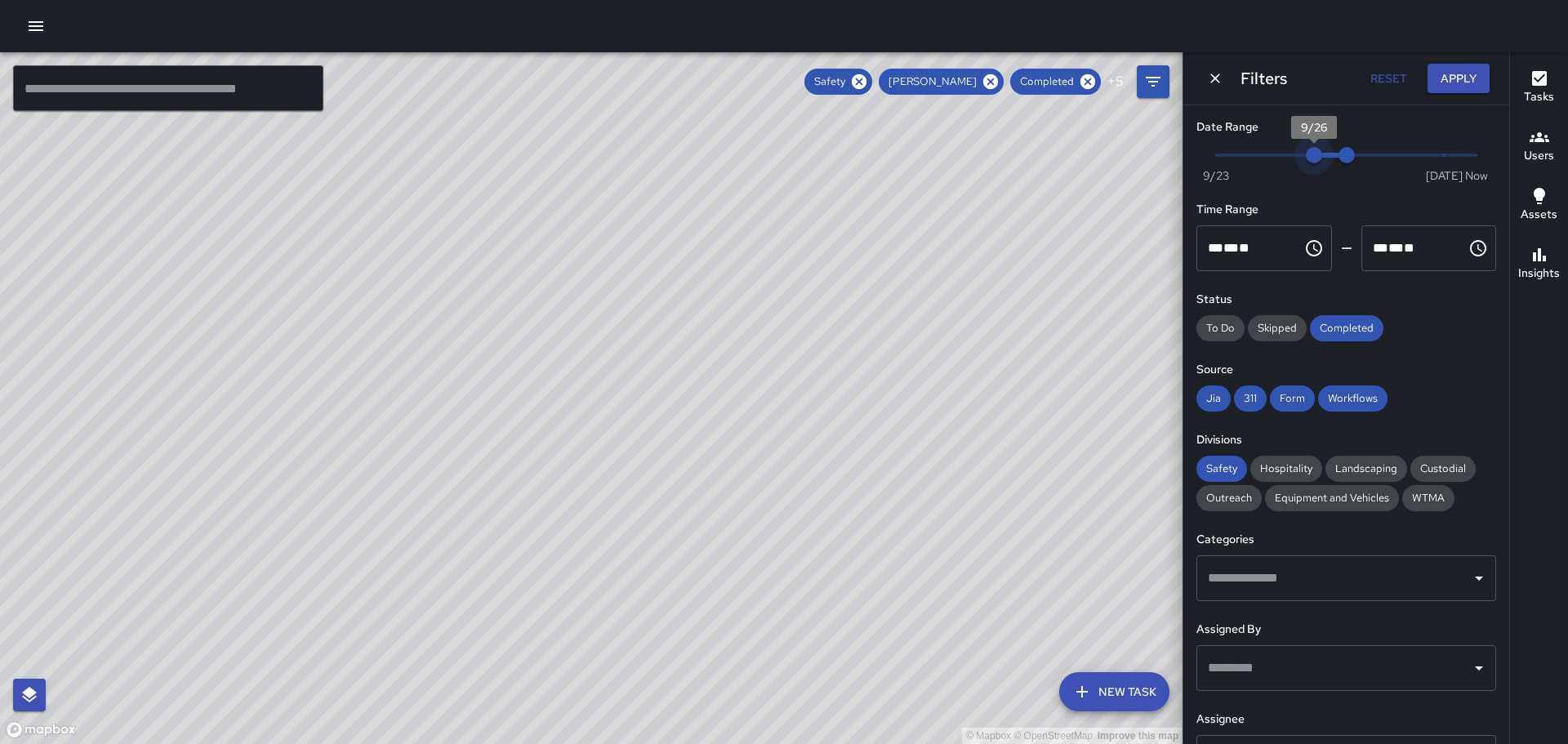
click at [1321, 149] on span "9/26" at bounding box center [1314, 155] width 16 height 16
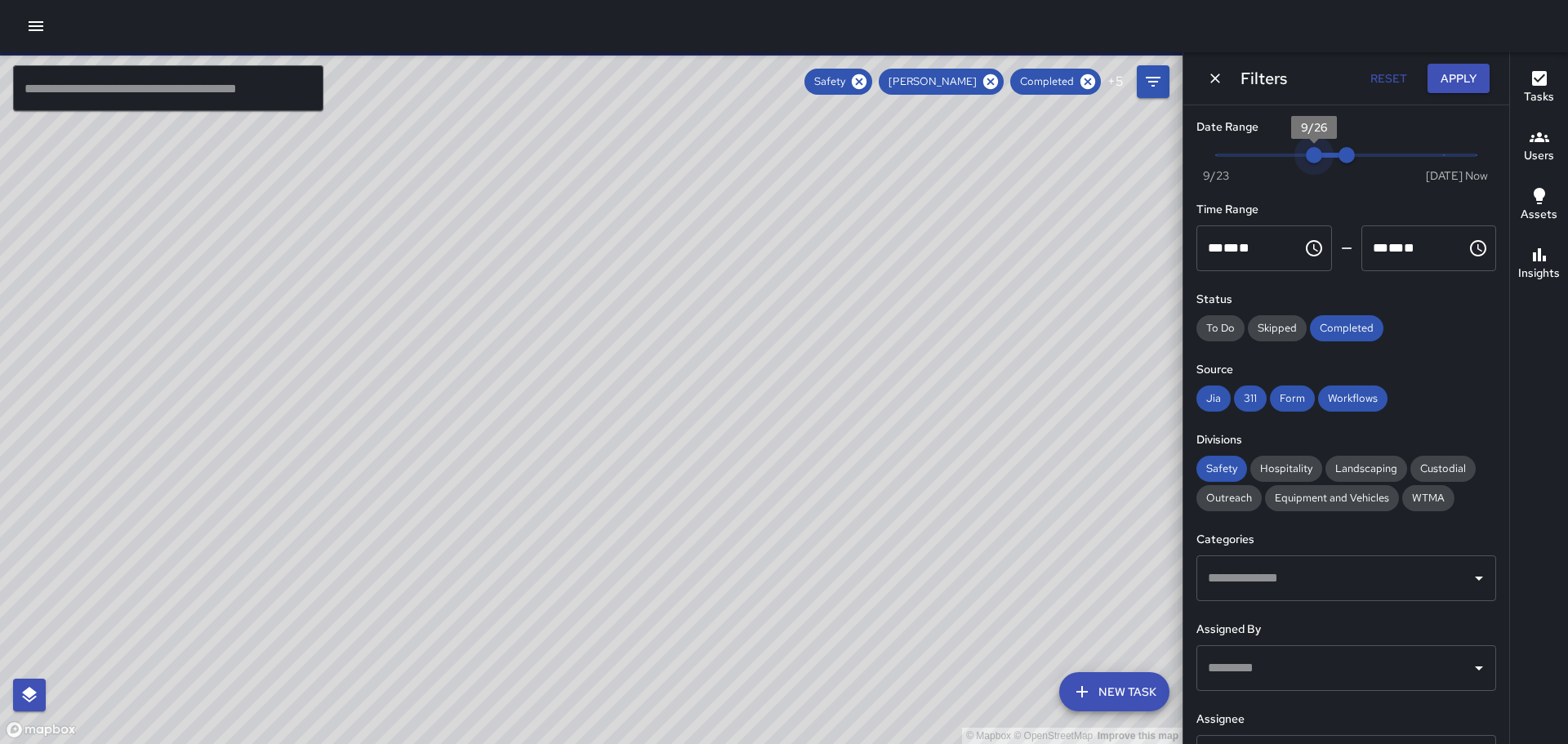
drag, startPoint x: 1315, startPoint y: 152, endPoint x: 1294, endPoint y: 152, distance: 21.0
click at [1306, 152] on span "9/26" at bounding box center [1314, 155] width 16 height 16
type input "*"
click at [1287, 154] on span "Now [DATE] 9/25 9/27" at bounding box center [1346, 155] width 260 height 24
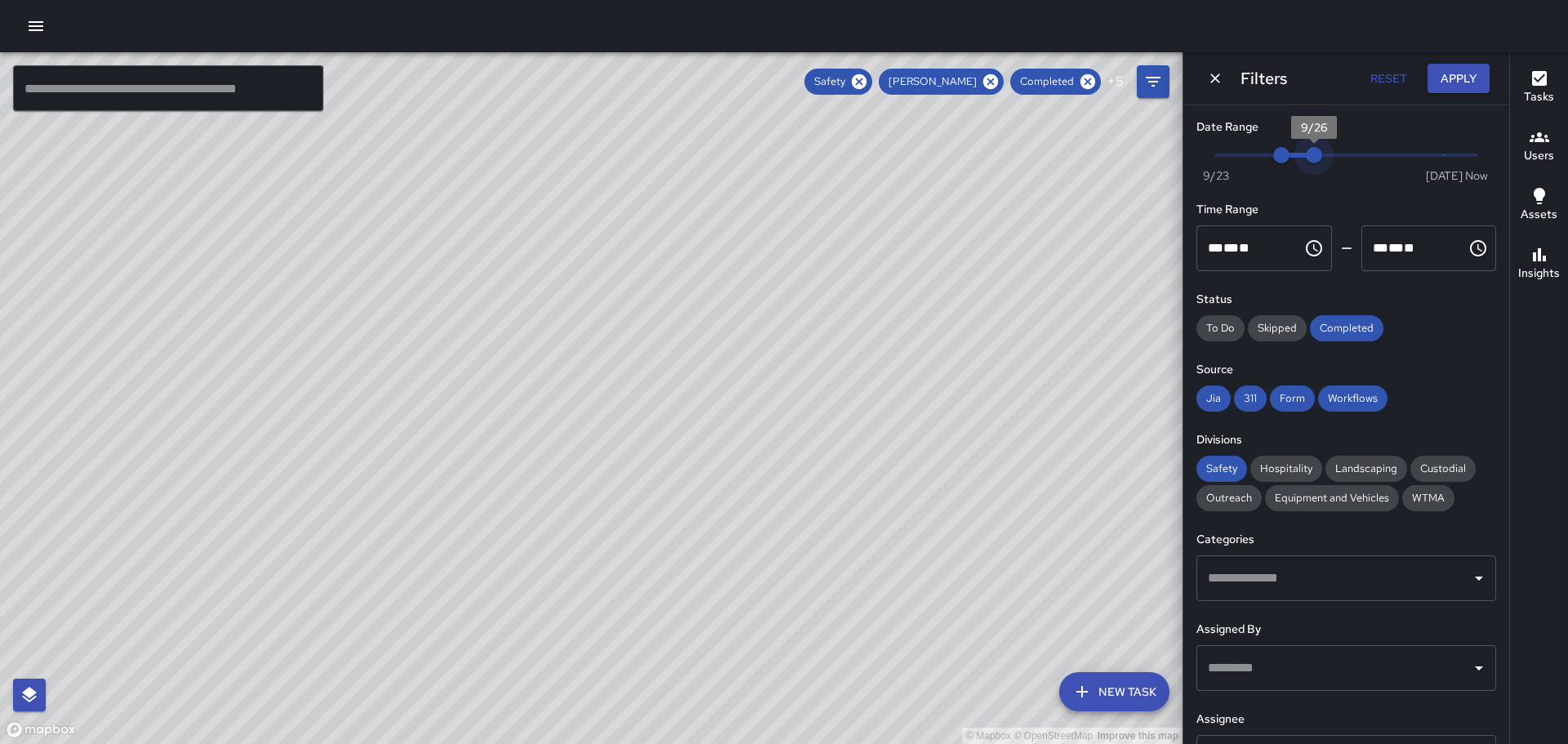
click at [1311, 153] on span "Now [DATE] 9/25 9/26" at bounding box center [1346, 155] width 260 height 24
click at [1448, 81] on button "Apply" at bounding box center [1459, 79] width 62 height 30
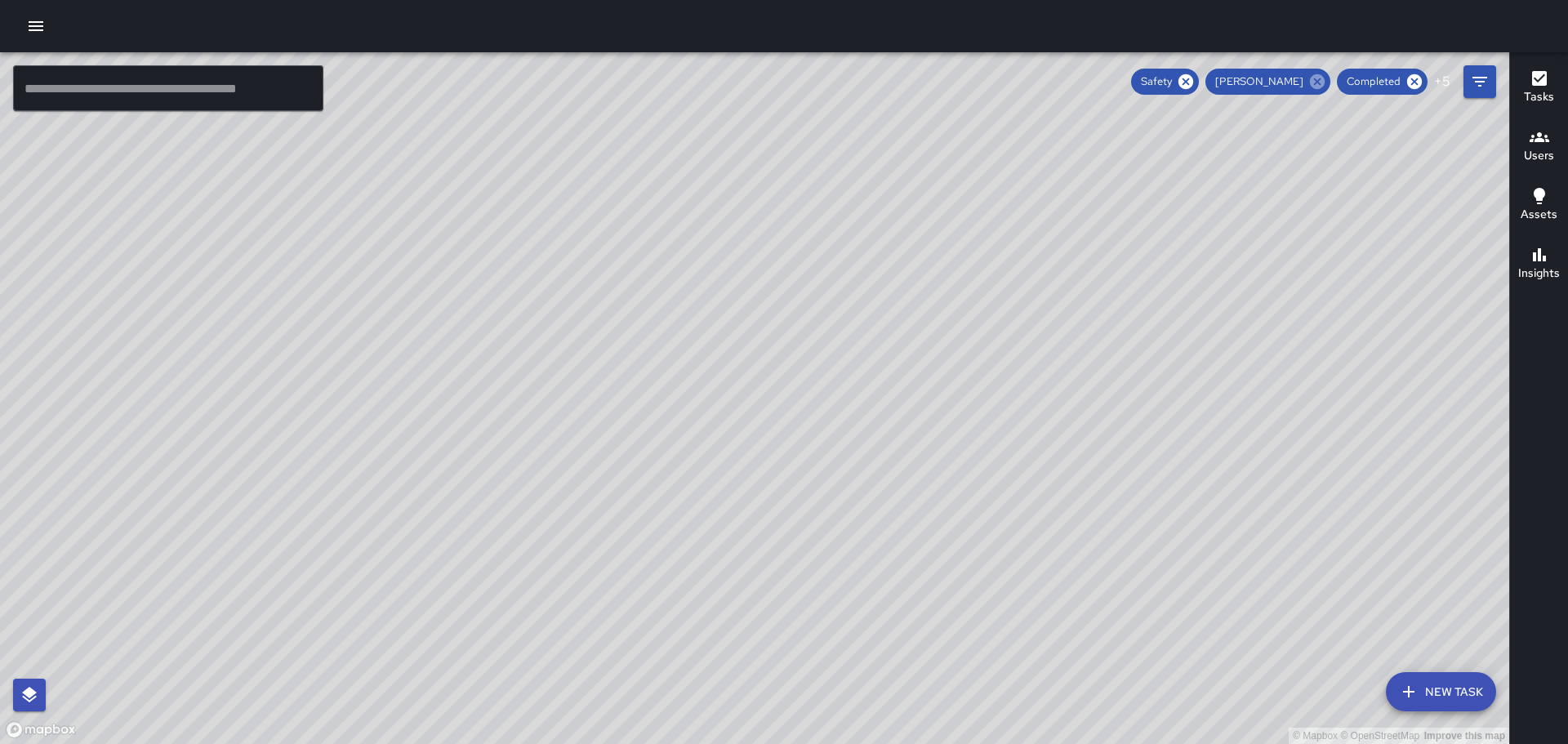
click at [1316, 77] on icon at bounding box center [1317, 81] width 14 height 14
click at [1538, 146] on icon "button" at bounding box center [1539, 136] width 19 height 19
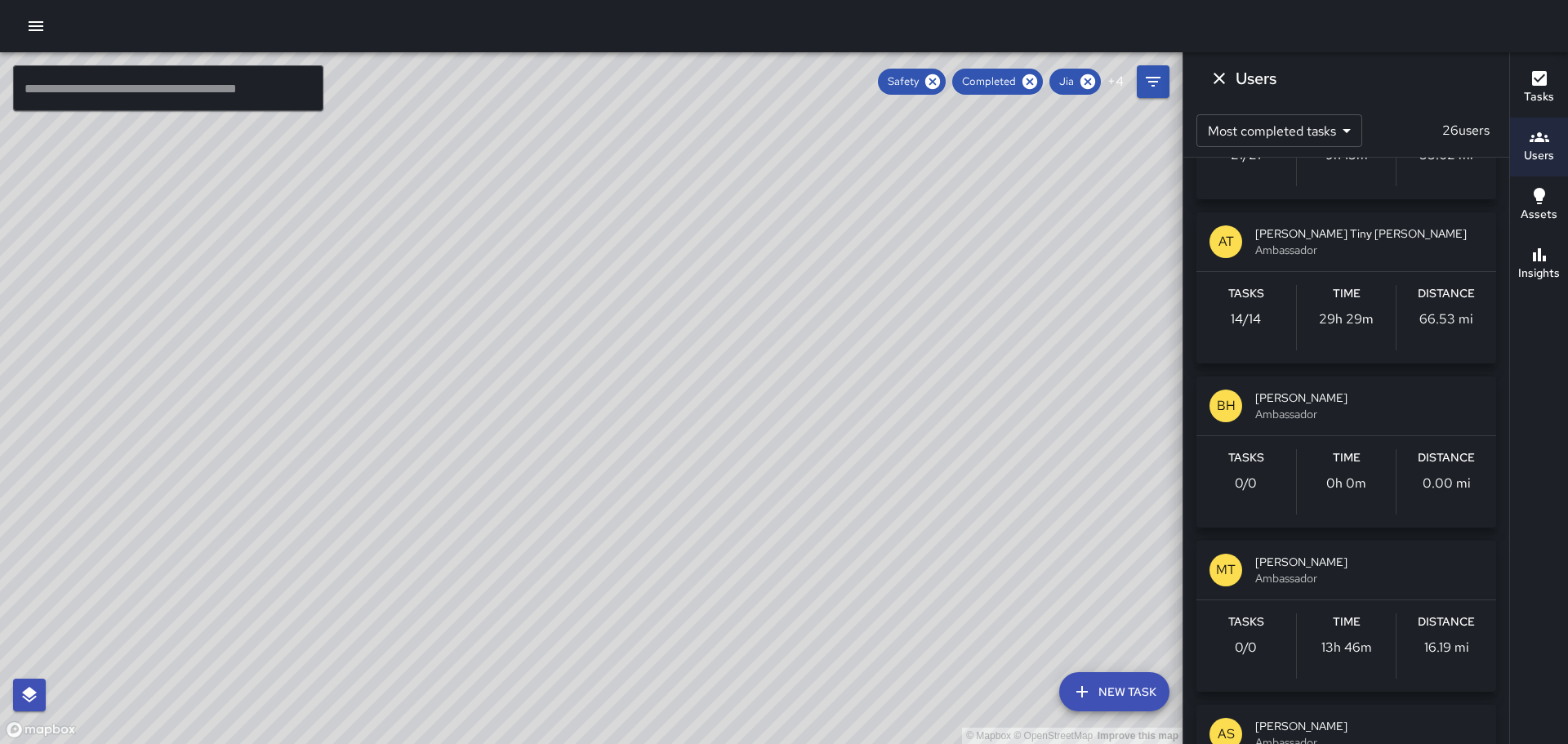
scroll to position [1306, 0]
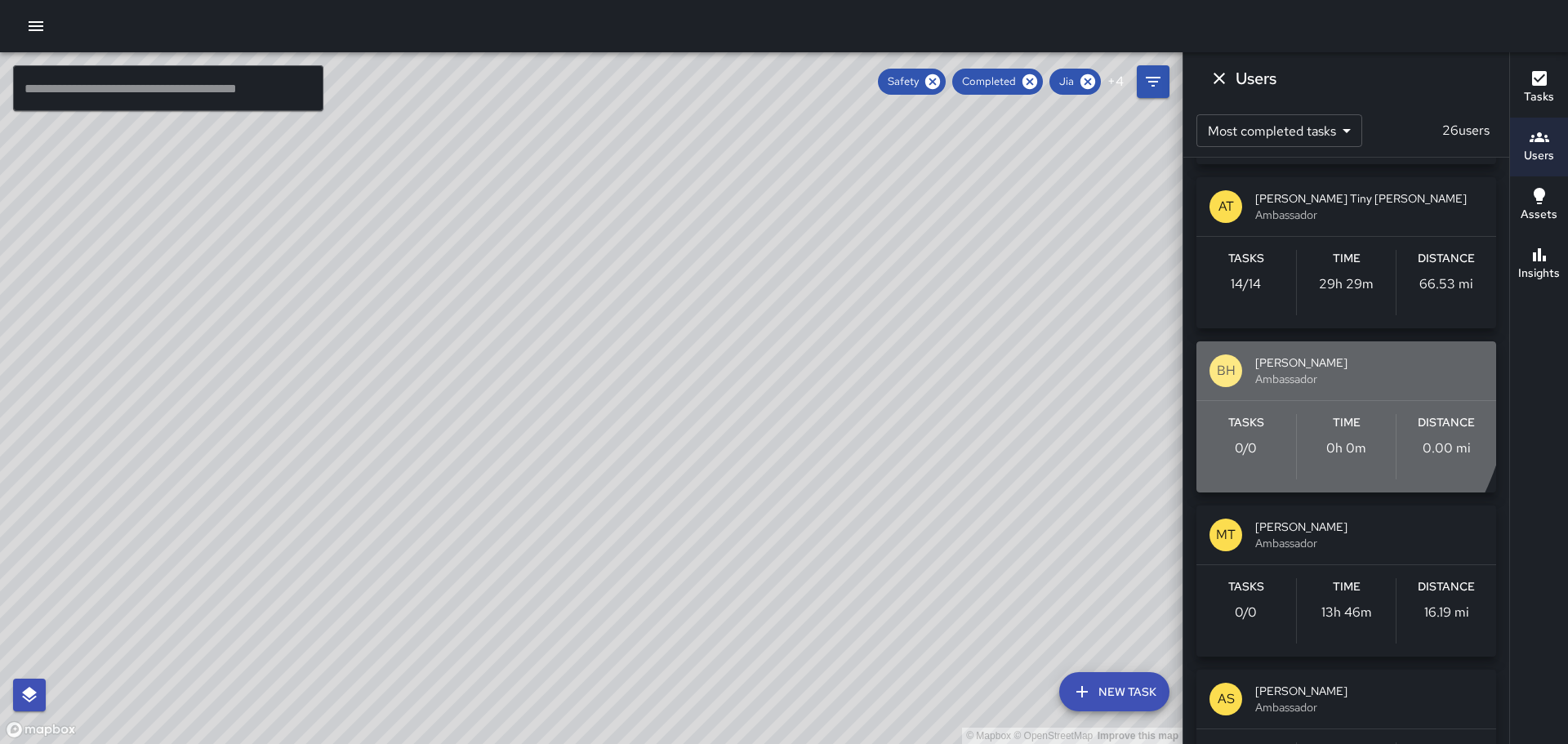
click at [1241, 377] on span "BH" at bounding box center [1225, 370] width 33 height 33
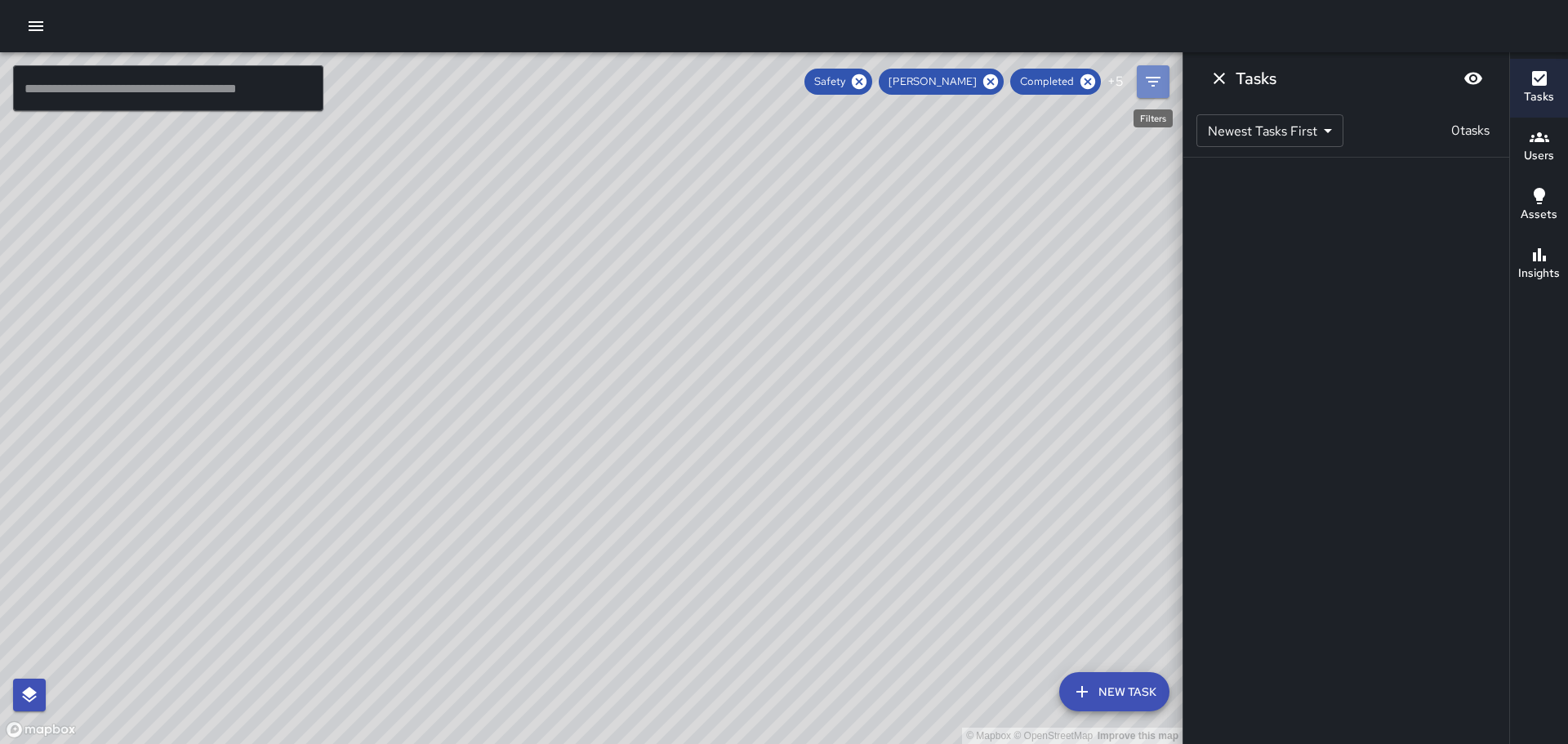
click at [1141, 83] on button "Filters" at bounding box center [1153, 82] width 33 height 33
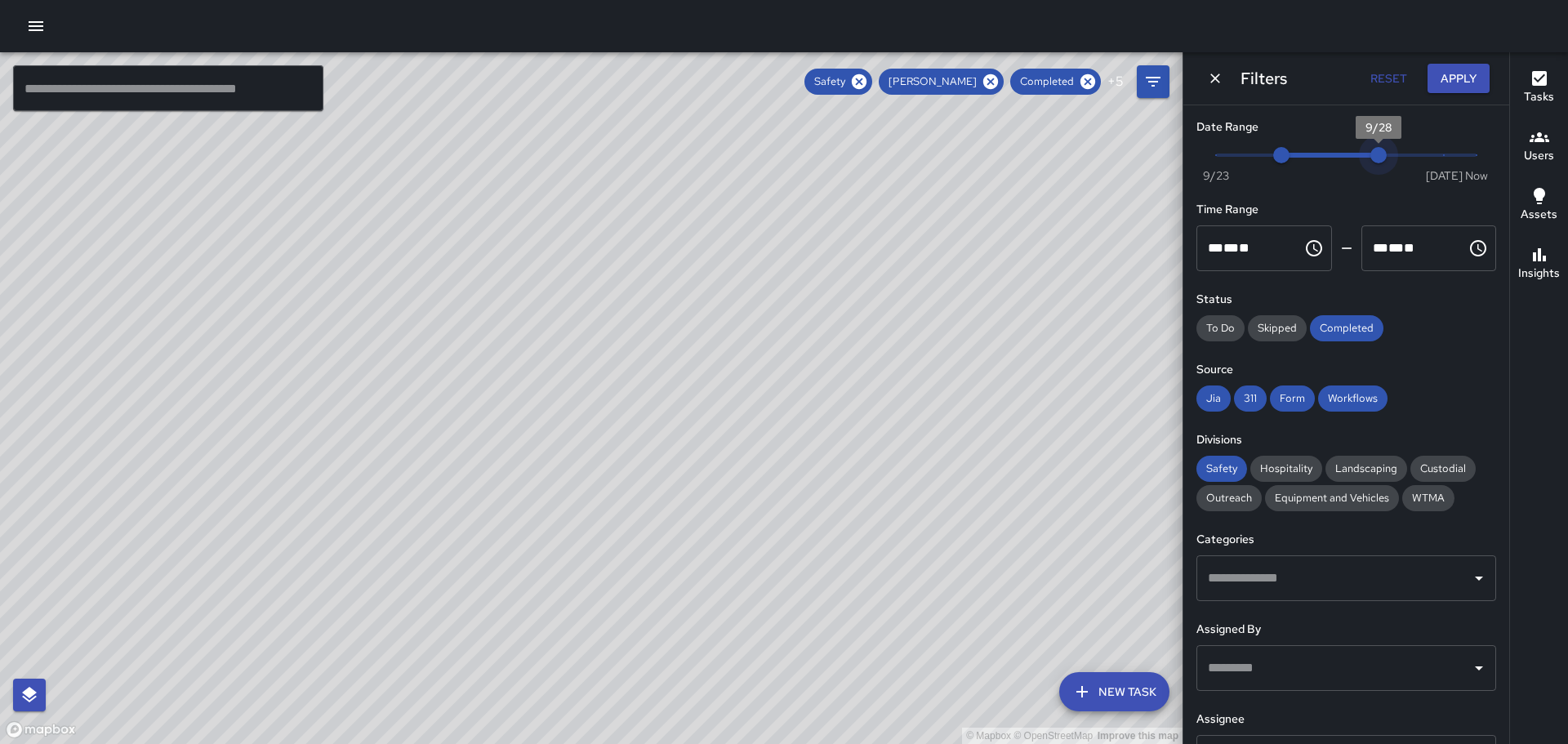
click at [1368, 151] on span "Now [DATE] 9/25 9/28" at bounding box center [1346, 155] width 260 height 24
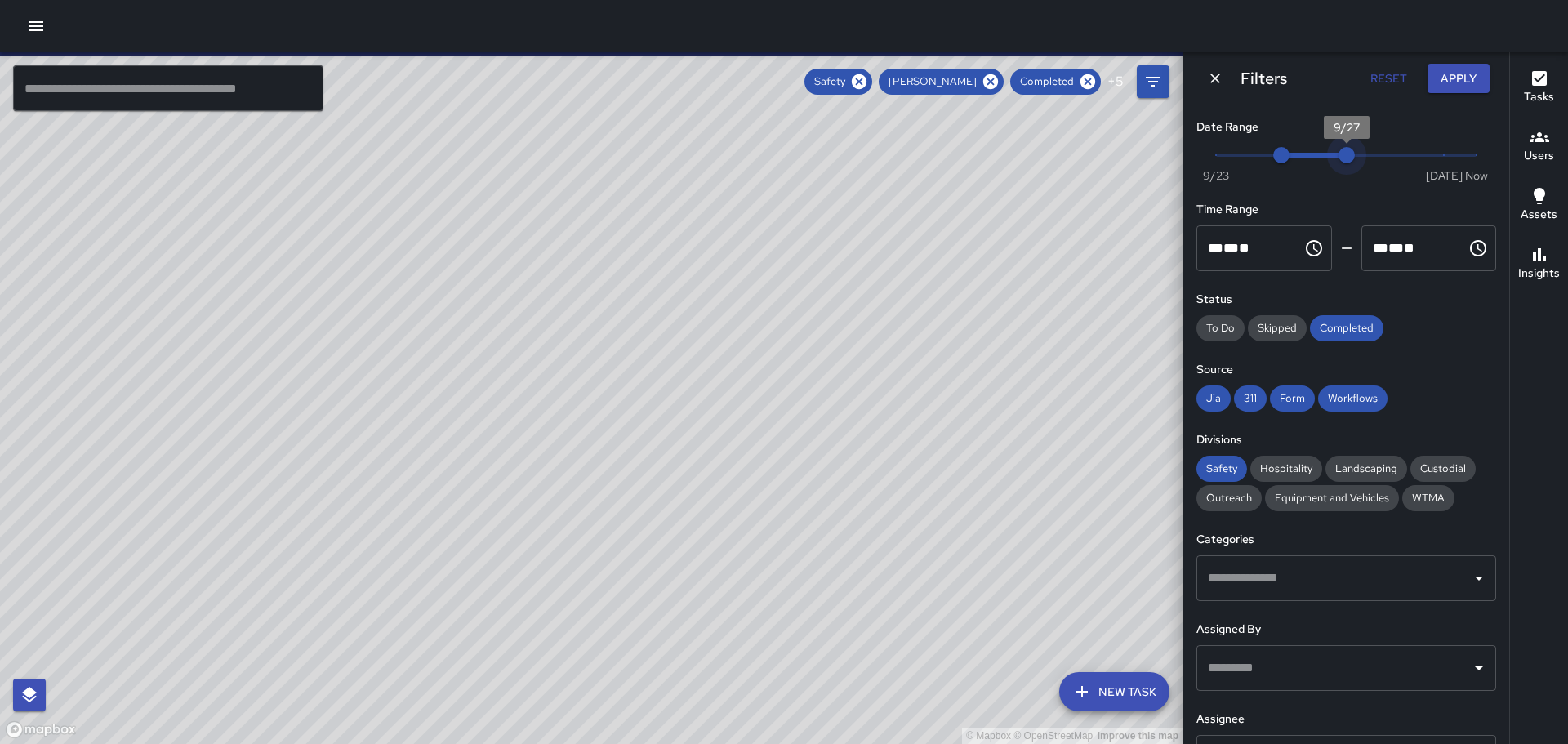
click at [1337, 152] on span "Now [DATE] 9/25 9/27" at bounding box center [1346, 155] width 260 height 24
type input "*"
drag, startPoint x: 1336, startPoint y: 152, endPoint x: 1371, endPoint y: 150, distance: 35.1
click at [1371, 150] on span "9/28" at bounding box center [1379, 155] width 16 height 16
type input "*"
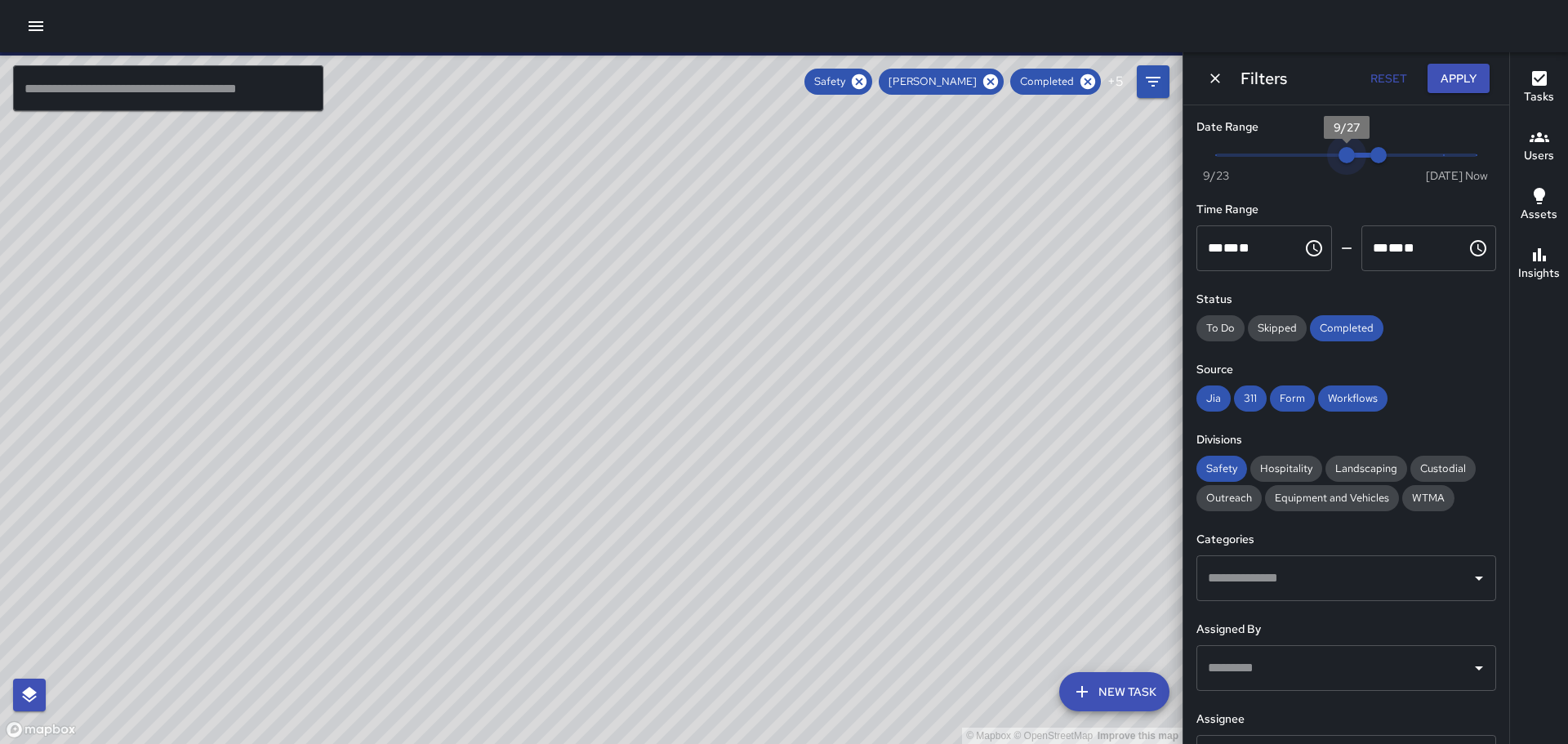
drag, startPoint x: 1281, startPoint y: 157, endPoint x: 1351, endPoint y: 150, distance: 70.3
click at [1351, 150] on span "9/27" at bounding box center [1347, 155] width 16 height 16
click at [1452, 72] on button "Apply" at bounding box center [1459, 79] width 62 height 30
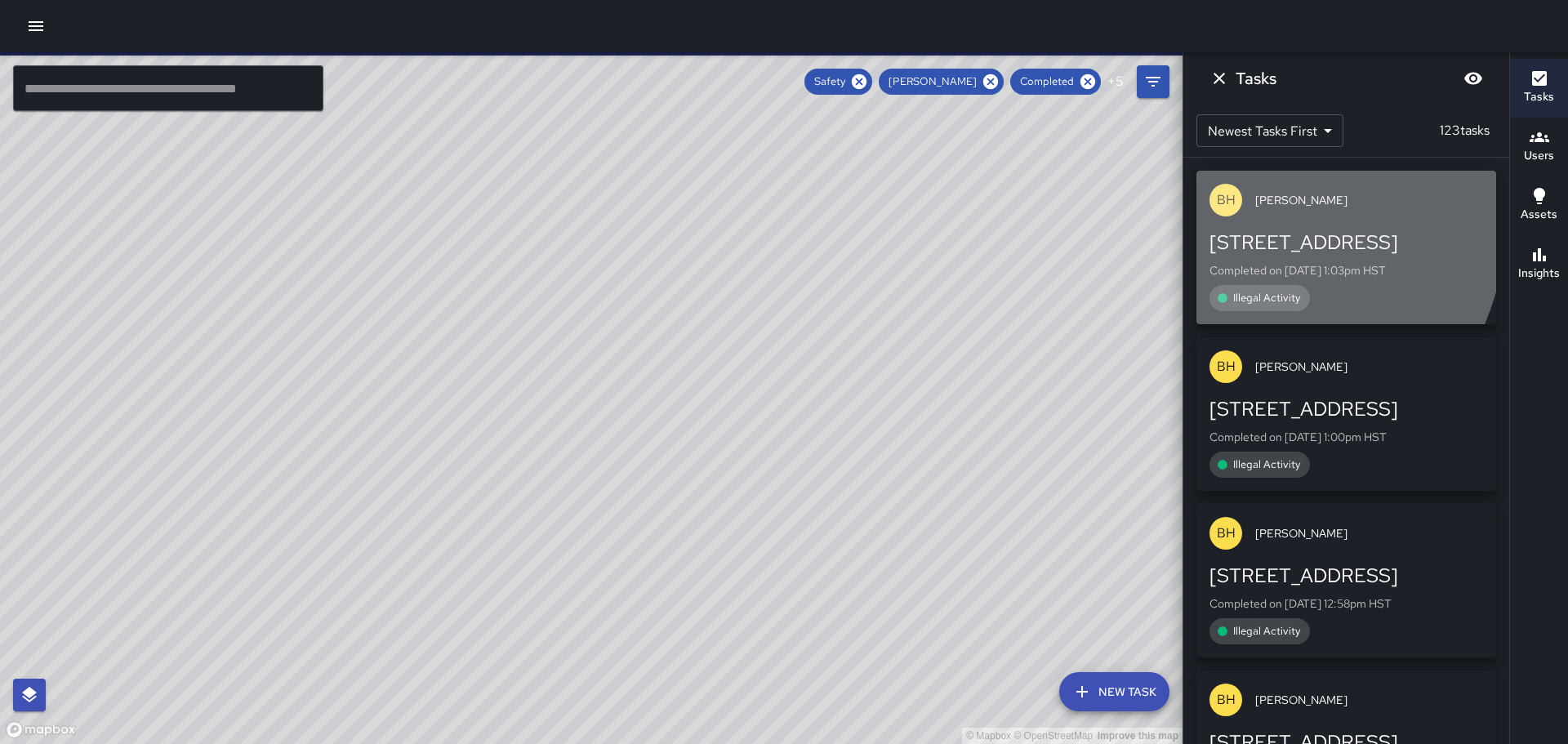
click at [1213, 210] on div "BH" at bounding box center [1225, 199] width 33 height 33
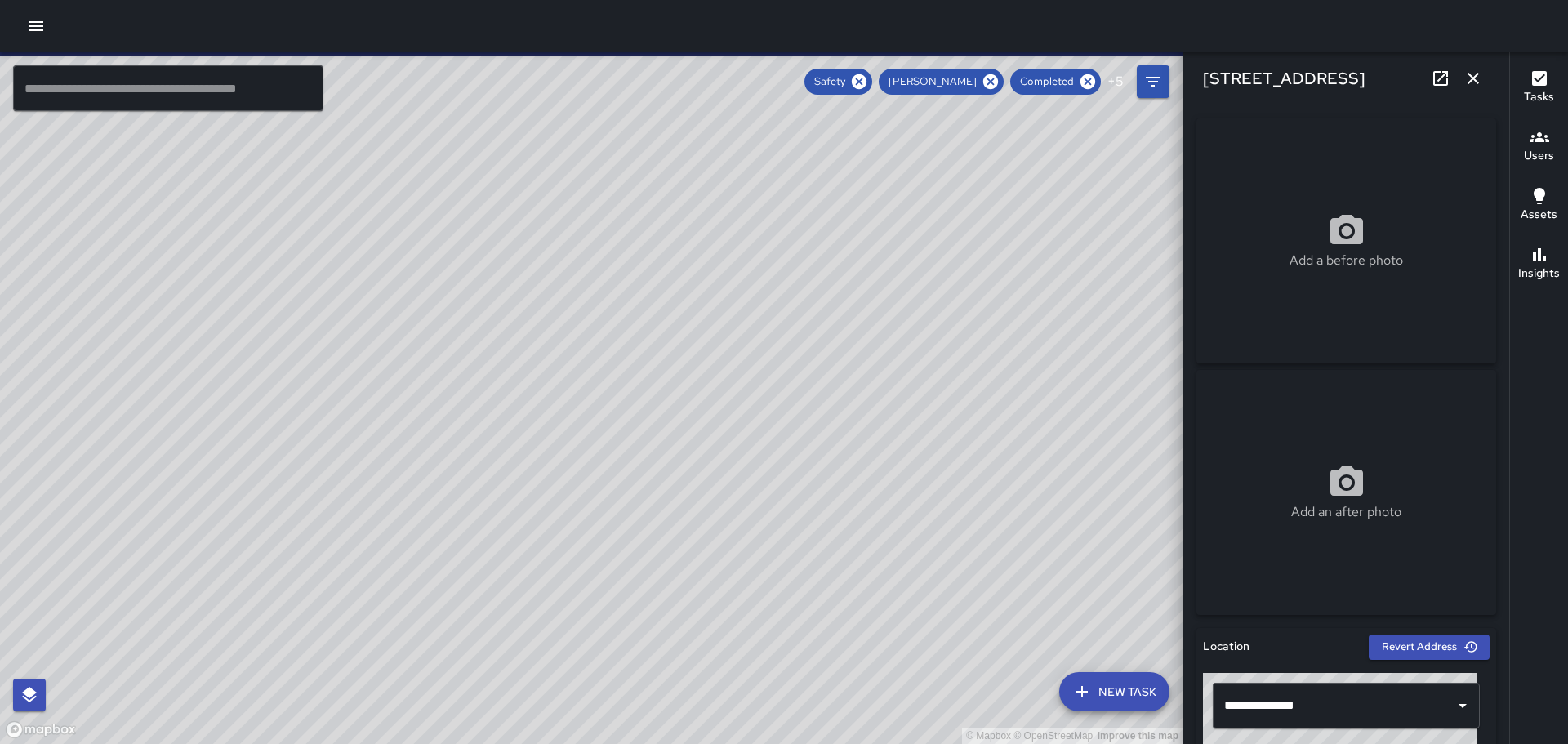
drag, startPoint x: 982, startPoint y: 399, endPoint x: 847, endPoint y: 360, distance: 140.5
click at [847, 360] on div "© Mapbox © OpenStreetMap Improve this map" at bounding box center [591, 398] width 1182 height 692
click at [995, 81] on icon at bounding box center [990, 81] width 14 height 14
click at [1159, 82] on icon "Filters" at bounding box center [1153, 81] width 19 height 19
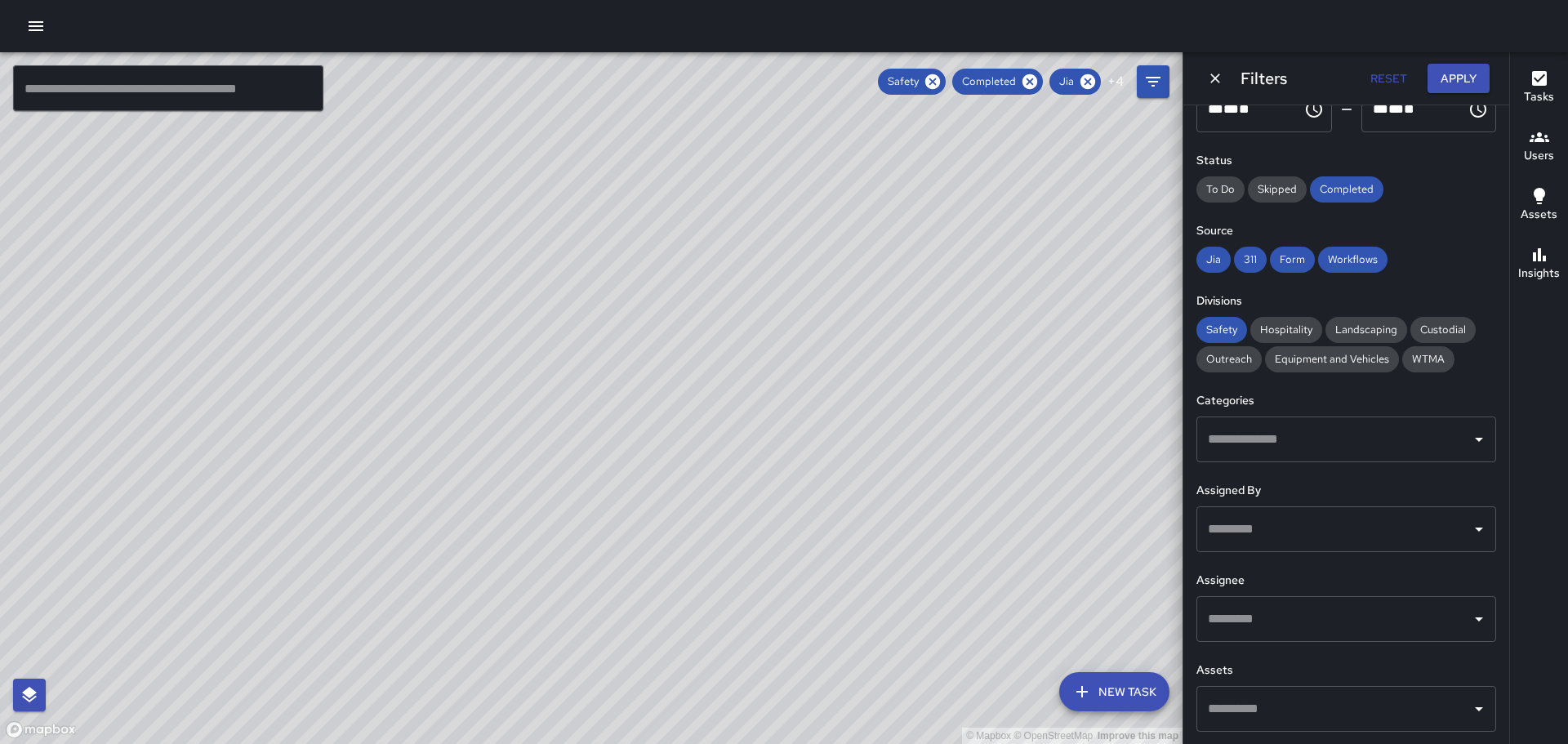
scroll to position [140, 0]
click at [1469, 614] on icon "Open" at bounding box center [1479, 618] width 19 height 19
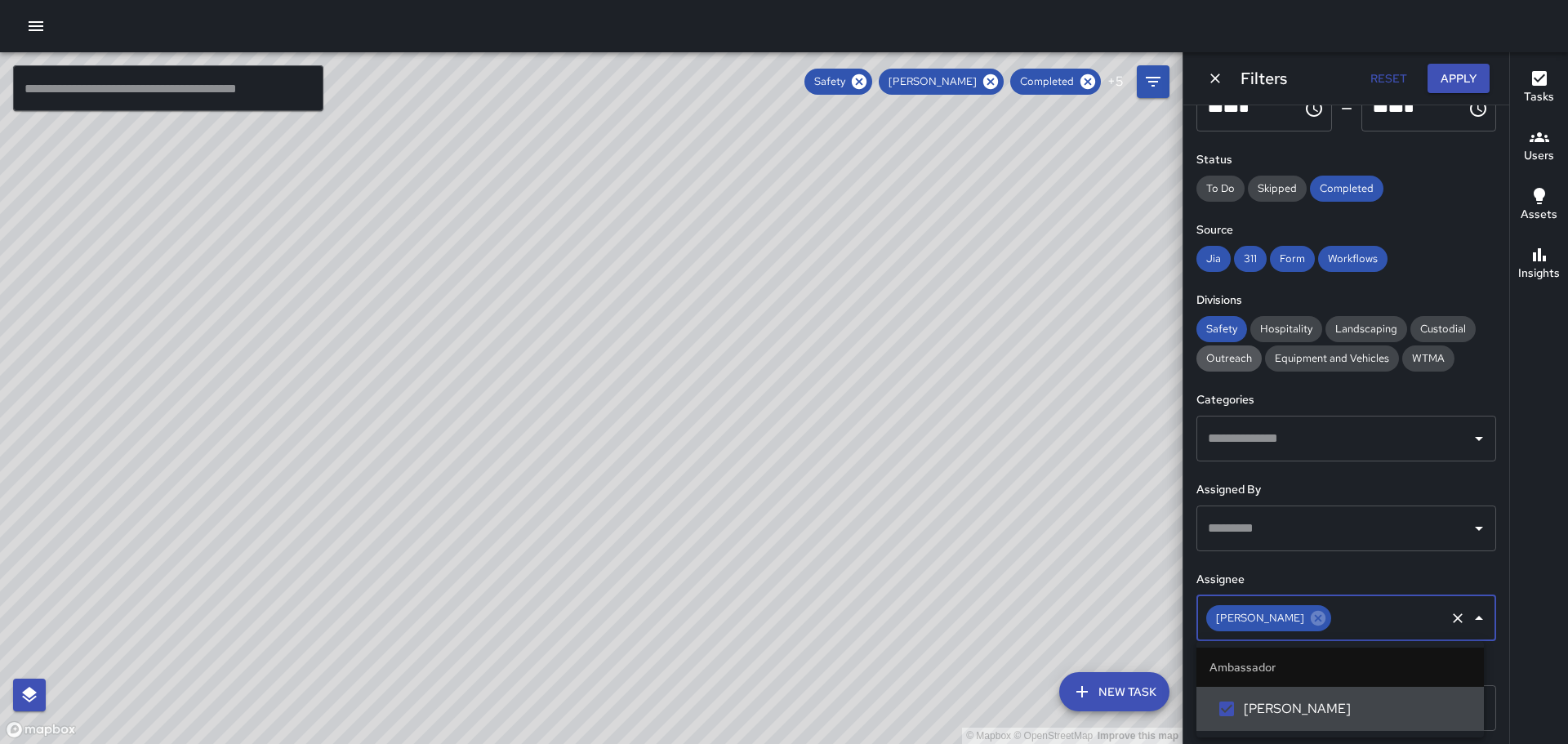
scroll to position [0, 0]
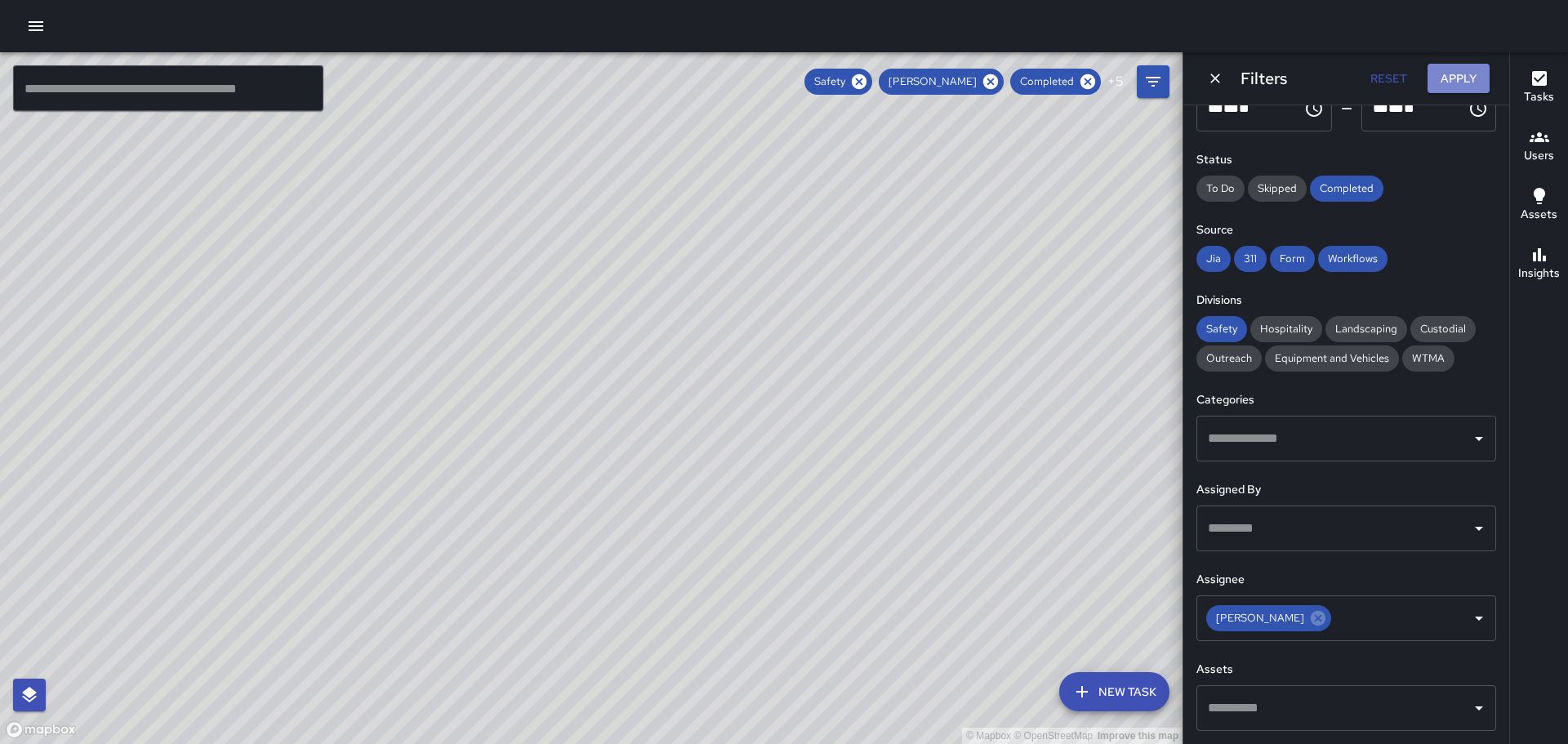
click at [1465, 72] on button "Apply" at bounding box center [1459, 79] width 62 height 30
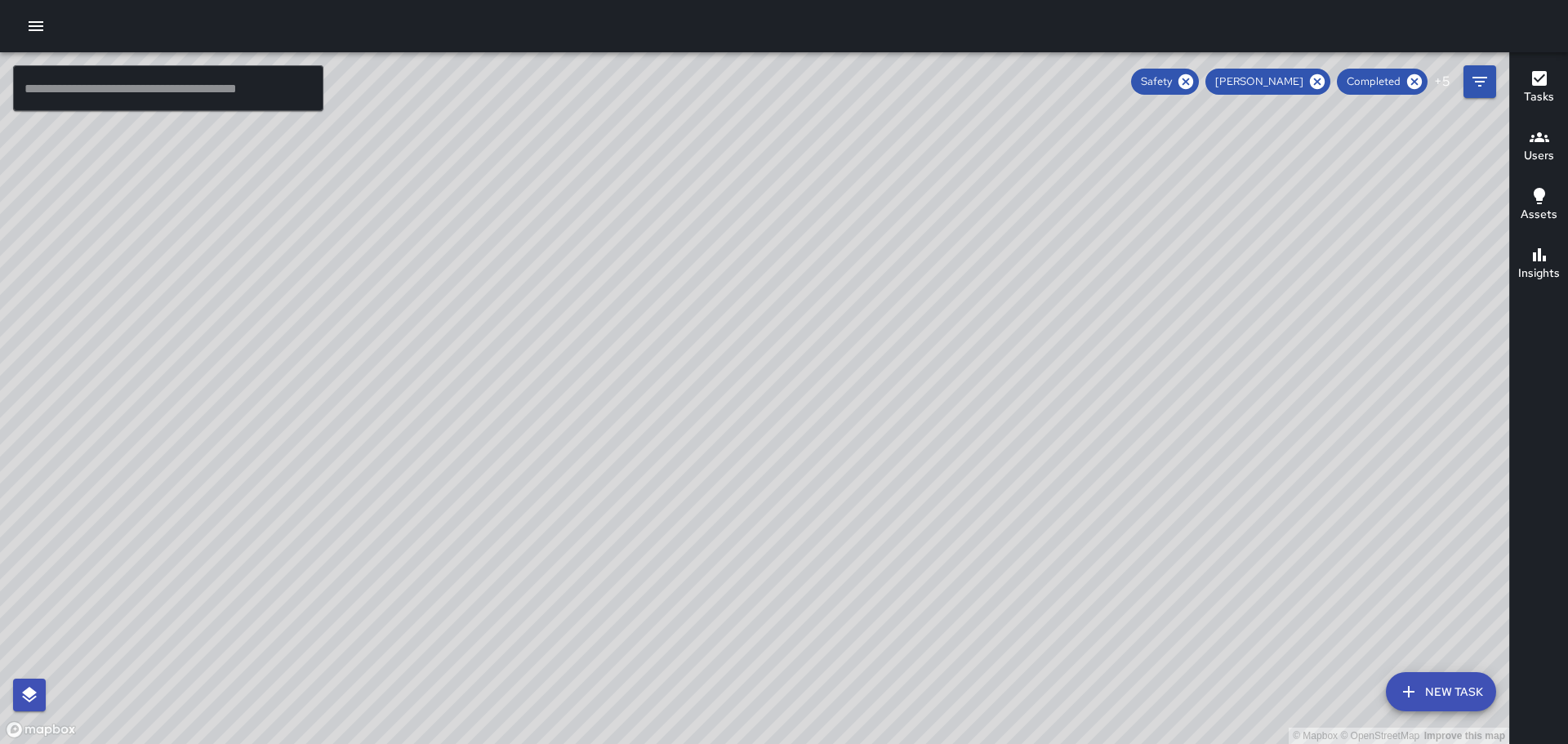
drag, startPoint x: 531, startPoint y: 305, endPoint x: 358, endPoint y: 500, distance: 260.7
click at [367, 541] on div "© Mapbox © OpenStreetMap Improve this map" at bounding box center [755, 398] width 1509 height 692
drag, startPoint x: 416, startPoint y: 294, endPoint x: 436, endPoint y: 516, distance: 222.9
click at [437, 534] on div "© Mapbox © OpenStreetMap Improve this map" at bounding box center [755, 398] width 1509 height 692
drag, startPoint x: 339, startPoint y: 255, endPoint x: 547, endPoint y: 448, distance: 283.7
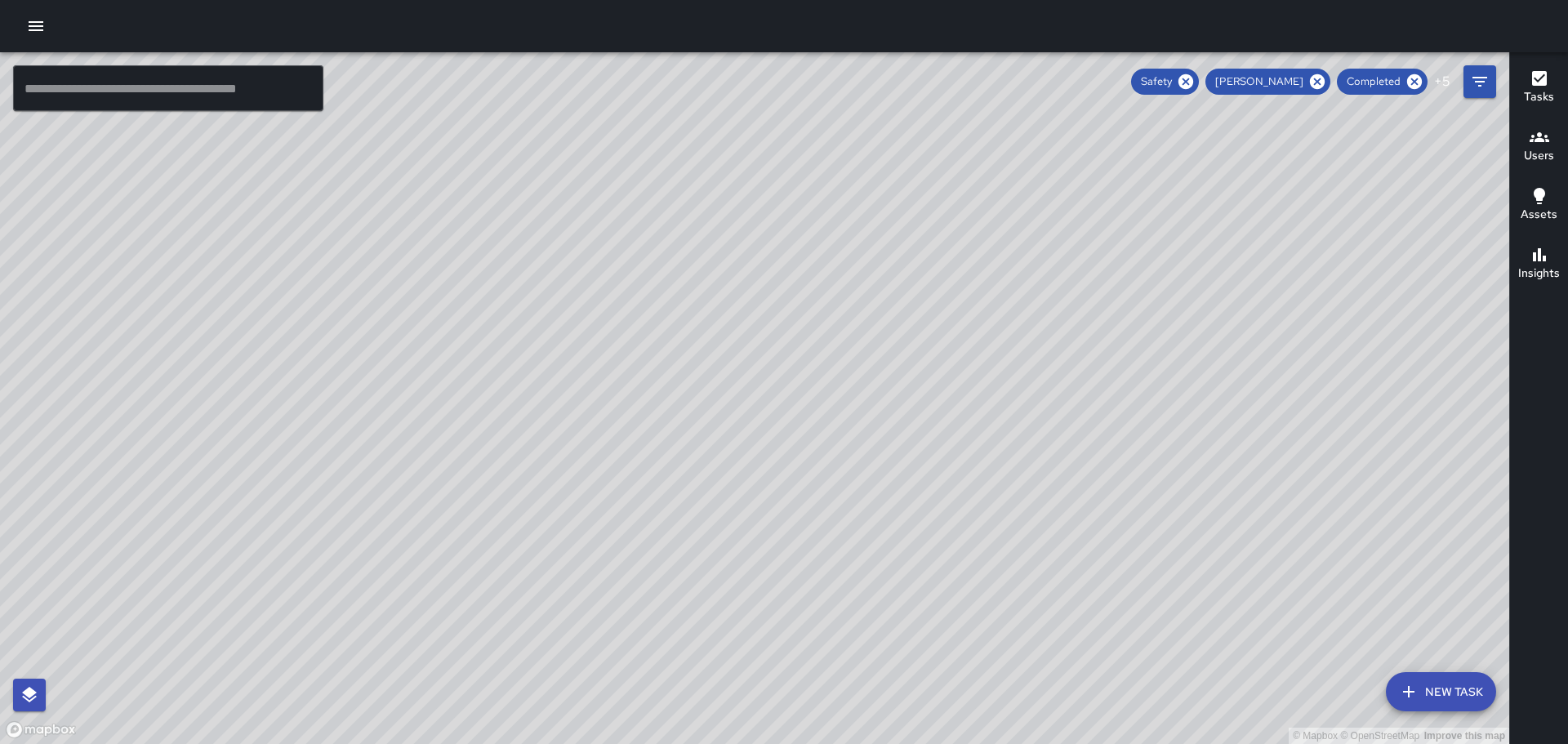
click at [560, 475] on div "© Mapbox © OpenStreetMap Improve this map" at bounding box center [755, 398] width 1509 height 692
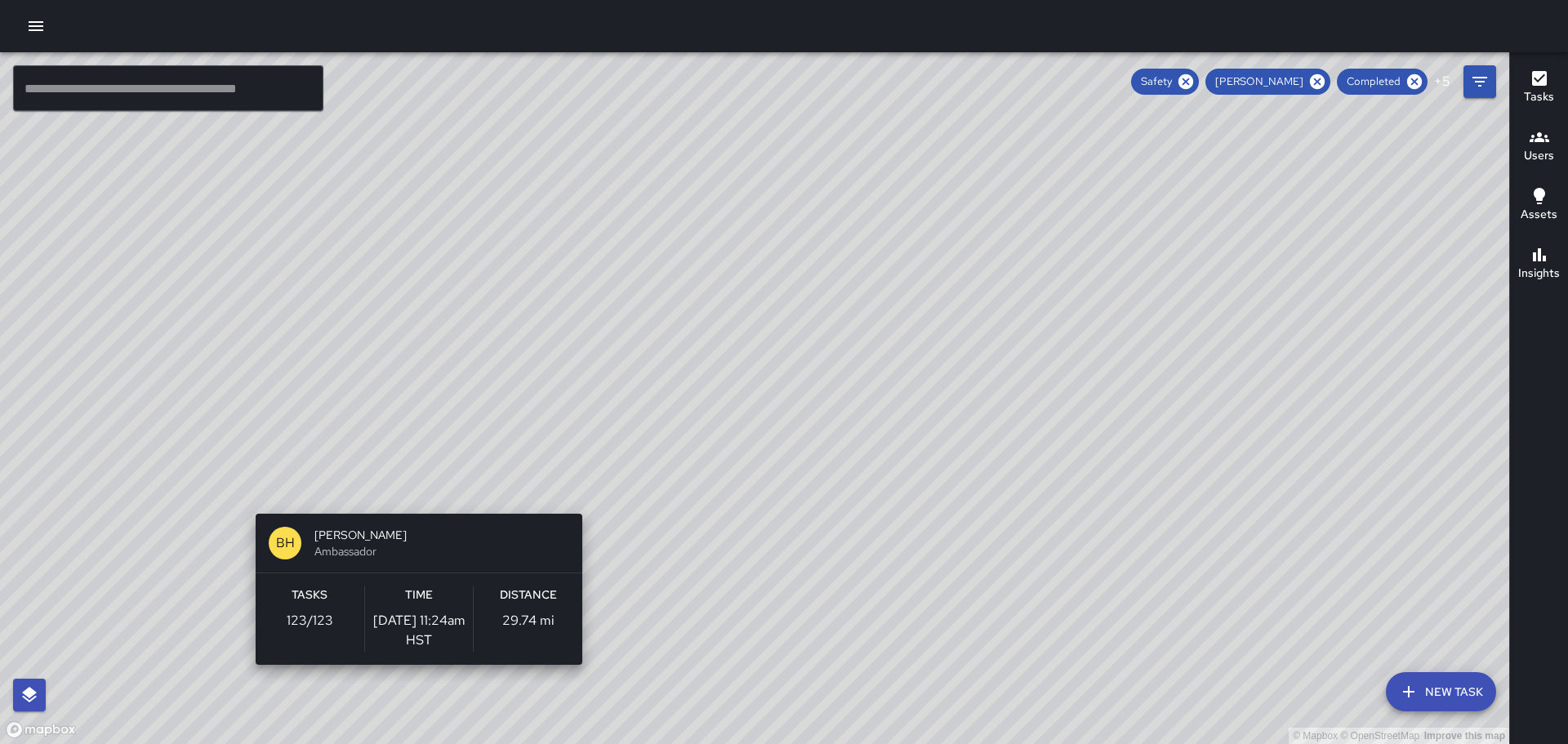
drag, startPoint x: 413, startPoint y: 669, endPoint x: 403, endPoint y: 696, distance: 28.8
click at [409, 683] on div "© Mapbox © OpenStreetMap Improve this map BH [PERSON_NAME] Ambassador Tasks 123…" at bounding box center [755, 398] width 1509 height 692
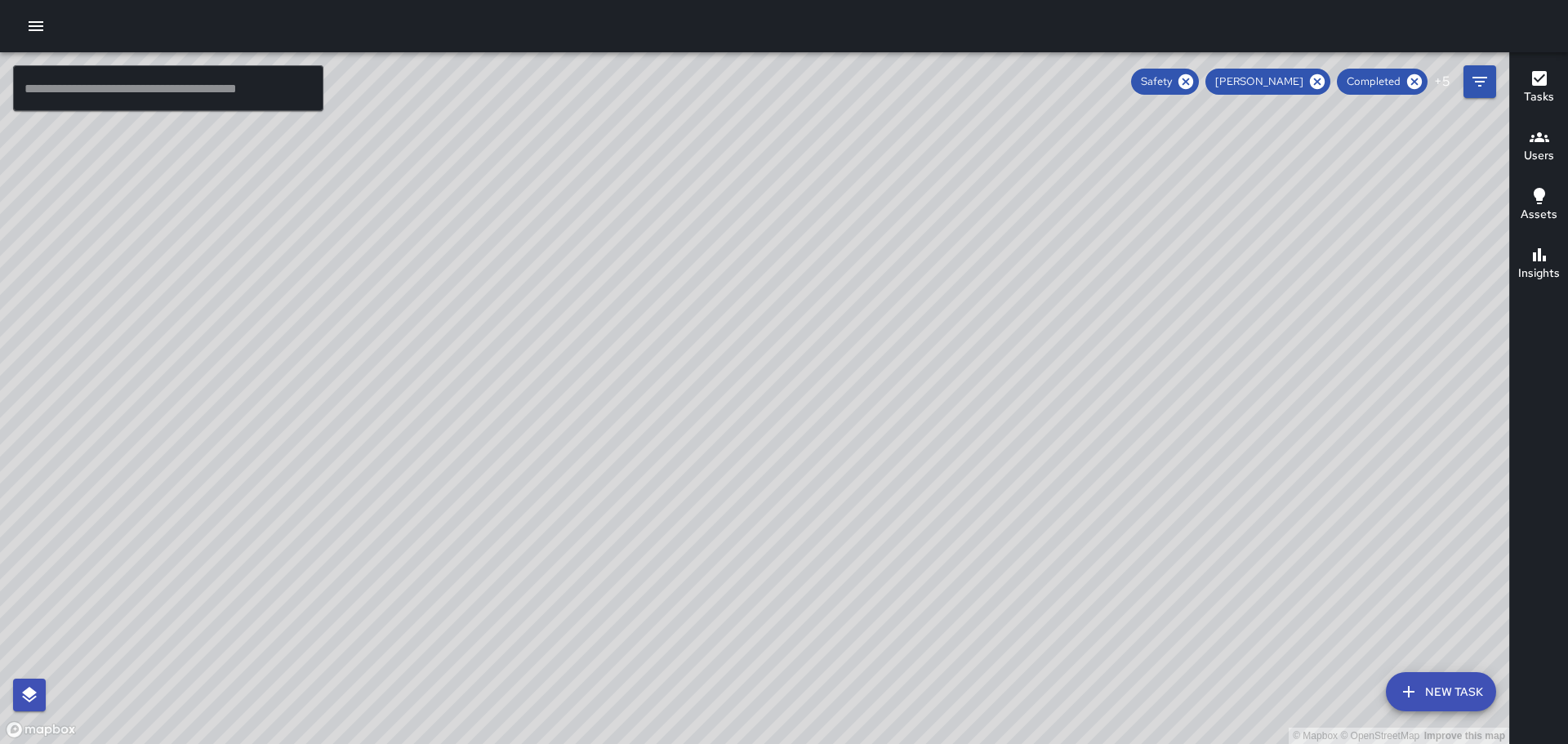
drag, startPoint x: 624, startPoint y: 505, endPoint x: 616, endPoint y: 279, distance: 226.1
click at [616, 281] on div "© Mapbox © OpenStreetMap Improve this map" at bounding box center [755, 398] width 1509 height 692
drag, startPoint x: 381, startPoint y: 419, endPoint x: 386, endPoint y: 412, distance: 8.6
click at [381, 418] on div "© Mapbox © OpenStreetMap Improve this map BH [PERSON_NAME] Ambassador Tasks 123…" at bounding box center [755, 398] width 1509 height 692
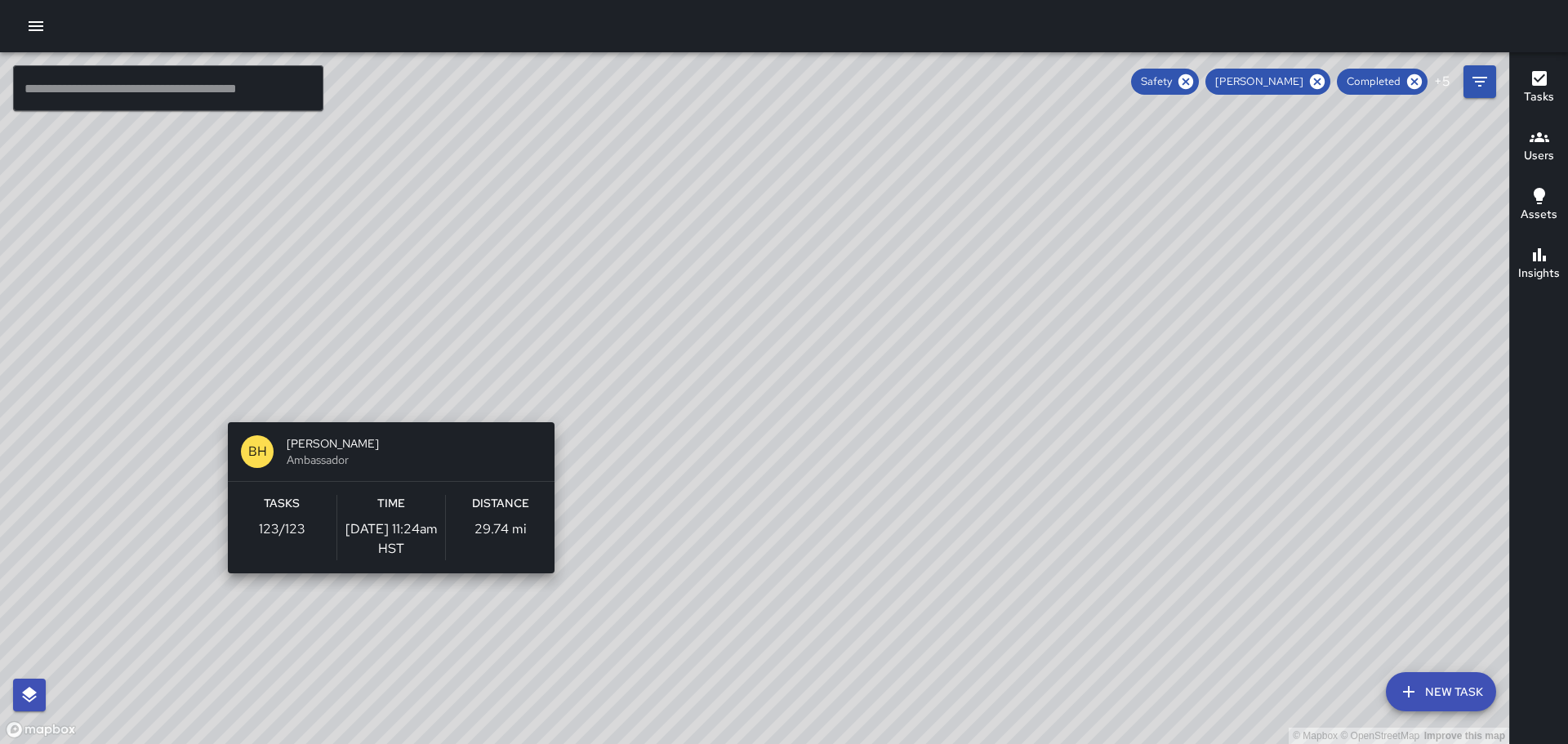
click at [388, 411] on div "© Mapbox © OpenStreetMap Improve this map BH [PERSON_NAME] Ambassador Tasks 123…" at bounding box center [755, 398] width 1509 height 692
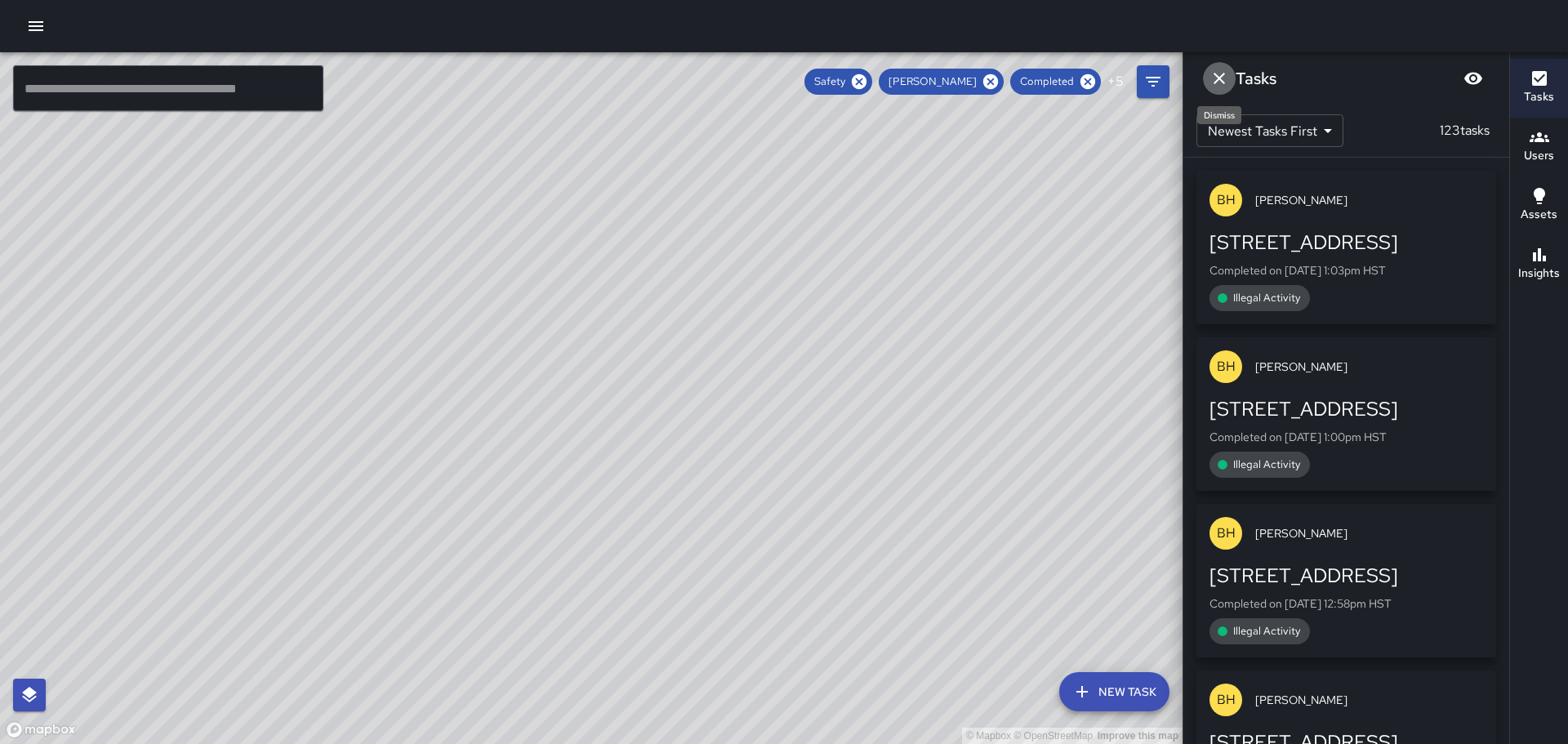
click at [1222, 72] on icon "Dismiss" at bounding box center [1219, 77] width 19 height 19
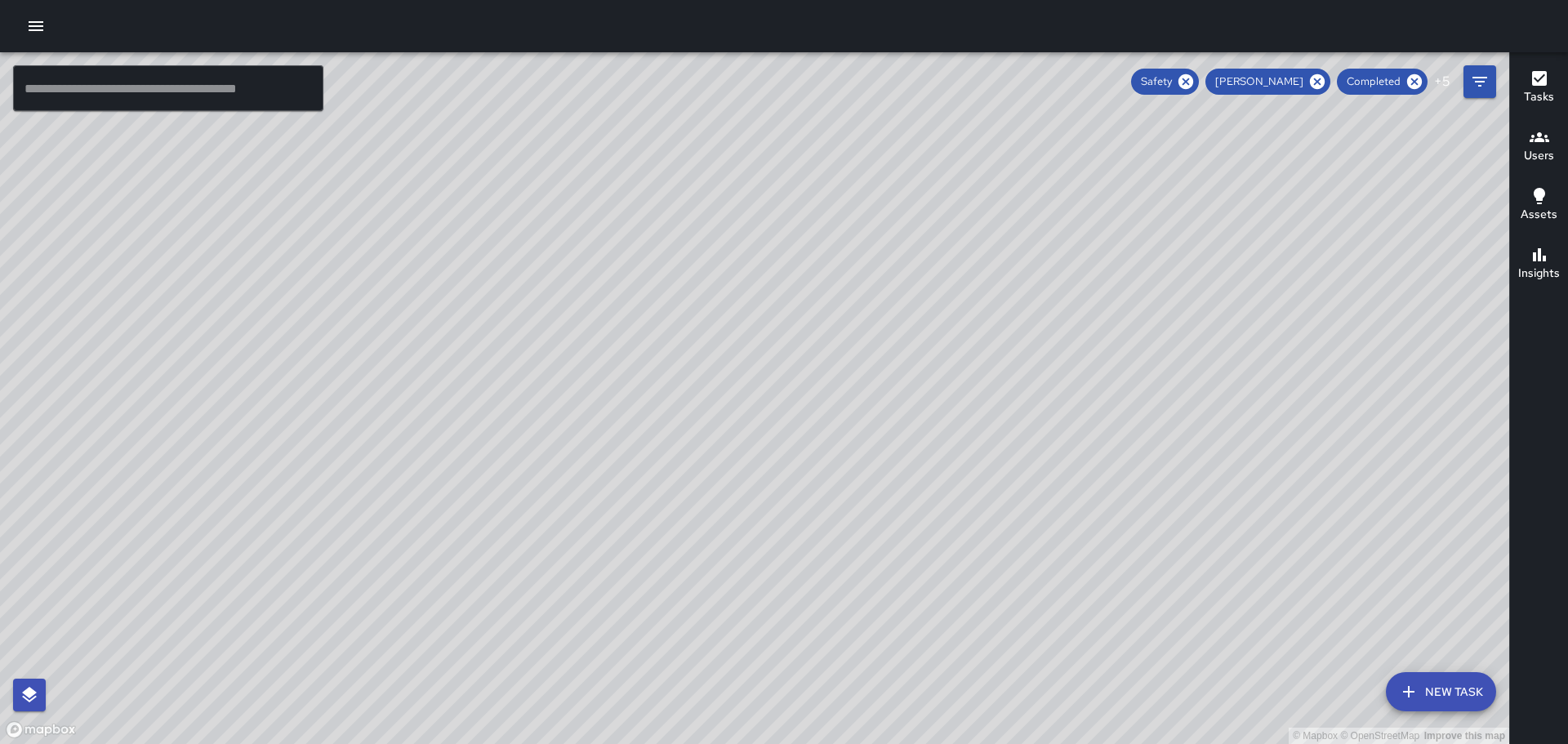
drag, startPoint x: 1245, startPoint y: 492, endPoint x: 794, endPoint y: 206, distance: 534.0
click at [819, 199] on div "© Mapbox © OpenStreetMap Improve this map" at bounding box center [755, 398] width 1509 height 692
drag, startPoint x: 1174, startPoint y: 419, endPoint x: 1027, endPoint y: 279, distance: 203.0
click at [1032, 282] on div "© Mapbox © OpenStreetMap Improve this map" at bounding box center [755, 398] width 1509 height 692
drag, startPoint x: 1198, startPoint y: 417, endPoint x: 931, endPoint y: 204, distance: 341.6
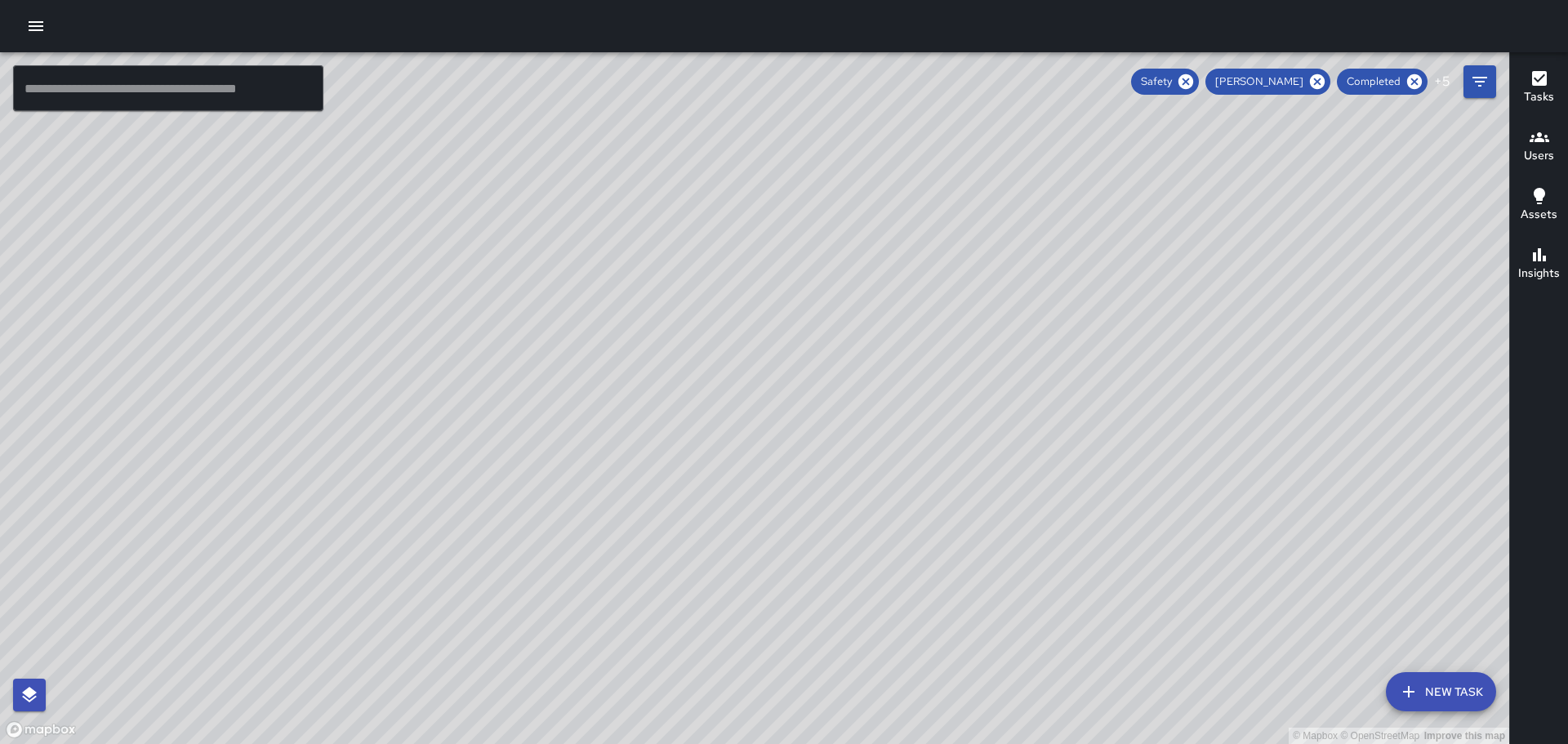
click at [935, 212] on div "© Mapbox © OpenStreetMap Improve this map" at bounding box center [755, 398] width 1509 height 692
drag, startPoint x: 774, startPoint y: 330, endPoint x: 908, endPoint y: 542, distance: 250.8
click at [1019, 583] on div "© Mapbox © OpenStreetMap Improve this map" at bounding box center [755, 398] width 1509 height 692
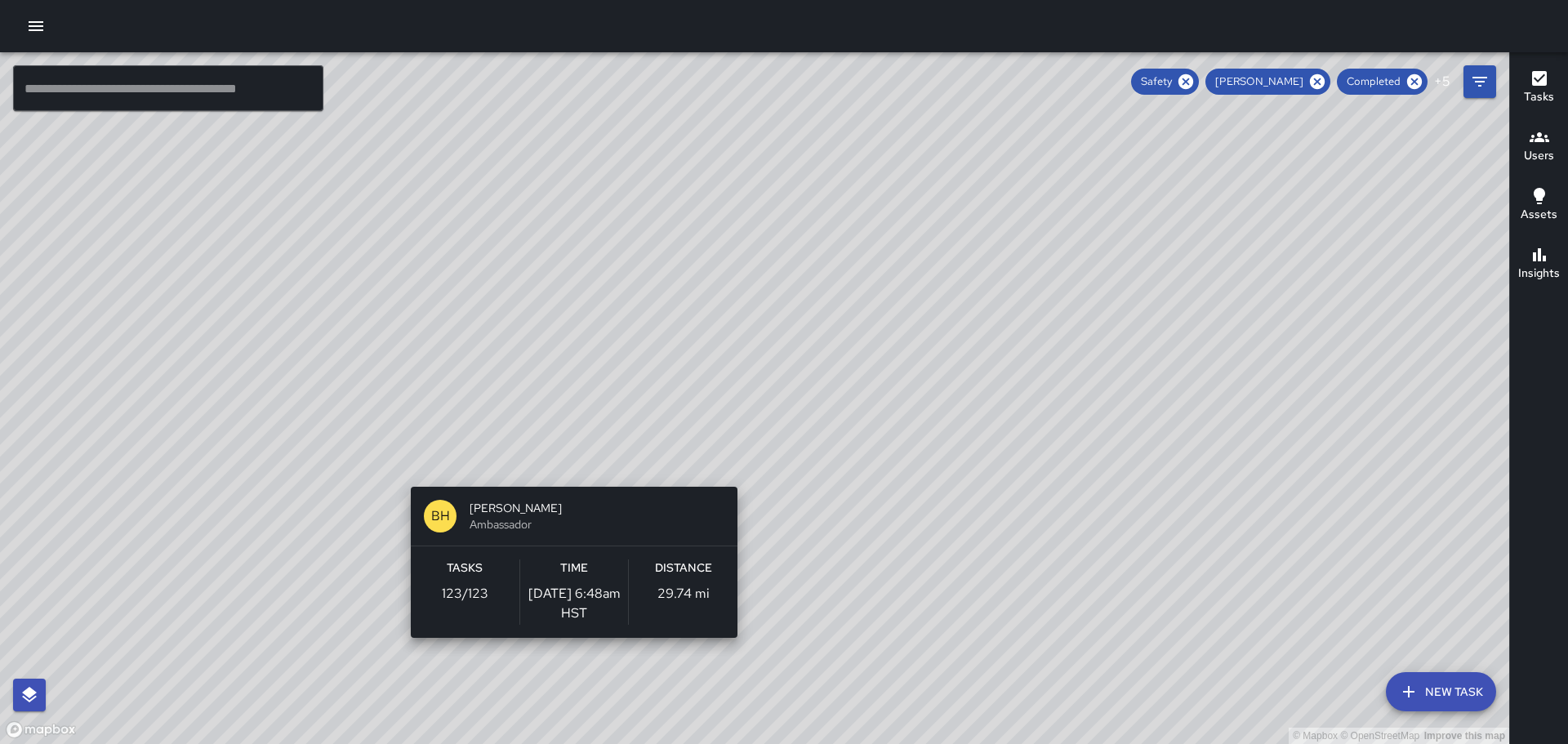
drag, startPoint x: 237, startPoint y: 316, endPoint x: 572, endPoint y: 479, distance: 372.6
click at [572, 479] on div "© Mapbox © OpenStreetMap Improve this map BH [PERSON_NAME] Ambassador Tasks 123…" at bounding box center [755, 398] width 1509 height 692
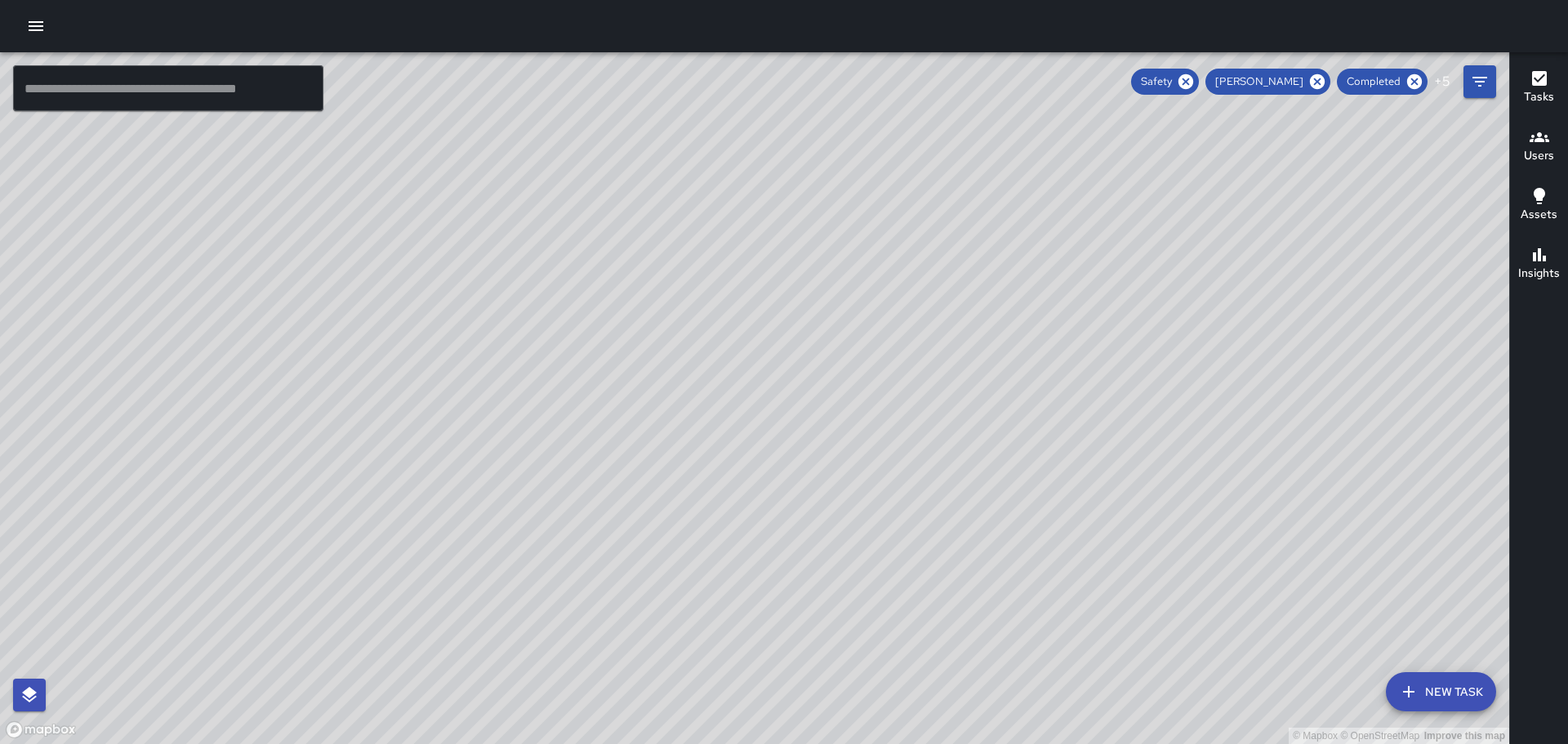
drag, startPoint x: 706, startPoint y: 448, endPoint x: 916, endPoint y: 125, distance: 385.3
click at [915, 126] on div "© Mapbox © OpenStreetMap Improve this map" at bounding box center [755, 398] width 1509 height 692
click at [1484, 77] on icon "Filters" at bounding box center [1480, 82] width 14 height 10
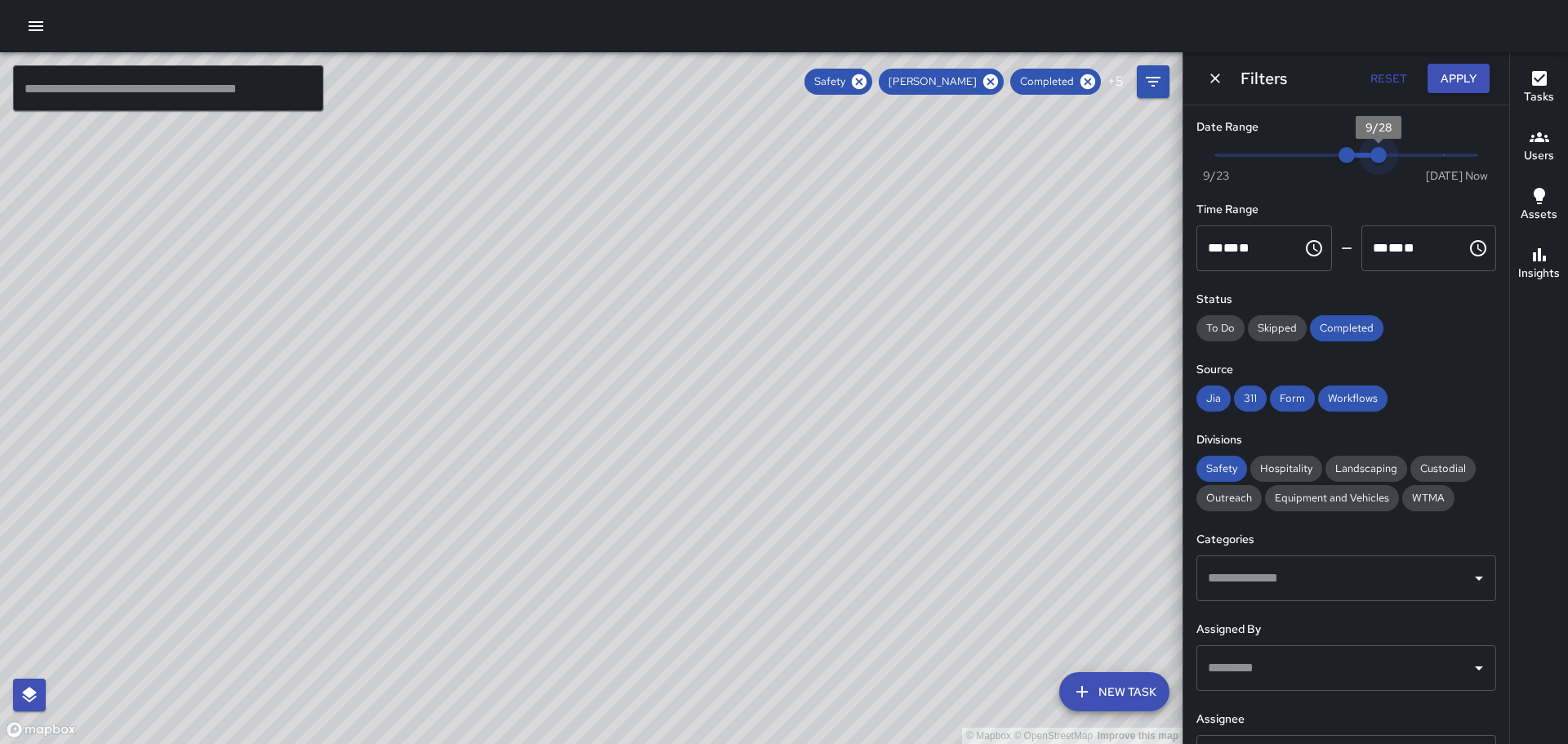
click at [1371, 153] on span "9/28" at bounding box center [1379, 155] width 16 height 16
click at [1465, 68] on button "Apply" at bounding box center [1459, 79] width 62 height 30
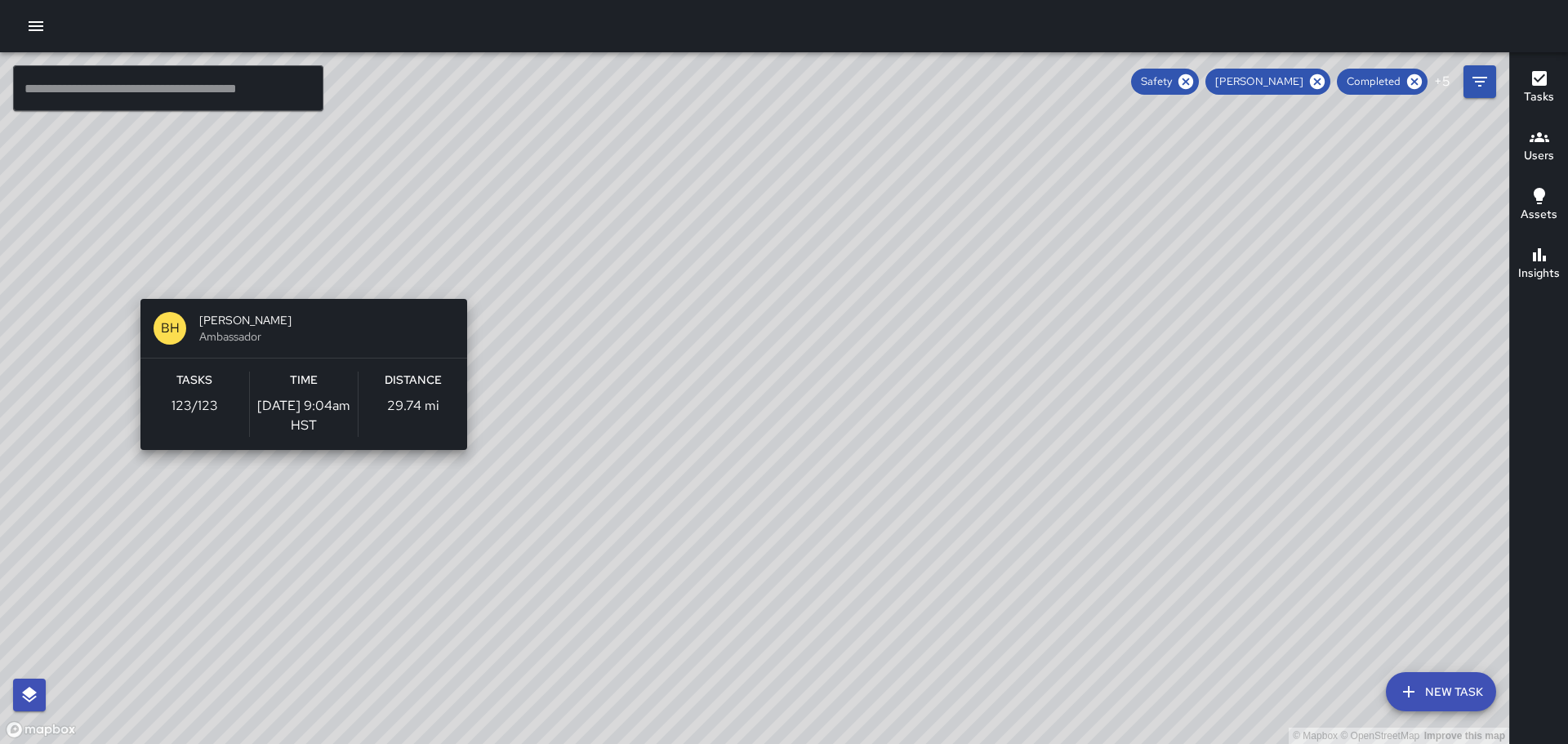
click at [301, 298] on div "BH [PERSON_NAME] Ambassador Tasks 123 / 123 Time [DATE] 9:04am HST Distance 29.…" at bounding box center [303, 374] width 339 height 164
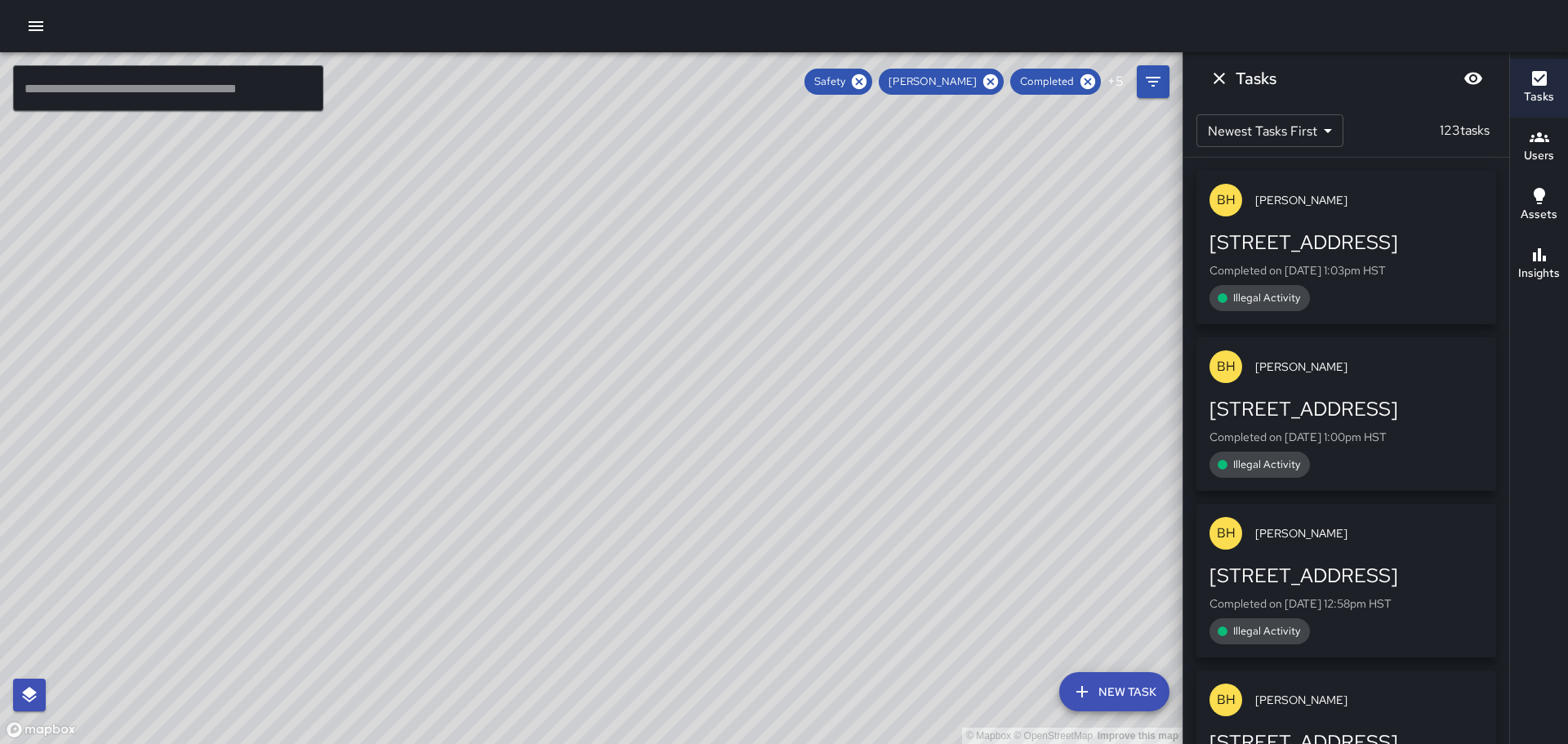
drag, startPoint x: 375, startPoint y: 561, endPoint x: 514, endPoint y: 662, distance: 171.8
click at [514, 662] on div "© Mapbox © OpenStreetMap Improve this map" at bounding box center [591, 398] width 1182 height 692
drag, startPoint x: 520, startPoint y: 617, endPoint x: 521, endPoint y: 603, distance: 14.0
click at [521, 605] on div "© Mapbox © OpenStreetMap Improve this map" at bounding box center [591, 398] width 1182 height 692
drag, startPoint x: 979, startPoint y: 273, endPoint x: 826, endPoint y: 327, distance: 162.2
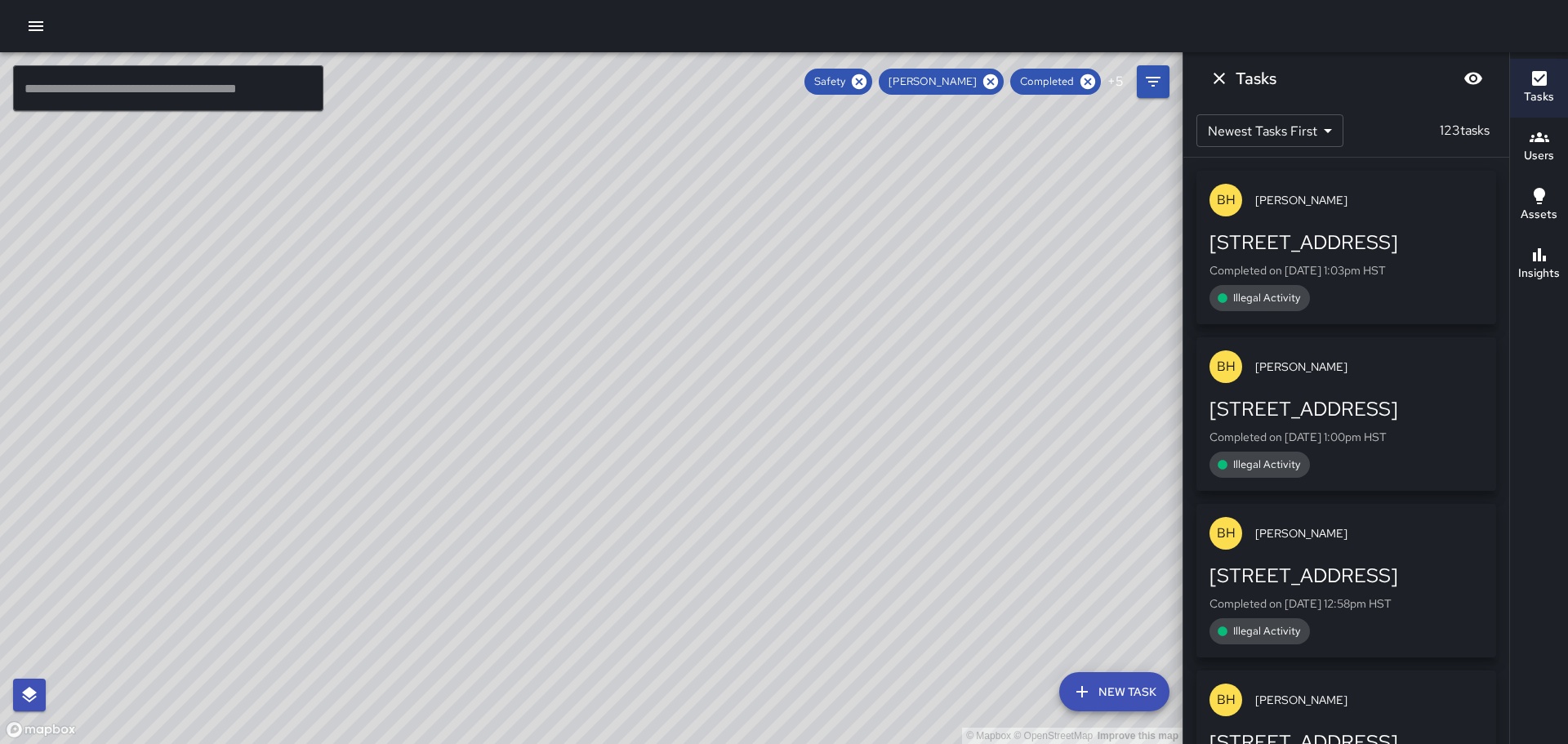
click at [826, 327] on div "© Mapbox © OpenStreetMap Improve this map" at bounding box center [591, 398] width 1182 height 692
drag, startPoint x: 778, startPoint y: 502, endPoint x: 627, endPoint y: 452, distance: 159.1
click at [640, 457] on div "© Mapbox © OpenStreetMap Improve this map BH [PERSON_NAME] Ambassador Tasks 123…" at bounding box center [591, 398] width 1182 height 692
drag, startPoint x: 852, startPoint y: 471, endPoint x: 599, endPoint y: 591, distance: 280.0
click at [610, 583] on div "© Mapbox © OpenStreetMap Improve this map" at bounding box center [591, 398] width 1182 height 692
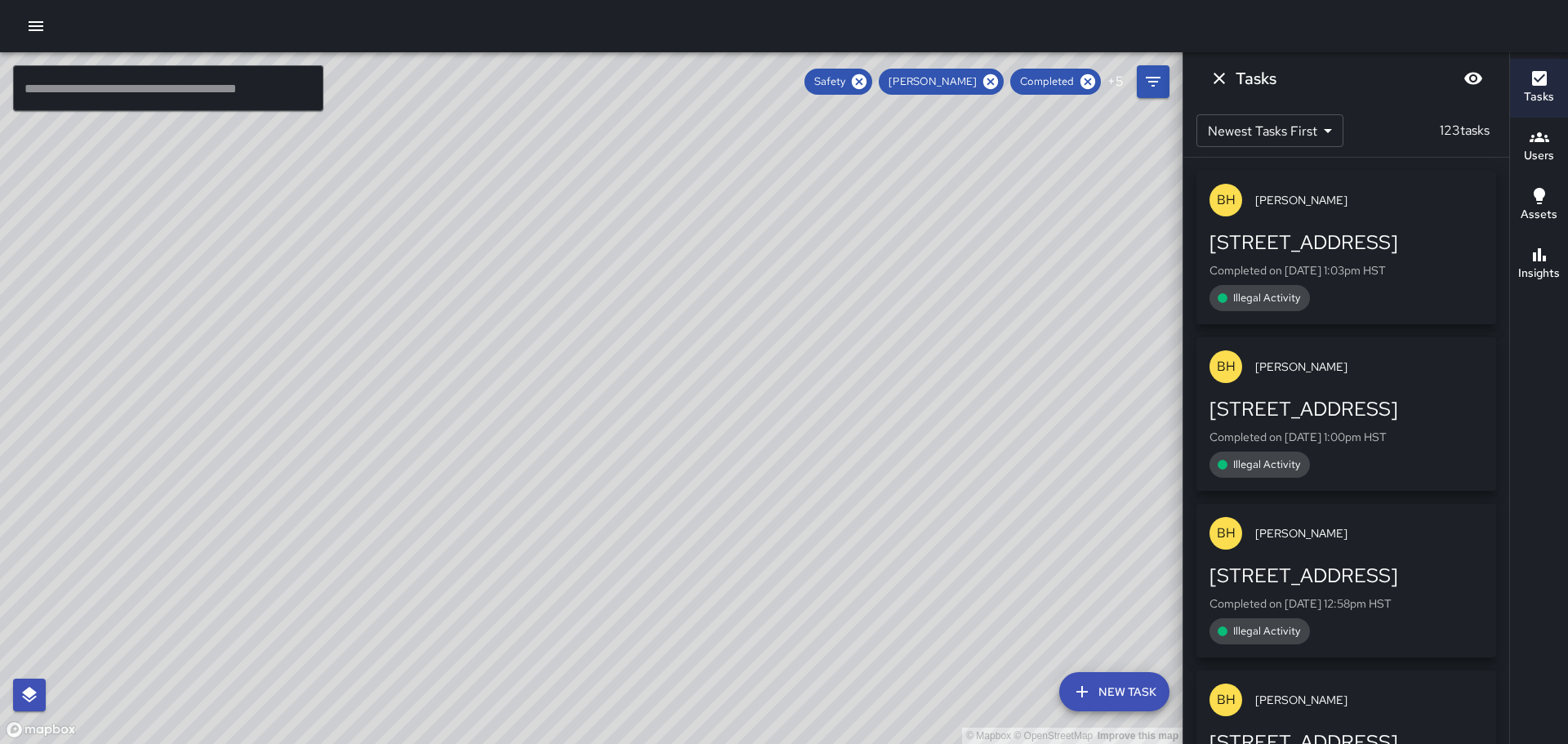
drag, startPoint x: 822, startPoint y: 450, endPoint x: 778, endPoint y: 560, distance: 118.5
click at [778, 566] on div "© Mapbox © OpenStreetMap Improve this map" at bounding box center [591, 398] width 1182 height 692
click at [1152, 88] on icon "Filters" at bounding box center [1153, 81] width 19 height 19
